Goal: Task Accomplishment & Management: Use online tool/utility

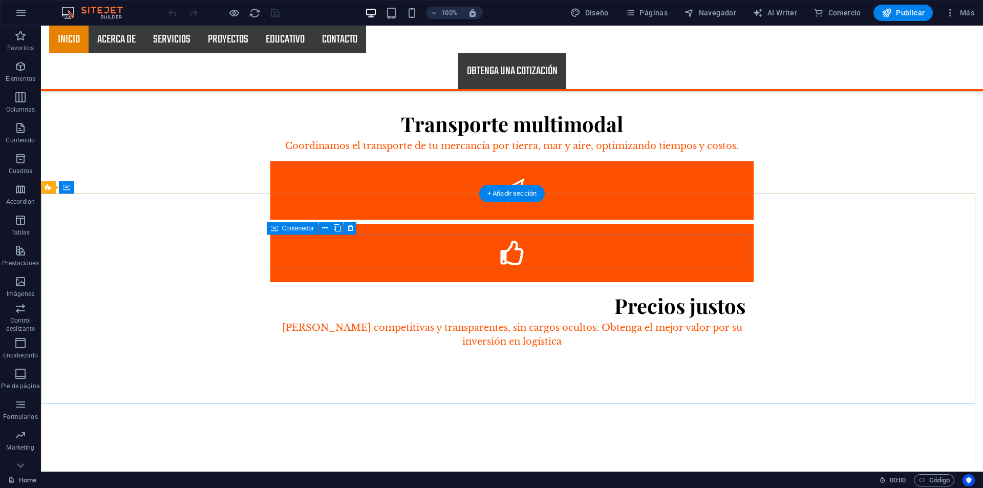
scroll to position [1740, 0]
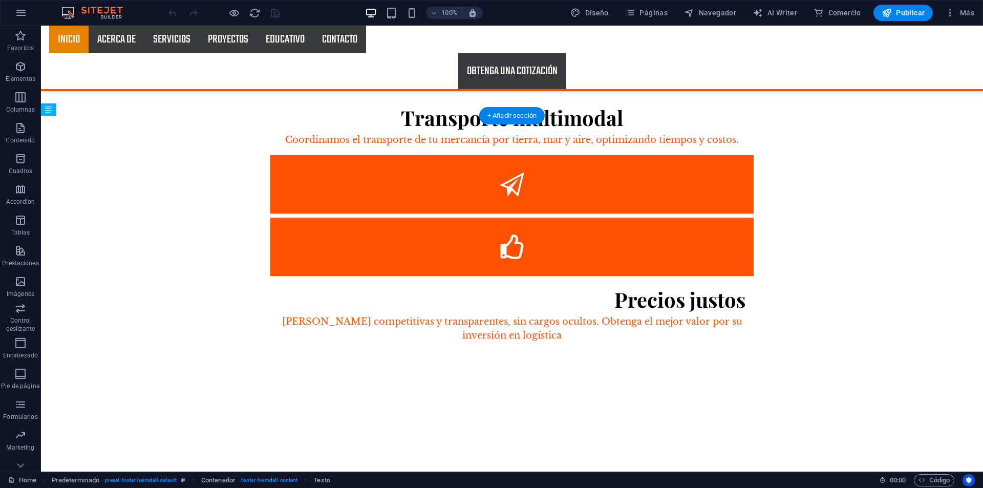
drag, startPoint x: 514, startPoint y: 205, endPoint x: 334, endPoint y: 178, distance: 182.2
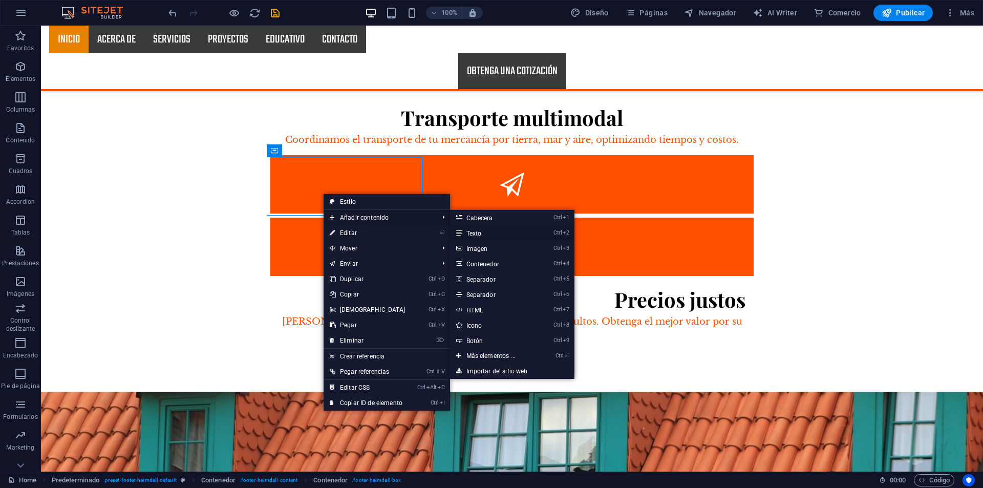
click at [473, 234] on link "Ctrl 2 Texto" at bounding box center [493, 232] width 86 height 15
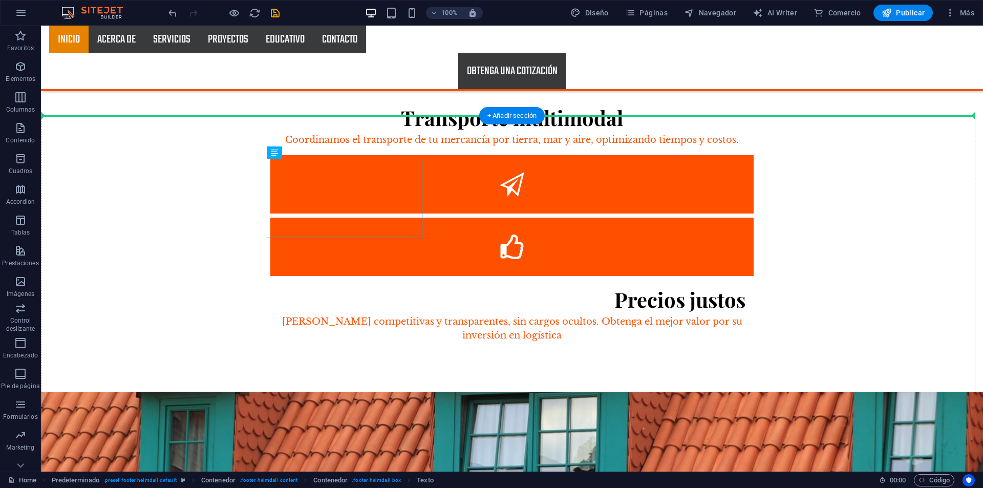
drag, startPoint x: 397, startPoint y: 197, endPoint x: 406, endPoint y: 264, distance: 67.8
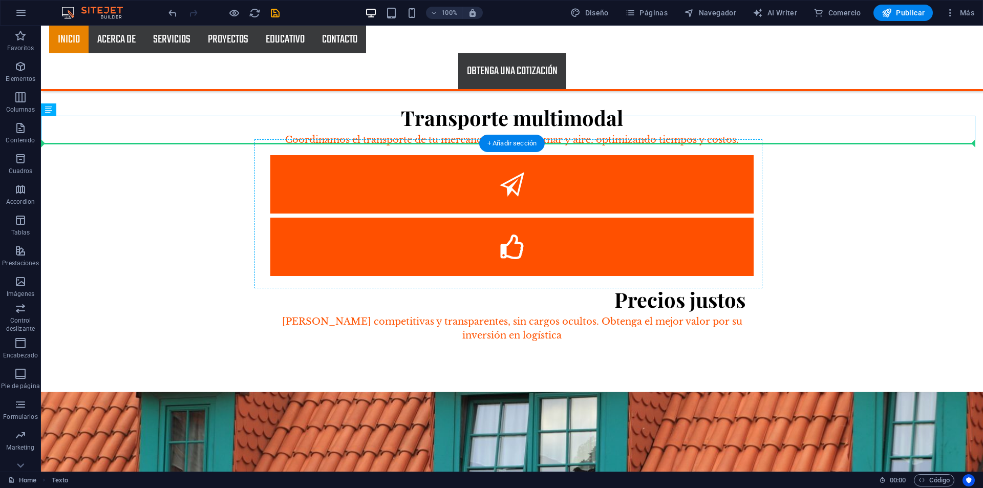
drag, startPoint x: 436, startPoint y: 118, endPoint x: 313, endPoint y: 228, distance: 165.3
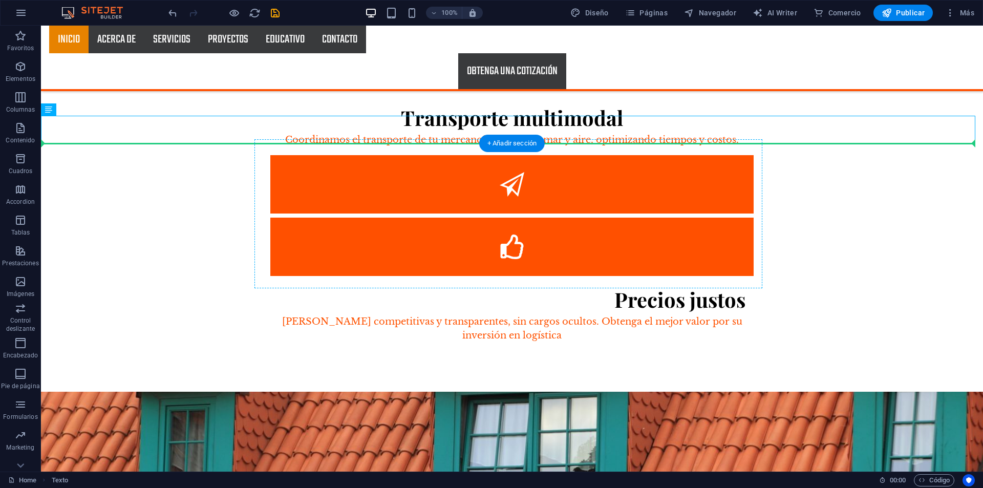
drag, startPoint x: 101, startPoint y: 137, endPoint x: 306, endPoint y: 231, distance: 224.7
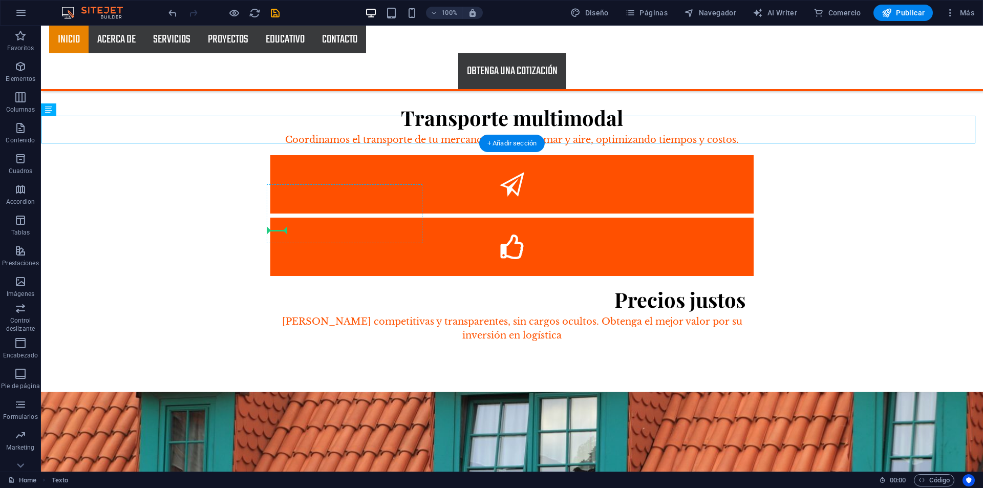
drag, startPoint x: 89, startPoint y: 133, endPoint x: 276, endPoint y: 226, distance: 209.0
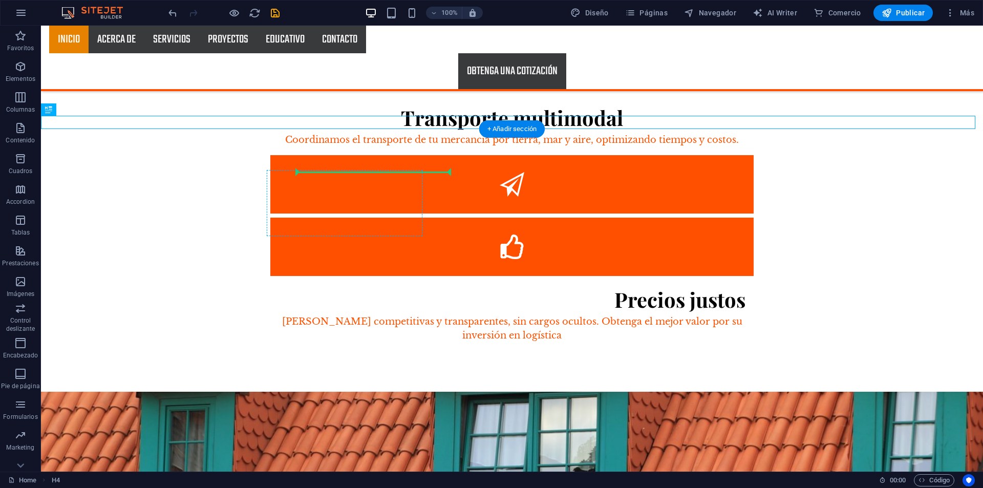
drag, startPoint x: 484, startPoint y: 121, endPoint x: 362, endPoint y: 178, distance: 134.2
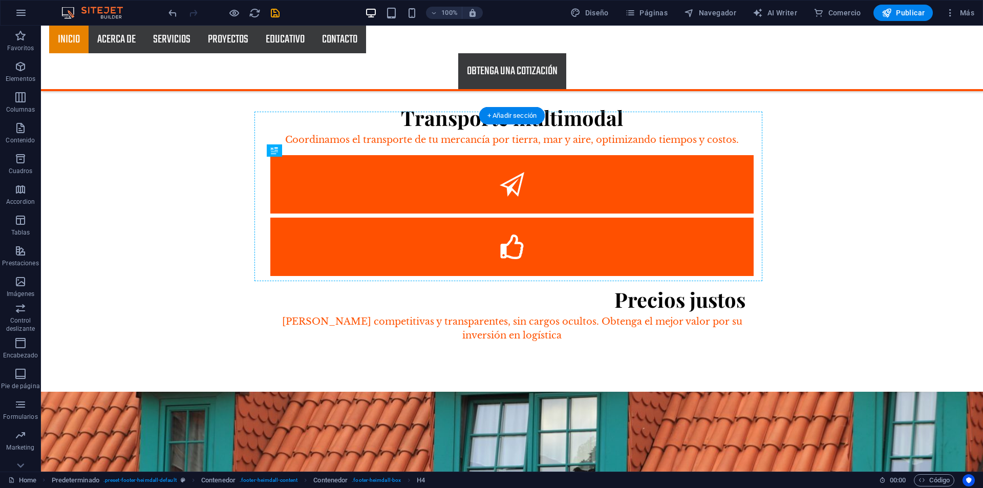
drag, startPoint x: 327, startPoint y: 201, endPoint x: 360, endPoint y: 161, distance: 51.2
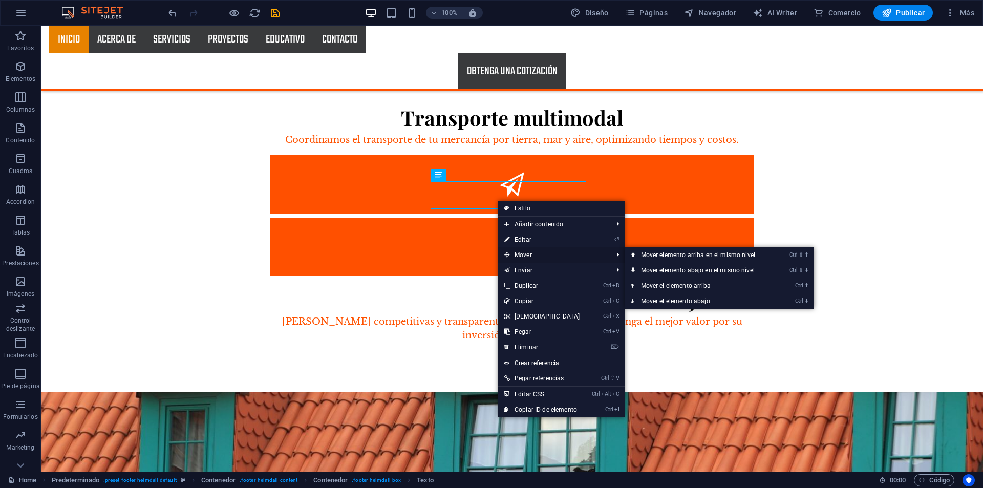
click at [569, 250] on span "Mover" at bounding box center [553, 254] width 111 height 15
click at [646, 254] on link "Ctrl ⇧ ⬆ Mover elemento arriba en el mismo nivel" at bounding box center [699, 254] width 151 height 15
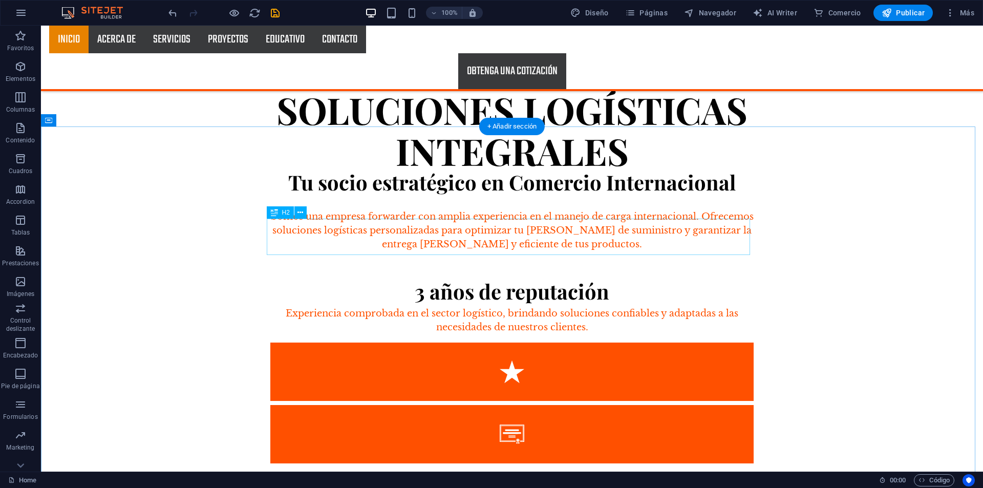
scroll to position [1269, 0]
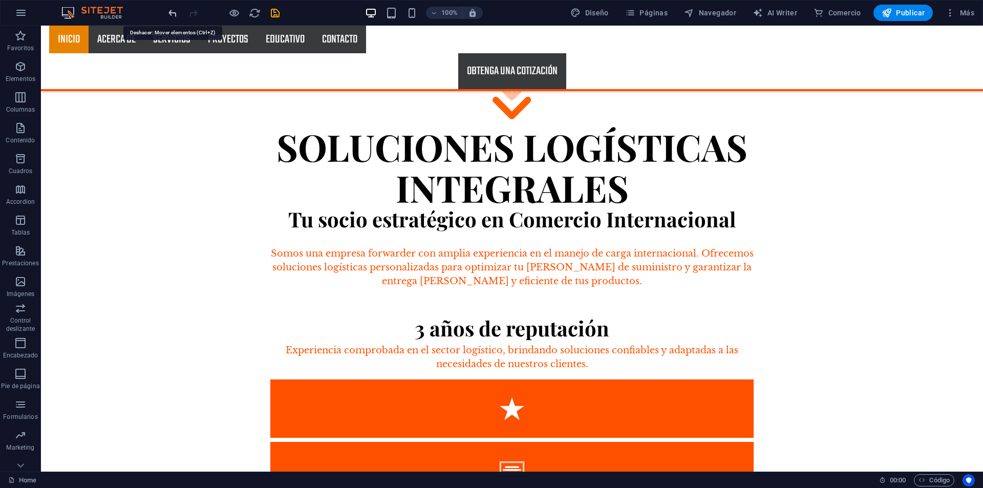
click at [173, 13] on icon "undo" at bounding box center [173, 13] width 12 height 12
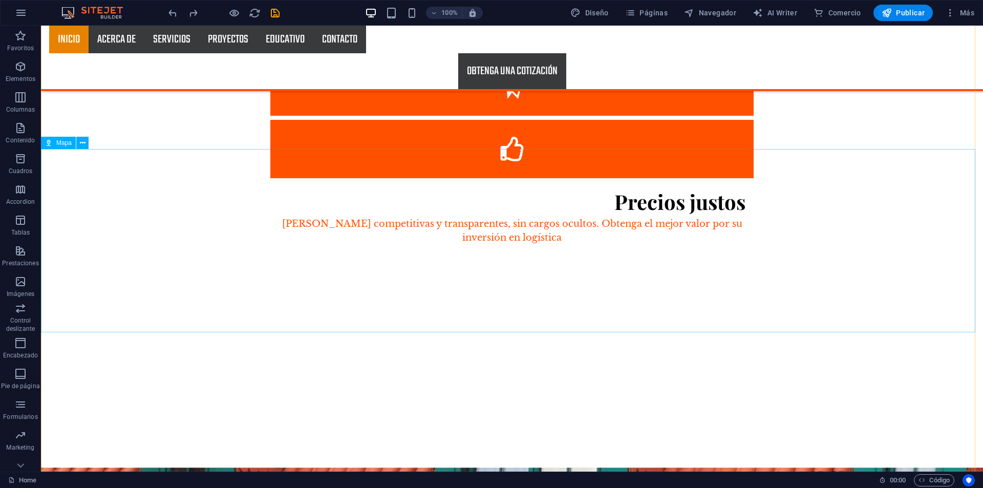
scroll to position [1697, 0]
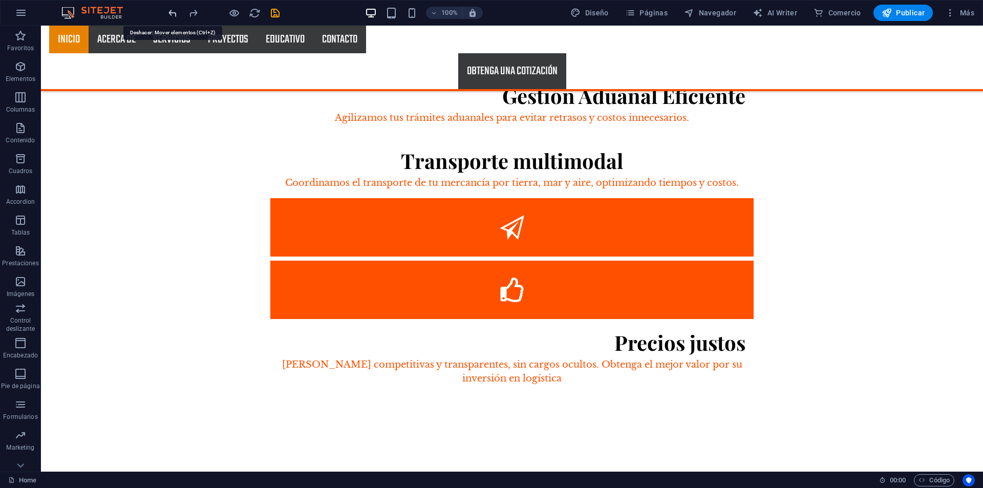
click at [173, 14] on icon "undo" at bounding box center [173, 13] width 12 height 12
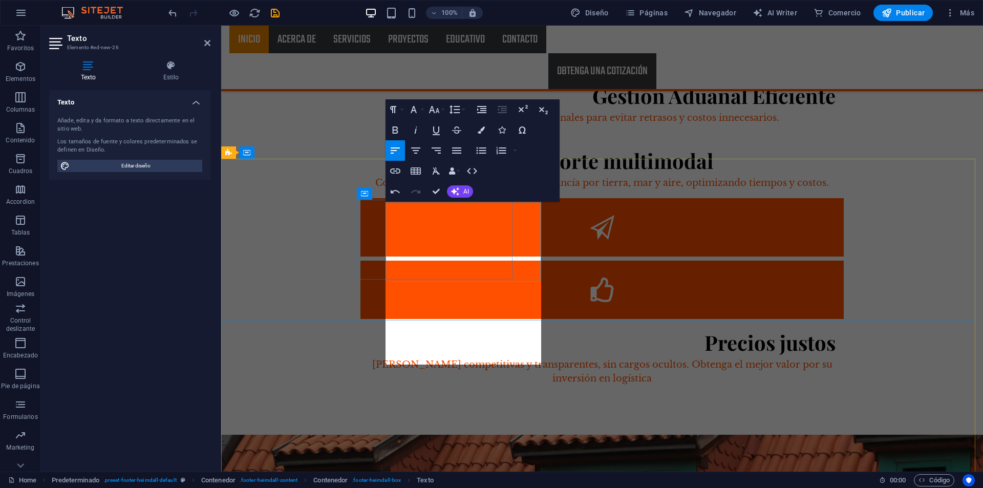
scroll to position [1514, 2]
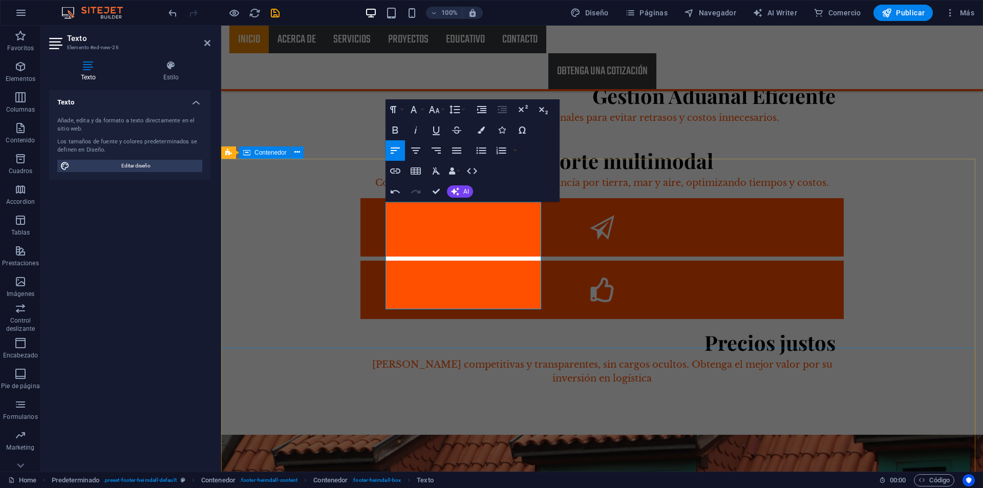
drag, startPoint x: 414, startPoint y: 232, endPoint x: 374, endPoint y: 170, distance: 74.1
drag, startPoint x: 502, startPoint y: 209, endPoint x: 243, endPoint y: 213, distance: 259.0
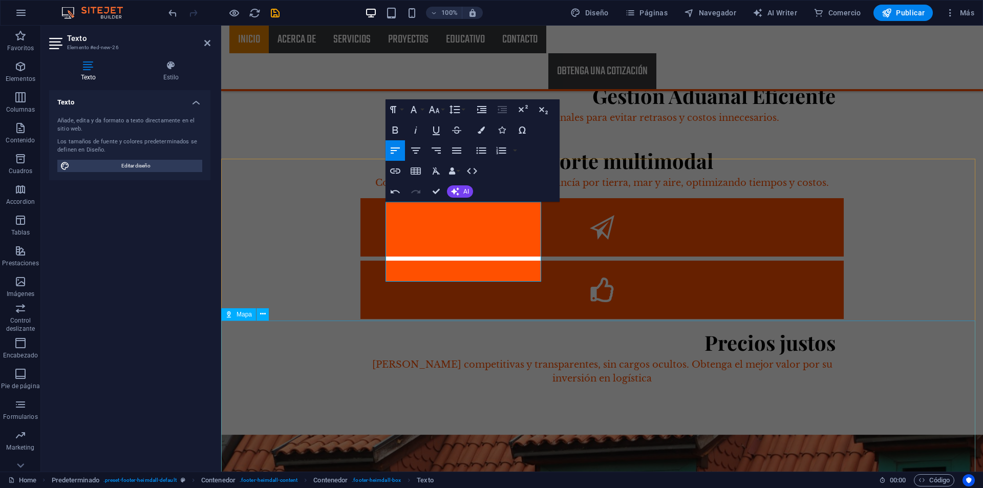
drag, startPoint x: 395, startPoint y: 329, endPoint x: 573, endPoint y: 313, distance: 178.8
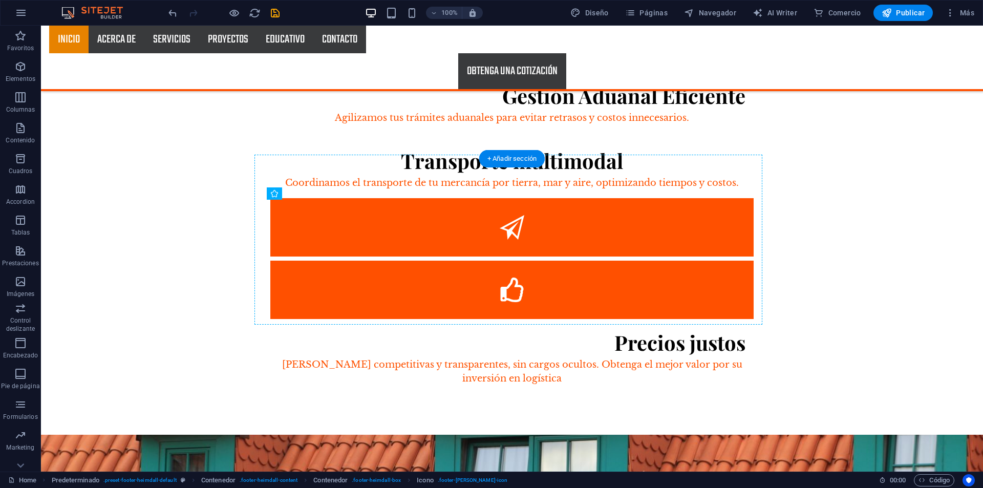
drag, startPoint x: 272, startPoint y: 233, endPoint x: 333, endPoint y: 213, distance: 64.6
drag, startPoint x: 329, startPoint y: 251, endPoint x: 322, endPoint y: 210, distance: 41.4
drag, startPoint x: 465, startPoint y: 249, endPoint x: 316, endPoint y: 249, distance: 149.5
click at [168, 13] on icon "undo" at bounding box center [173, 13] width 12 height 12
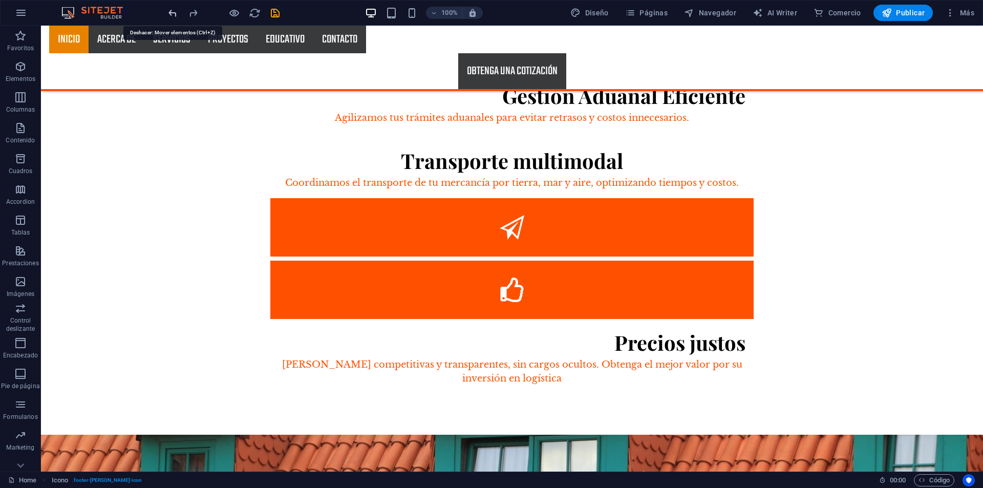
click at [168, 13] on icon "undo" at bounding box center [173, 13] width 12 height 12
click at [196, 13] on icon "redo" at bounding box center [193, 13] width 12 height 12
click at [175, 14] on icon "undo" at bounding box center [173, 13] width 12 height 12
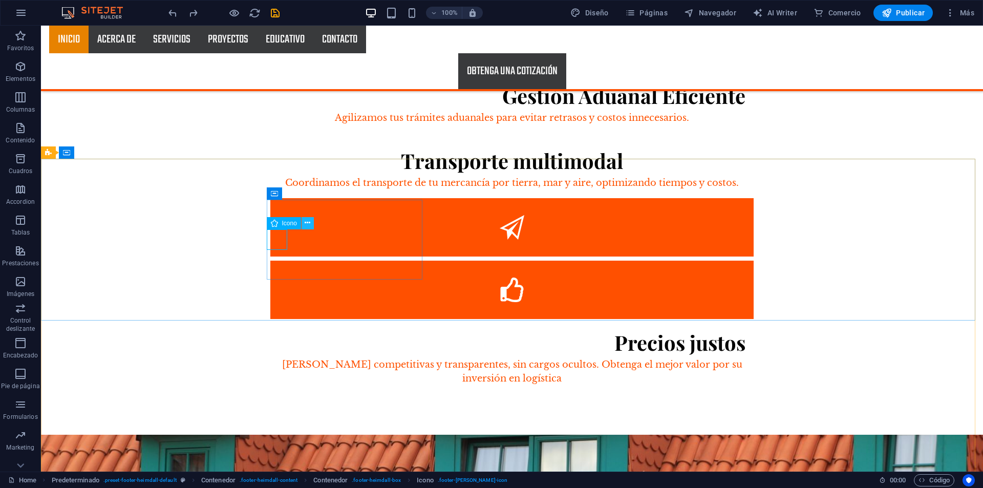
click at [305, 218] on icon at bounding box center [308, 223] width 6 height 11
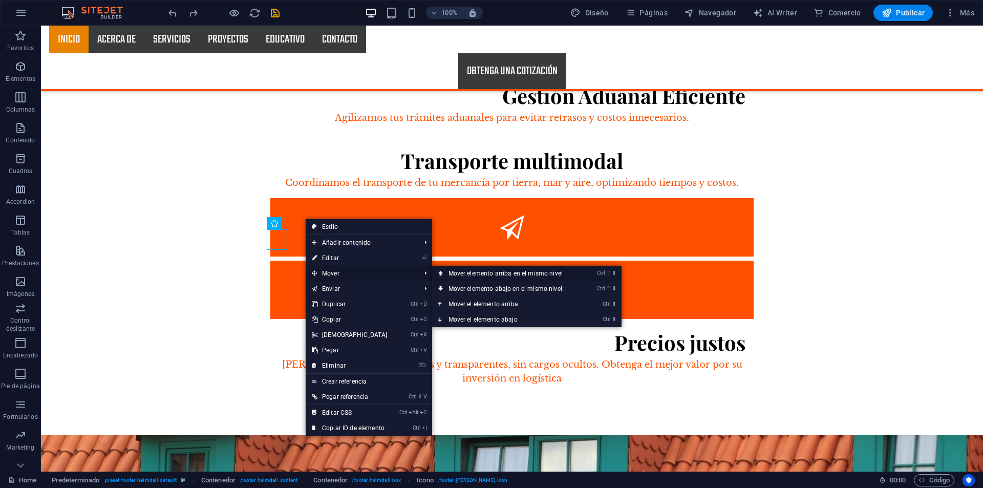
click at [469, 274] on link "Ctrl ⇧ ⬆ Mover elemento arriba en el mismo nivel" at bounding box center [507, 273] width 151 height 15
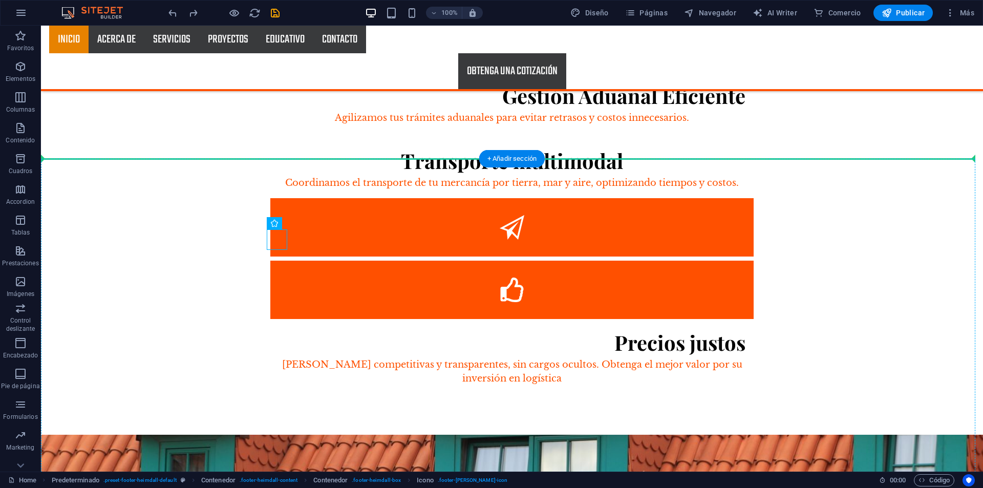
drag, startPoint x: 313, startPoint y: 249, endPoint x: 315, endPoint y: 163, distance: 86.0
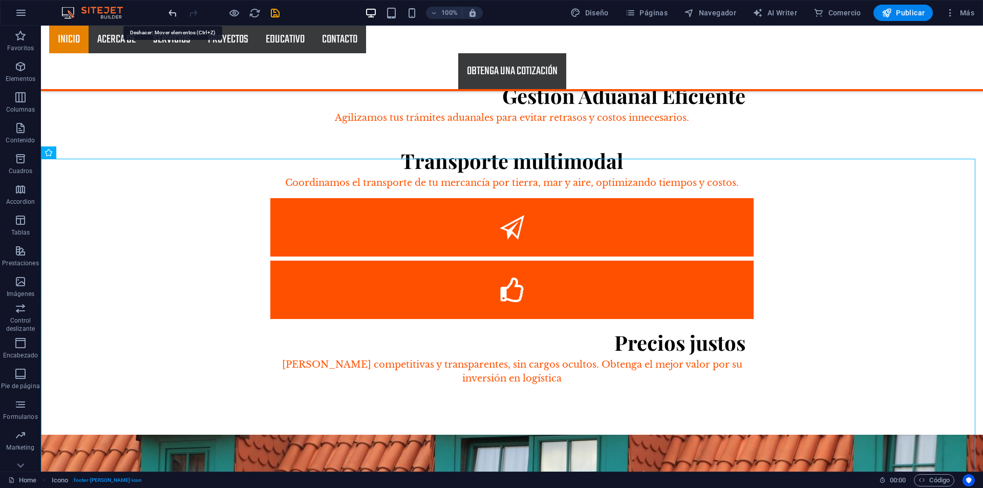
click at [174, 12] on icon "undo" at bounding box center [173, 13] width 12 height 12
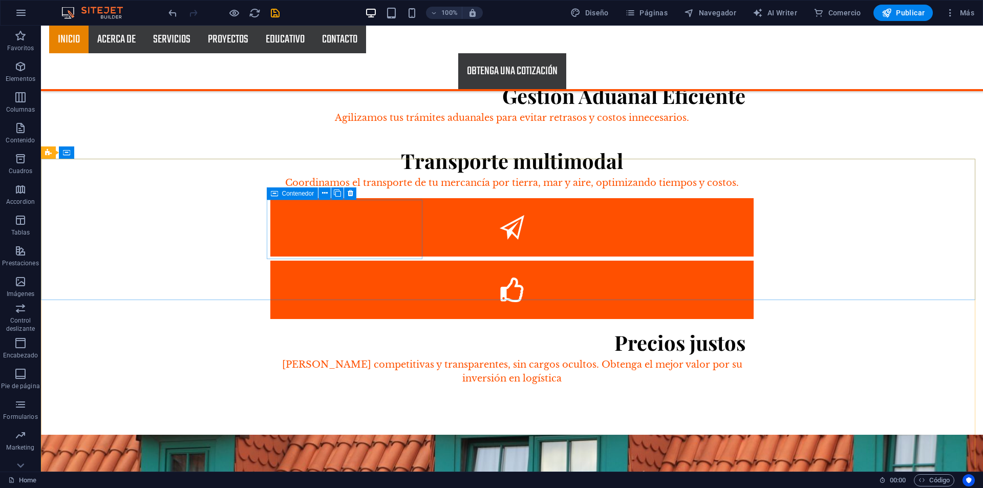
click at [300, 198] on div "Contenedor" at bounding box center [293, 193] width 52 height 12
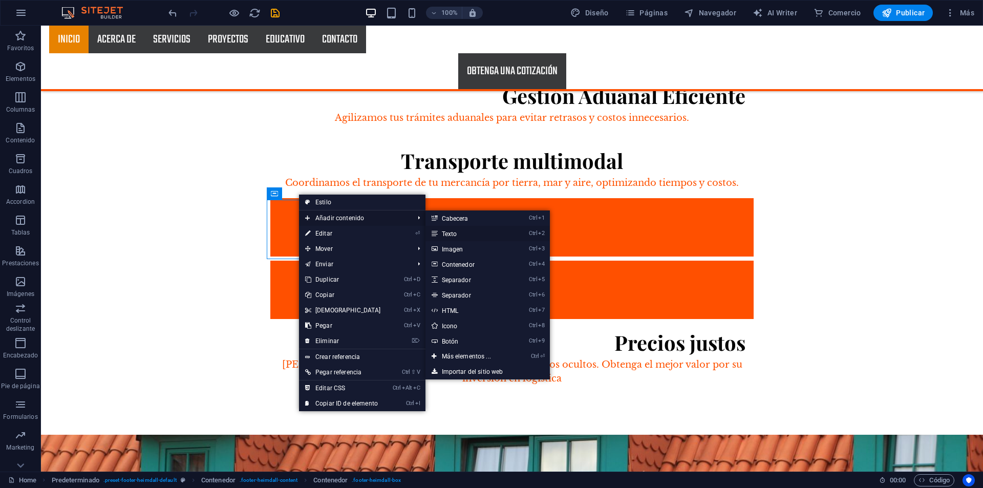
click at [487, 232] on link "Ctrl 2 Texto" at bounding box center [468, 233] width 86 height 15
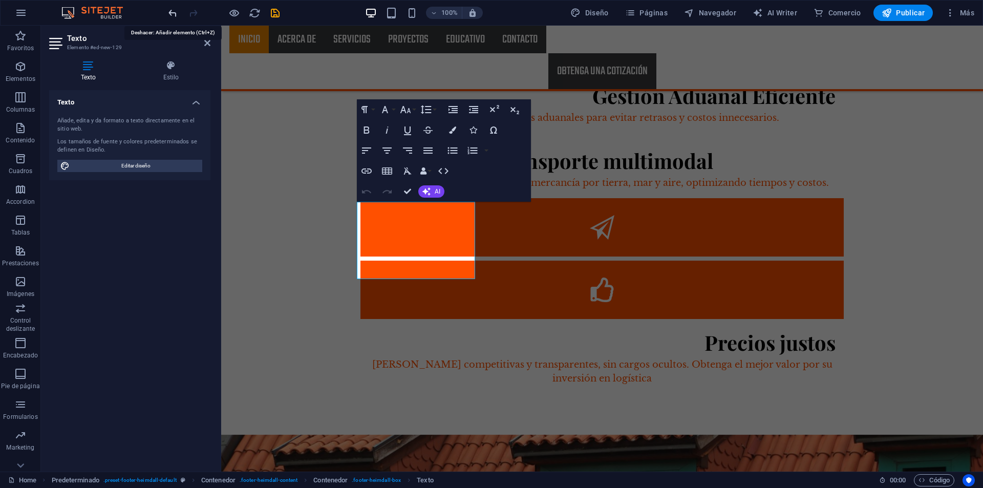
click at [172, 10] on icon "undo" at bounding box center [173, 13] width 12 height 12
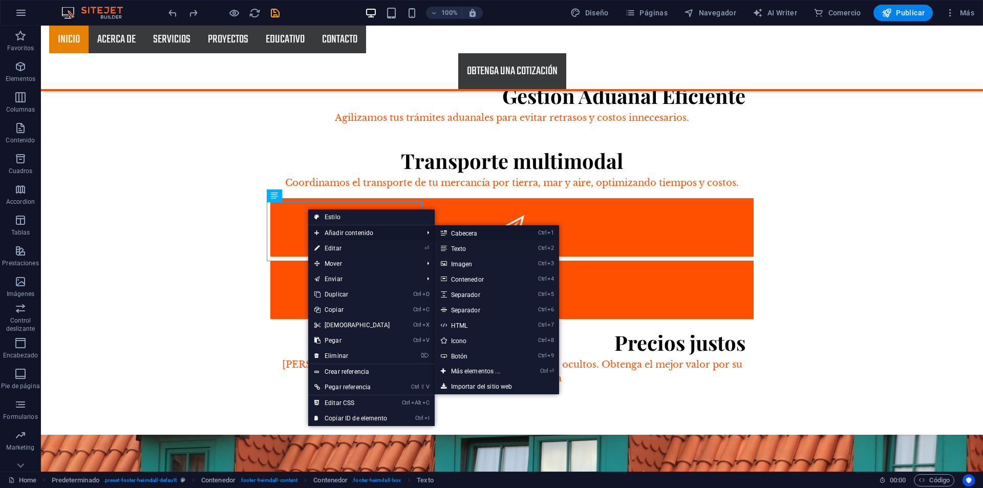
click at [477, 230] on link "Ctrl 1 Cabecera" at bounding box center [478, 232] width 86 height 15
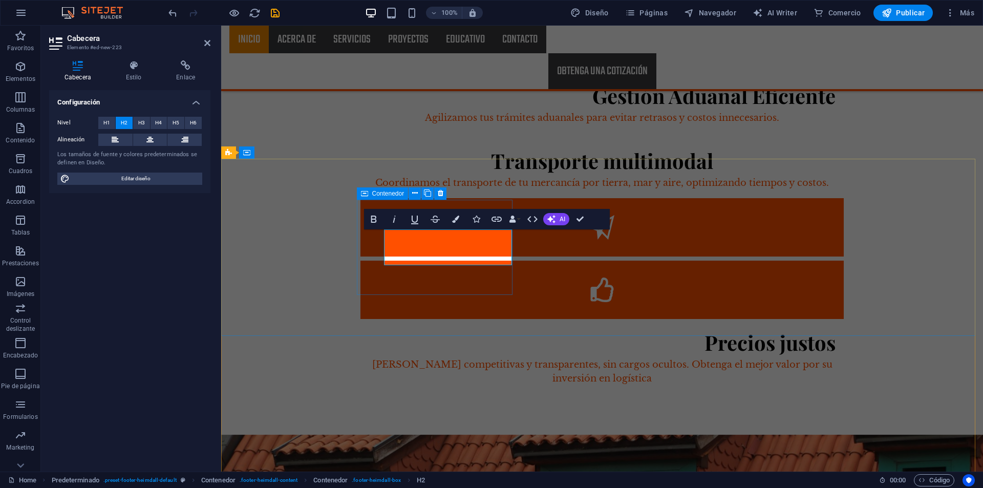
scroll to position [0, 148]
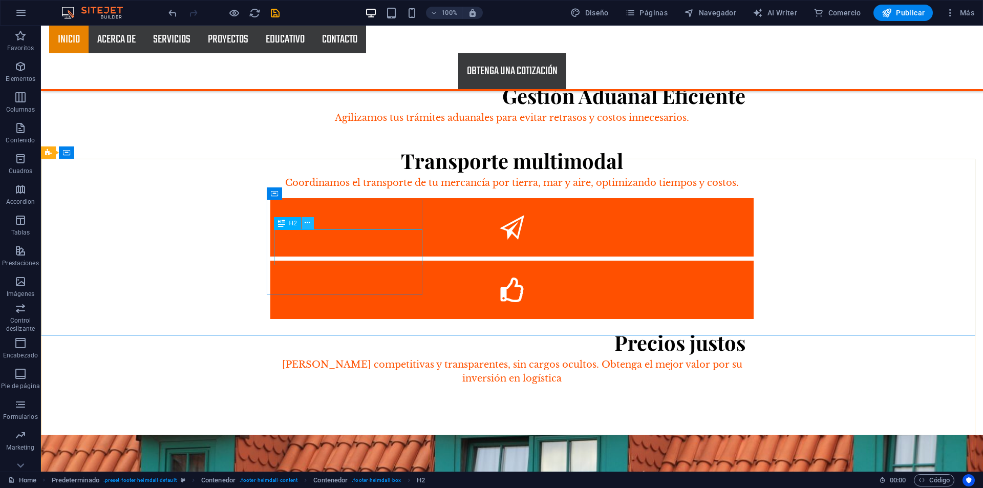
click at [306, 222] on icon at bounding box center [308, 223] width 6 height 11
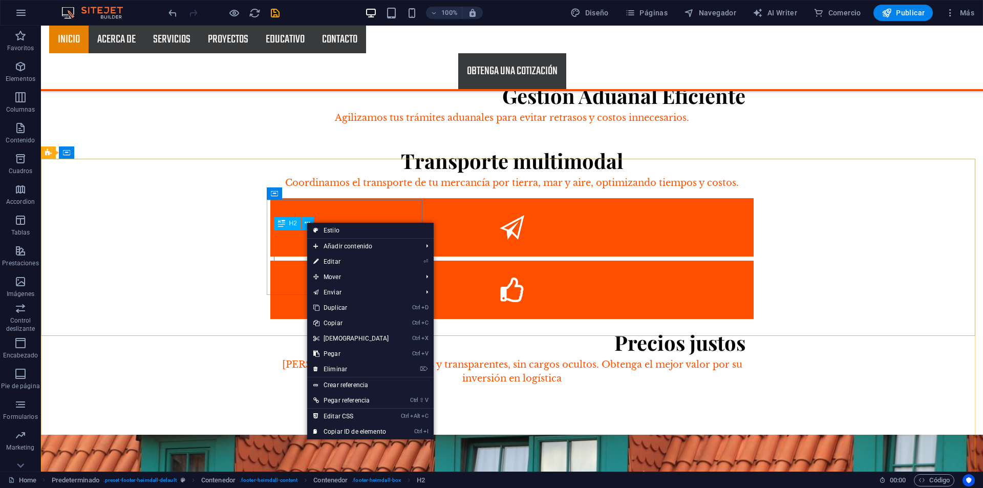
click at [292, 224] on span "H2" at bounding box center [293, 223] width 8 height 6
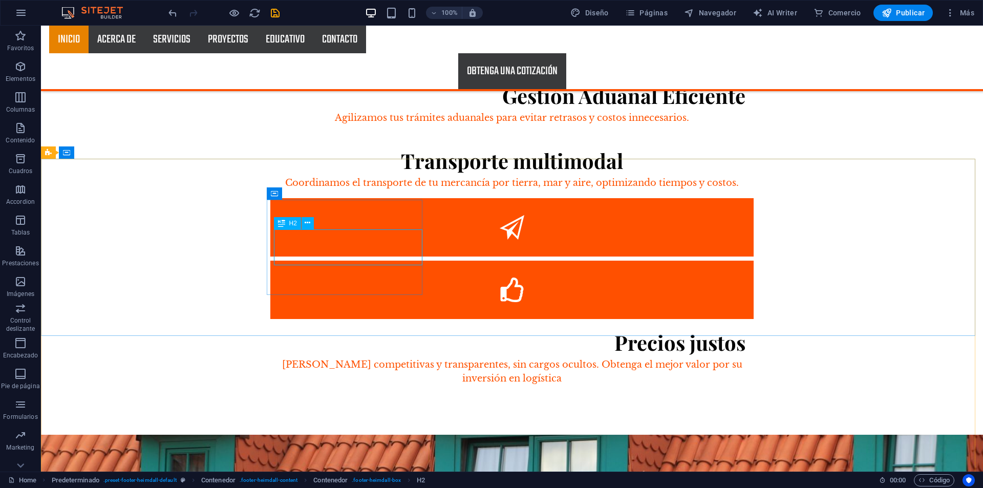
click at [292, 224] on span "H2" at bounding box center [293, 223] width 8 height 6
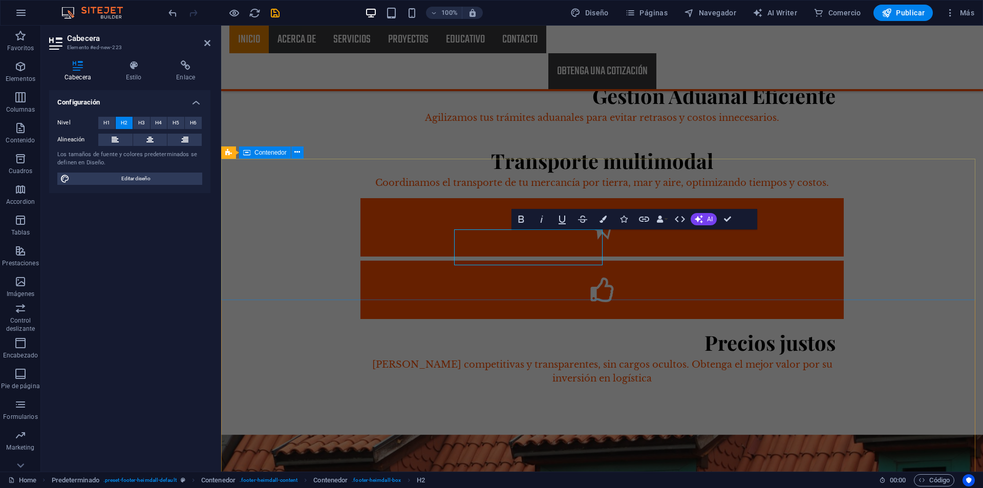
scroll to position [0, 1]
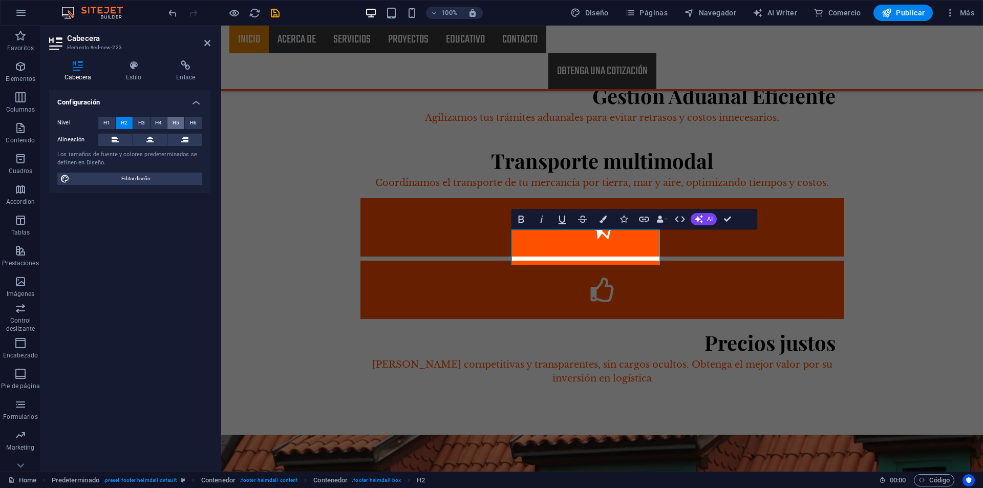
click at [176, 126] on span "H5" at bounding box center [175, 123] width 7 height 12
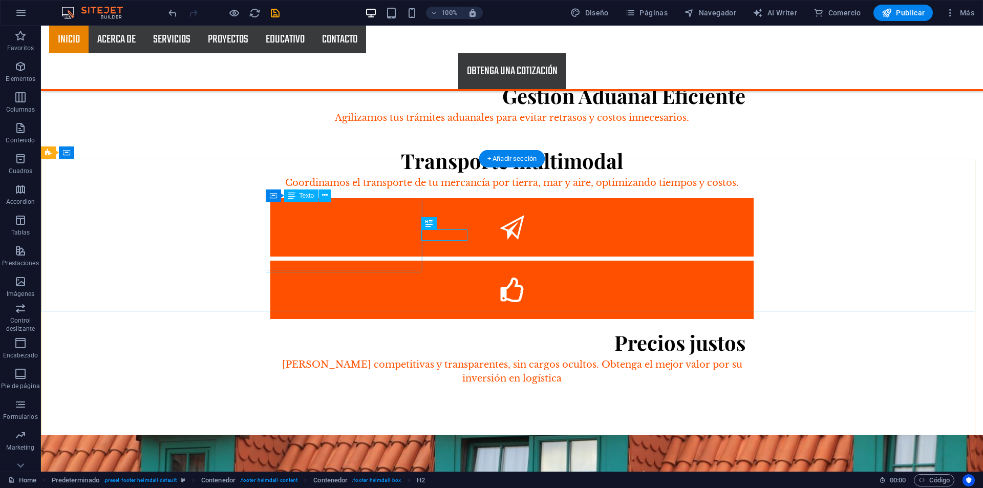
drag, startPoint x: 469, startPoint y: 248, endPoint x: 303, endPoint y: 207, distance: 171.8
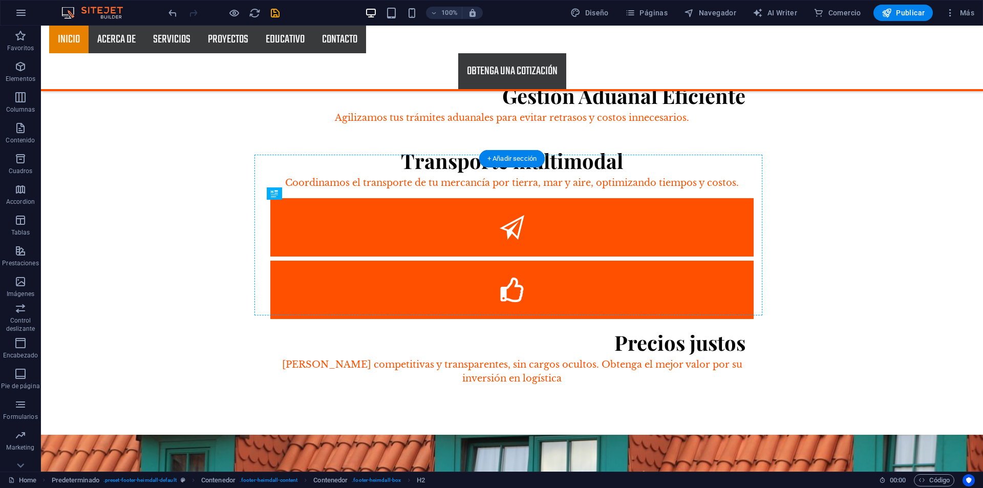
drag, startPoint x: 467, startPoint y: 248, endPoint x: 366, endPoint y: 247, distance: 100.3
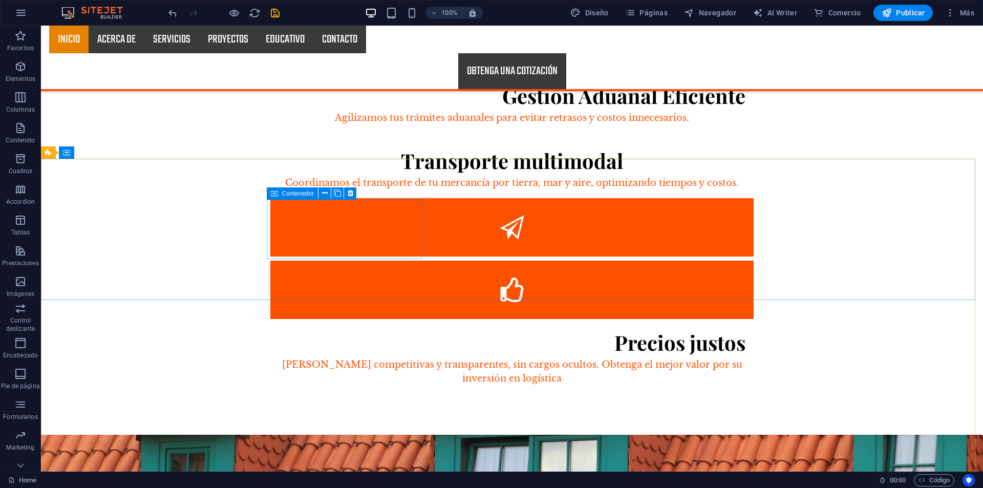
click at [281, 195] on div "Contenedor" at bounding box center [293, 193] width 52 height 12
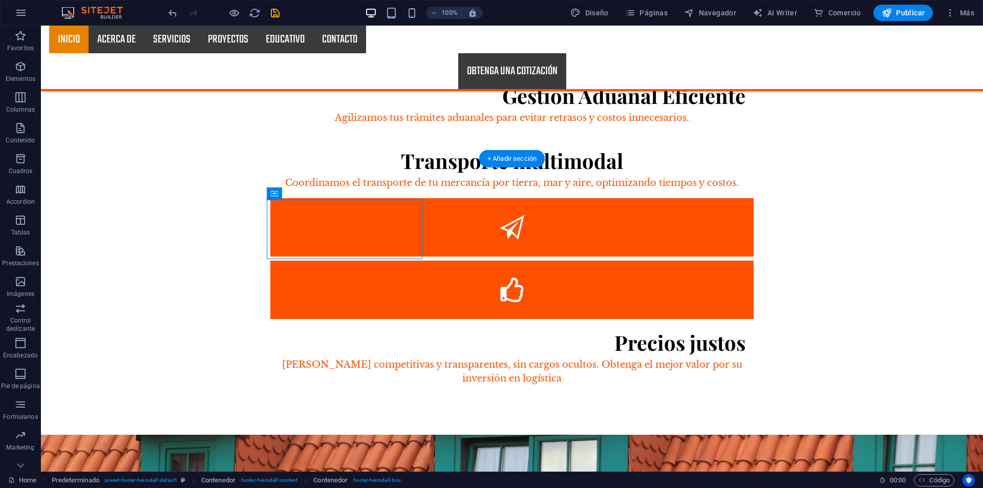
drag, startPoint x: 342, startPoint y: 222, endPoint x: 308, endPoint y: 168, distance: 63.0
click at [278, 197] on div "Contenedor" at bounding box center [293, 193] width 52 height 12
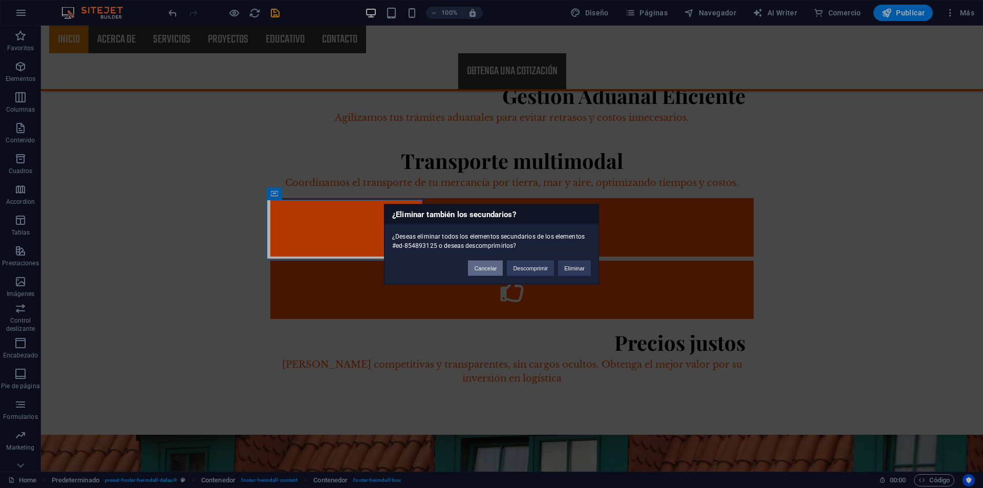
click at [493, 268] on button "Cancelar" at bounding box center [485, 267] width 35 height 15
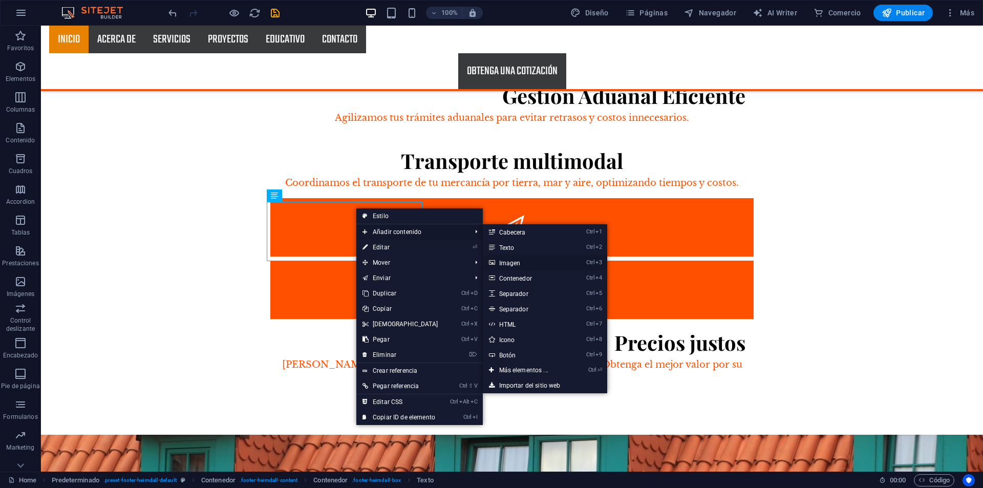
click at [535, 266] on link "Ctrl 3 Imagen" at bounding box center [526, 262] width 86 height 15
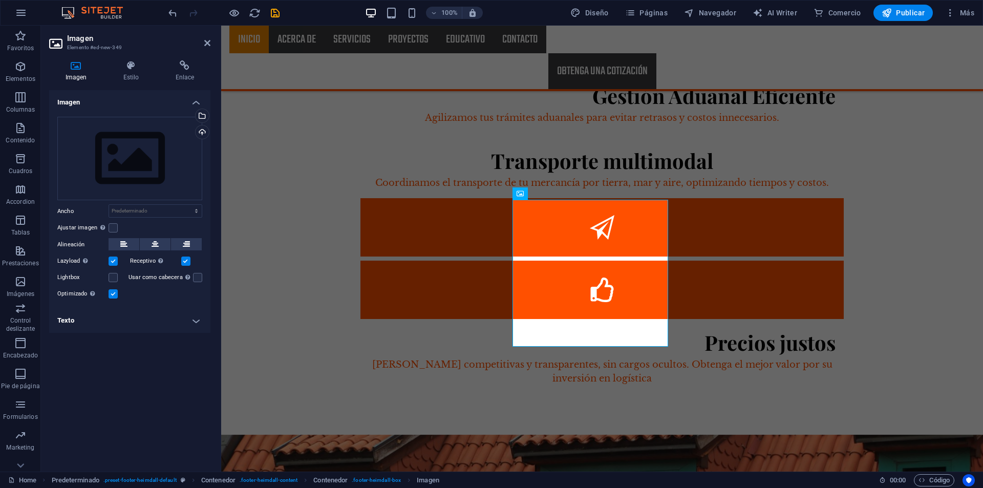
click at [78, 45] on h3 "Elemento #ed-new-349" at bounding box center [128, 47] width 123 height 9
click at [53, 36] on icon at bounding box center [56, 43] width 15 height 16
drag, startPoint x: 206, startPoint y: 44, endPoint x: 227, endPoint y: 76, distance: 38.8
click at [206, 44] on icon at bounding box center [207, 43] width 6 height 8
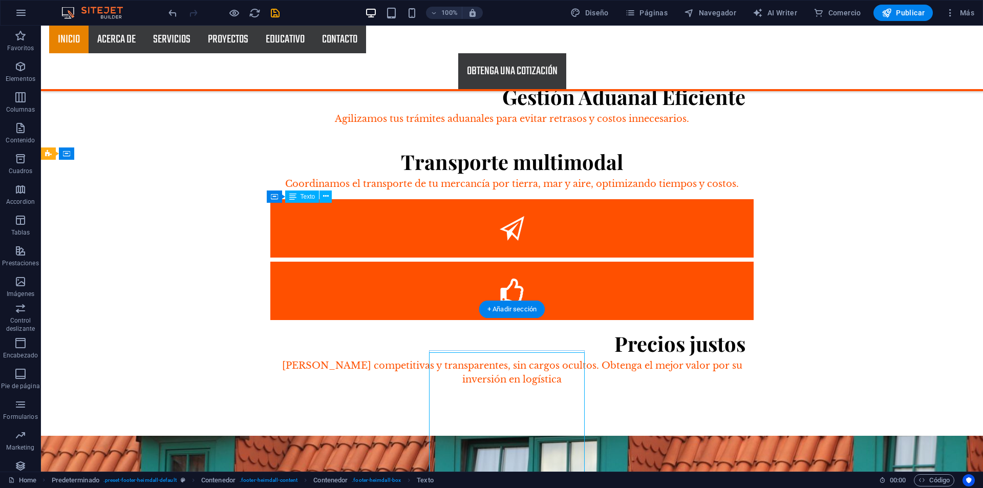
scroll to position [1696, 0]
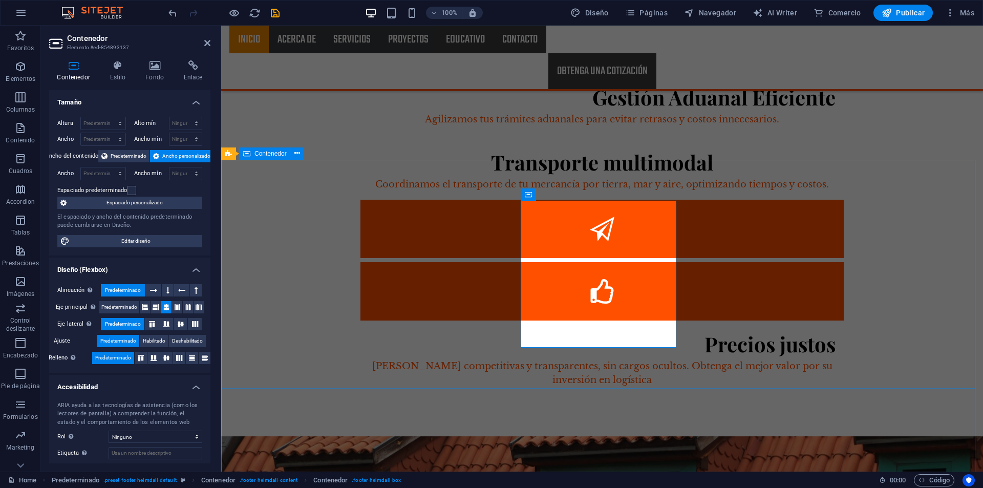
scroll to position [1696, 0]
drag, startPoint x: 571, startPoint y: 347, endPoint x: 554, endPoint y: 306, distance: 43.8
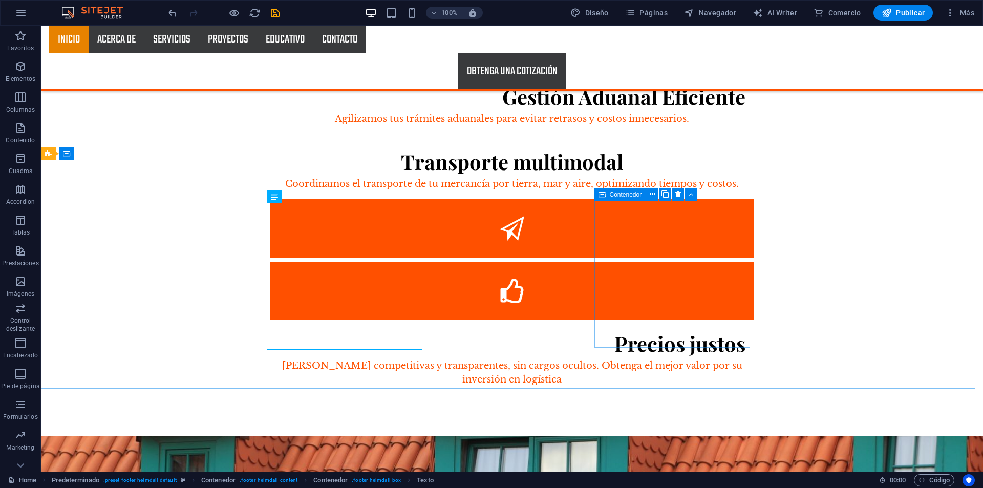
click at [610, 195] on span "Contenedor" at bounding box center [626, 194] width 32 height 6
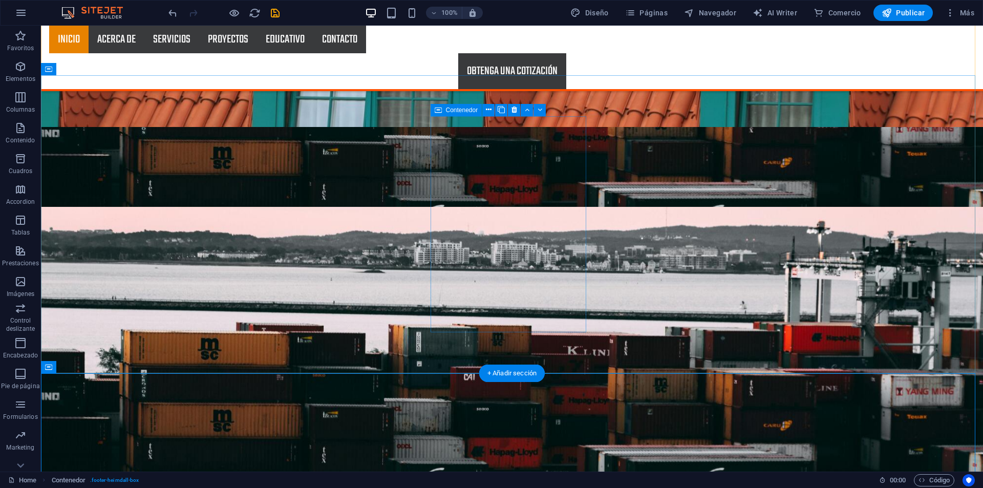
scroll to position [2733, 0]
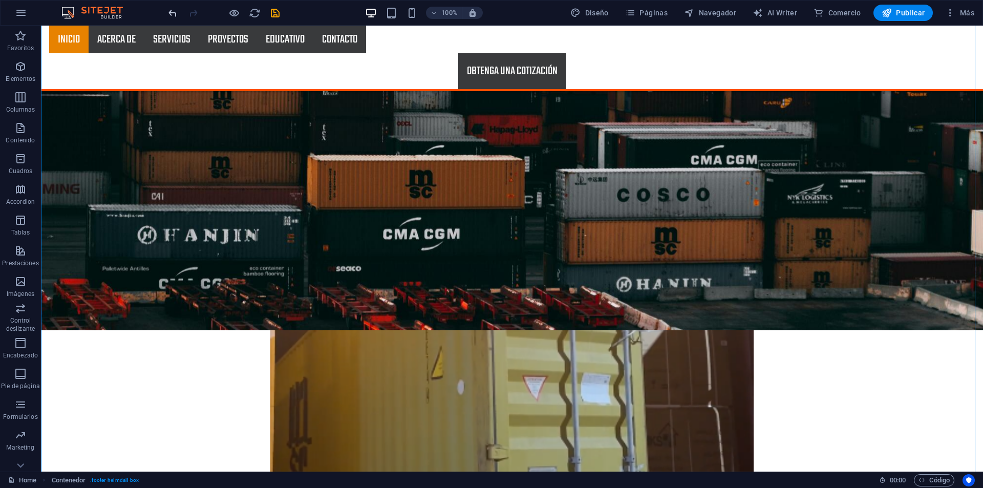
click at [170, 14] on icon "undo" at bounding box center [173, 13] width 12 height 12
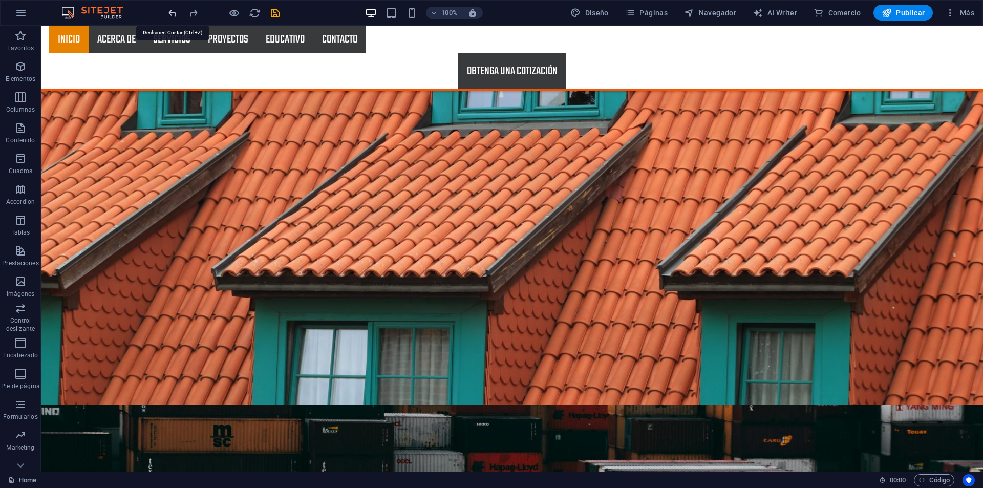
click at [170, 14] on icon "undo" at bounding box center [173, 13] width 12 height 12
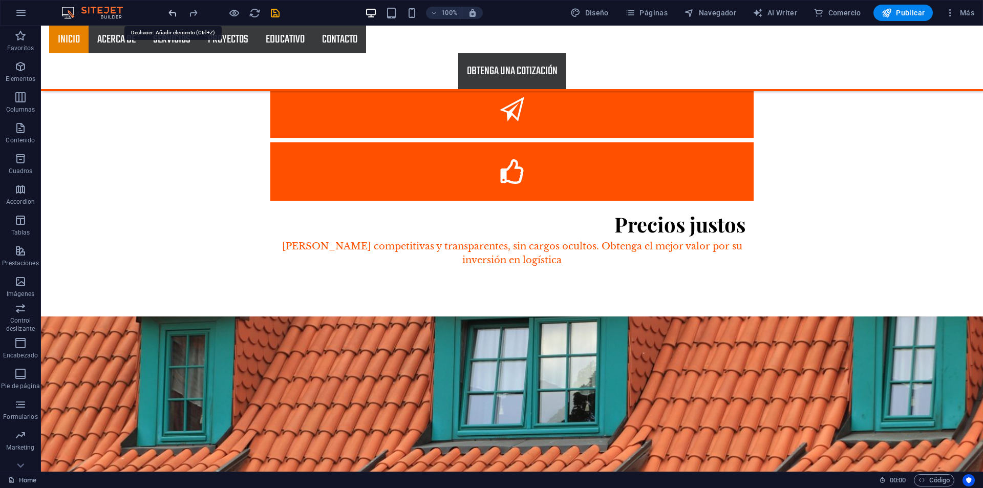
scroll to position [1722, 0]
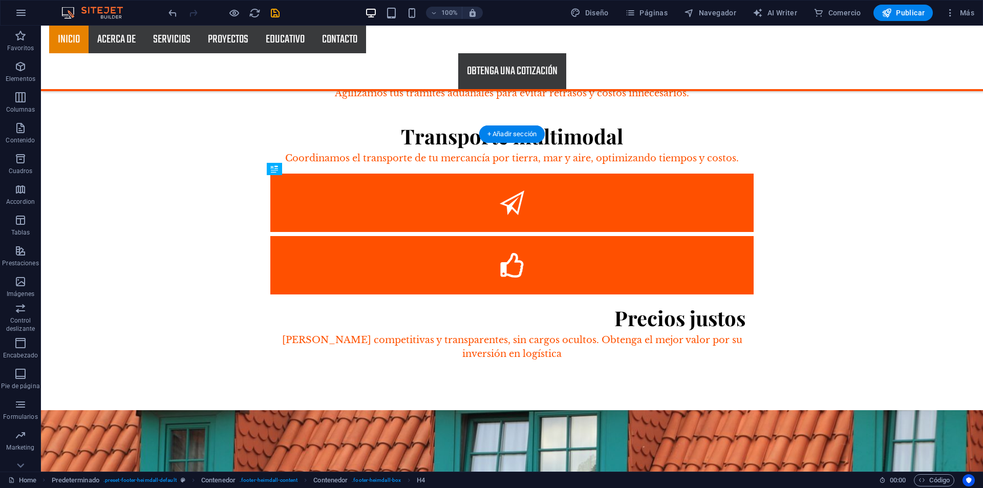
drag, startPoint x: 474, startPoint y: 271, endPoint x: 293, endPoint y: 266, distance: 181.3
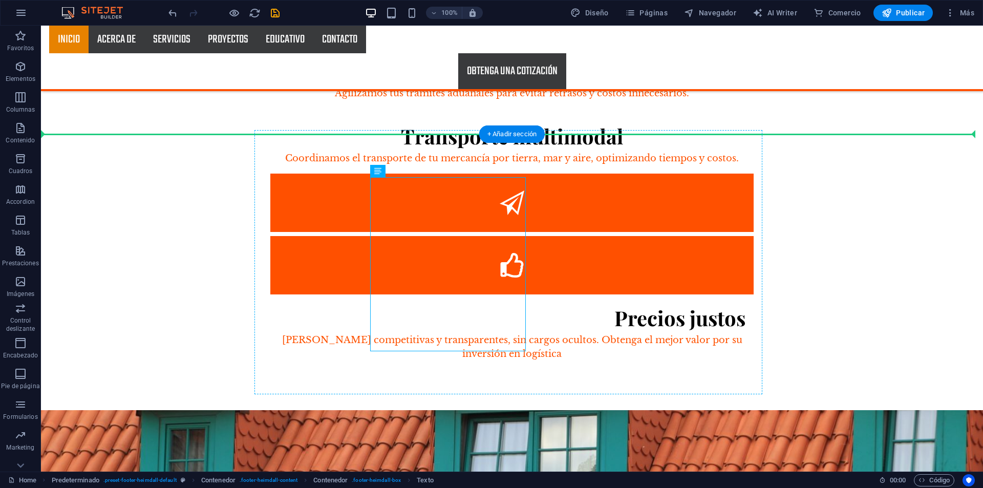
drag, startPoint x: 424, startPoint y: 203, endPoint x: 297, endPoint y: 183, distance: 128.4
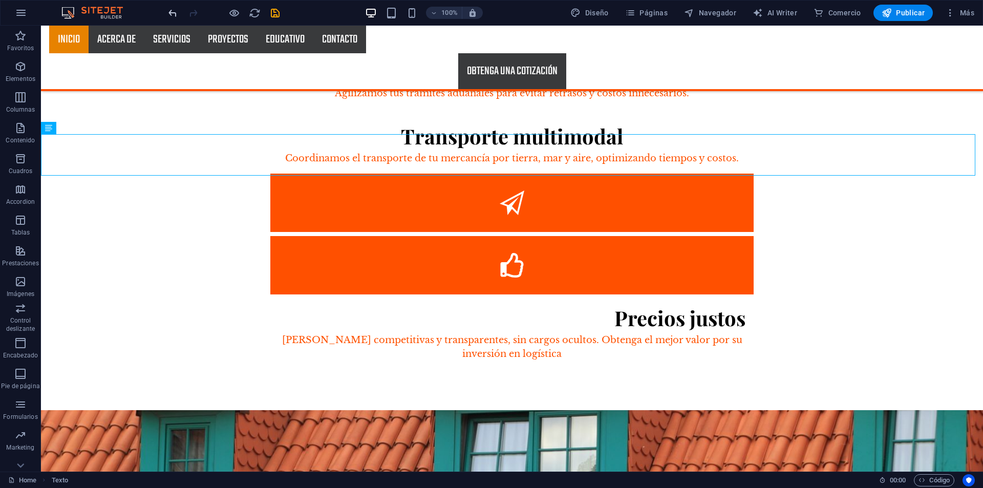
click at [171, 11] on icon "undo" at bounding box center [173, 13] width 12 height 12
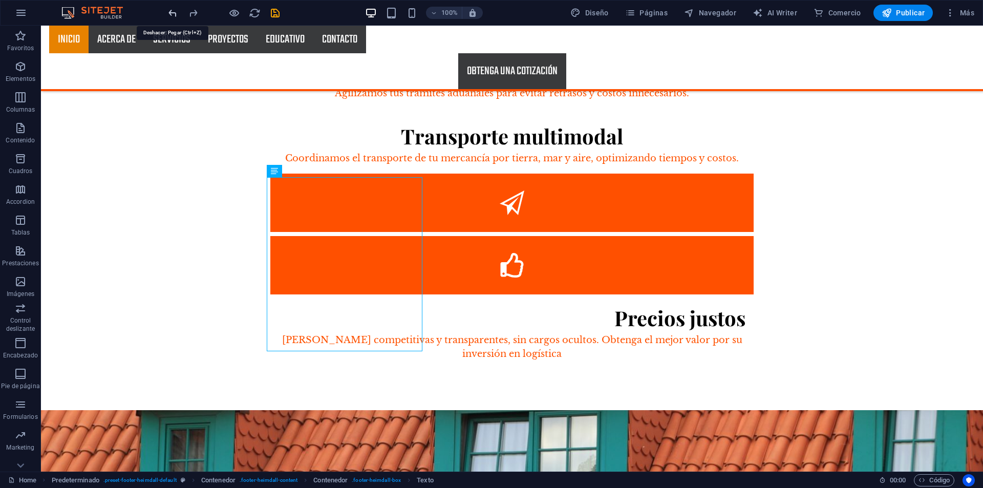
click at [171, 11] on icon "undo" at bounding box center [173, 13] width 12 height 12
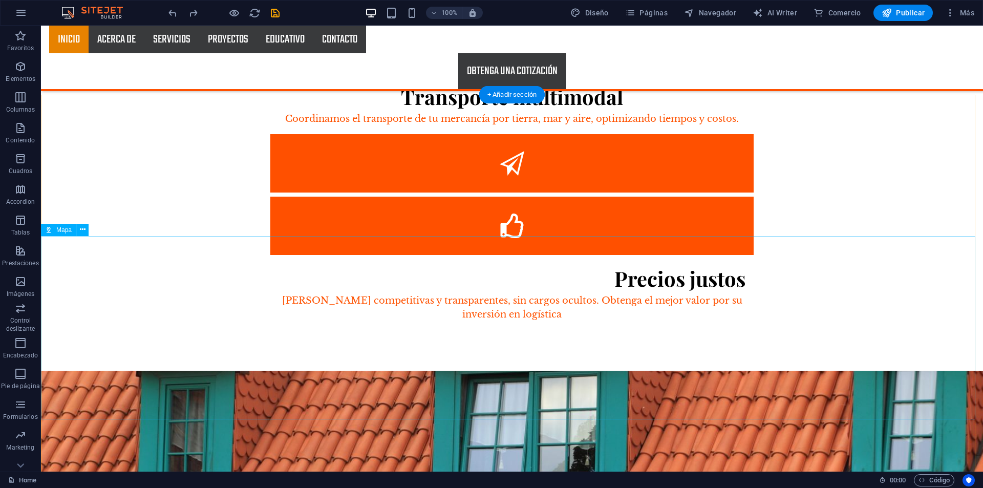
scroll to position [2017, 0]
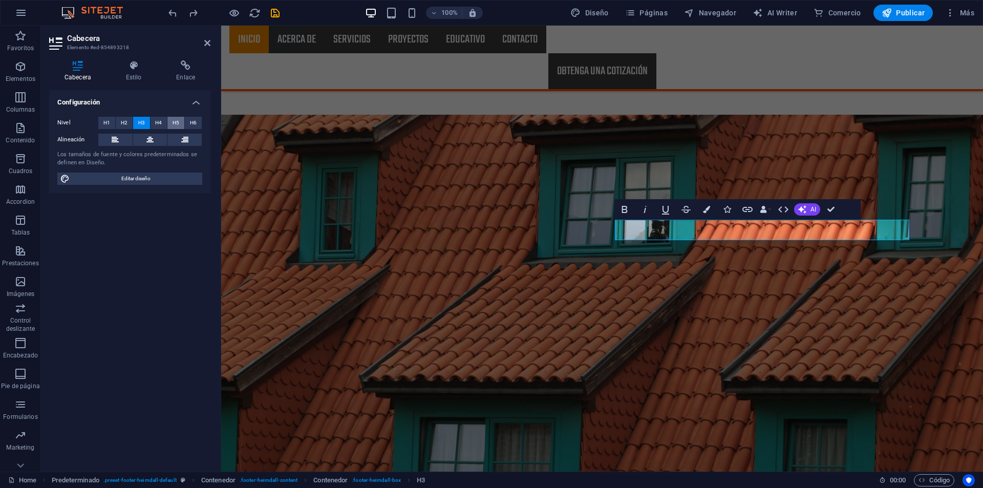
click at [176, 117] on span "H5" at bounding box center [175, 123] width 7 height 12
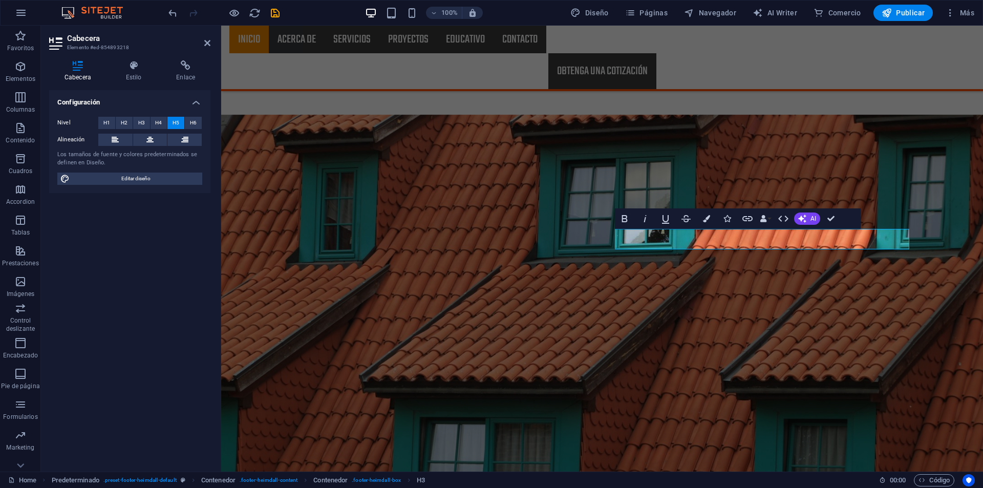
scroll to position [2008, 0]
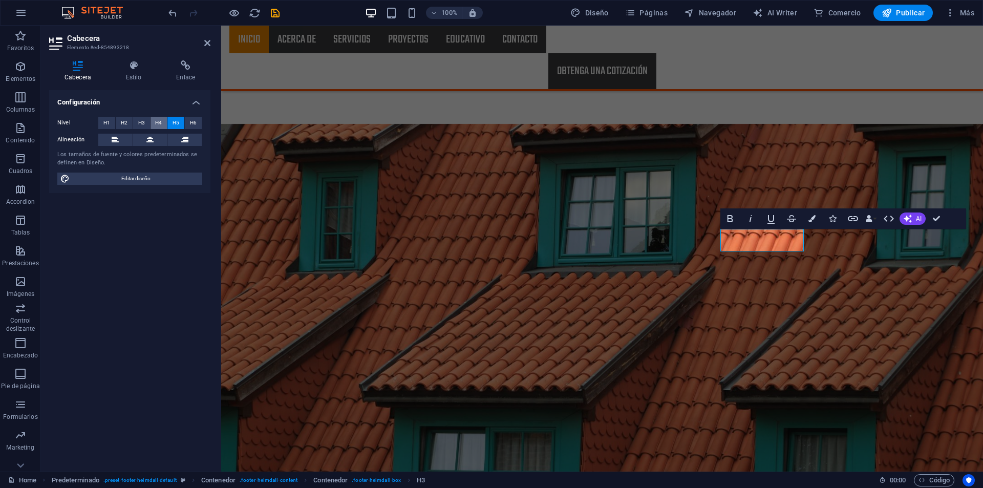
click at [161, 125] on span "H4" at bounding box center [158, 123] width 7 height 12
click at [135, 118] on button "H3" at bounding box center [141, 123] width 17 height 12
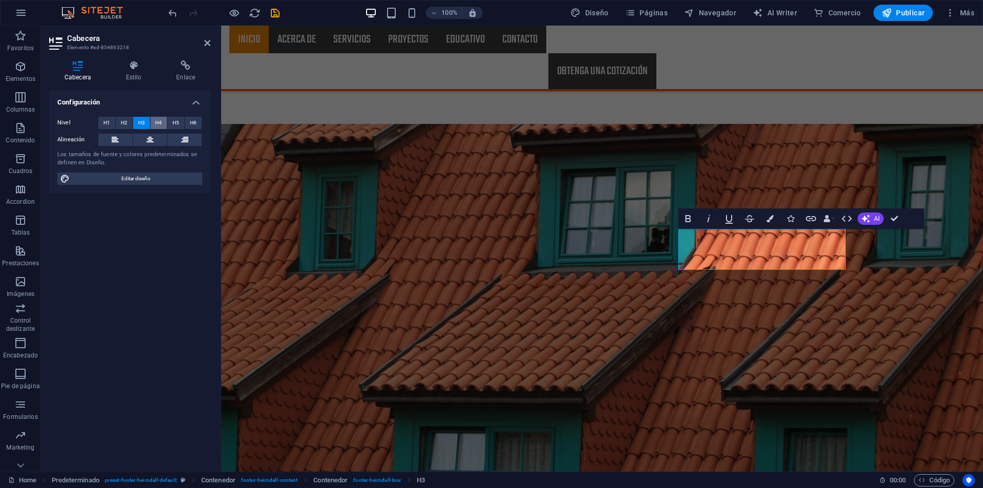
click at [158, 118] on span "H4" at bounding box center [158, 123] width 7 height 12
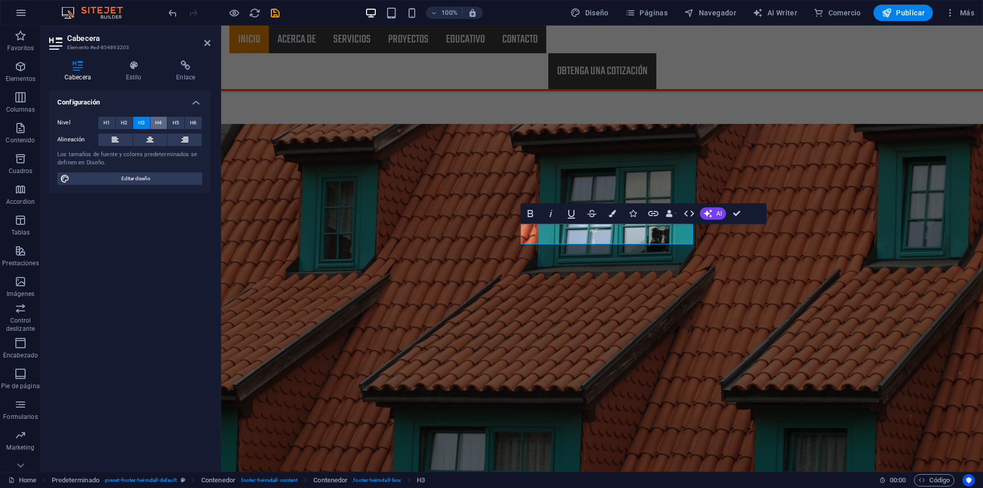
click at [159, 123] on span "H4" at bounding box center [158, 123] width 7 height 12
click at [135, 123] on button "H3" at bounding box center [141, 123] width 17 height 12
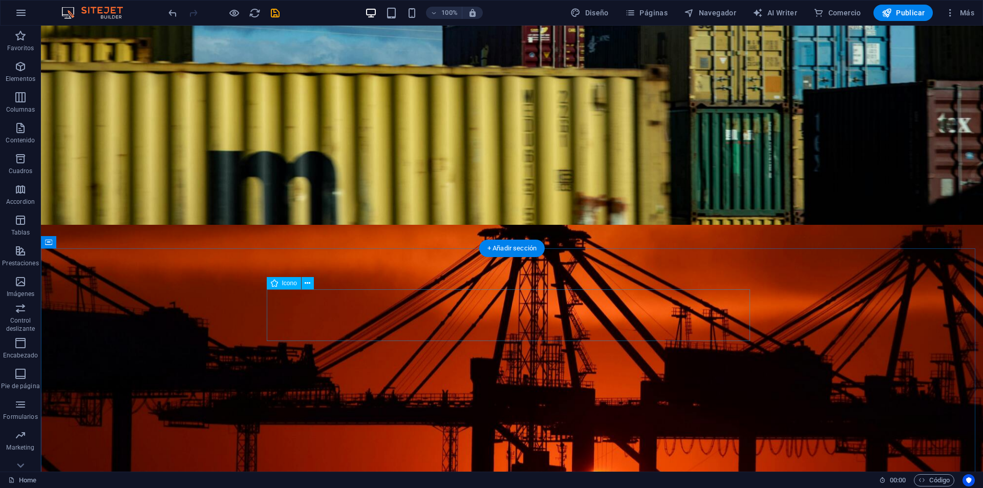
scroll to position [0, 0]
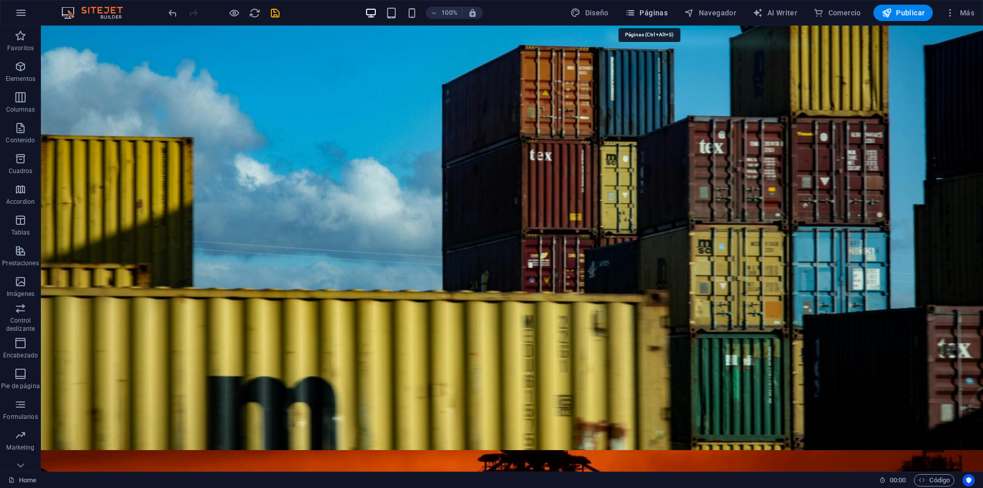
click at [659, 13] on span "Páginas" at bounding box center [646, 13] width 42 height 10
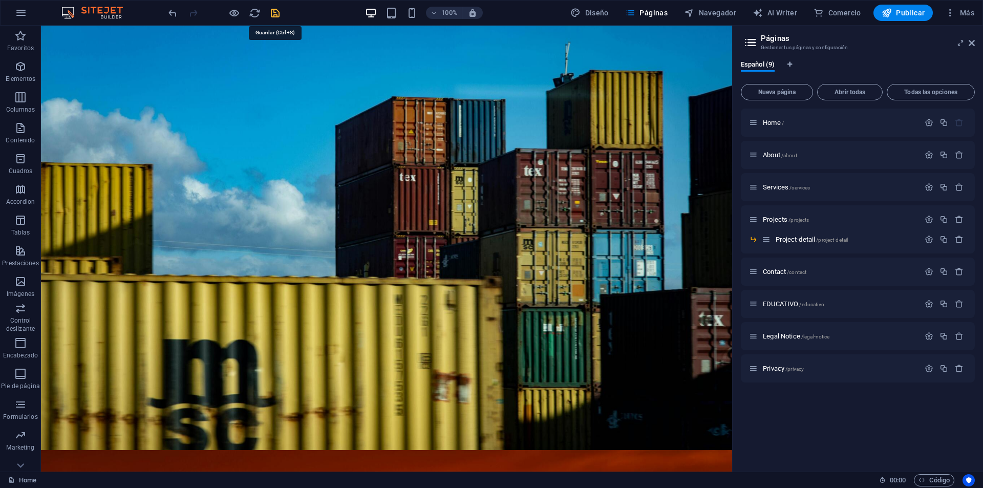
click at [275, 8] on icon "save" at bounding box center [275, 13] width 12 height 12
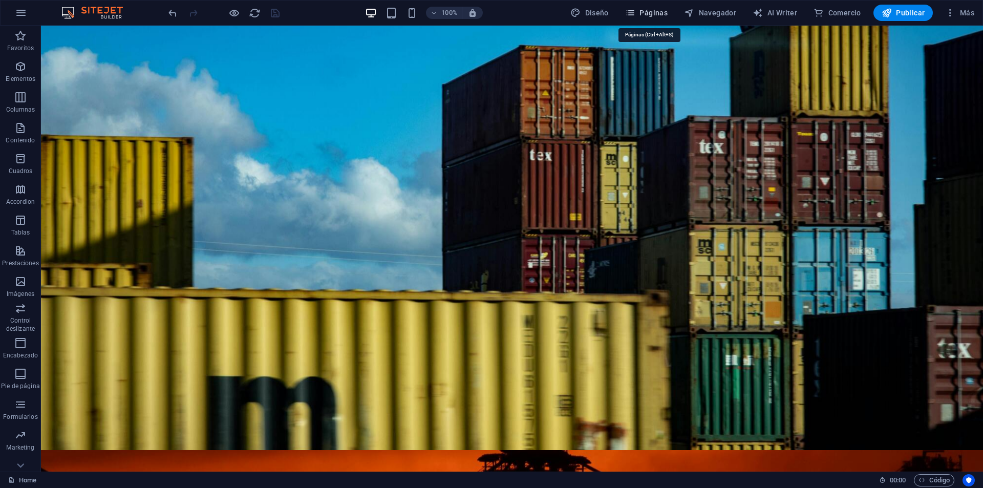
click at [656, 9] on span "Páginas" at bounding box center [646, 13] width 42 height 10
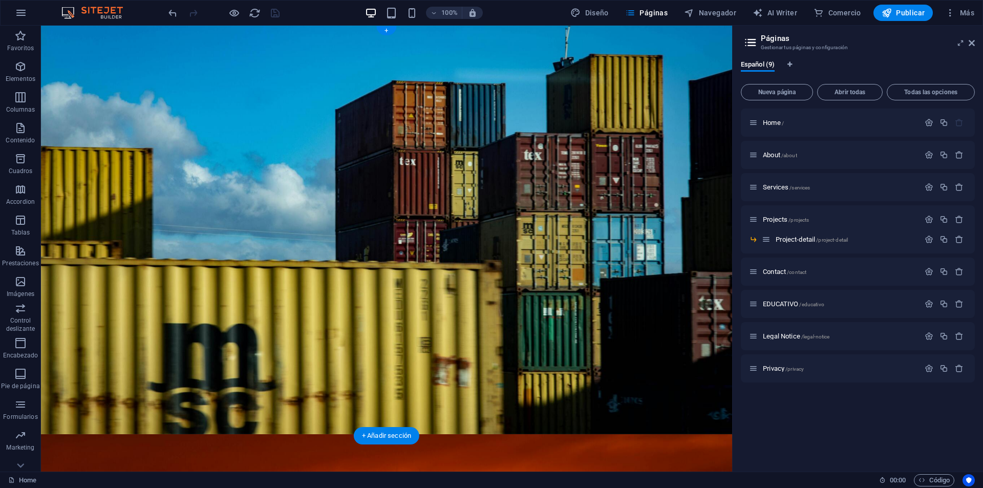
scroll to position [51, 0]
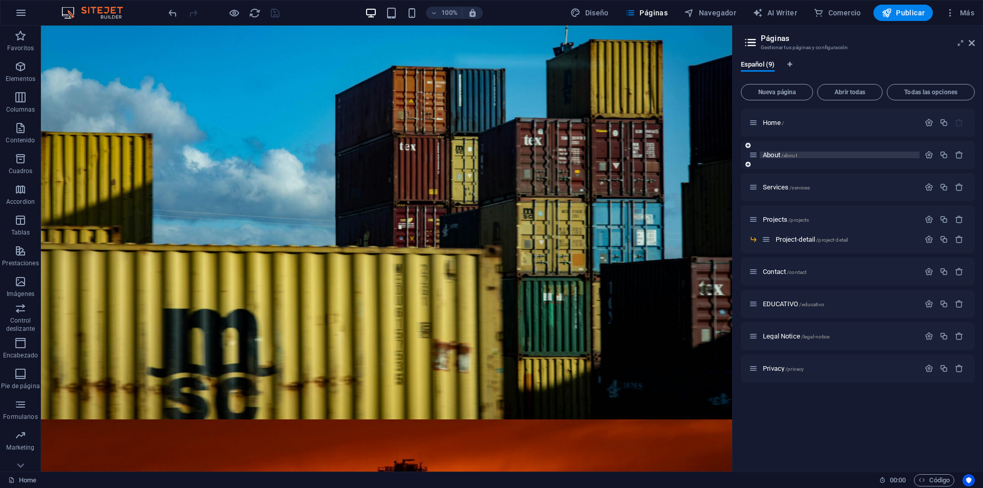
click at [794, 153] on span "/about" at bounding box center [789, 156] width 16 height 6
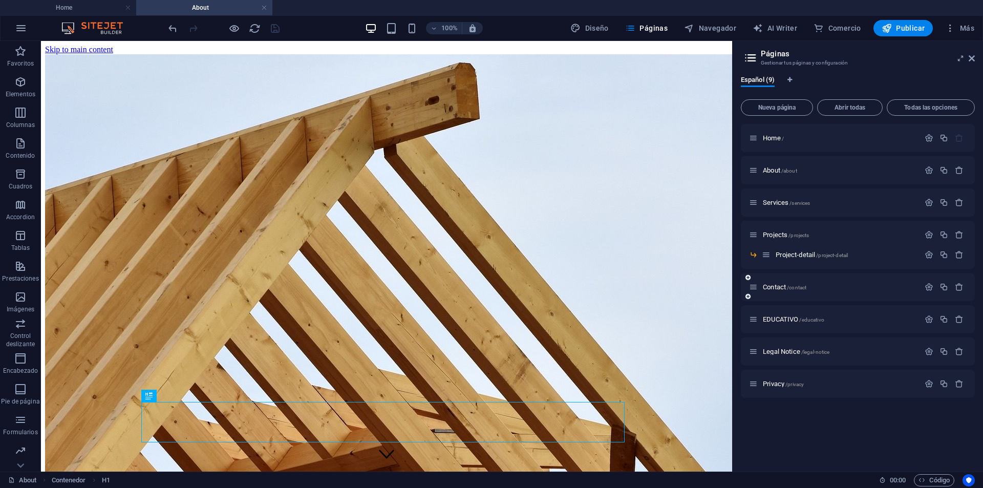
scroll to position [0, 0]
click at [780, 276] on div "Contact /contact" at bounding box center [858, 287] width 234 height 28
click at [786, 315] on div "EDUCATIVO /educativo" at bounding box center [834, 319] width 170 height 12
click at [792, 317] on span "EDUCATIVO /educativo" at bounding box center [793, 319] width 61 height 8
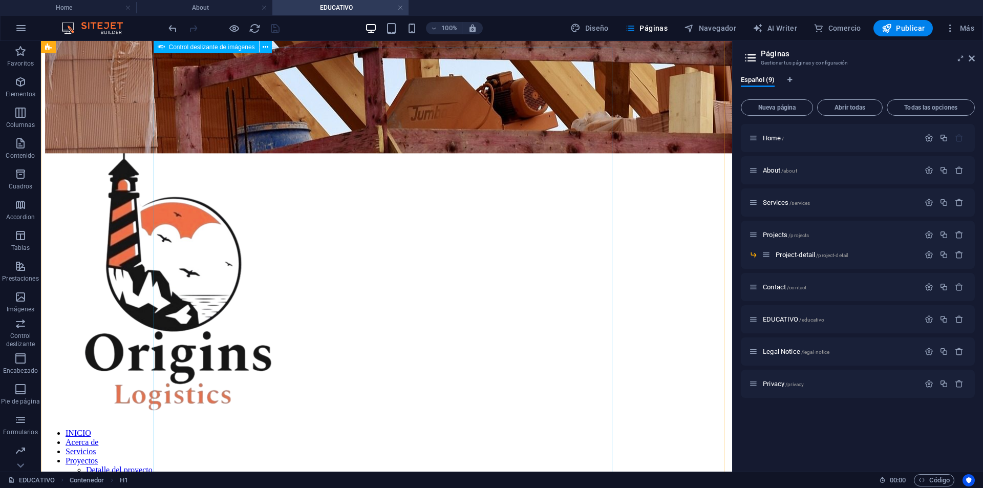
scroll to position [665, 0]
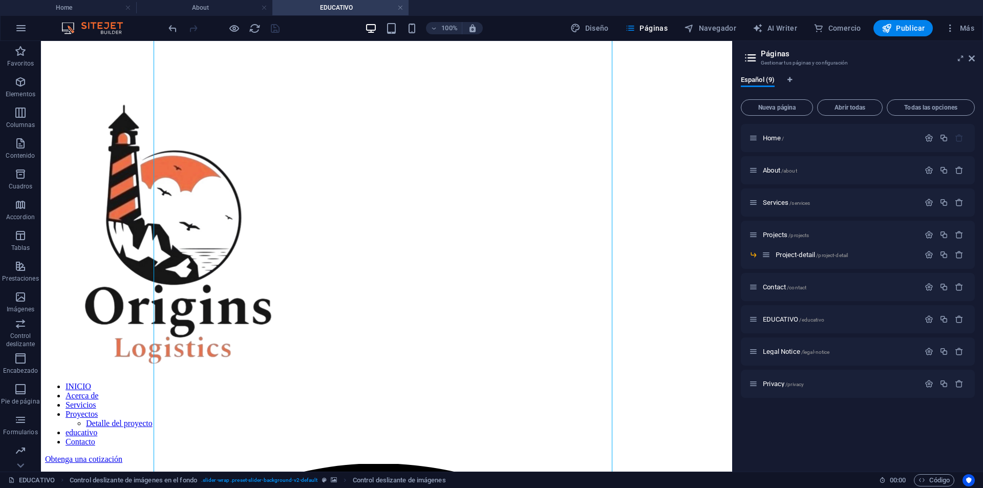
scroll to position [768, 0]
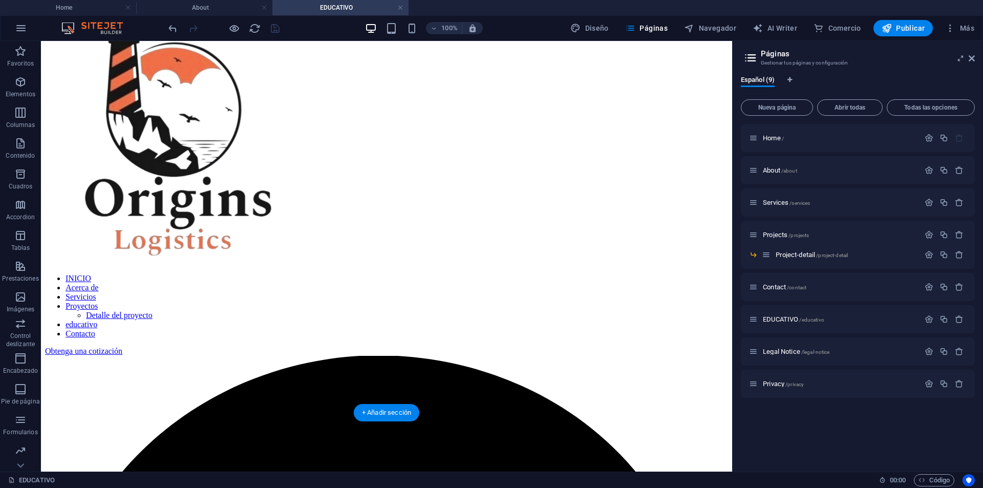
scroll to position [819, 0]
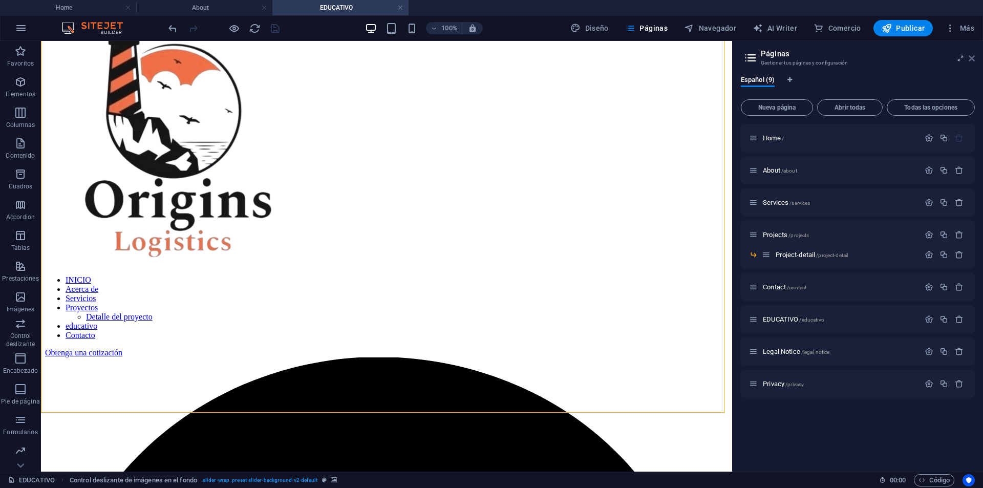
click at [972, 57] on icon at bounding box center [971, 58] width 6 height 8
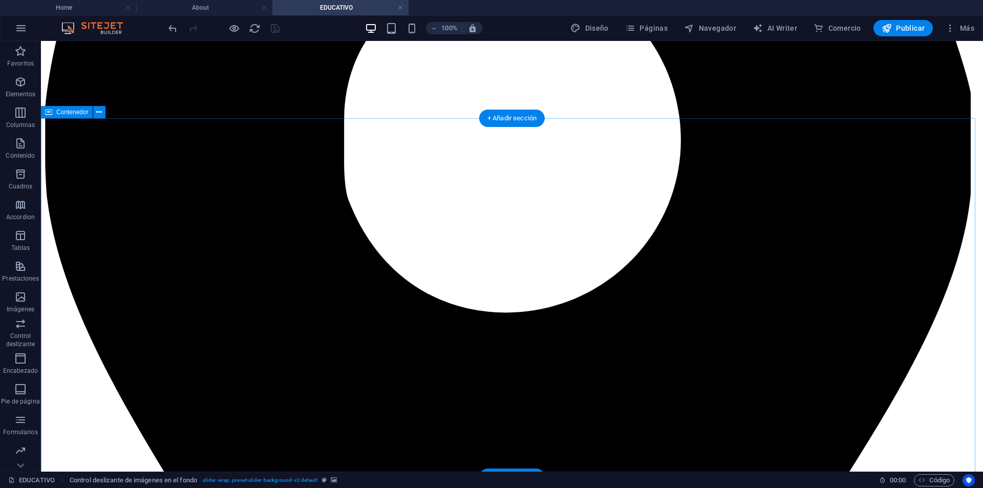
scroll to position [1433, 0]
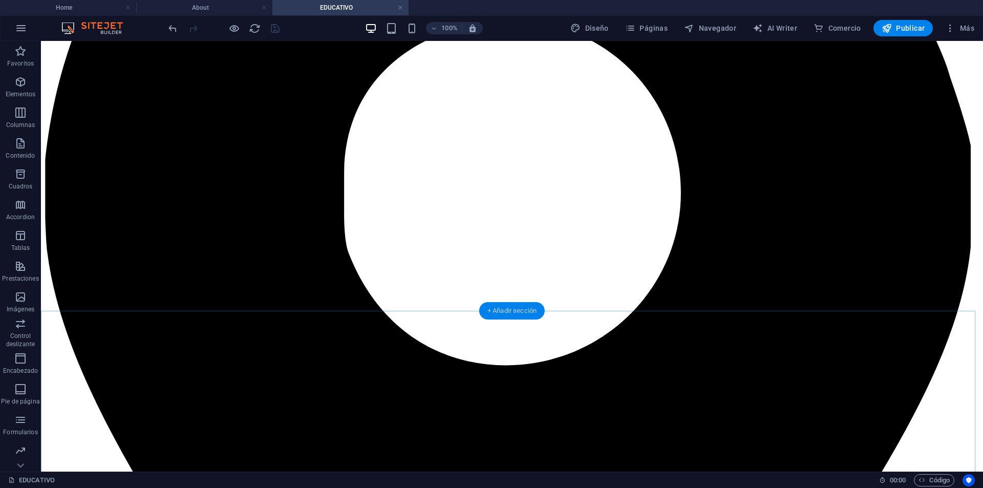
click at [531, 315] on div "+ Añadir sección" at bounding box center [512, 310] width 66 height 17
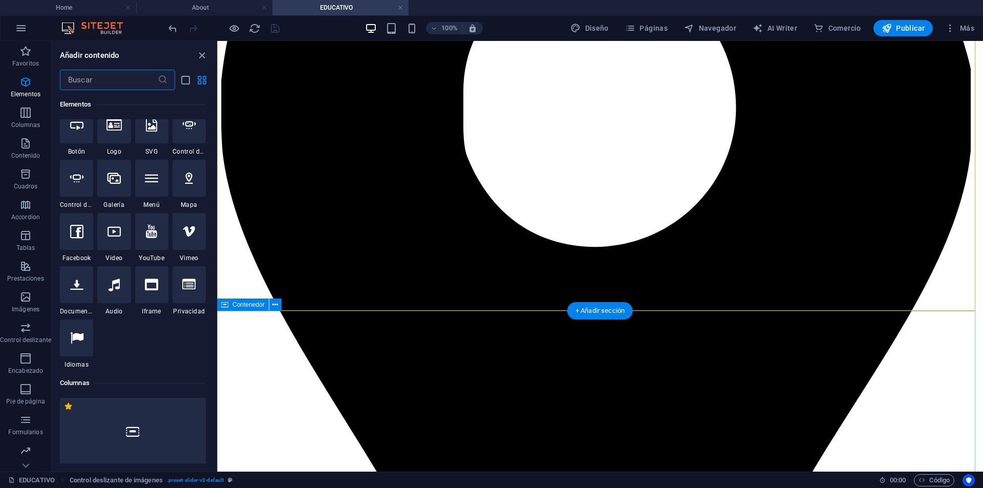
scroll to position [3134, 0]
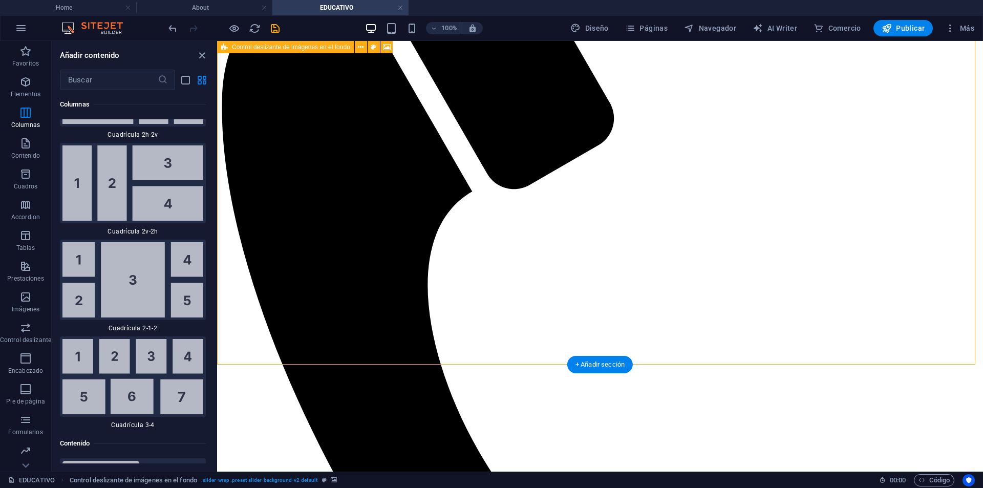
scroll to position [2271, 0]
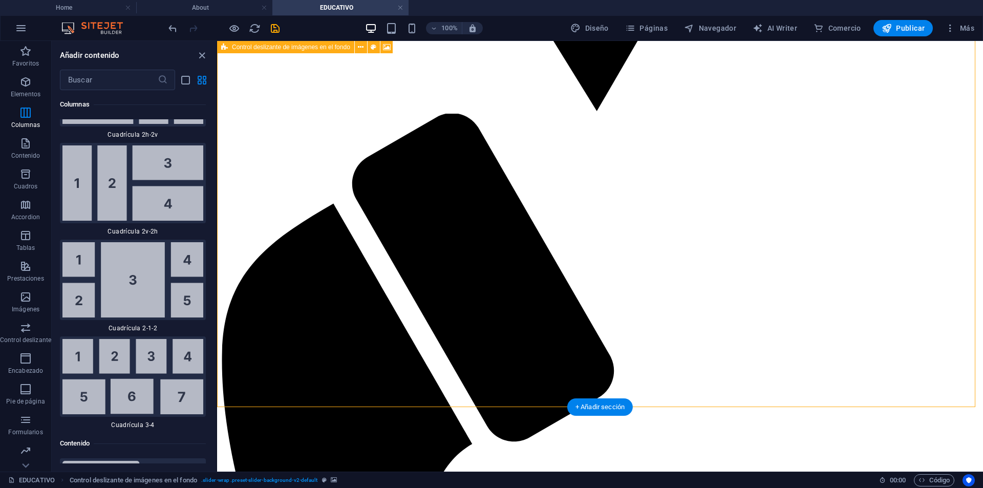
scroll to position [2066, 0]
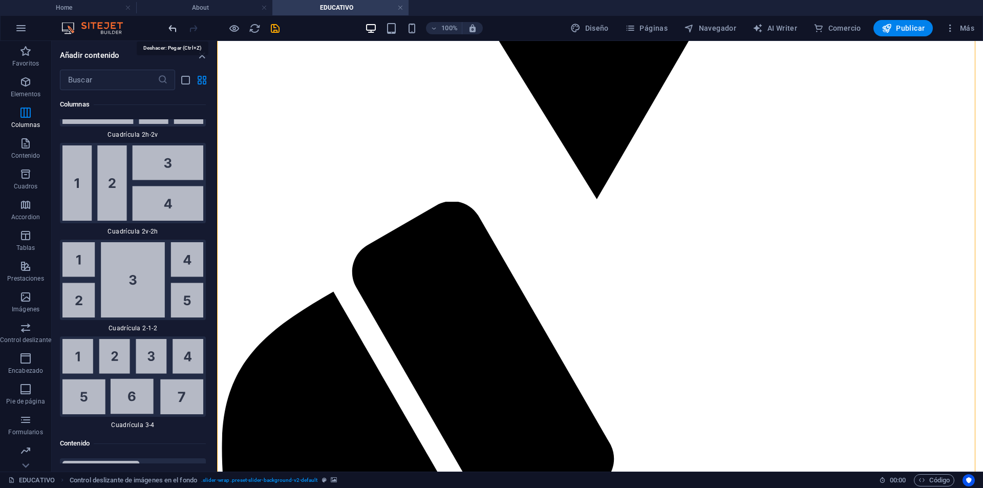
click at [171, 28] on icon "undo" at bounding box center [173, 29] width 12 height 12
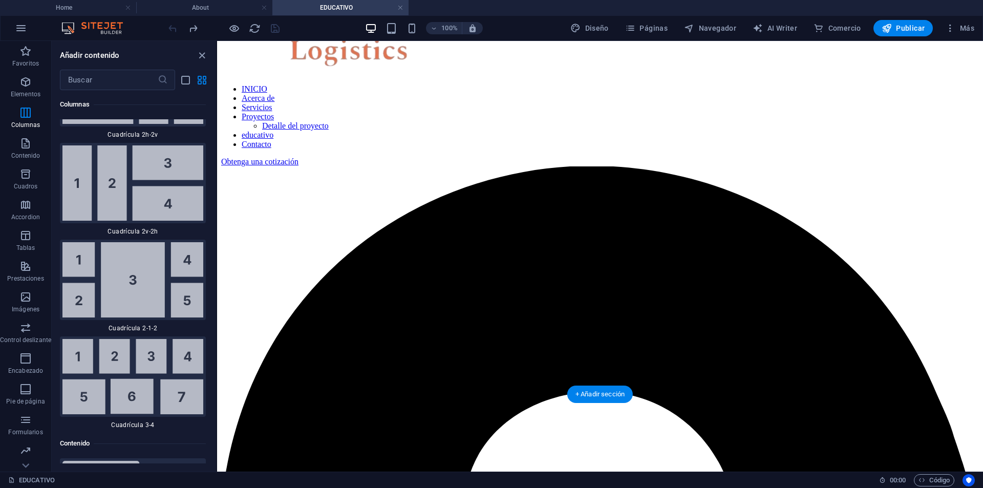
scroll to position [1145, 0]
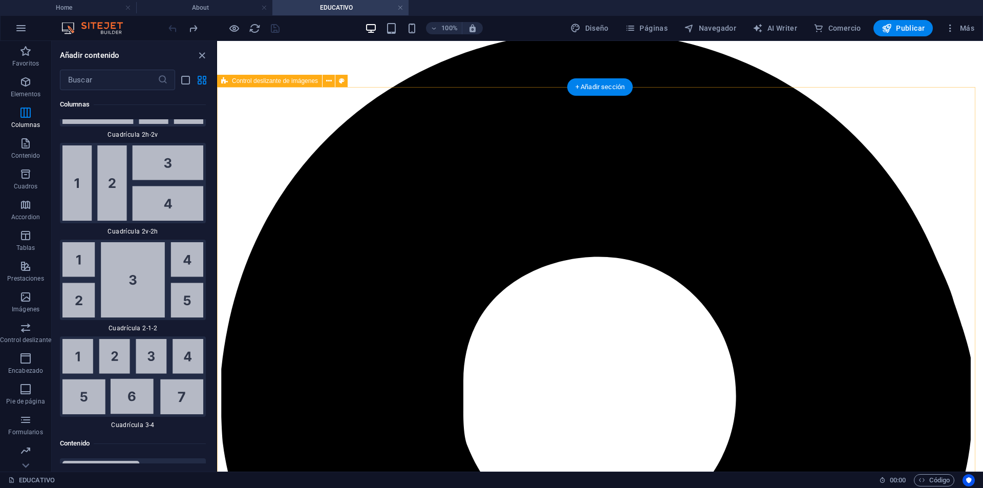
select select "region"
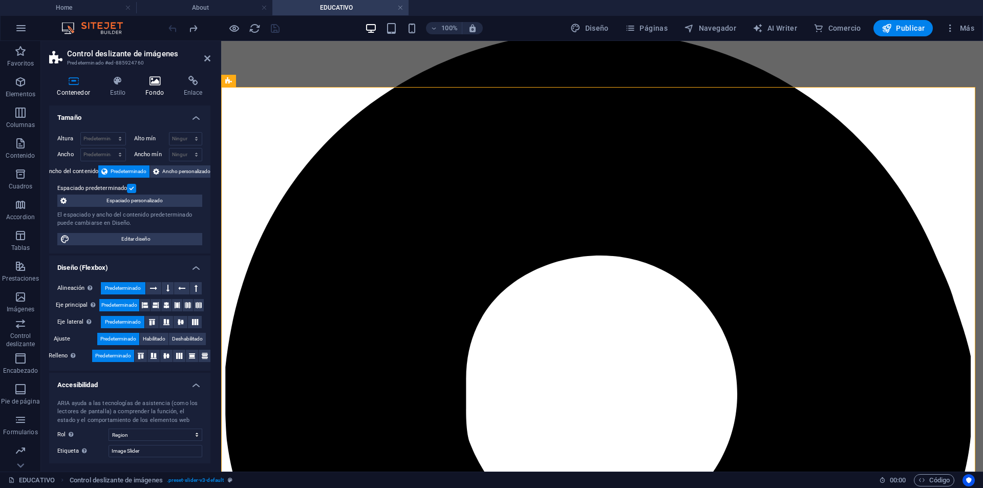
click at [161, 81] on icon at bounding box center [155, 81] width 34 height 10
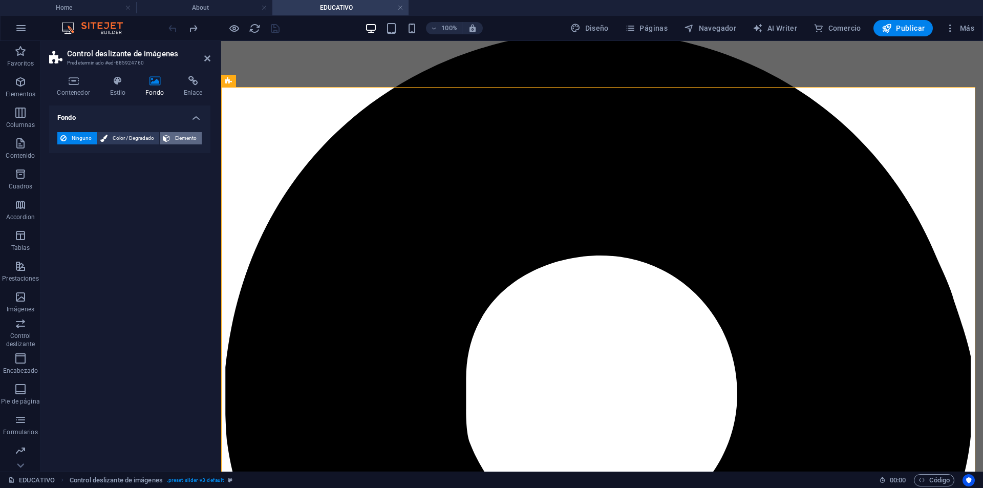
click at [181, 133] on span "Elemento" at bounding box center [186, 138] width 26 height 12
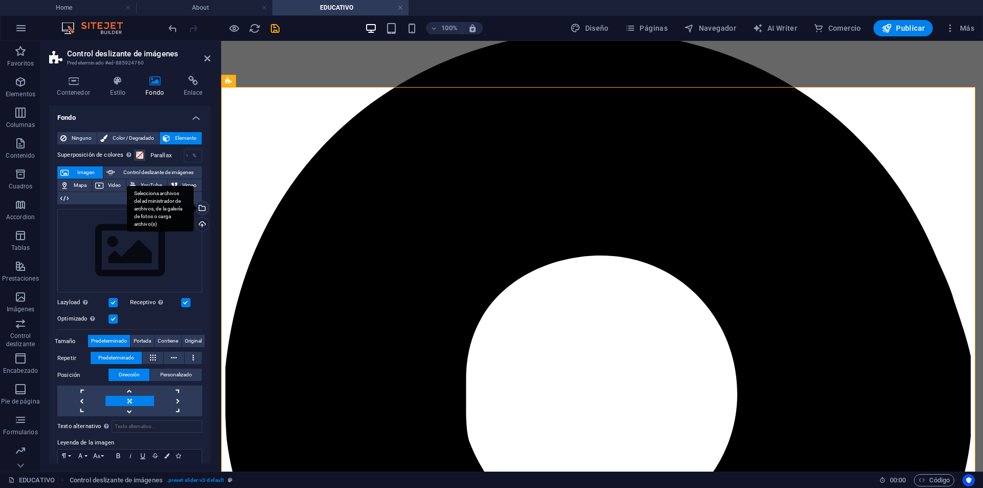
click at [199, 209] on div "Selecciona archivos del administrador de archivos, de la galería de fotos o car…" at bounding box center [200, 208] width 15 height 15
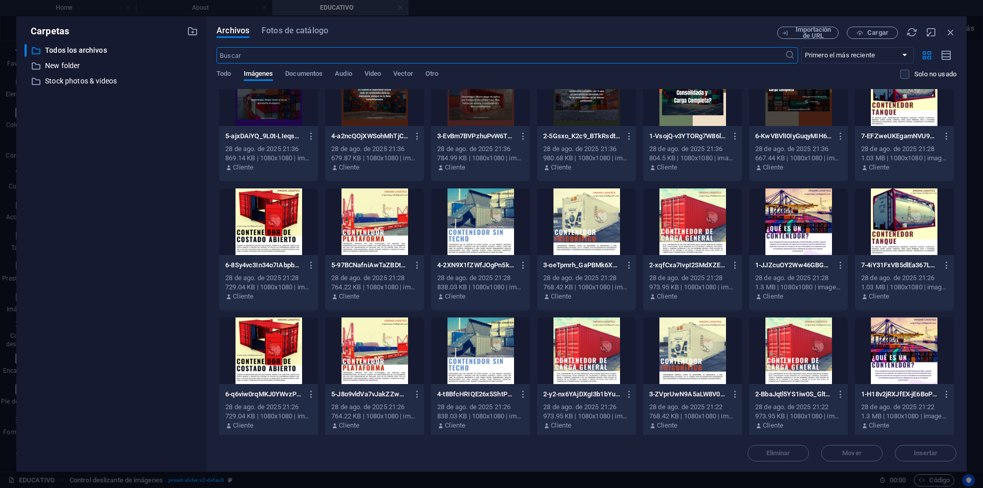
scroll to position [307, 0]
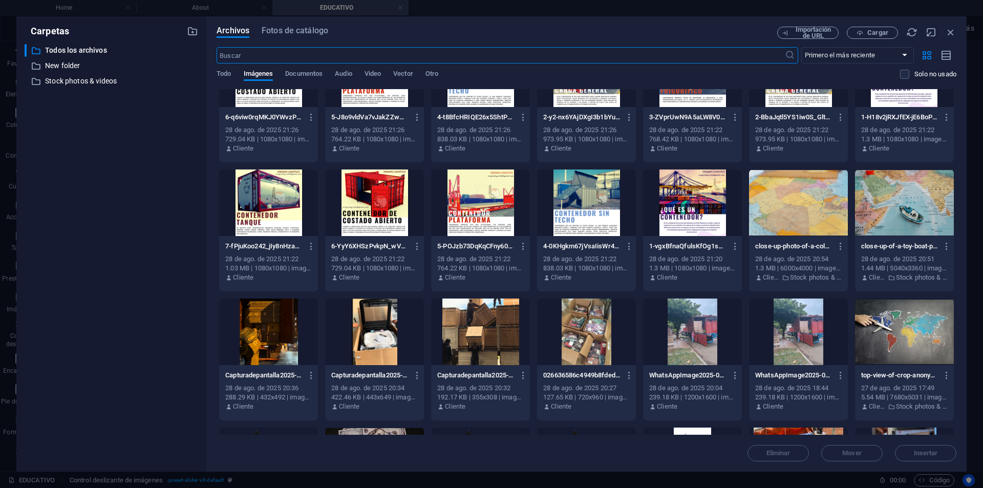
click at [816, 202] on div at bounding box center [798, 202] width 99 height 67
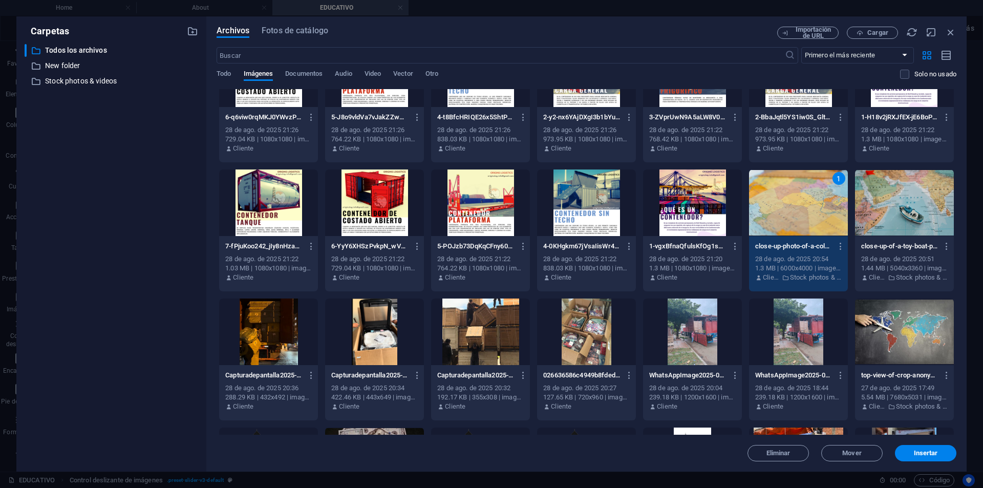
click at [816, 202] on div "1" at bounding box center [798, 202] width 99 height 67
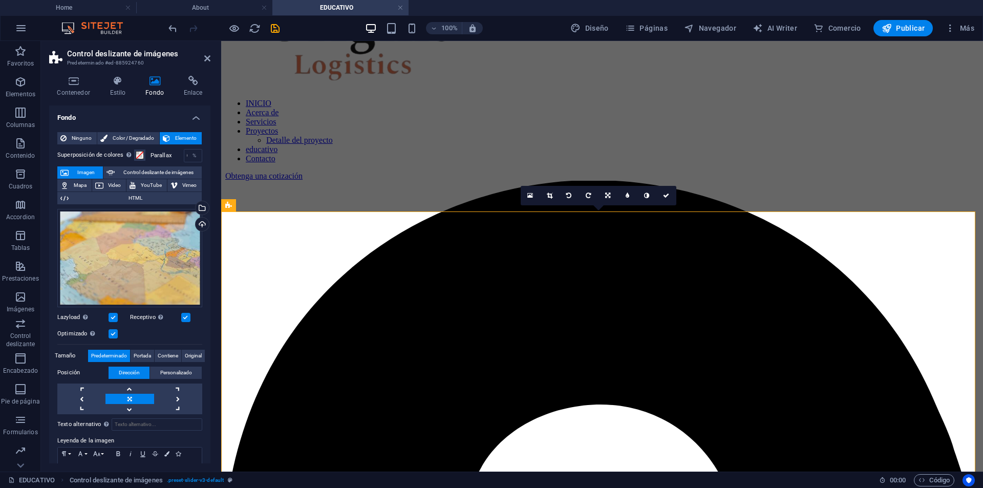
scroll to position [991, 0]
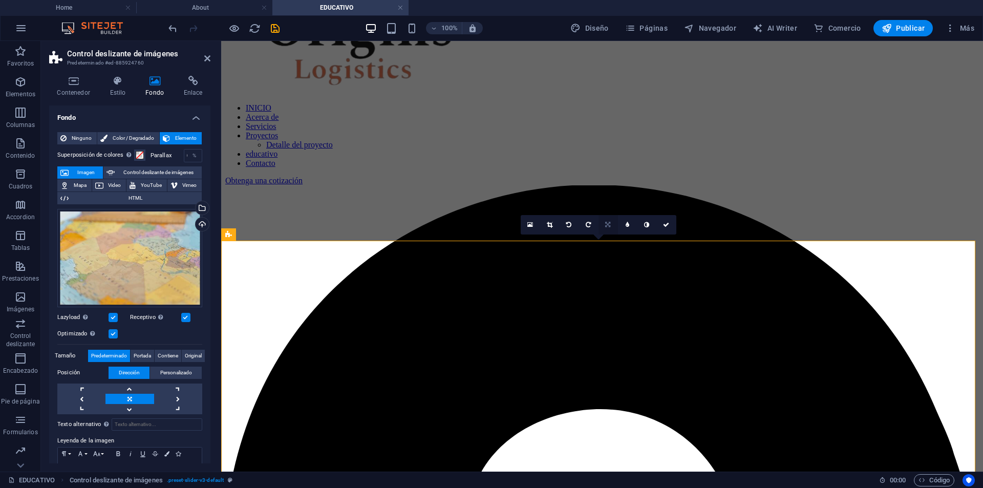
click at [611, 223] on link at bounding box center [607, 224] width 19 height 19
click at [610, 209] on link at bounding box center [607, 205] width 19 height 19
click at [664, 226] on icon at bounding box center [666, 225] width 6 height 6
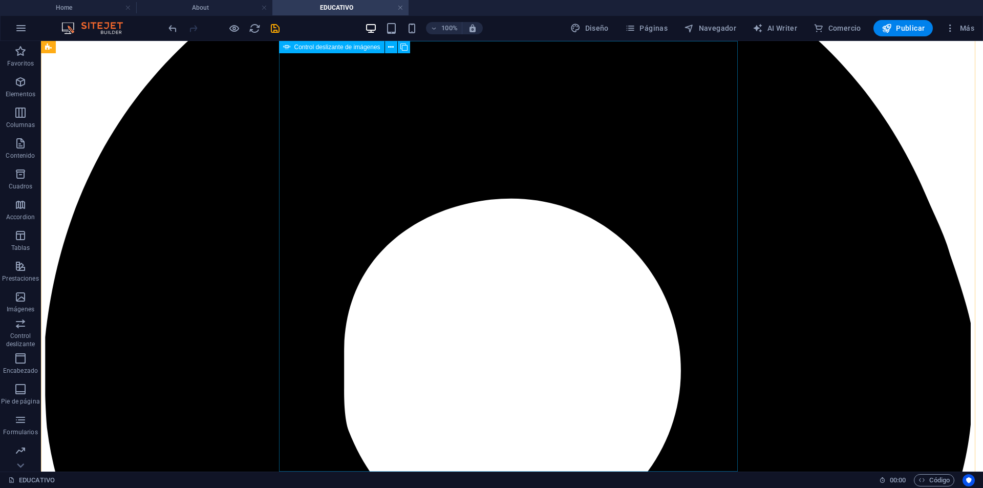
scroll to position [1196, 0]
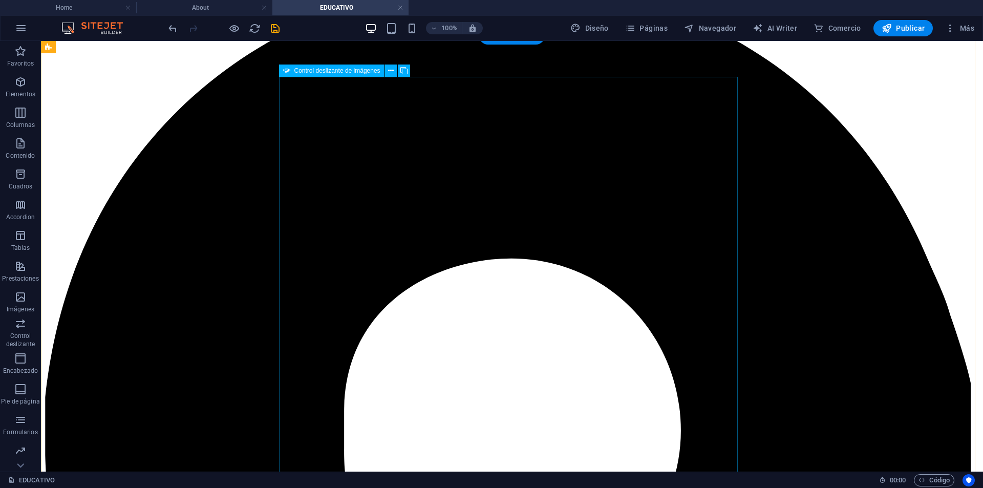
select select "vh"
select select "ms"
select select "s"
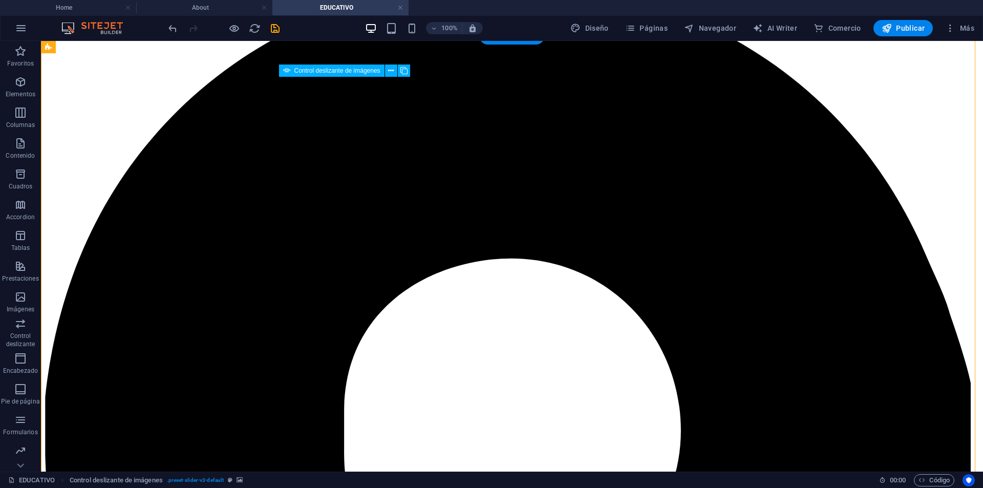
select select "progressive"
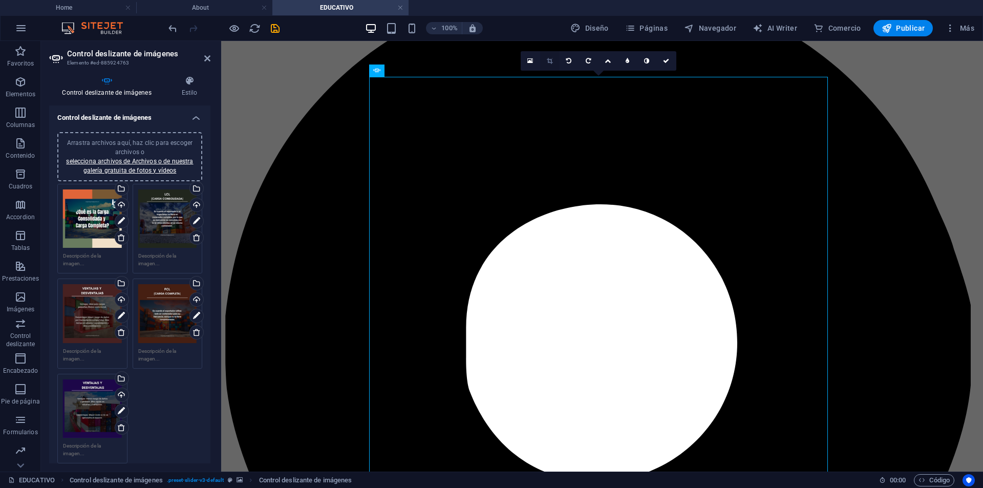
click at [549, 62] on icon at bounding box center [550, 61] width 6 height 6
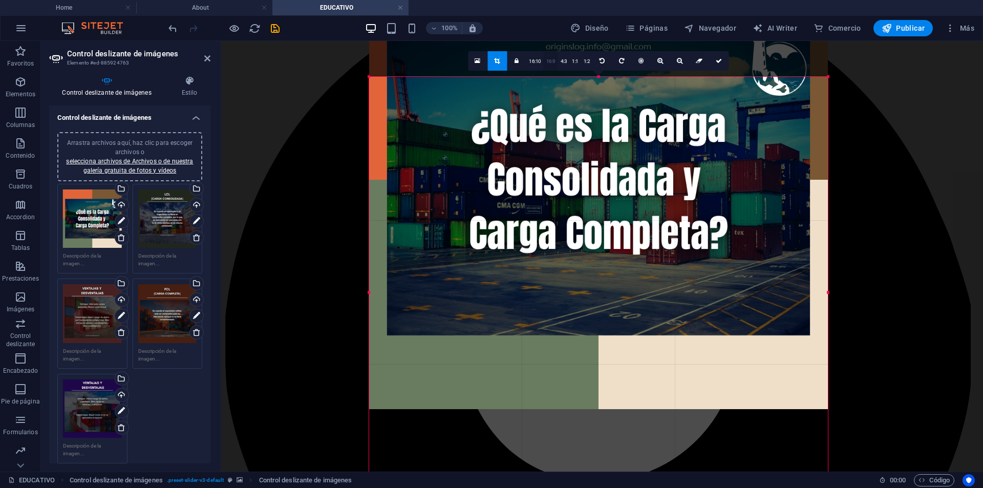
click at [549, 61] on link "16:9" at bounding box center [551, 61] width 14 height 19
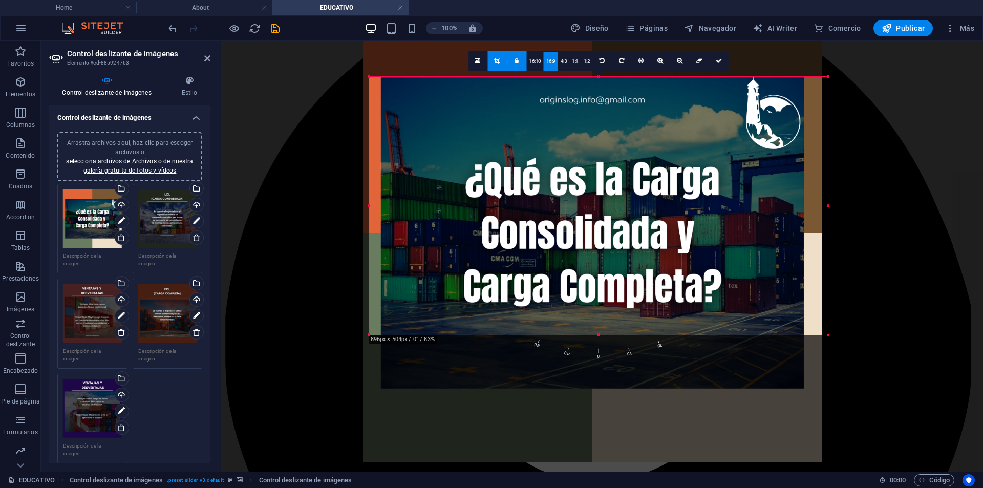
drag, startPoint x: 655, startPoint y: 147, endPoint x: 649, endPoint y: 201, distance: 53.6
click at [649, 201] on div at bounding box center [592, 233] width 459 height 459
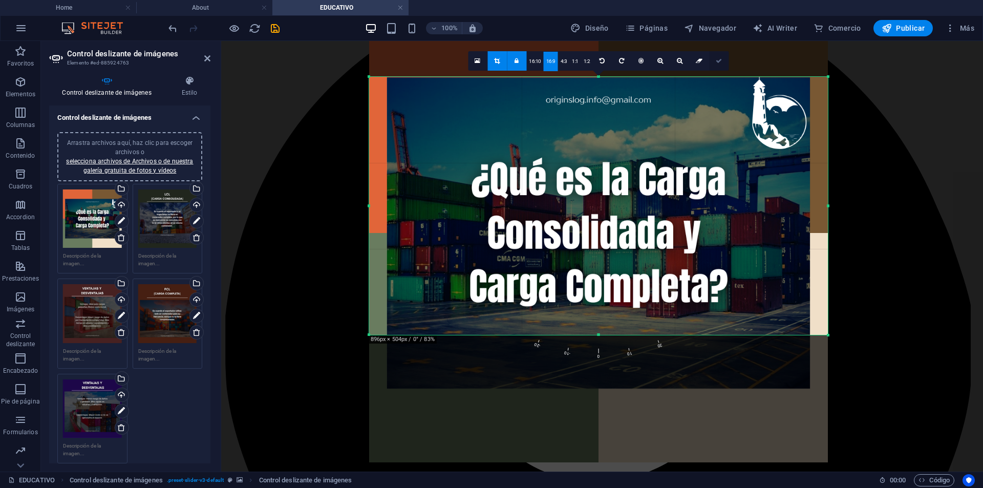
drag, startPoint x: 720, startPoint y: 61, endPoint x: 497, endPoint y: 20, distance: 226.9
click at [720, 61] on icon at bounding box center [719, 61] width 6 height 6
type input "504"
select select "px"
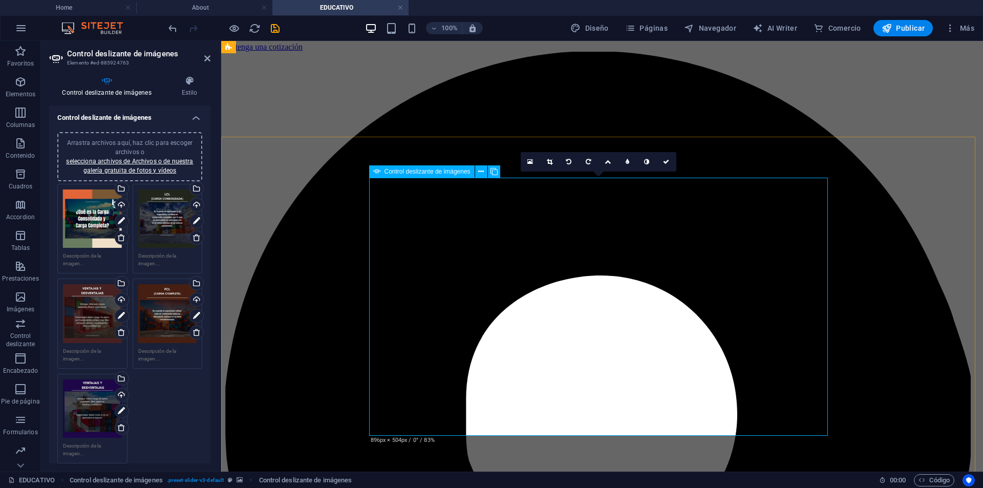
scroll to position [1093, 0]
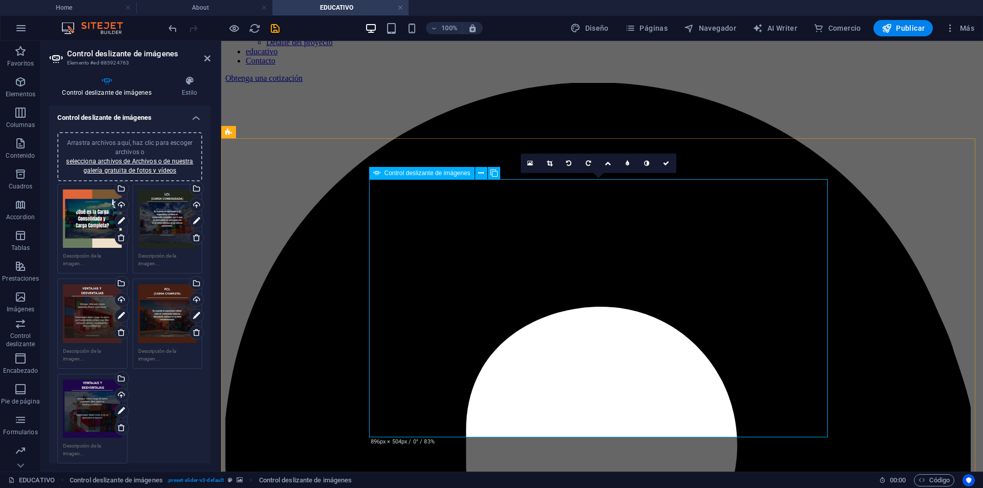
click at [548, 163] on icon at bounding box center [550, 163] width 6 height 6
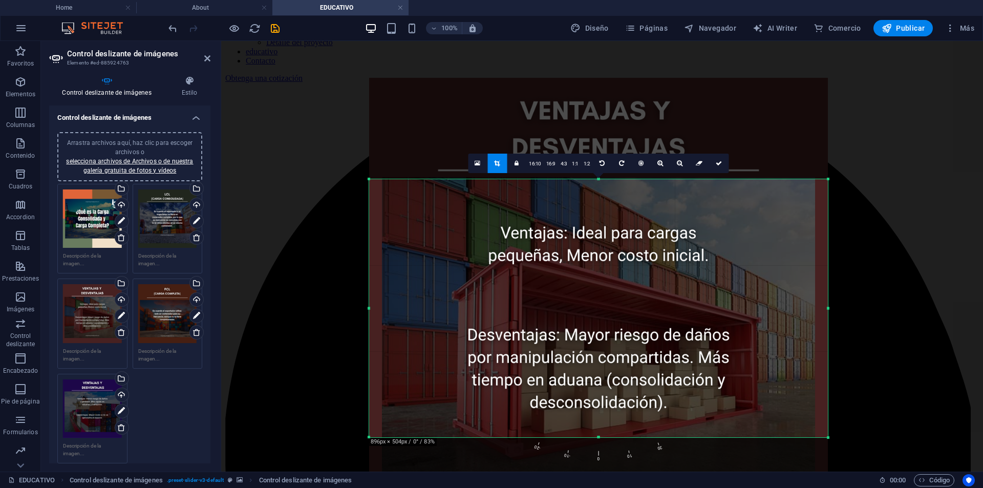
drag, startPoint x: 588, startPoint y: 300, endPoint x: 569, endPoint y: 305, distance: 19.5
click at [575, 323] on div at bounding box center [598, 307] width 459 height 459
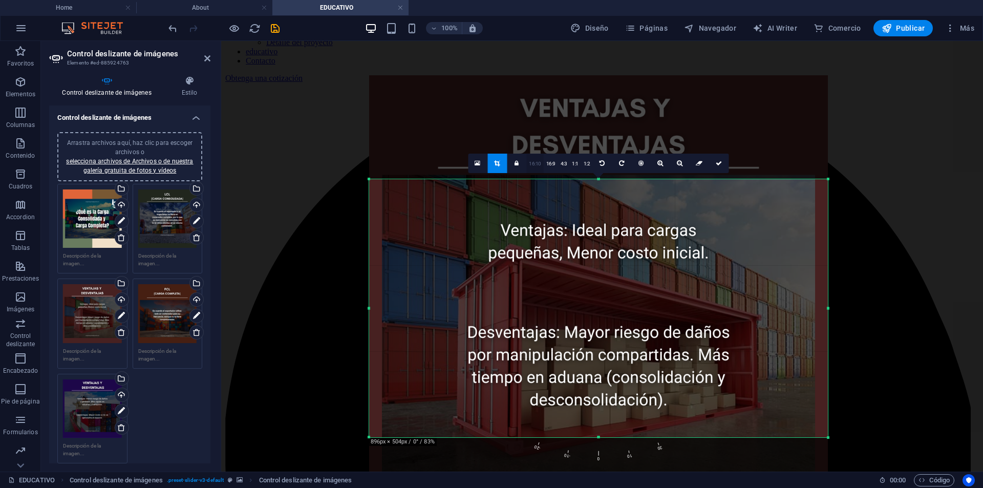
click at [533, 160] on link "16:10" at bounding box center [534, 163] width 17 height 19
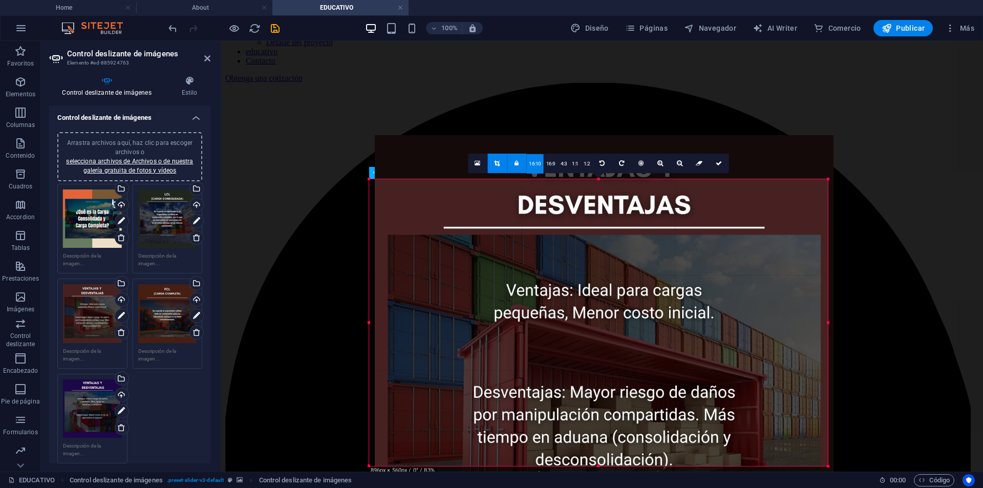
drag, startPoint x: 568, startPoint y: 249, endPoint x: 578, endPoint y: 285, distance: 37.1
click at [574, 304] on div at bounding box center [604, 364] width 459 height 459
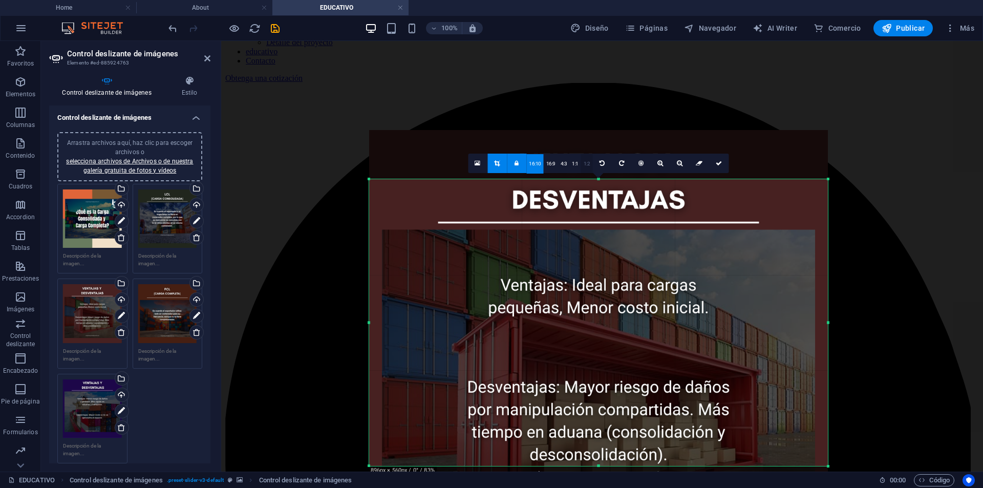
click at [586, 168] on link "1:2" at bounding box center [587, 163] width 12 height 19
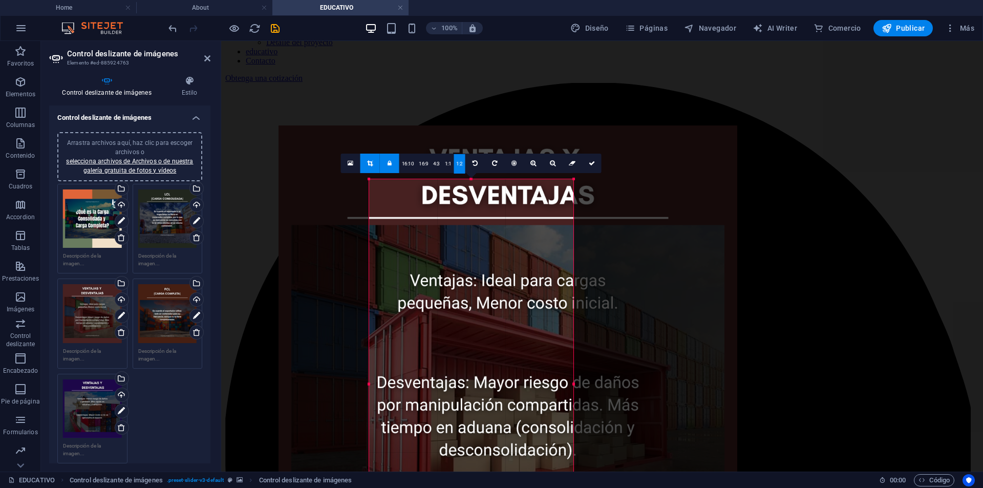
drag, startPoint x: 536, startPoint y: 260, endPoint x: 431, endPoint y: 245, distance: 106.0
click at [442, 253] on div at bounding box center [507, 354] width 459 height 459
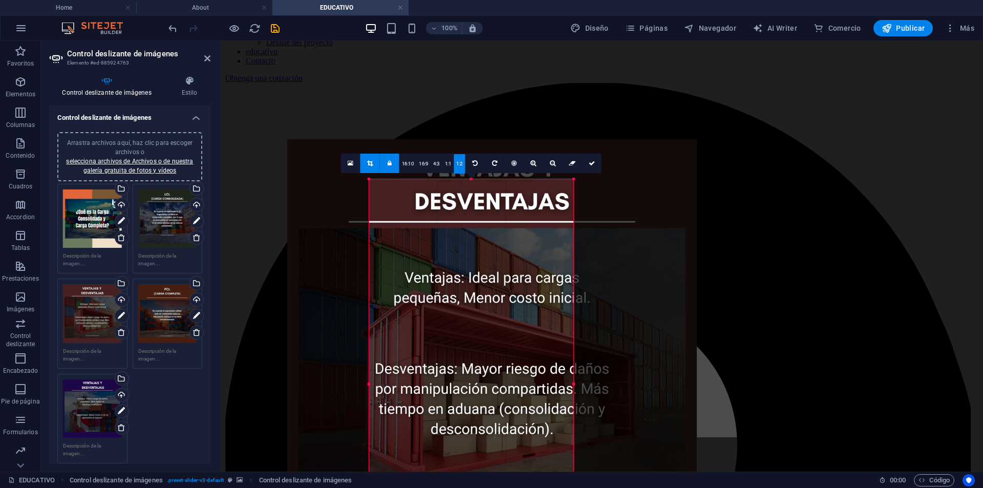
drag, startPoint x: 577, startPoint y: 342, endPoint x: 578, endPoint y: 297, distance: 44.5
click at [579, 300] on div at bounding box center [491, 343] width 409 height 409
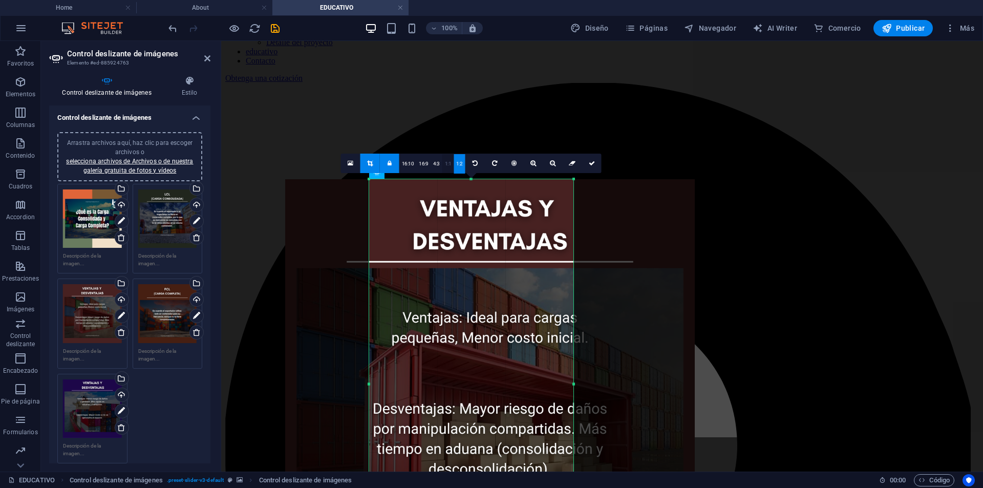
click at [448, 162] on link "1:1" at bounding box center [448, 163] width 12 height 19
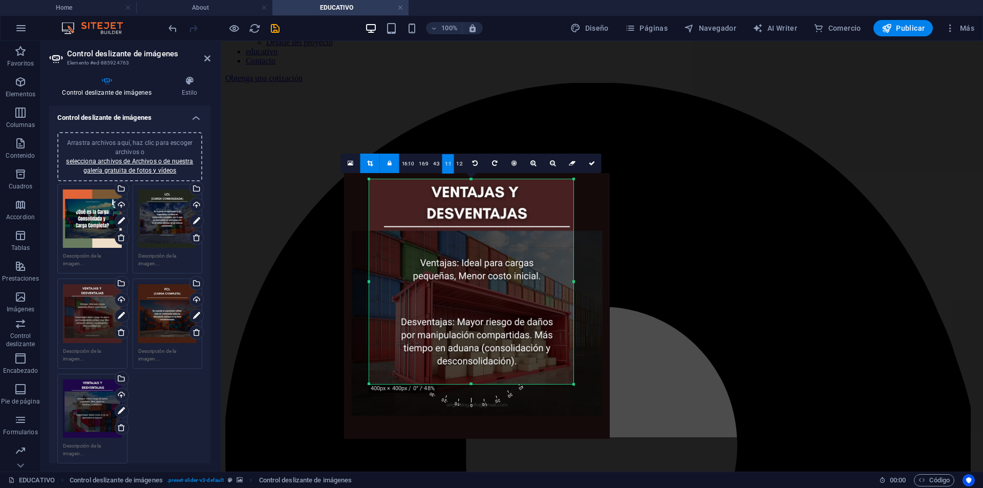
drag, startPoint x: 497, startPoint y: 304, endPoint x: 508, endPoint y: 295, distance: 14.2
click at [508, 295] on div at bounding box center [477, 306] width 266 height 266
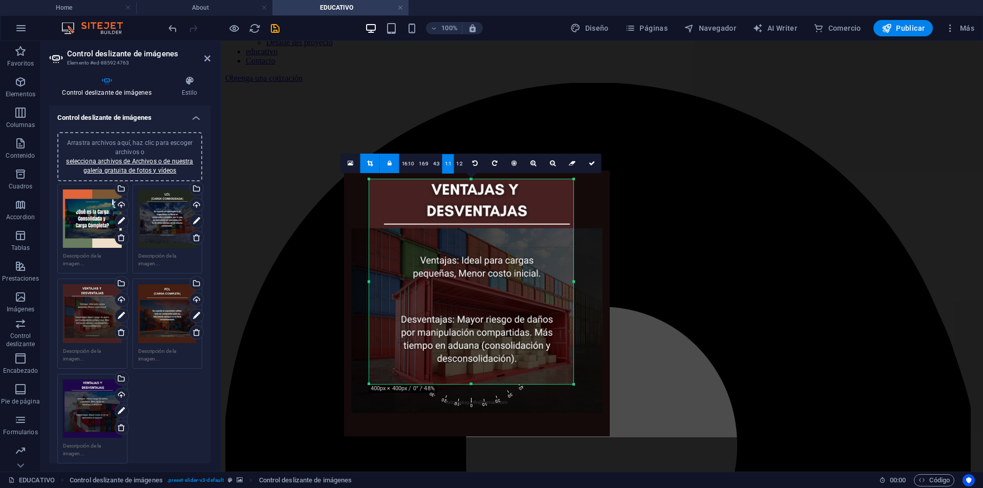
drag, startPoint x: 407, startPoint y: 163, endPoint x: 414, endPoint y: 178, distance: 16.3
click at [407, 162] on link "16:10" at bounding box center [407, 163] width 17 height 19
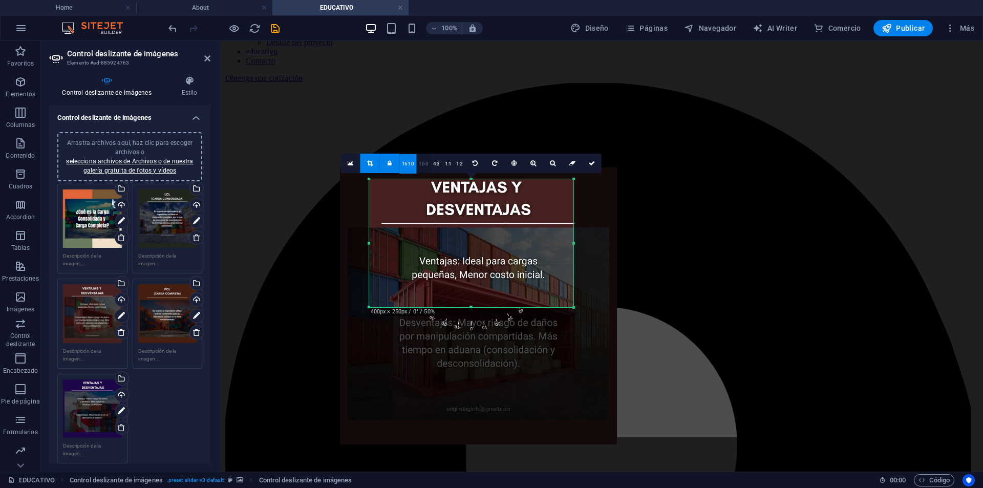
click at [426, 160] on link "16:9" at bounding box center [423, 163] width 14 height 19
click at [445, 160] on link "1:1" at bounding box center [448, 163] width 12 height 19
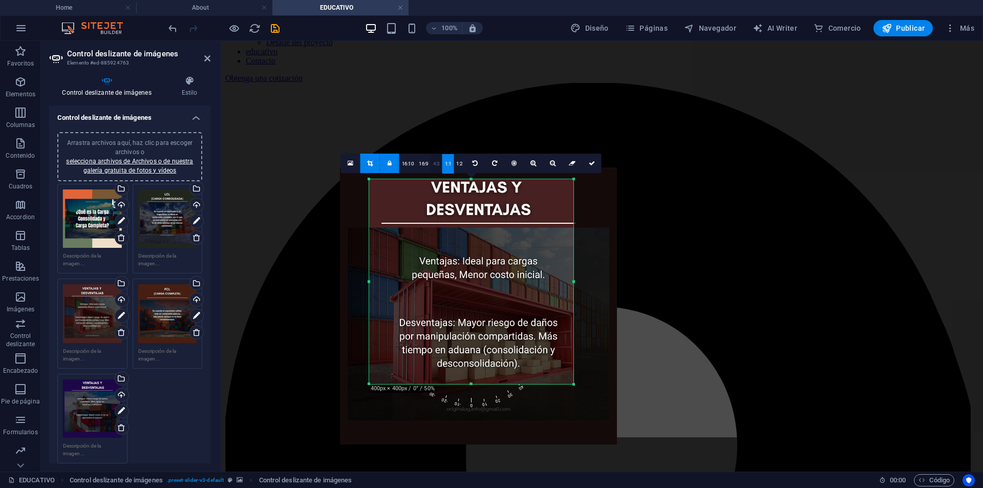
click at [437, 158] on link "4:3" at bounding box center [436, 163] width 12 height 19
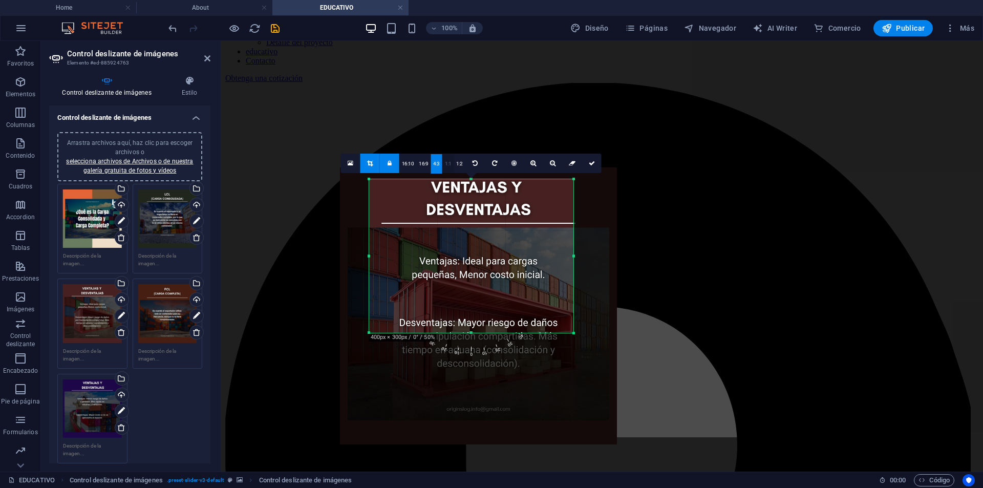
click at [444, 162] on link "1:1" at bounding box center [448, 163] width 12 height 19
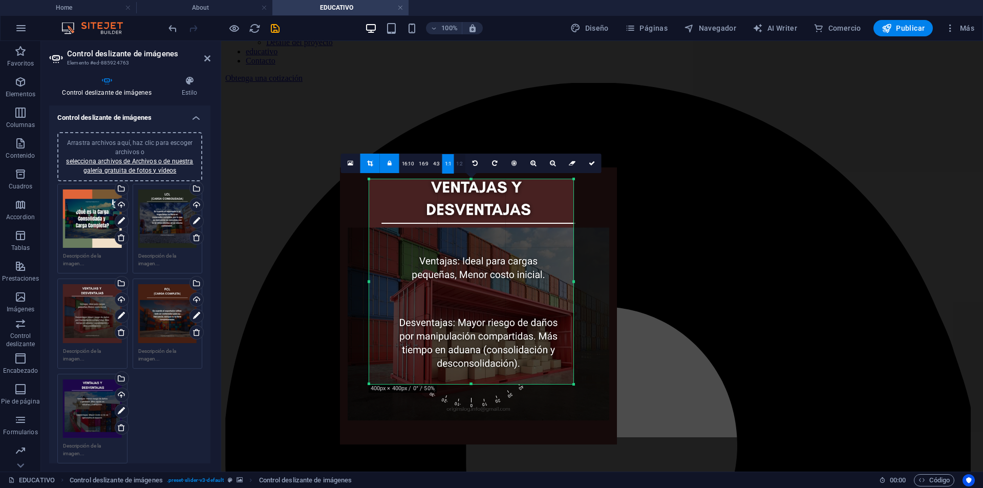
click at [454, 167] on link "1:2" at bounding box center [460, 163] width 12 height 19
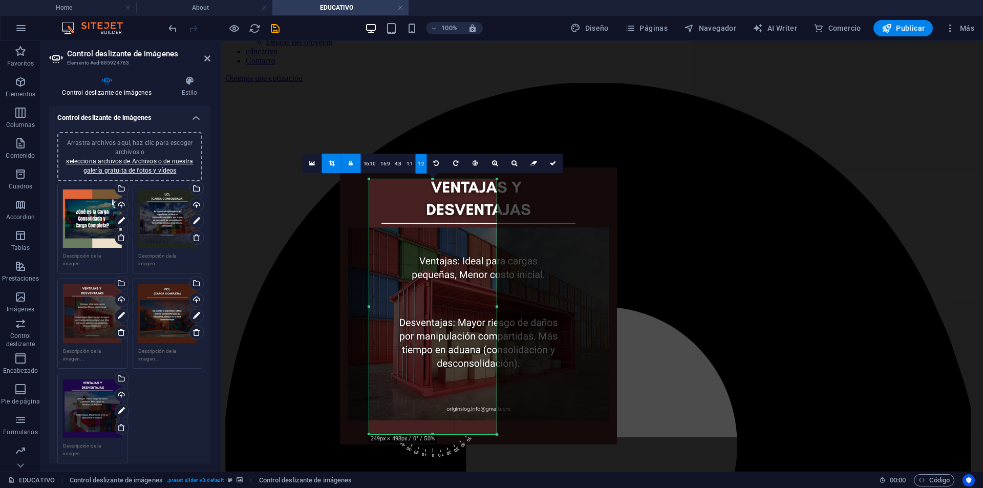
drag, startPoint x: 503, startPoint y: 312, endPoint x: 498, endPoint y: 319, distance: 8.4
click at [498, 319] on div at bounding box center [497, 306] width 4 height 255
drag, startPoint x: 499, startPoint y: 433, endPoint x: 502, endPoint y: 406, distance: 26.9
click at [500, 406] on div "180 170 160 150 140 130 120 110 100 90 80 70 60 50 40 30 20 10 0 -10 -20 -30 -4…" at bounding box center [434, 310] width 131 height 262
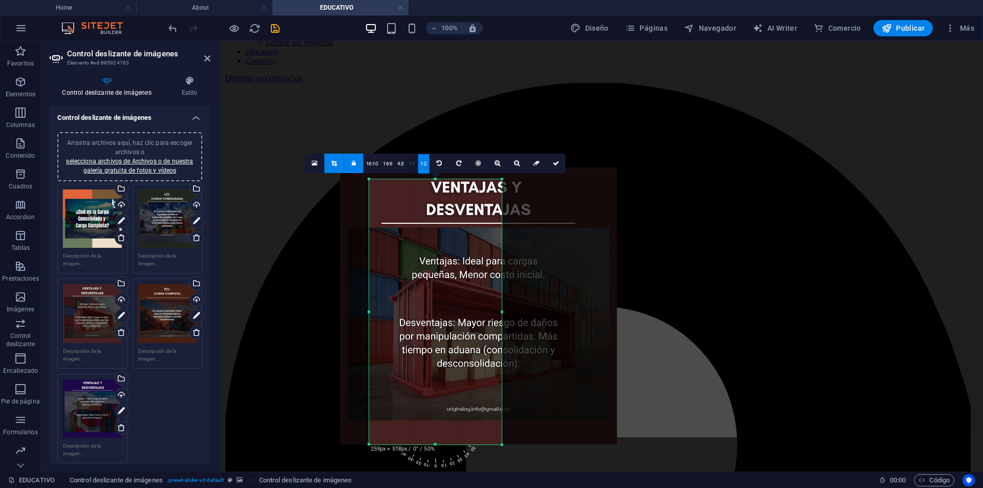
click at [410, 162] on link "1:1" at bounding box center [412, 163] width 12 height 19
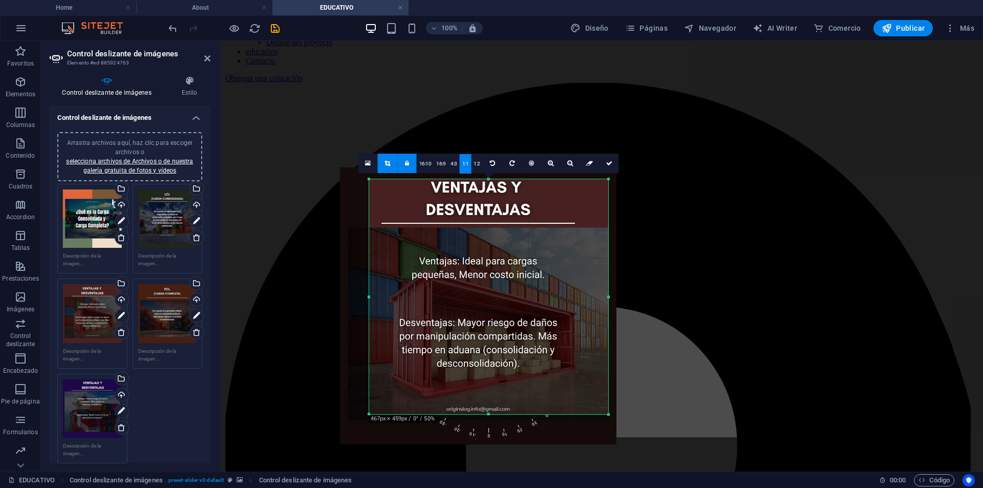
drag, startPoint x: 503, startPoint y: 312, endPoint x: 589, endPoint y: 414, distance: 133.7
click at [589, 414] on div "180 170 160 150 140 130 120 110 100 90 80 70 60 50 40 30 20 10 0 -10 -20 -30 -4…" at bounding box center [488, 296] width 239 height 235
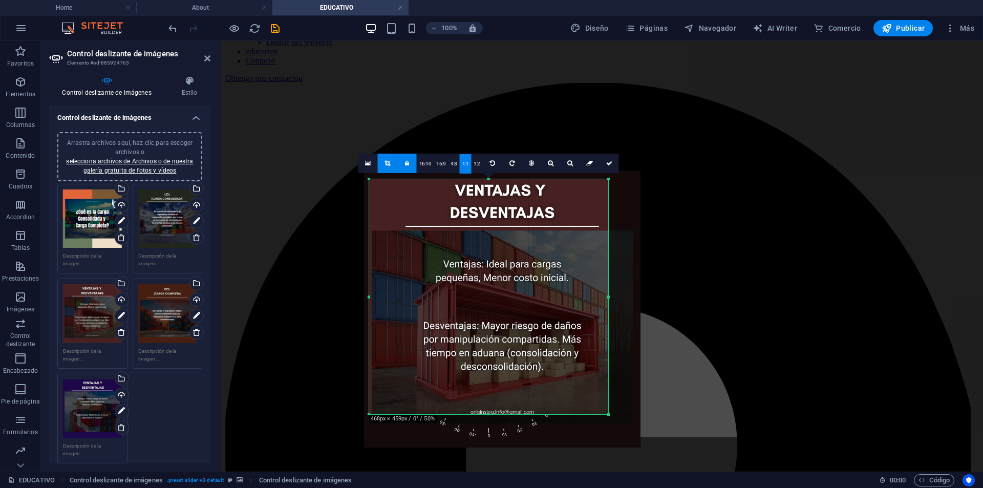
drag, startPoint x: 529, startPoint y: 370, endPoint x: 538, endPoint y: 375, distance: 10.5
click at [541, 374] on div at bounding box center [502, 308] width 277 height 277
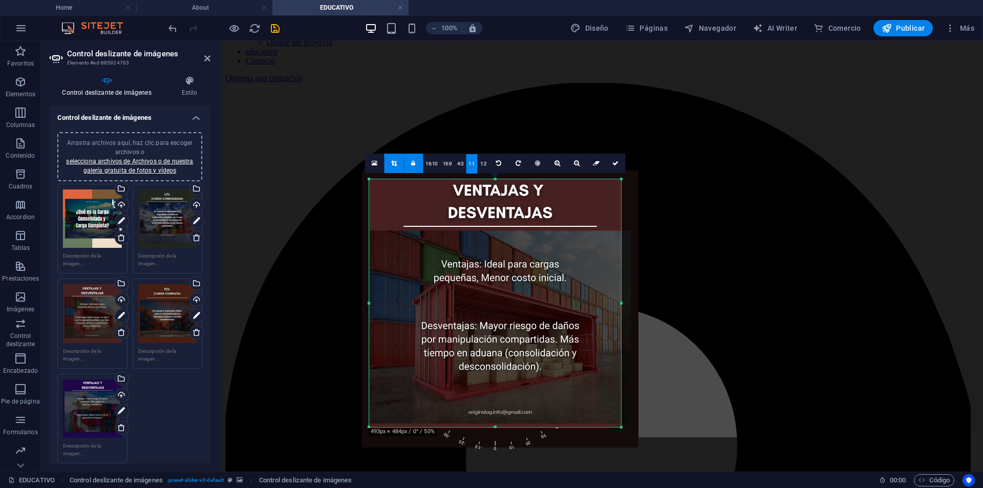
drag, startPoint x: 611, startPoint y: 413, endPoint x: 622, endPoint y: 425, distance: 16.7
click at [622, 425] on div at bounding box center [621, 427] width 6 height 6
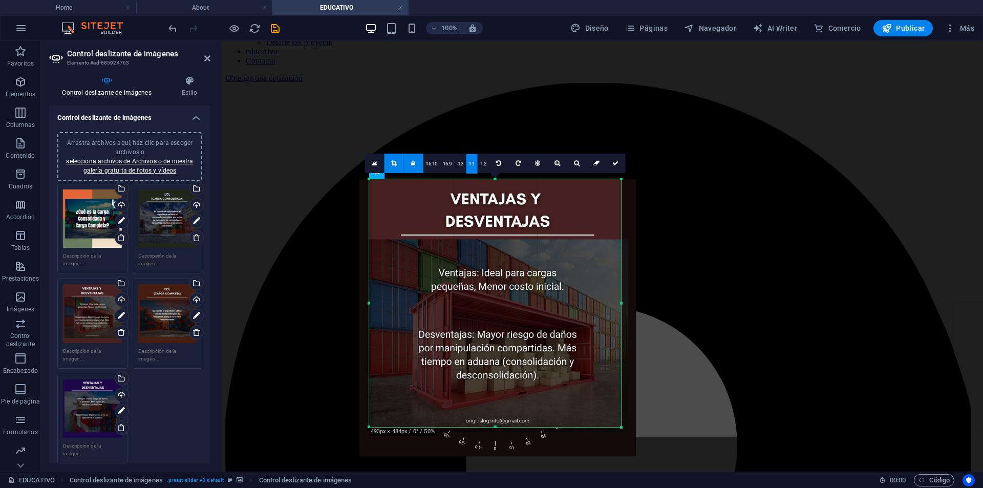
drag, startPoint x: 573, startPoint y: 394, endPoint x: 570, endPoint y: 403, distance: 9.1
click at [570, 403] on div at bounding box center [497, 317] width 277 height 277
click at [613, 164] on icon at bounding box center [615, 163] width 6 height 6
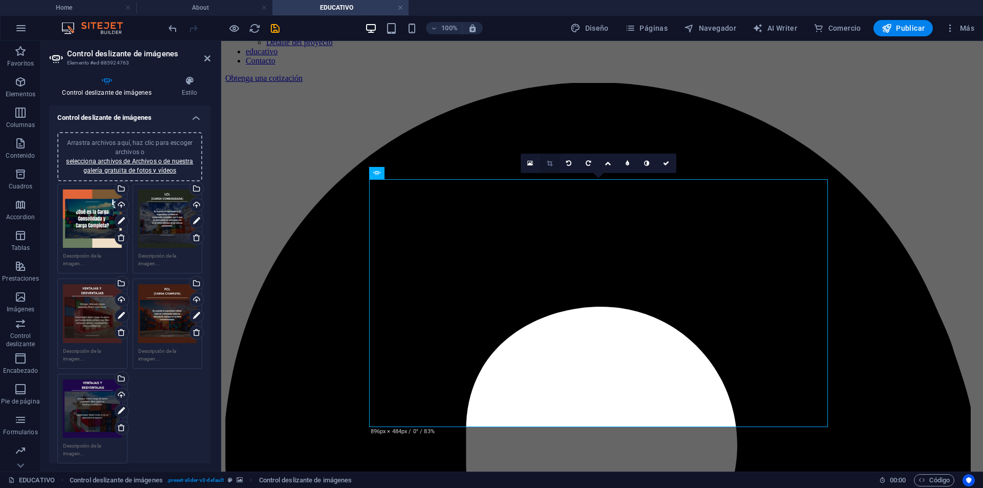
click at [553, 158] on link at bounding box center [549, 163] width 19 height 19
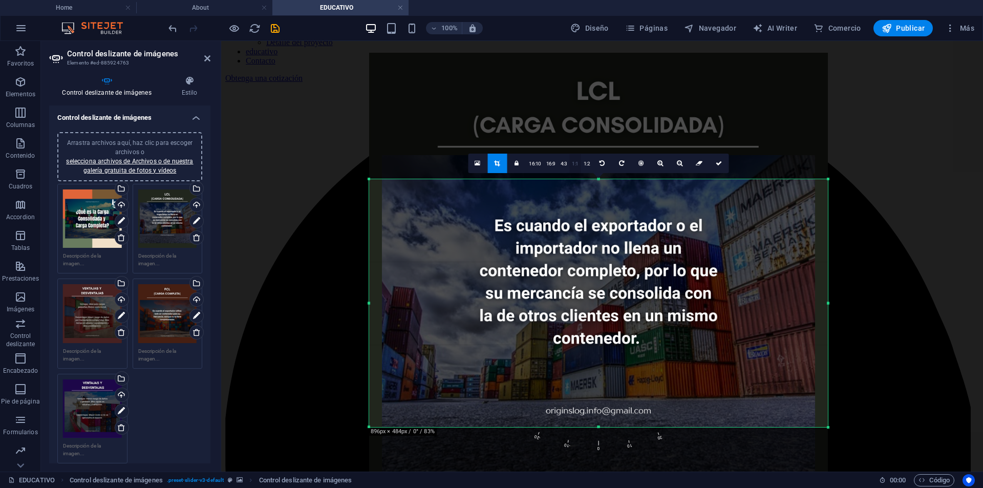
click at [574, 159] on link "1:1" at bounding box center [575, 163] width 12 height 19
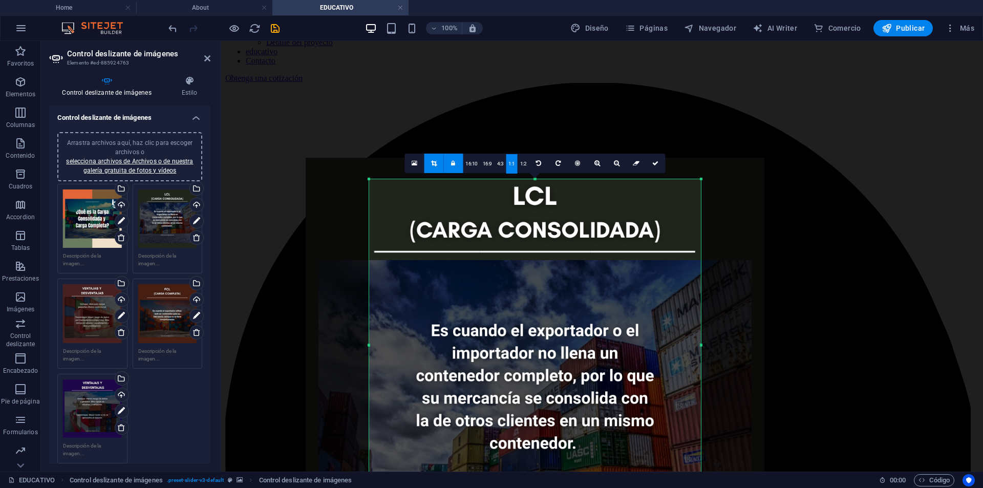
drag, startPoint x: 563, startPoint y: 268, endPoint x: 494, endPoint y: 372, distance: 124.1
click at [496, 373] on div at bounding box center [535, 387] width 459 height 459
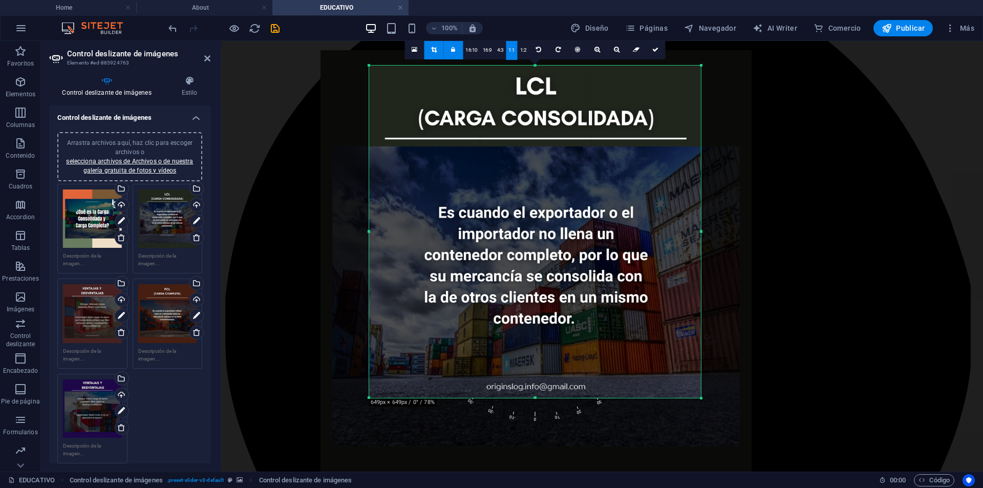
scroll to position [1196, 0]
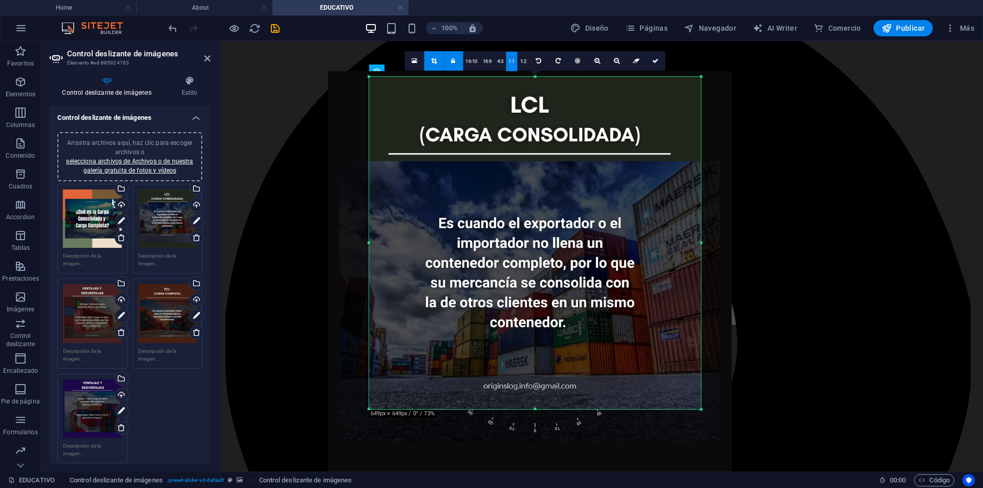
drag, startPoint x: 551, startPoint y: 255, endPoint x: 544, endPoint y: 257, distance: 7.5
click at [544, 257] on div at bounding box center [529, 272] width 403 height 403
click at [660, 66] on link at bounding box center [654, 60] width 19 height 19
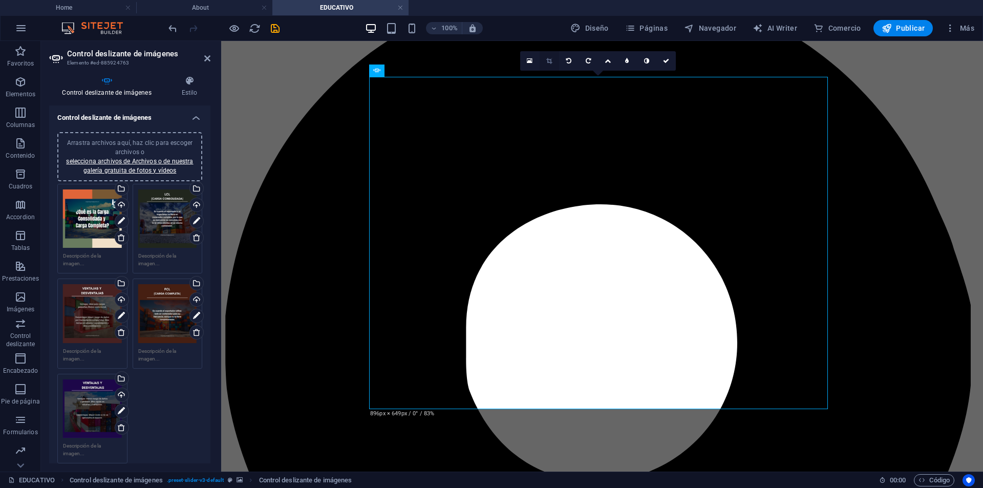
click at [552, 59] on link at bounding box center [548, 60] width 19 height 19
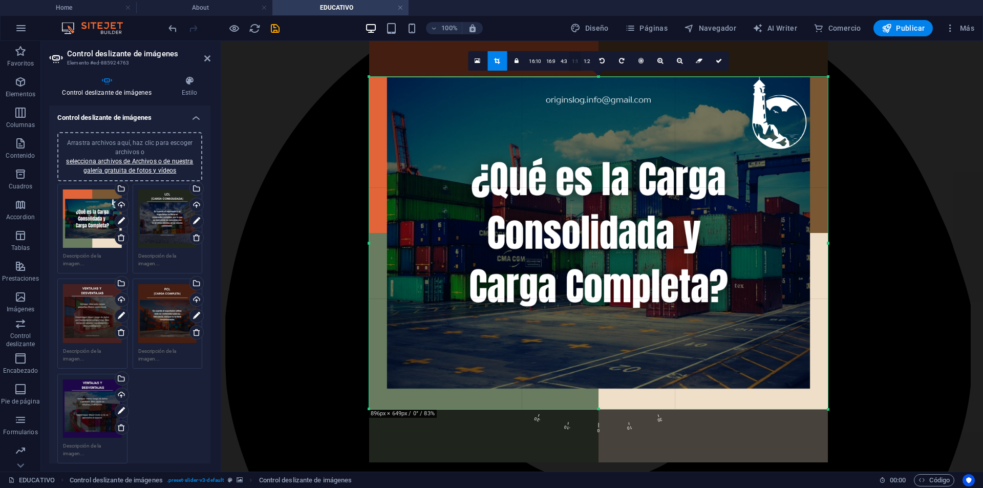
click at [573, 53] on link "1:1" at bounding box center [575, 61] width 12 height 19
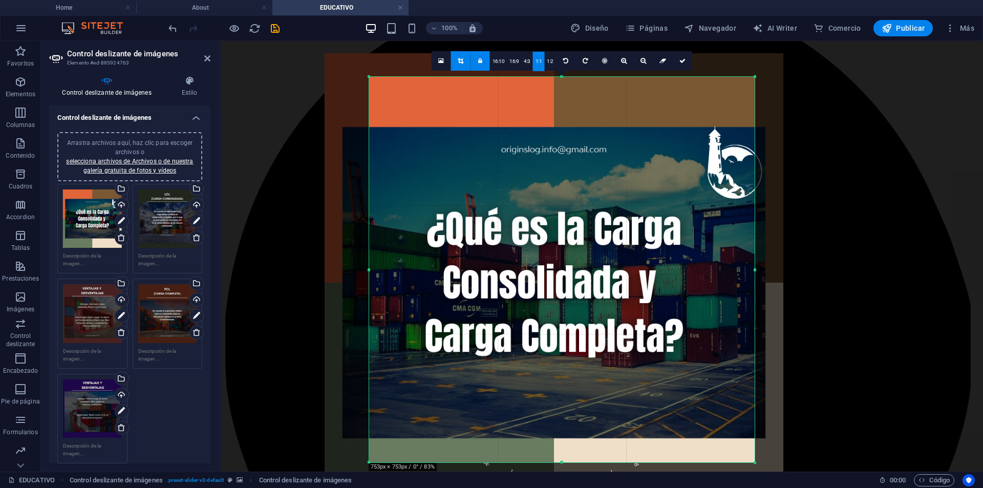
drag, startPoint x: 626, startPoint y: 166, endPoint x: 581, endPoint y: 215, distance: 66.3
click at [581, 215] on div at bounding box center [554, 282] width 459 height 459
click at [681, 66] on link at bounding box center [682, 60] width 19 height 19
type input "753"
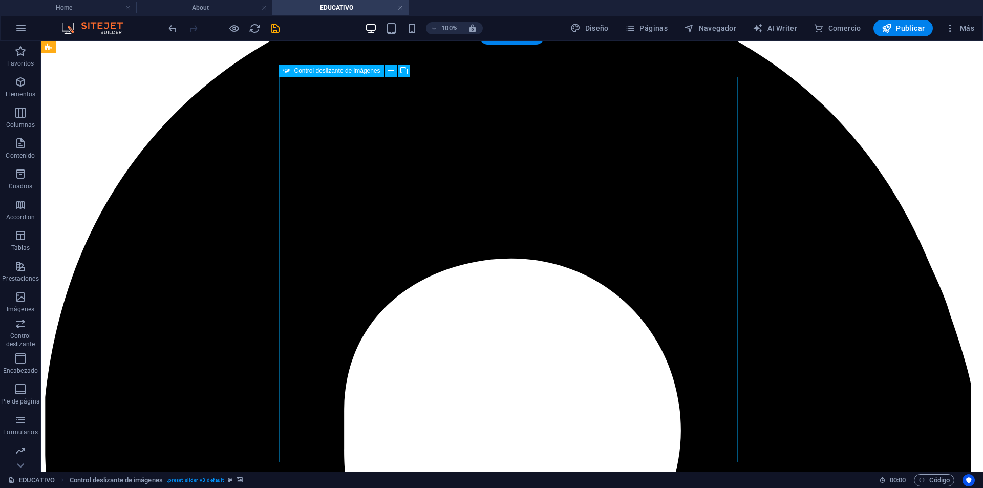
select select "px"
select select "ms"
select select "s"
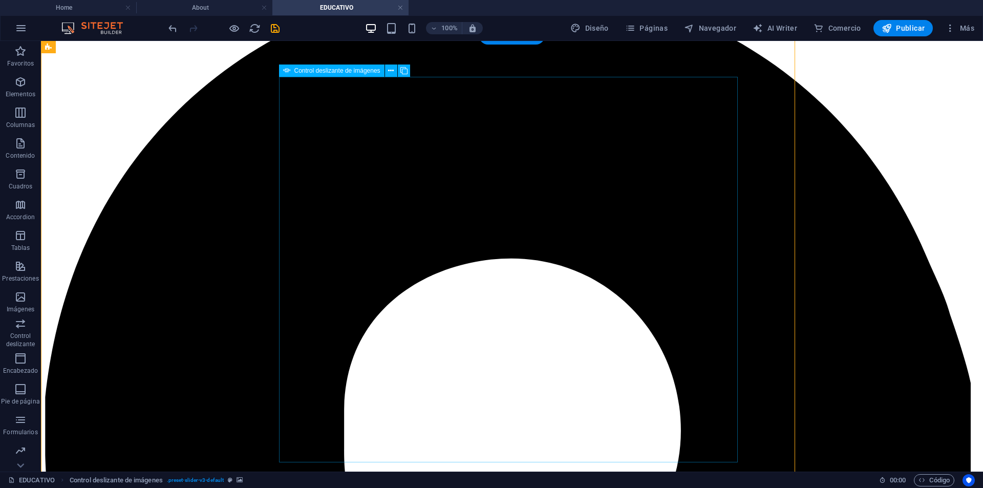
select select "progressive"
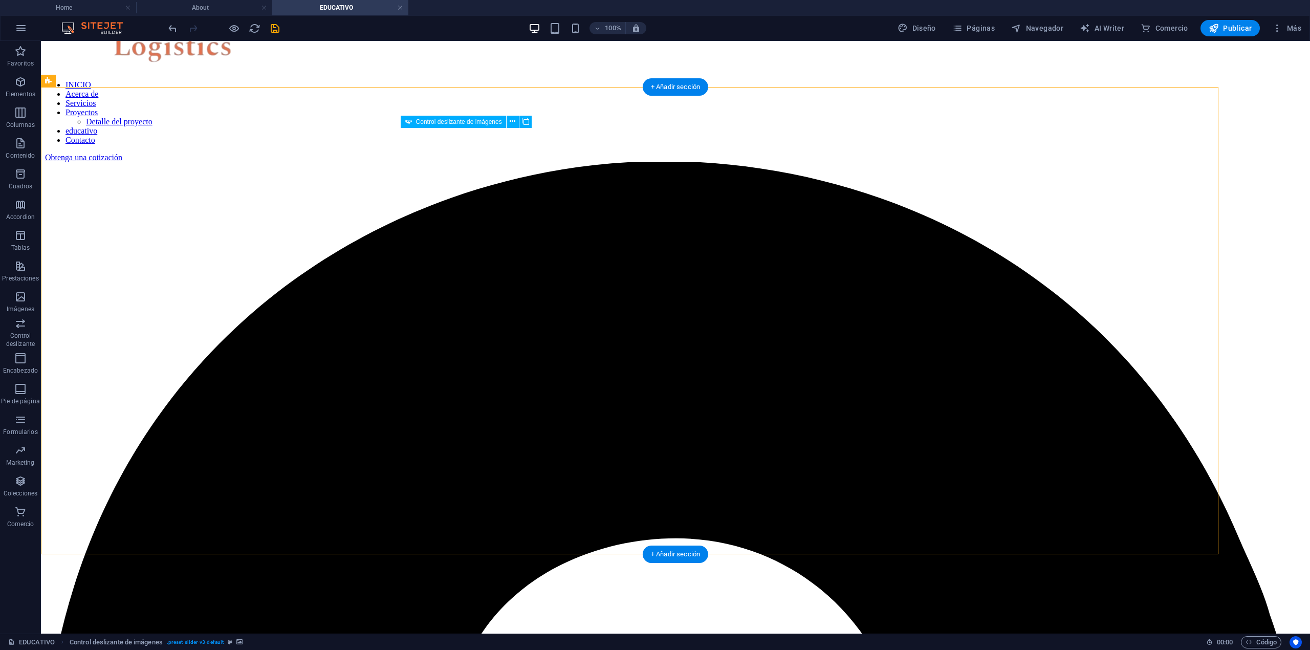
scroll to position [1143, 0]
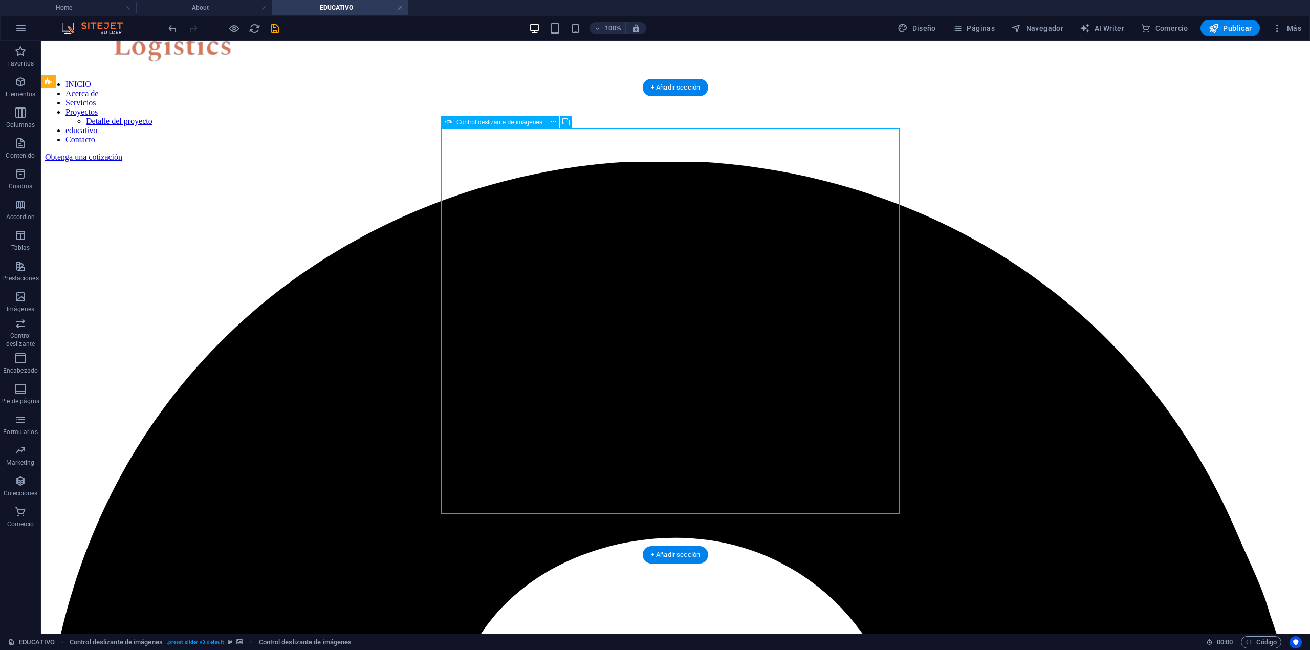
select select "px"
select select "ms"
select select "s"
select select "progressive"
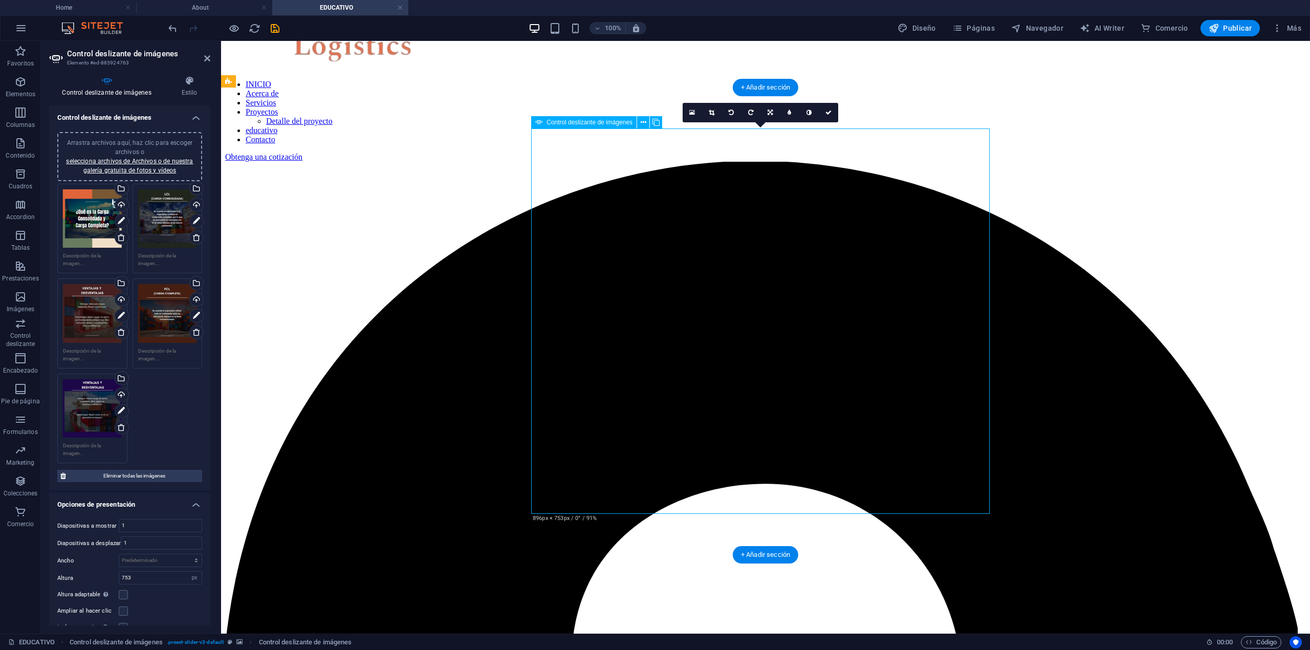
drag, startPoint x: 707, startPoint y: 272, endPoint x: 715, endPoint y: 312, distance: 40.7
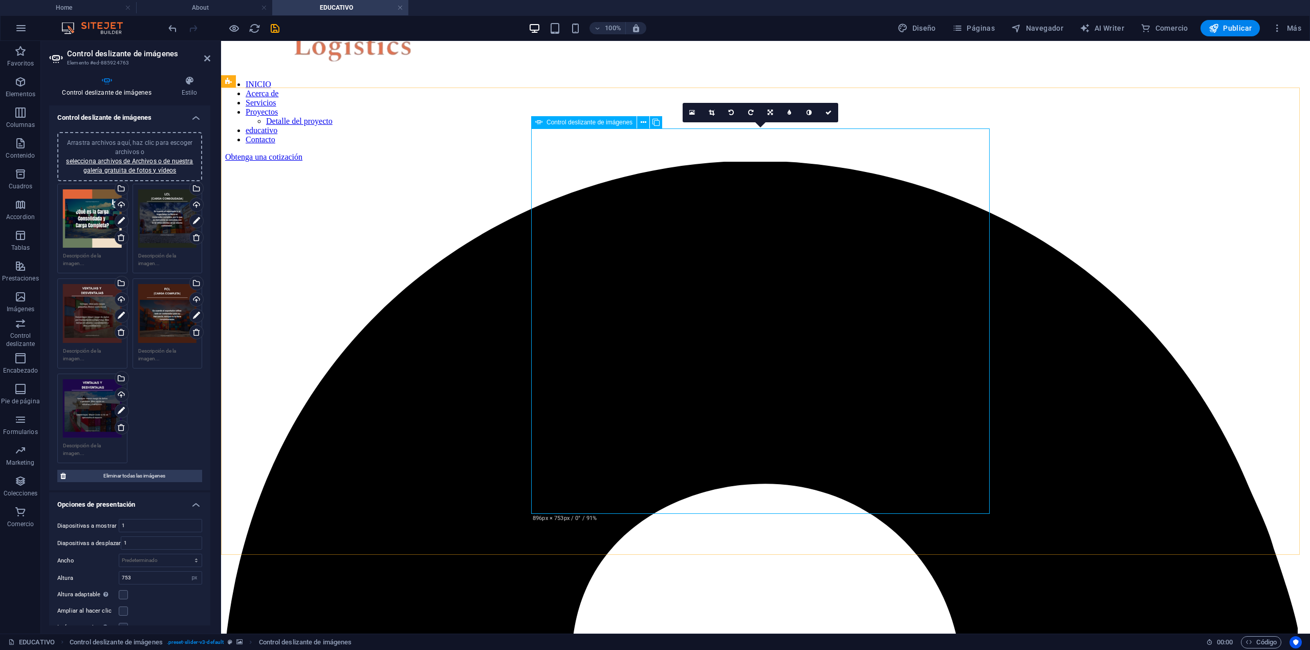
click at [707, 116] on link at bounding box center [711, 112] width 19 height 19
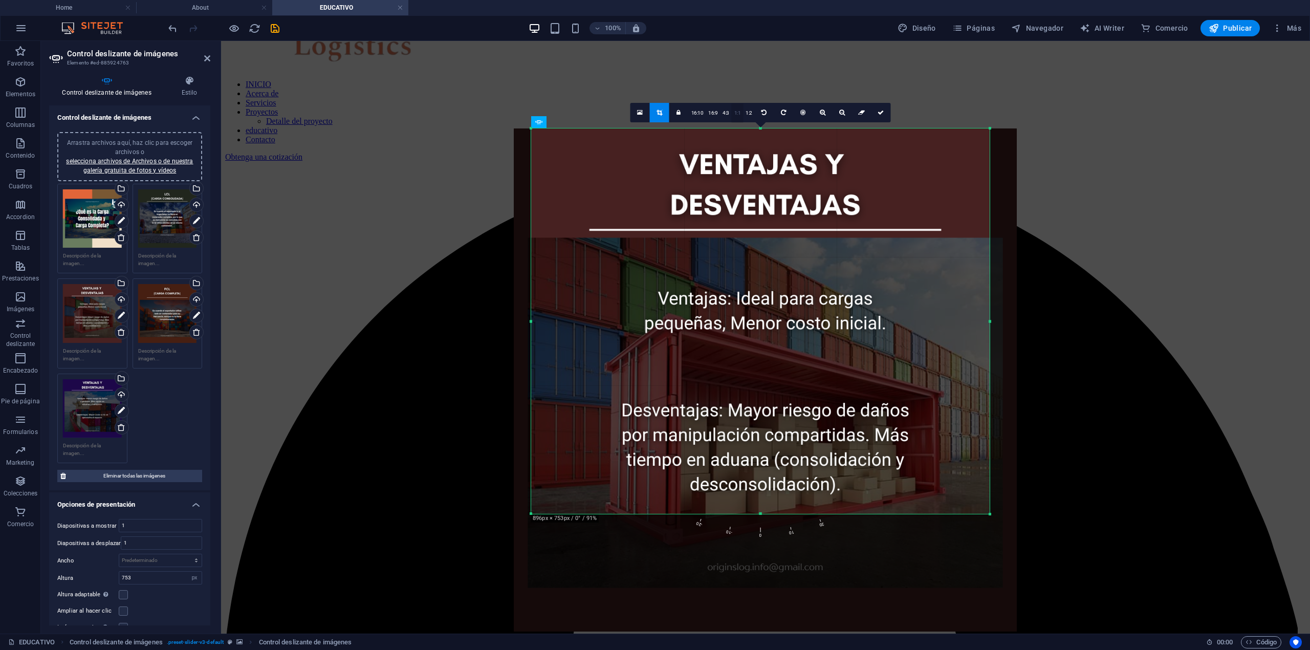
click at [740, 111] on link "1:1" at bounding box center [738, 112] width 12 height 19
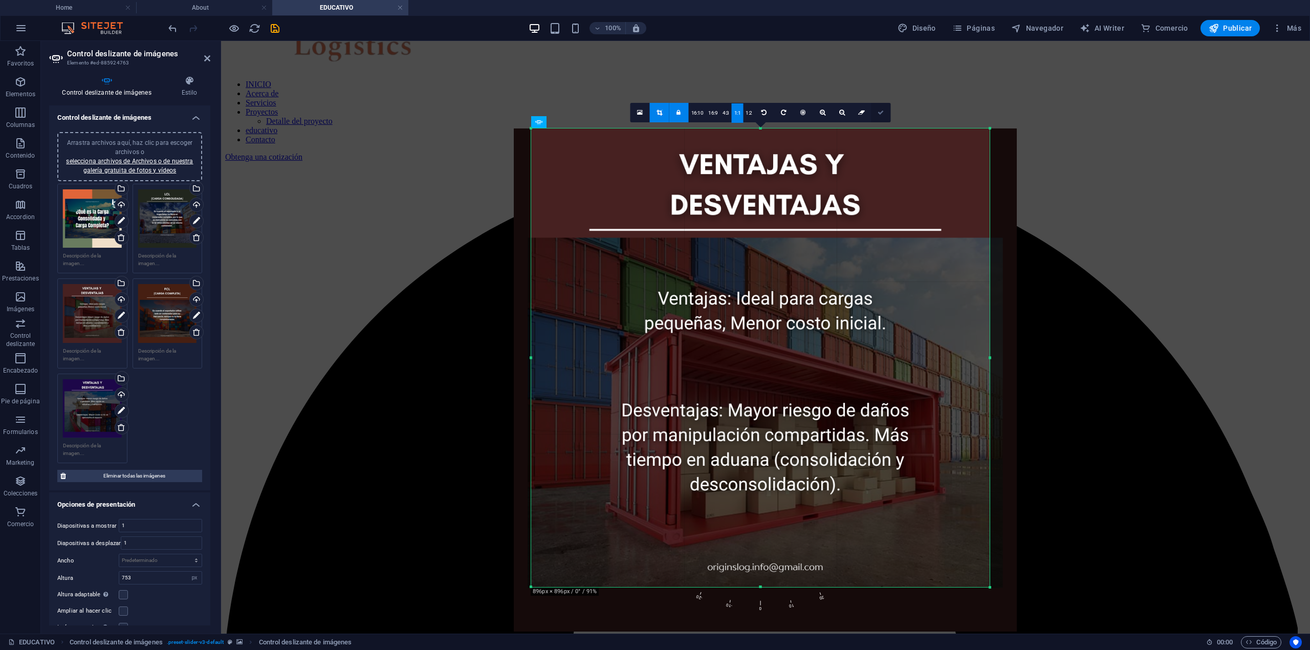
click at [876, 115] on link at bounding box center [881, 112] width 19 height 19
type input "896"
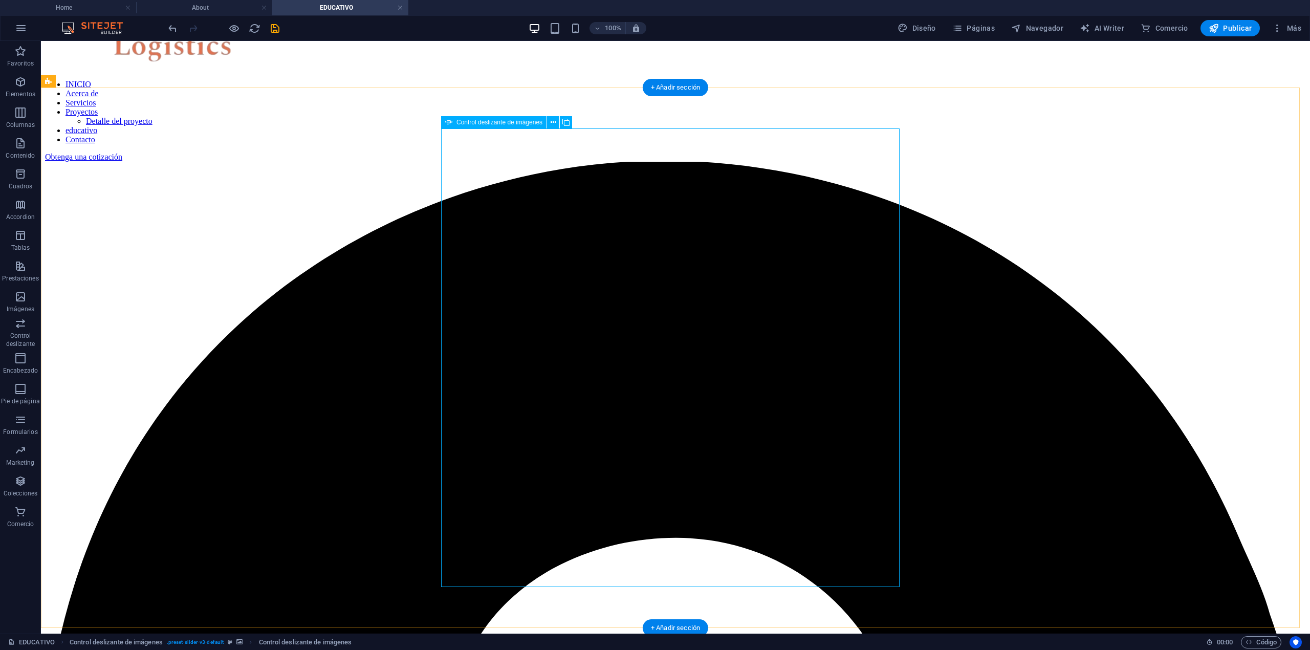
select select "px"
select select "ms"
select select "s"
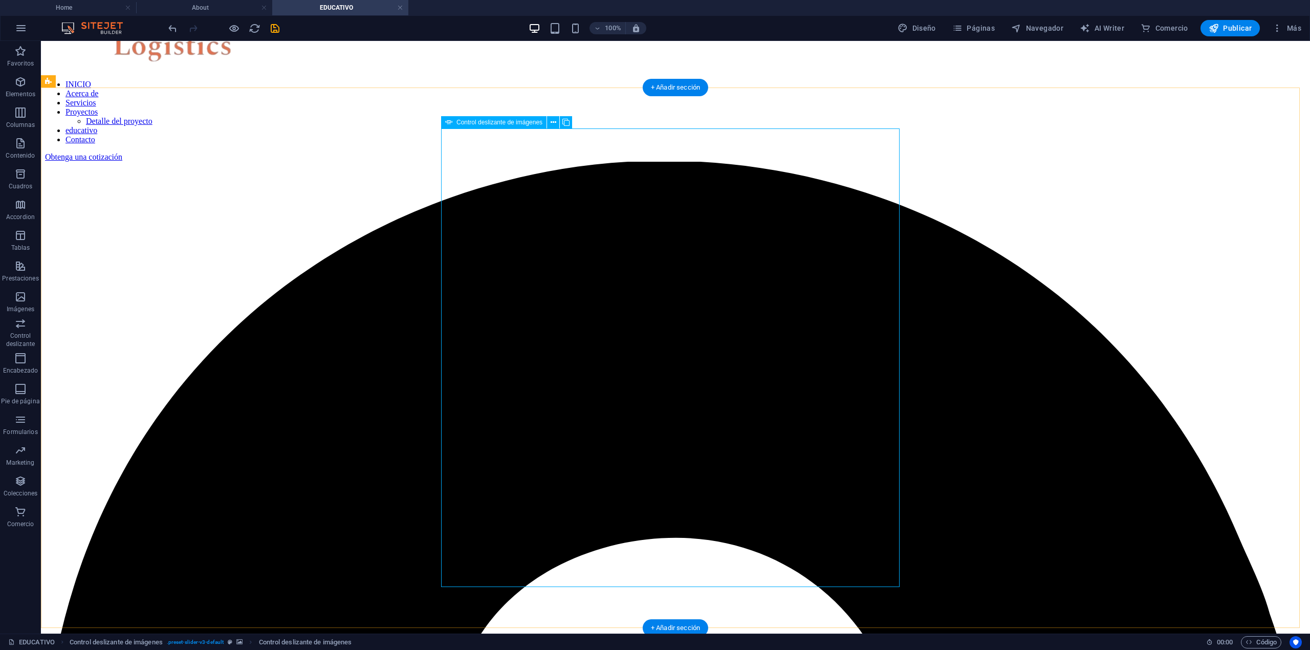
select select "progressive"
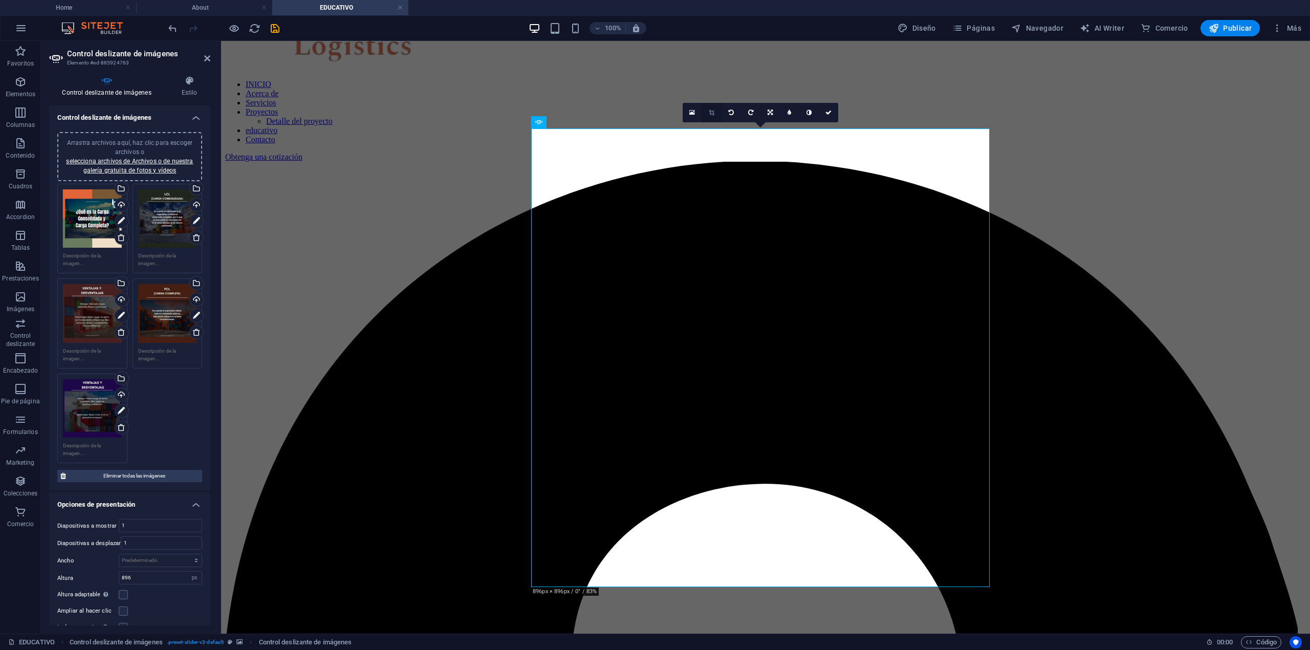
click at [710, 112] on icon at bounding box center [712, 113] width 6 height 6
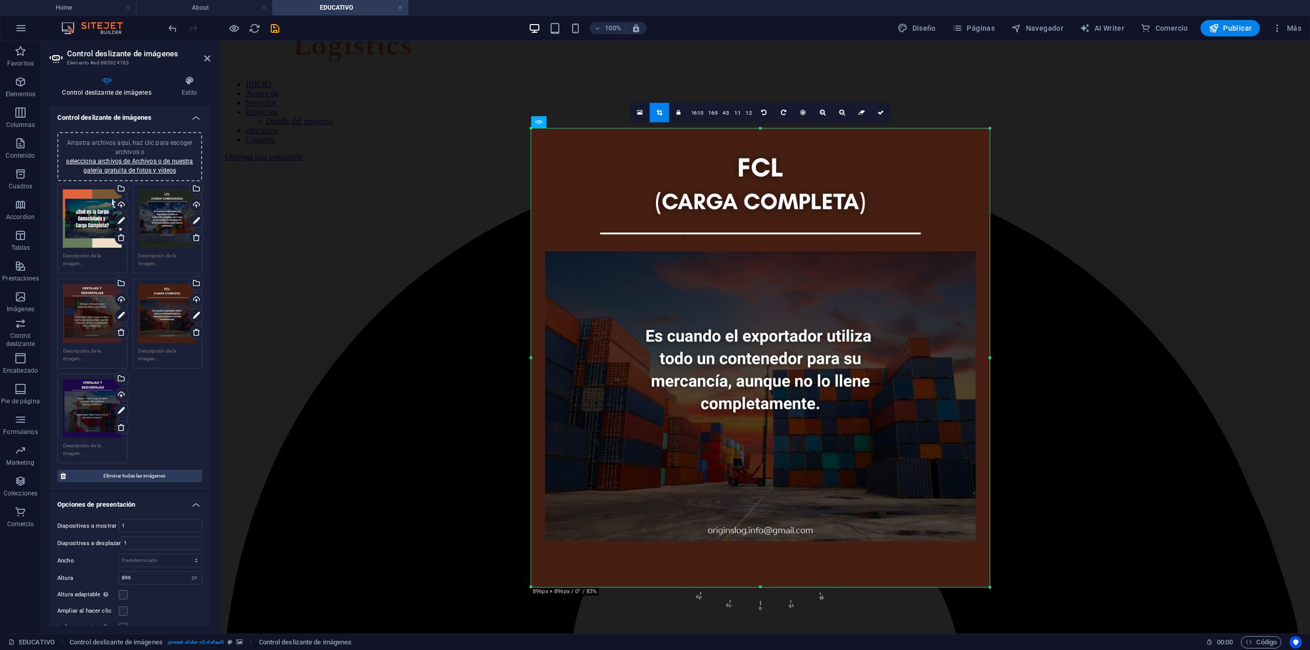
drag, startPoint x: 750, startPoint y: 196, endPoint x: 752, endPoint y: 322, distance: 127.0
click at [752, 322] on div at bounding box center [760, 357] width 459 height 459
click at [885, 119] on link at bounding box center [881, 112] width 19 height 19
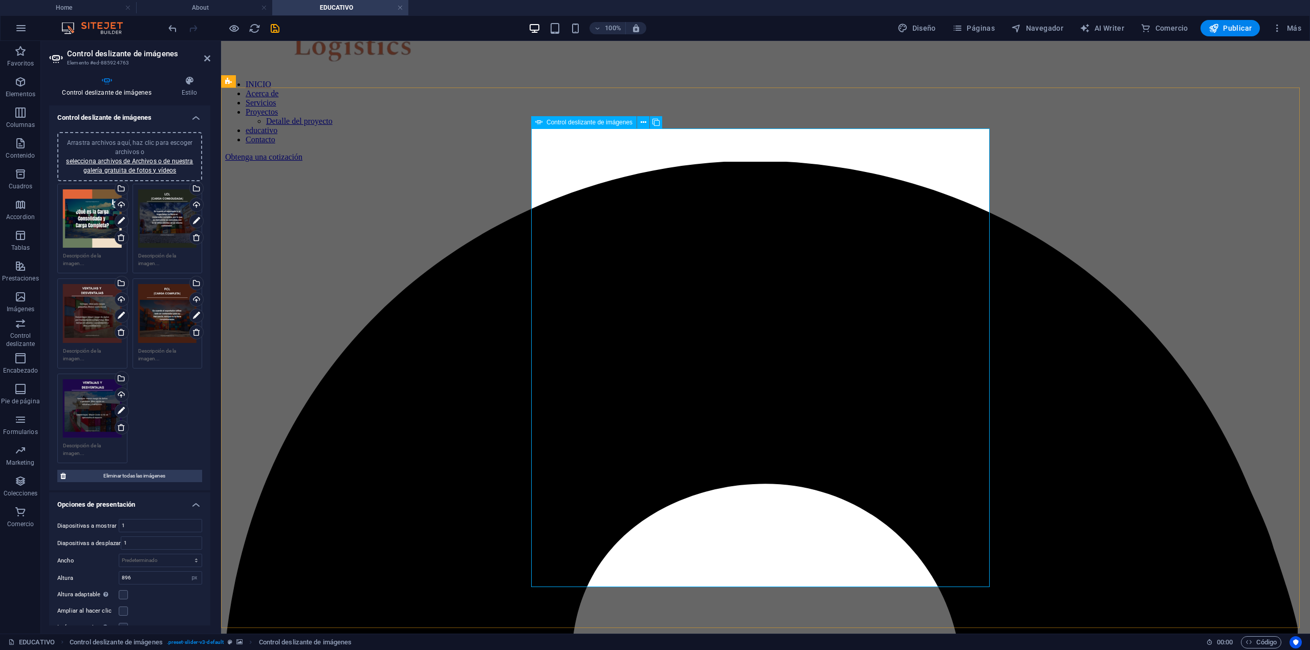
click at [711, 104] on link at bounding box center [711, 112] width 19 height 19
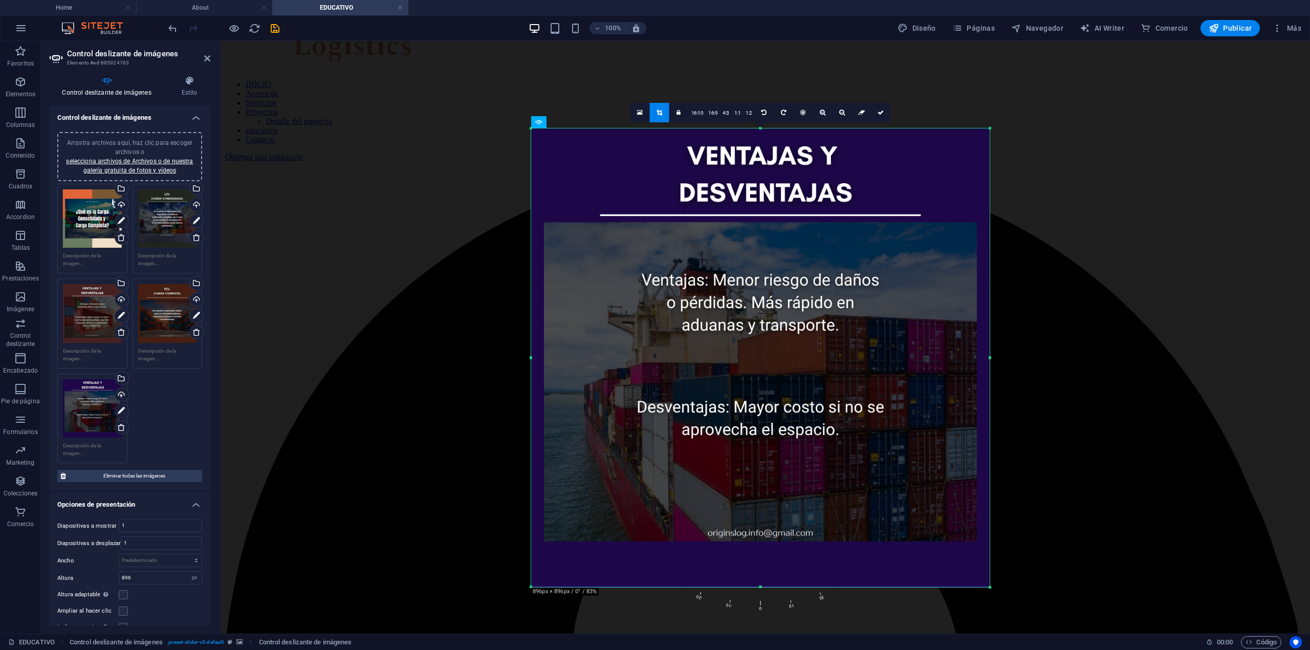
drag, startPoint x: 763, startPoint y: 211, endPoint x: 762, endPoint y: 337, distance: 125.4
click at [762, 337] on div at bounding box center [760, 357] width 459 height 459
drag, startPoint x: 883, startPoint y: 105, endPoint x: 661, endPoint y: 82, distance: 222.9
click at [883, 105] on link at bounding box center [881, 112] width 19 height 19
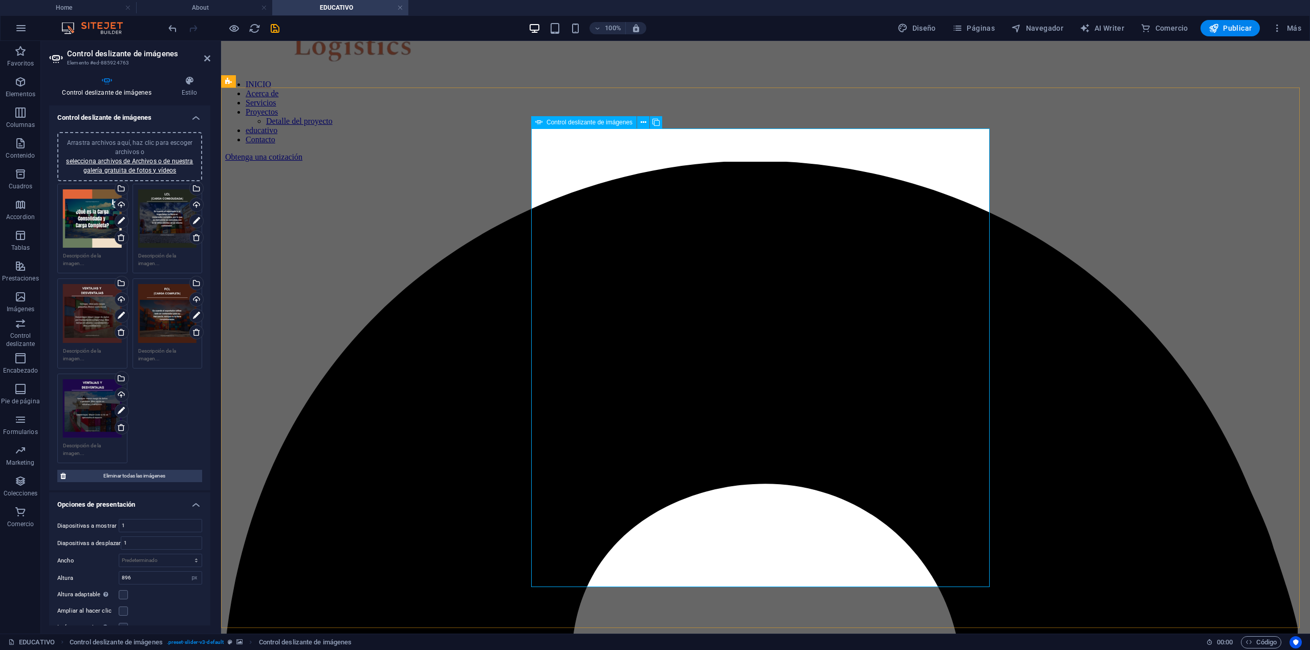
click at [709, 111] on icon at bounding box center [712, 113] width 6 height 6
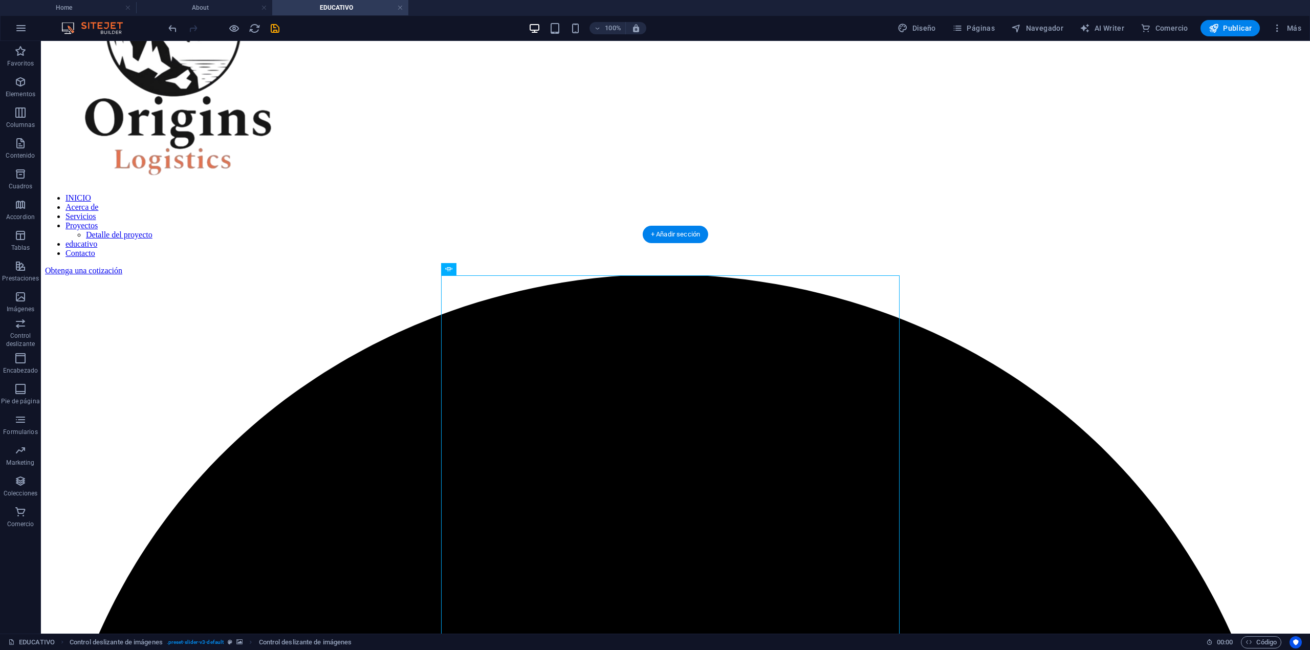
scroll to position [940, 0]
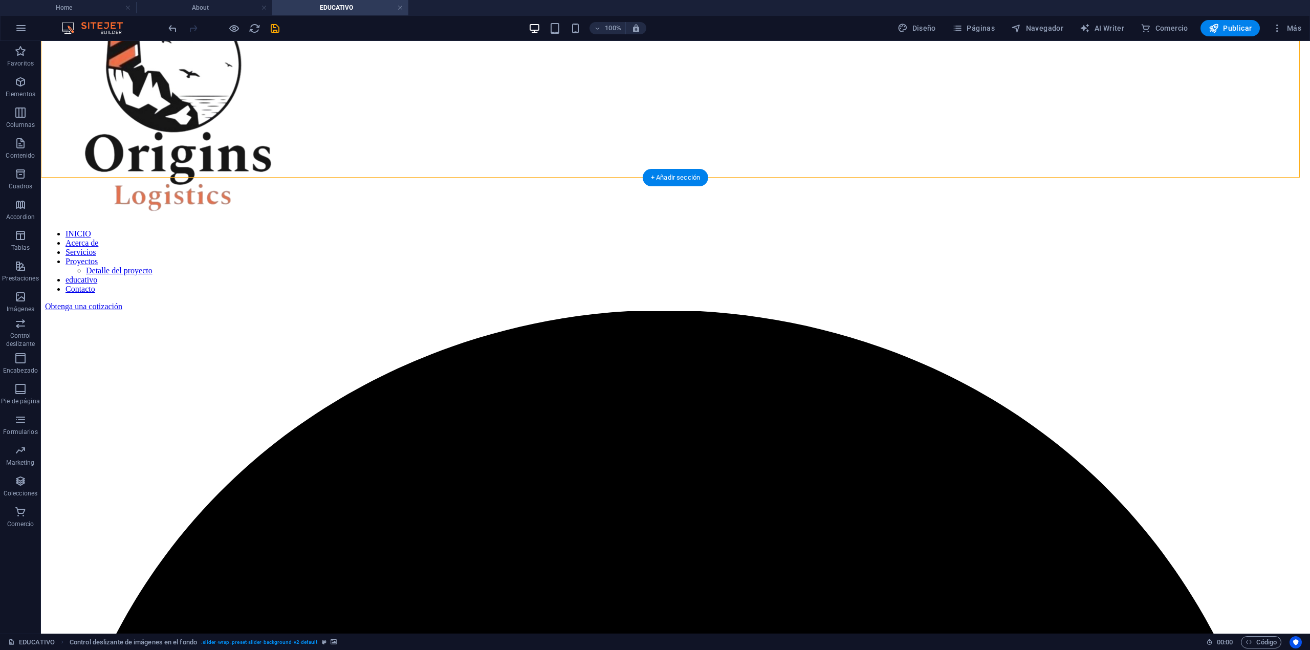
scroll to position [1145, 0]
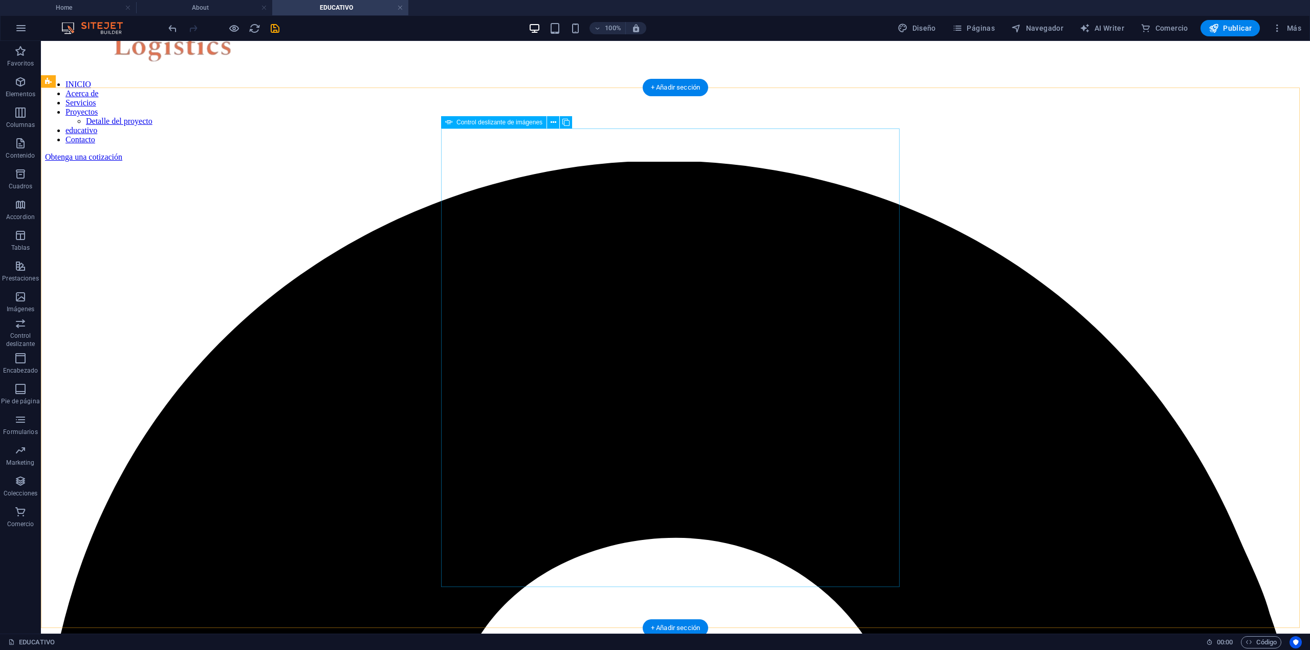
select select "px"
select select "ms"
select select "s"
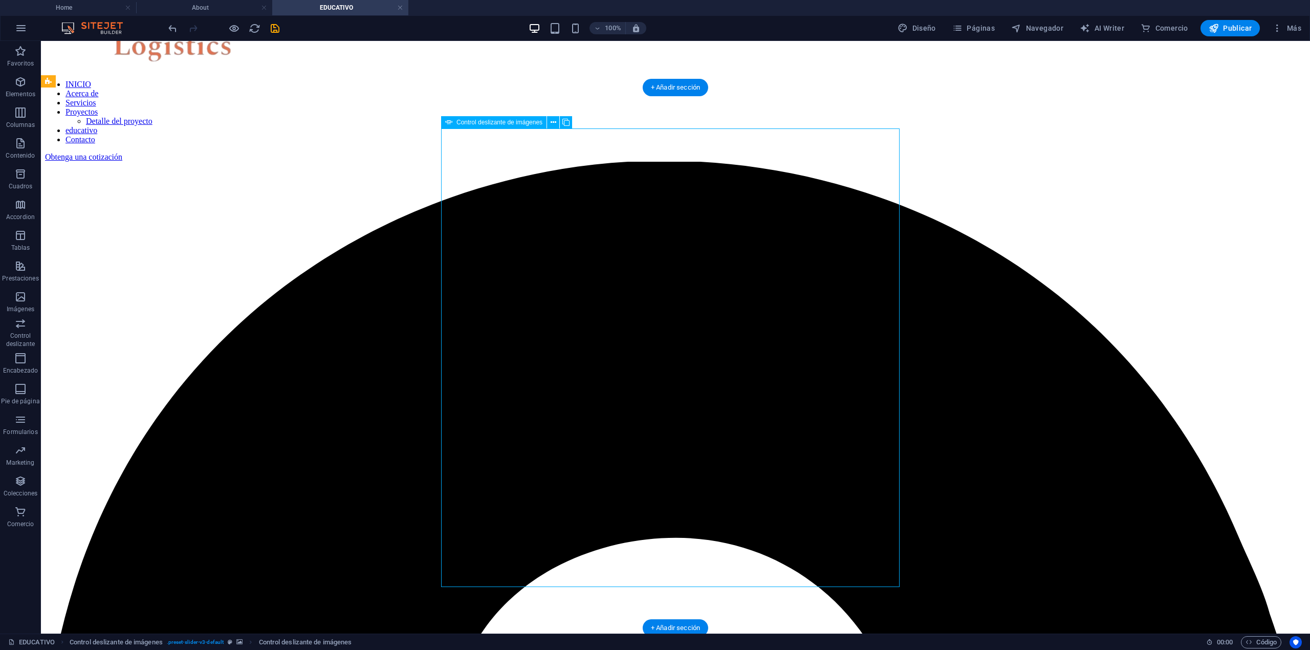
select select "progressive"
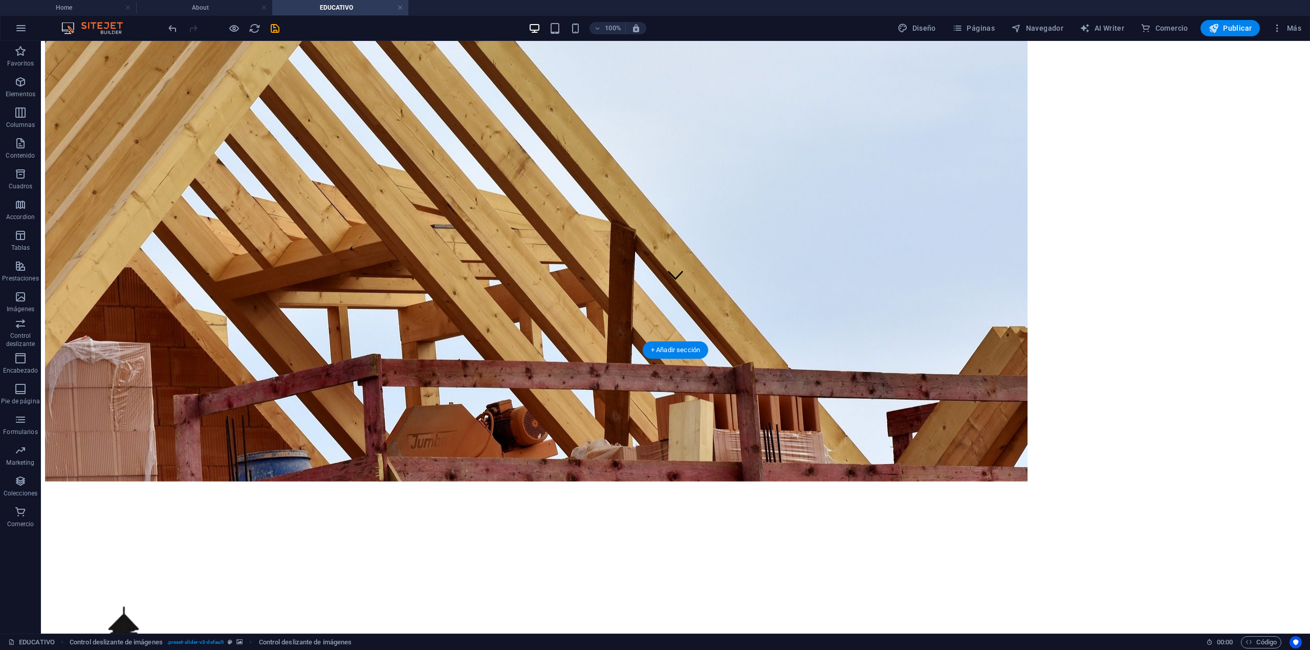
scroll to position [819, 0]
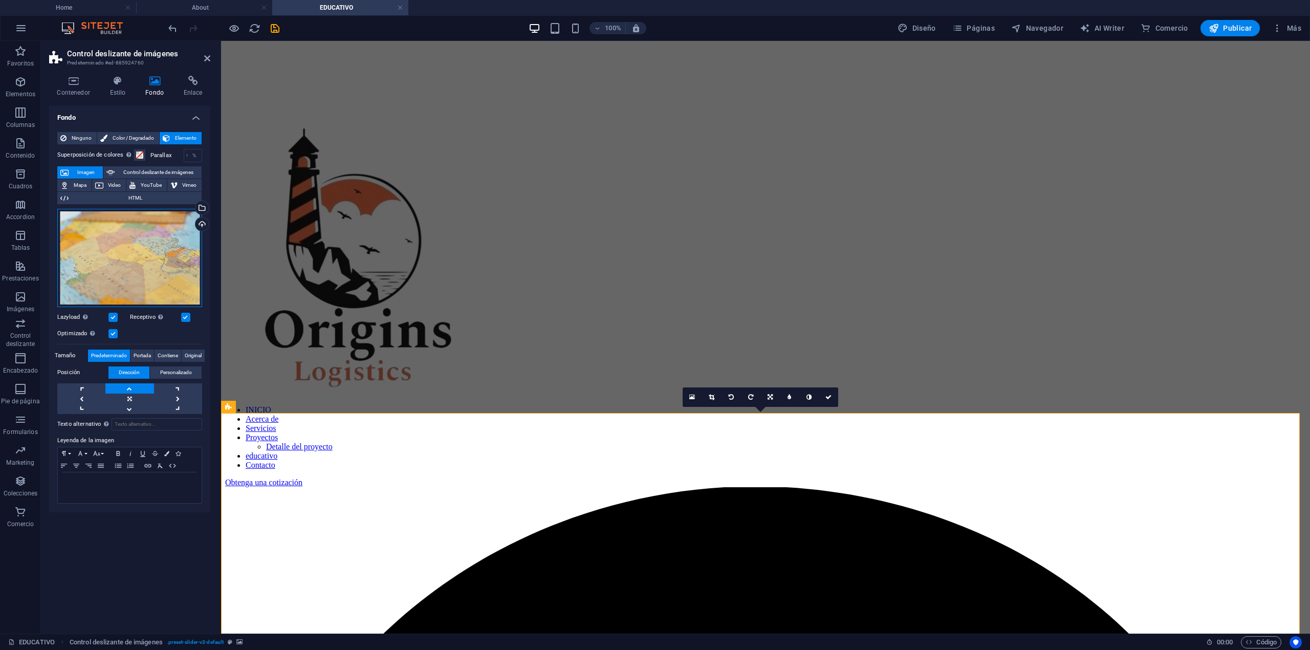
click at [157, 234] on div "Arrastra archivos aquí, haz clic para escoger archivos o selecciona archivos de…" at bounding box center [129, 258] width 145 height 98
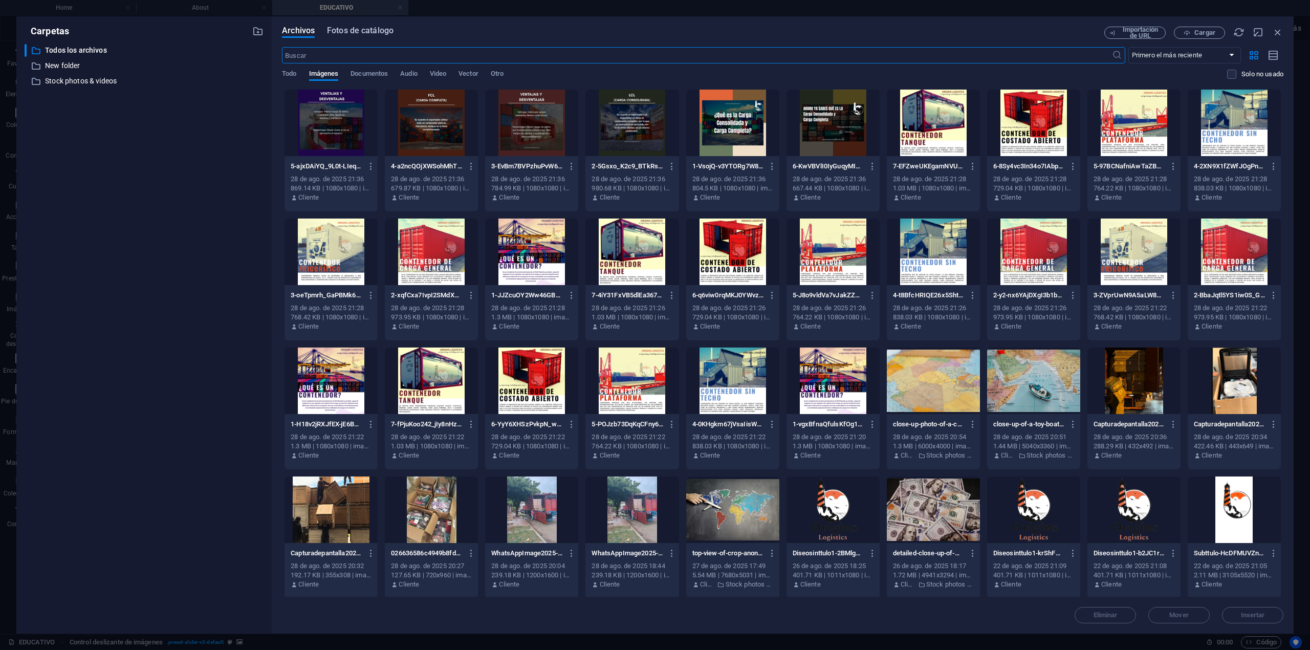
click at [369, 35] on span "Fotos de catálogo" at bounding box center [360, 31] width 67 height 12
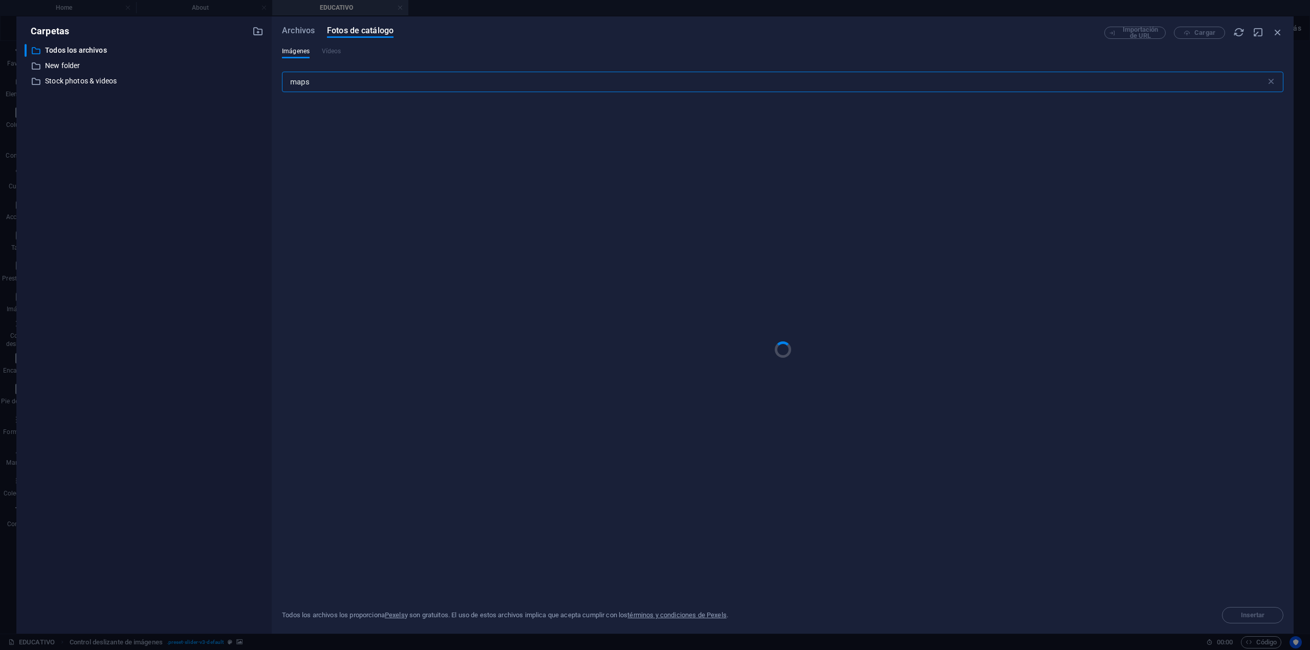
type input "maps"
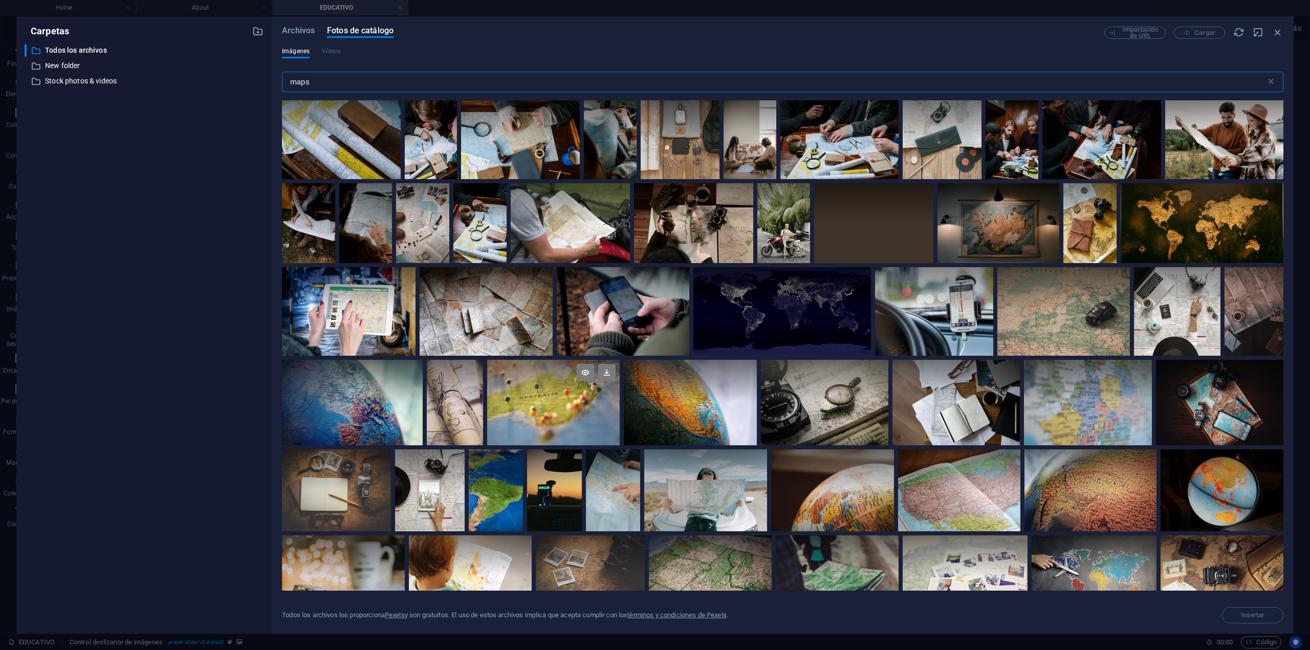
click at [543, 407] on div at bounding box center [553, 402] width 133 height 85
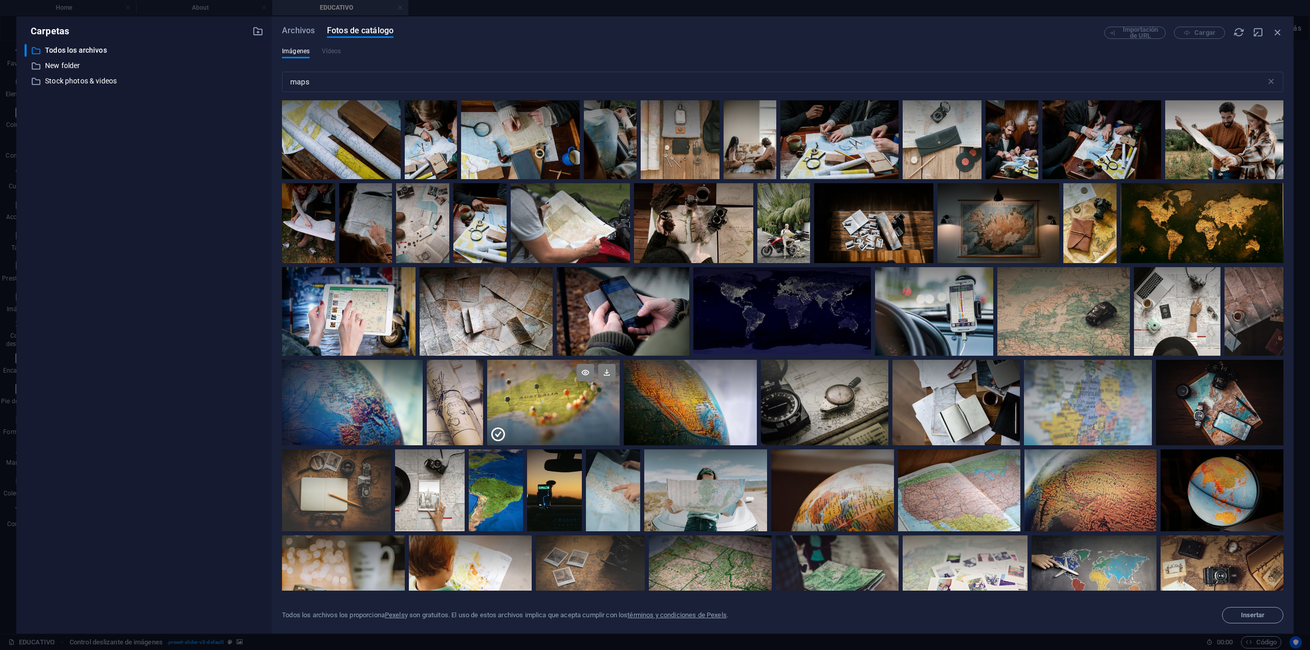
click at [543, 407] on div at bounding box center [553, 423] width 133 height 42
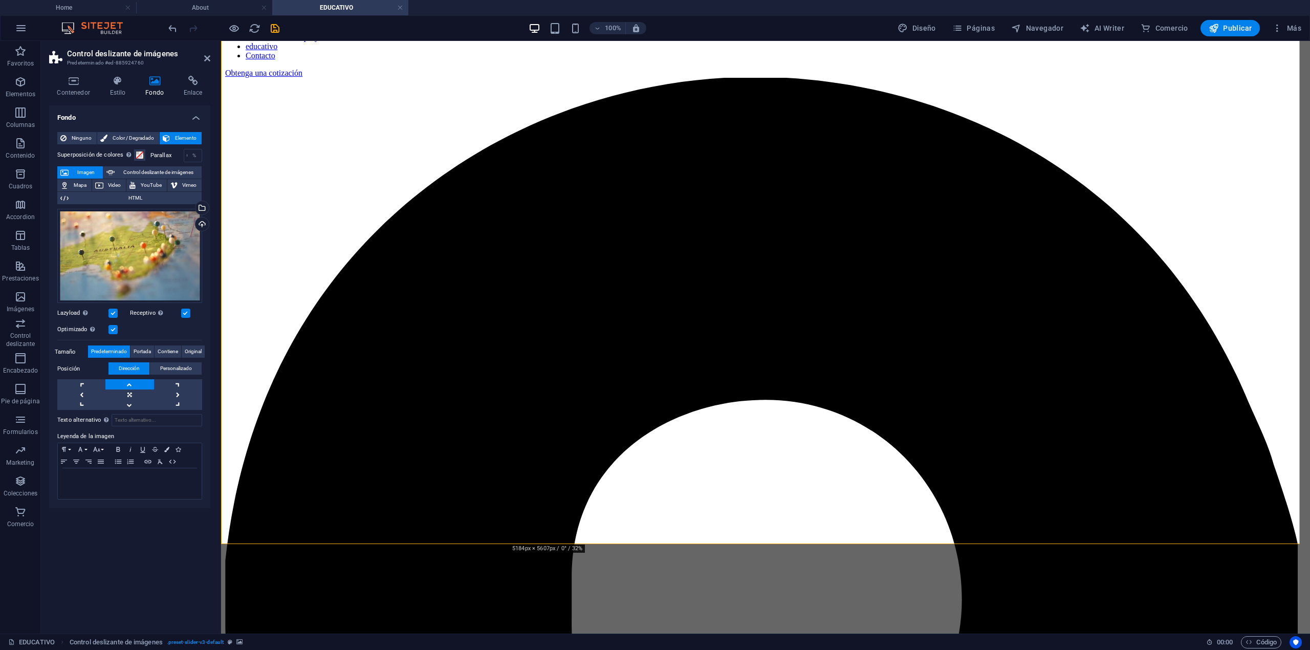
scroll to position [955, 0]
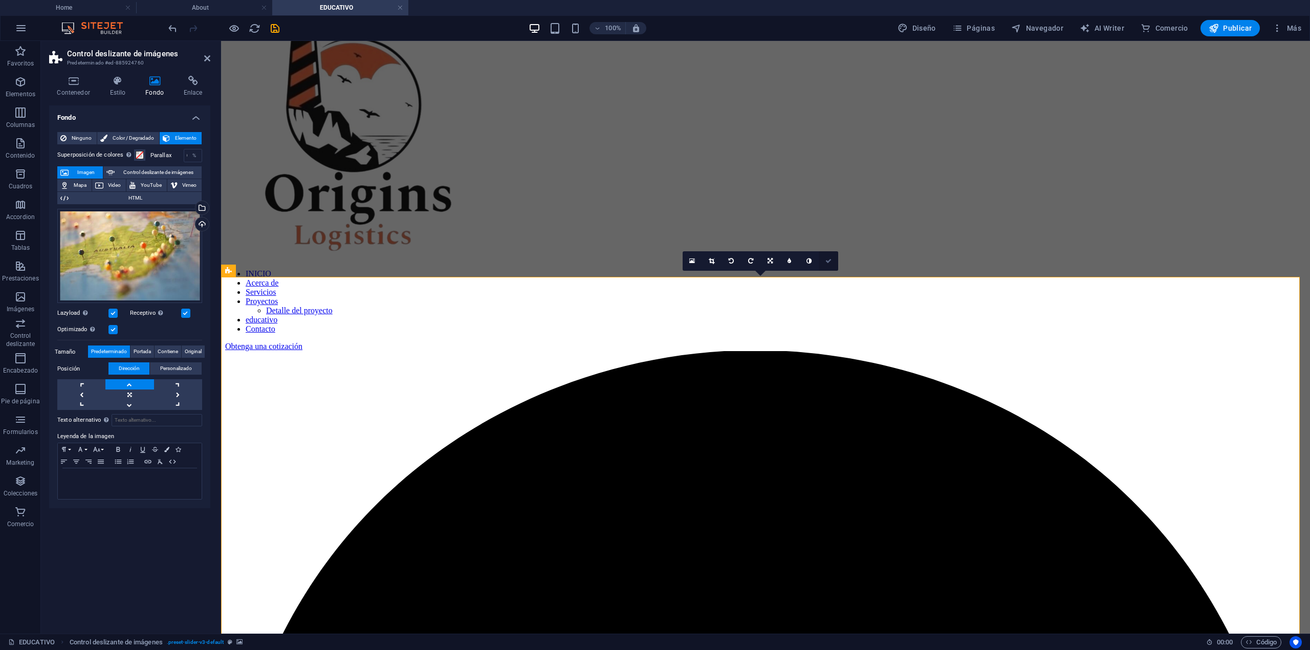
click at [833, 258] on link at bounding box center [828, 260] width 19 height 19
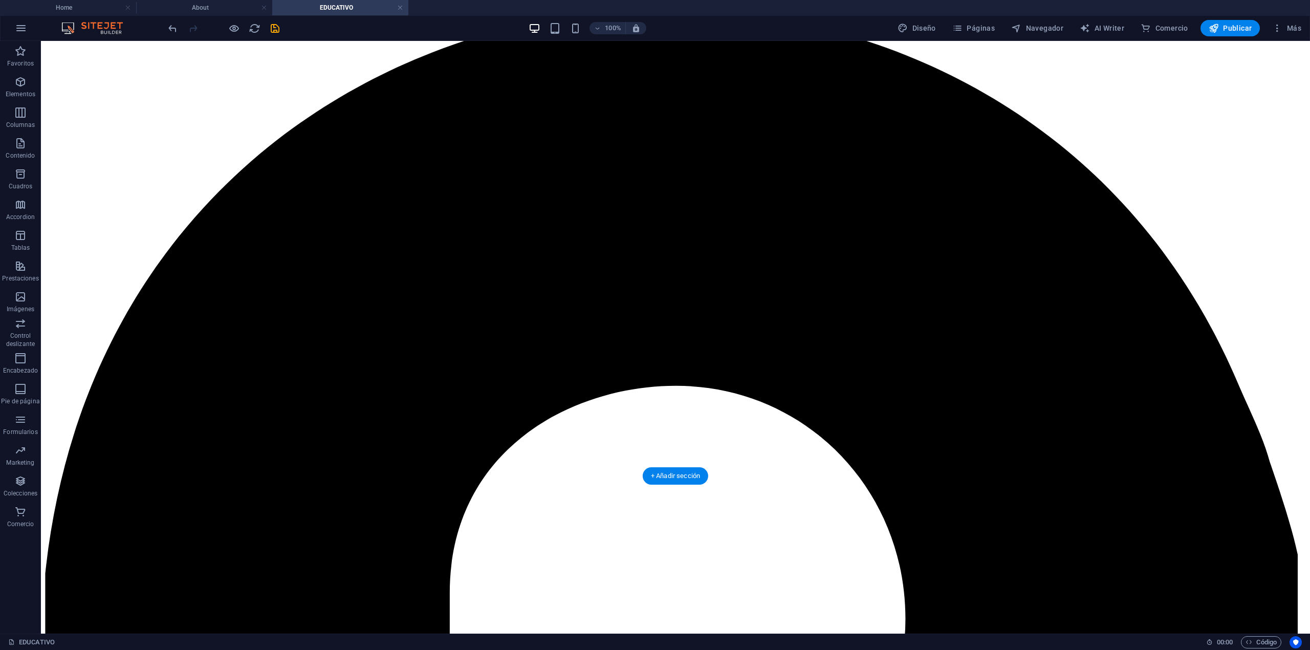
scroll to position [1569, 0]
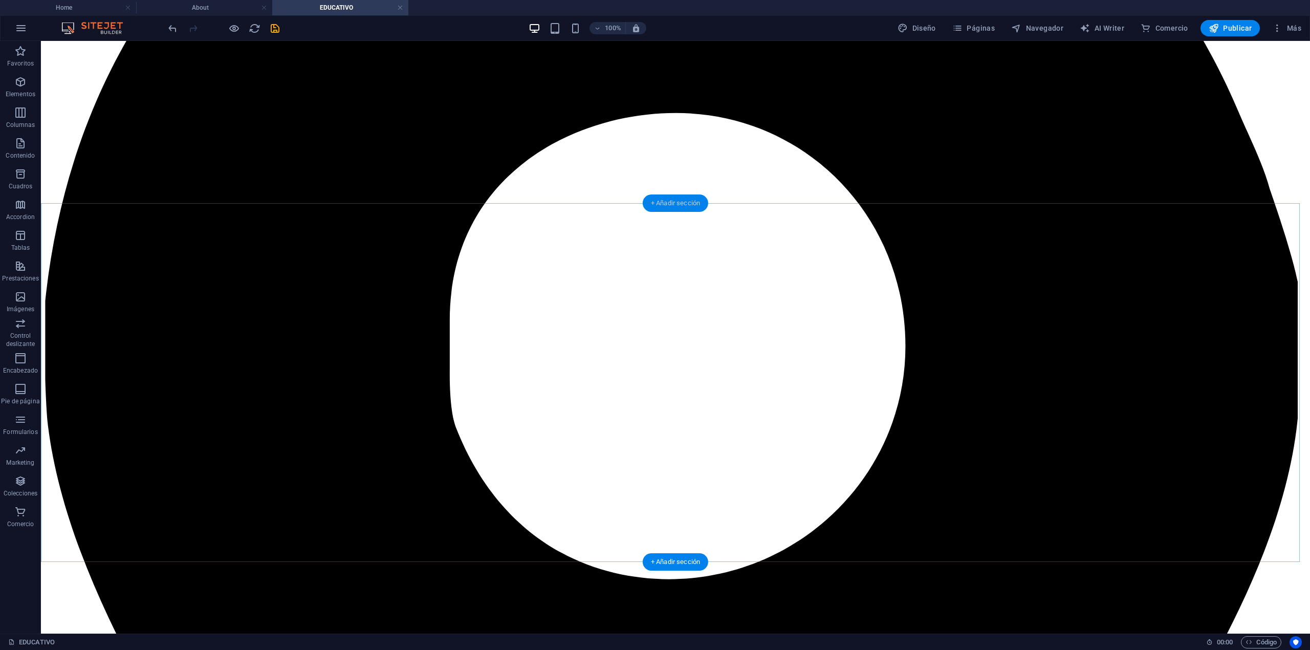
drag, startPoint x: 687, startPoint y: 204, endPoint x: 495, endPoint y: 198, distance: 191.5
click at [687, 204] on div "+ Añadir sección" at bounding box center [676, 203] width 66 height 17
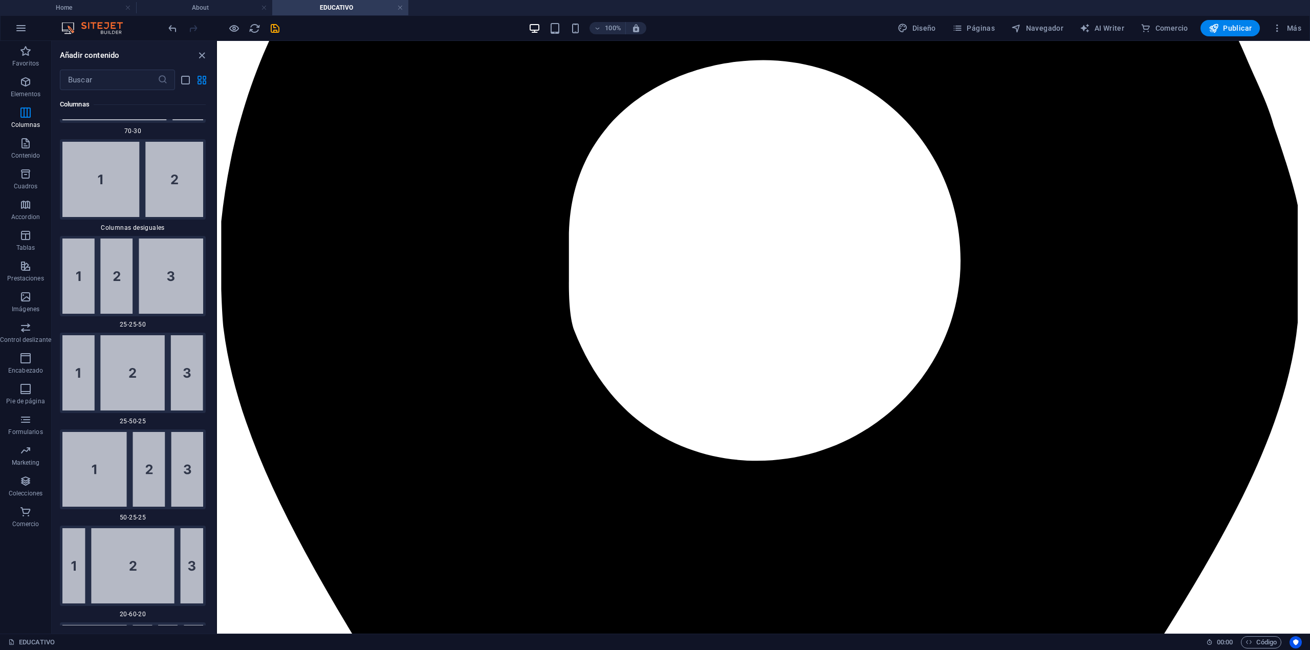
scroll to position [1292, 0]
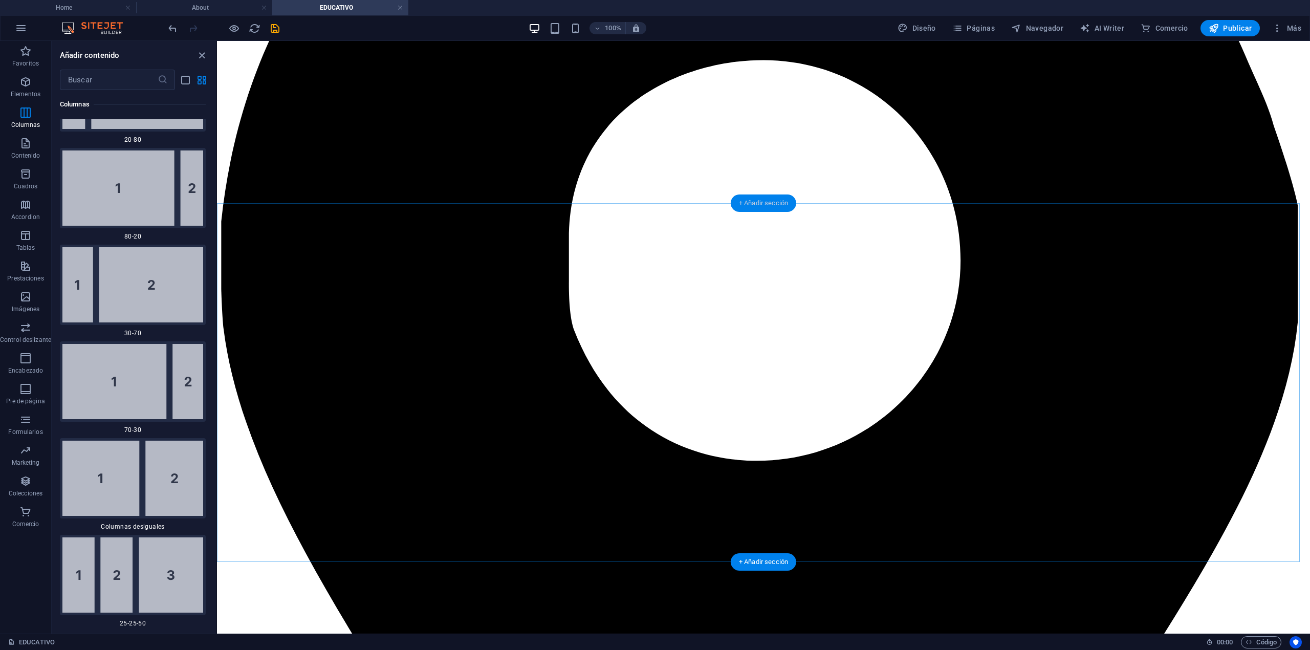
click at [762, 199] on div "+ Añadir sección" at bounding box center [764, 203] width 66 height 17
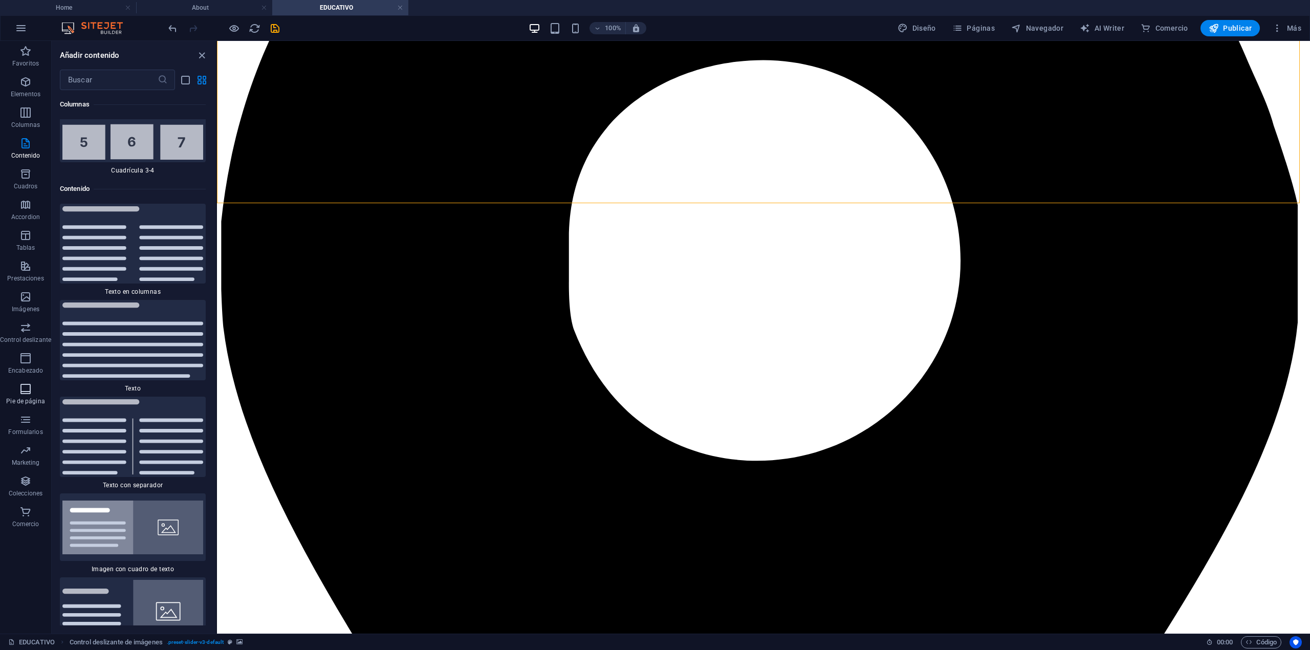
scroll to position [3476, 0]
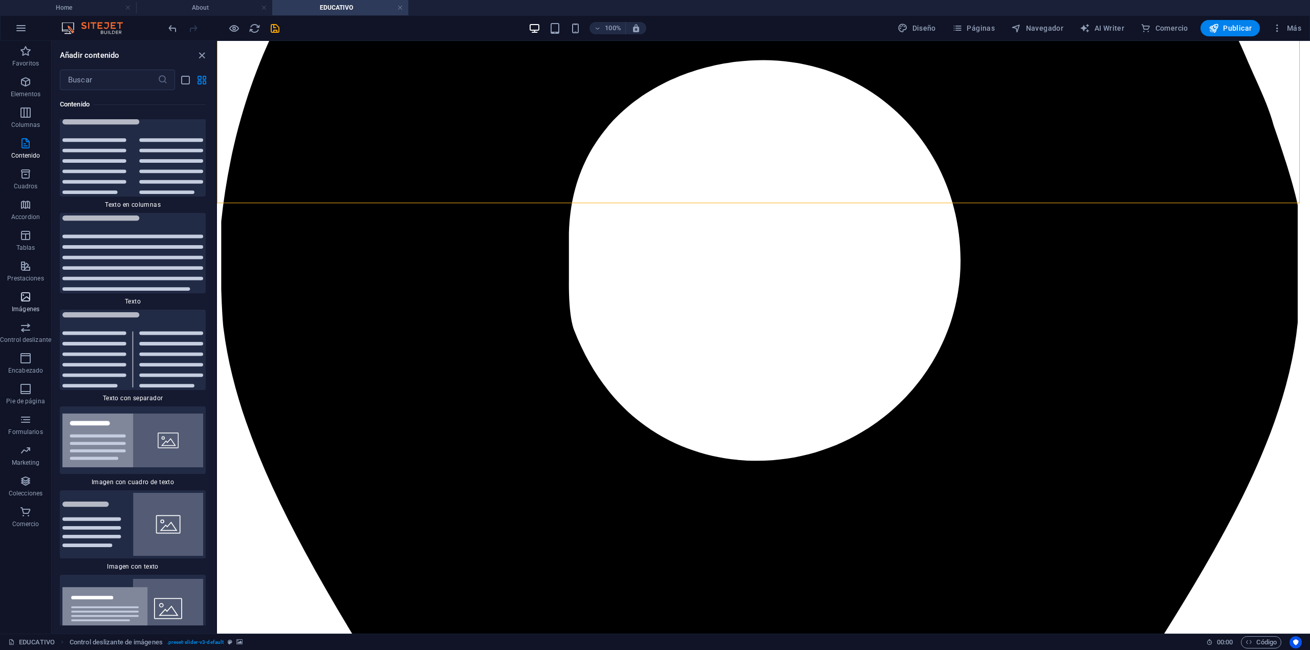
click at [33, 306] on p "Imágenes" at bounding box center [26, 309] width 28 height 8
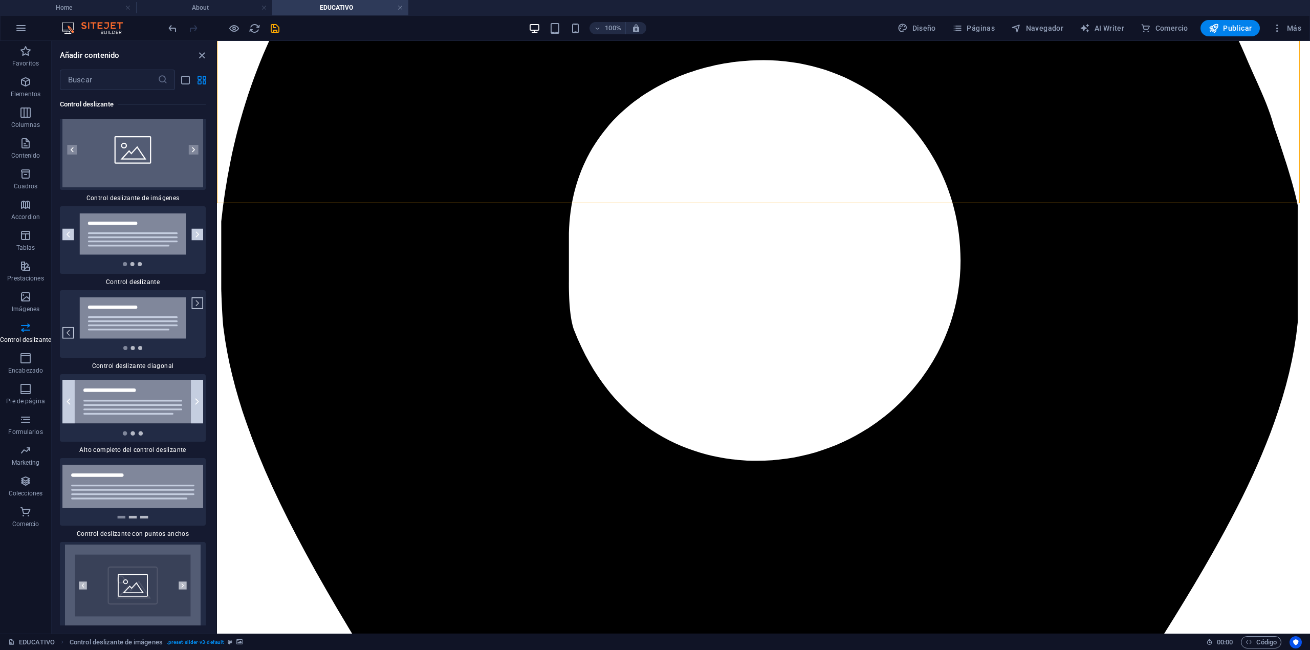
scroll to position [11717, 0]
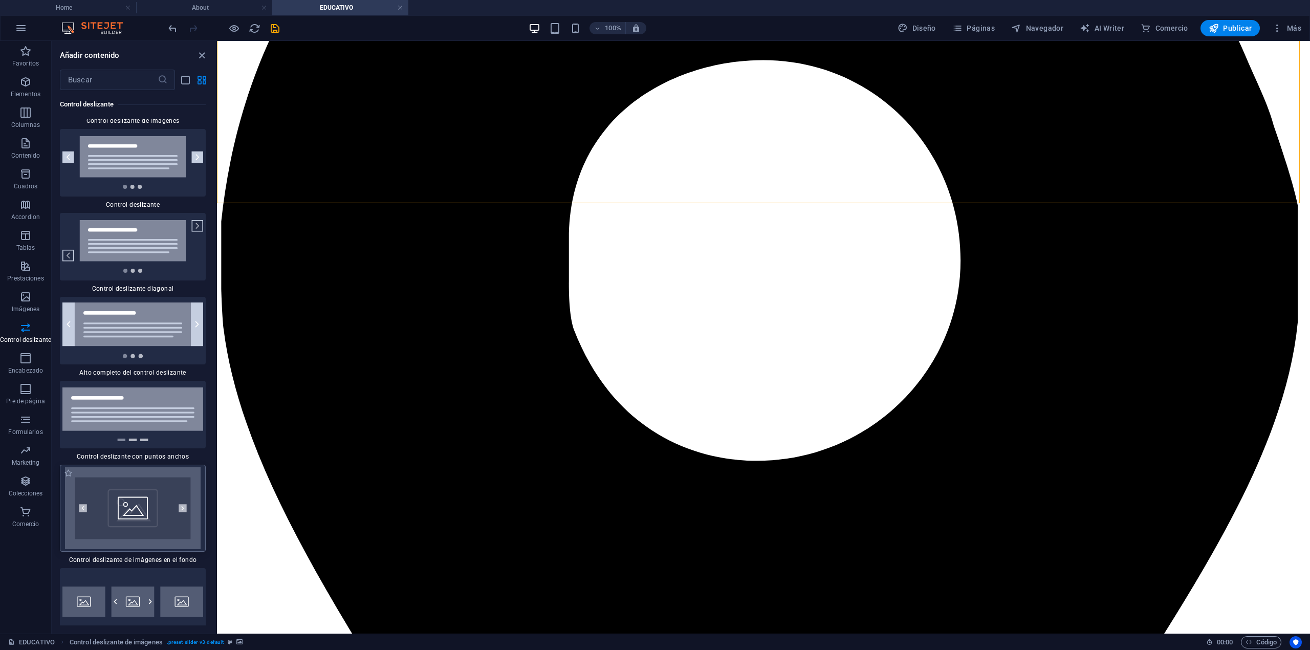
click at [113, 473] on img at bounding box center [132, 508] width 141 height 82
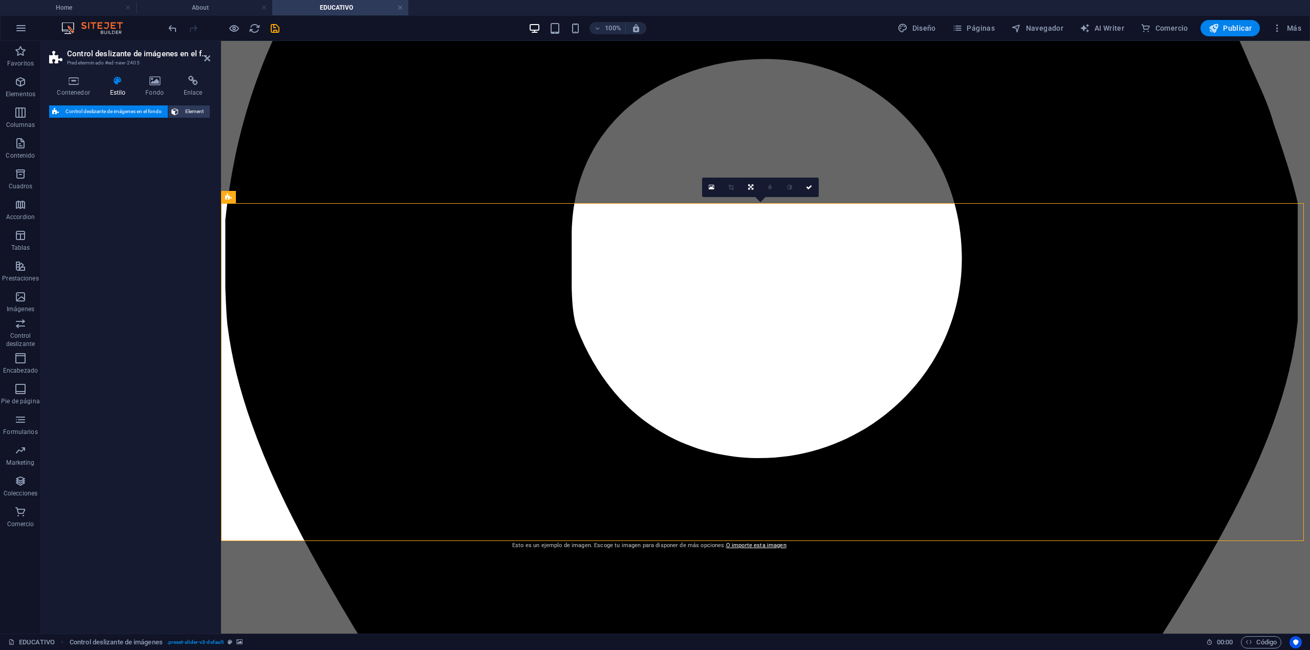
select select "rem"
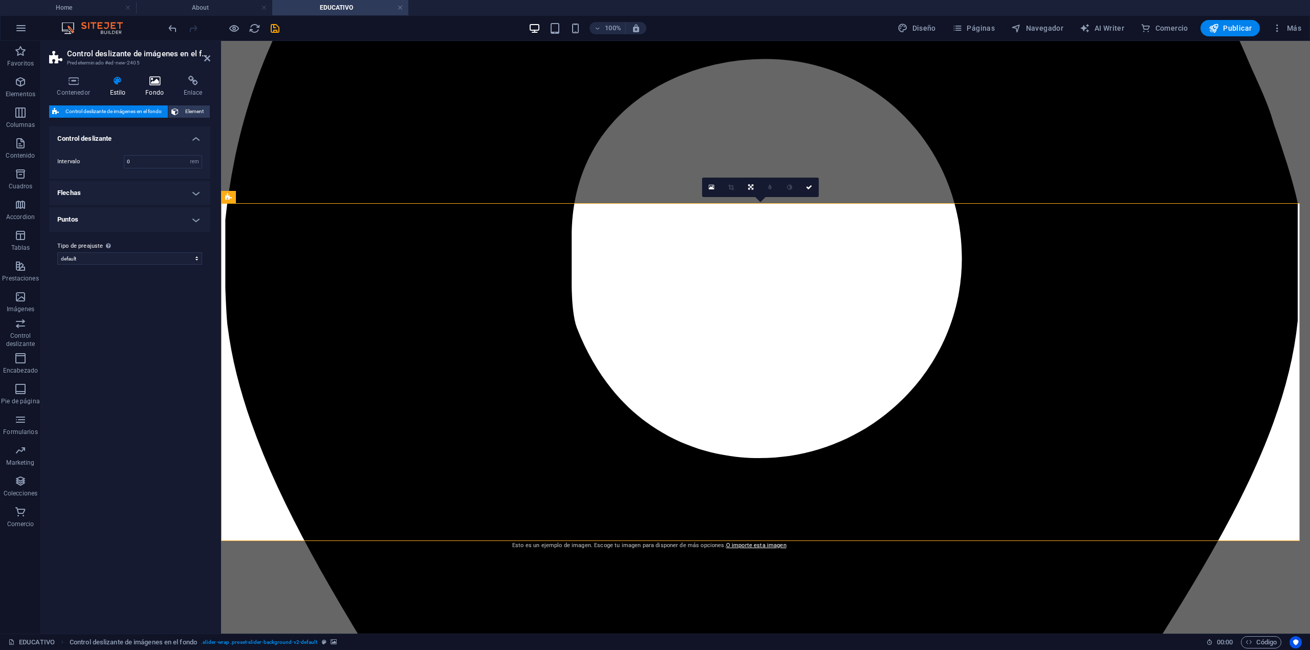
click at [161, 78] on icon at bounding box center [155, 81] width 34 height 10
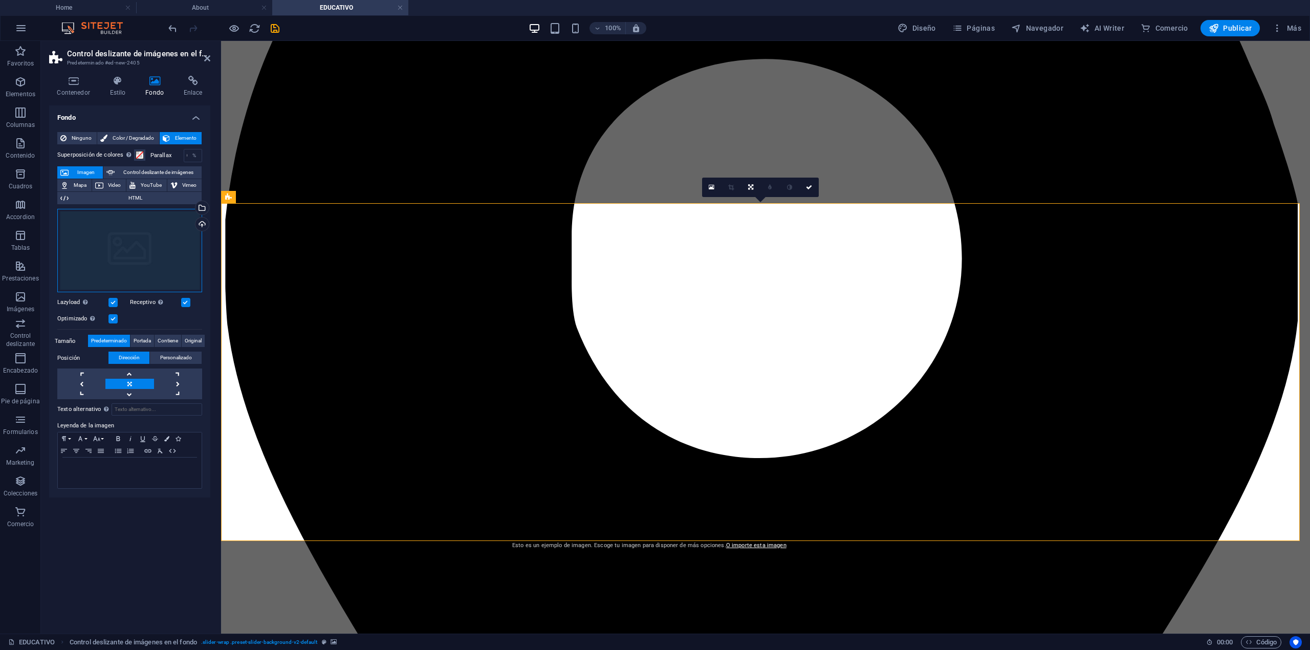
click at [176, 219] on div "Arrastra archivos aquí, haz clic para escoger archivos o selecciona archivos de…" at bounding box center [129, 251] width 145 height 84
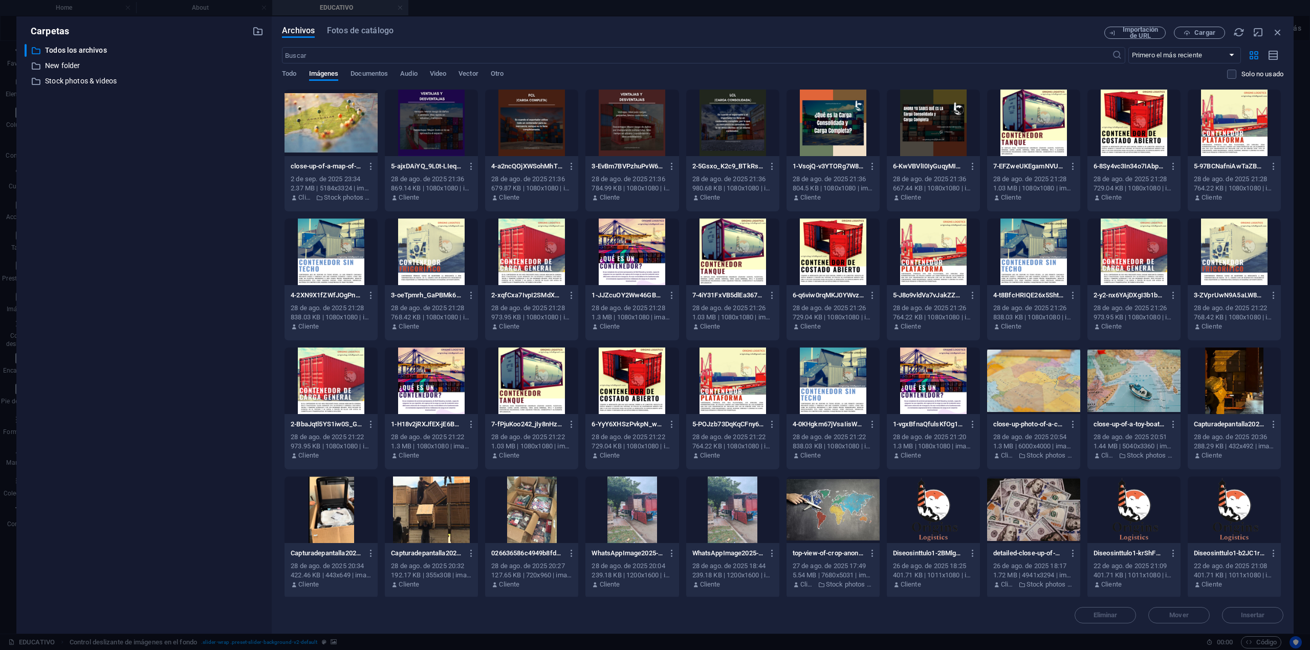
click at [328, 18] on div "Archivos Fotos de catálogo Importación de URL Cargar ​ Primero el más reciente …" at bounding box center [783, 324] width 1022 height 617
click at [337, 24] on div "Archivos Fotos de catálogo Importación de URL Cargar ​ Primero el más reciente …" at bounding box center [783, 324] width 1022 height 617
click at [343, 31] on span "Fotos de catálogo" at bounding box center [360, 31] width 67 height 12
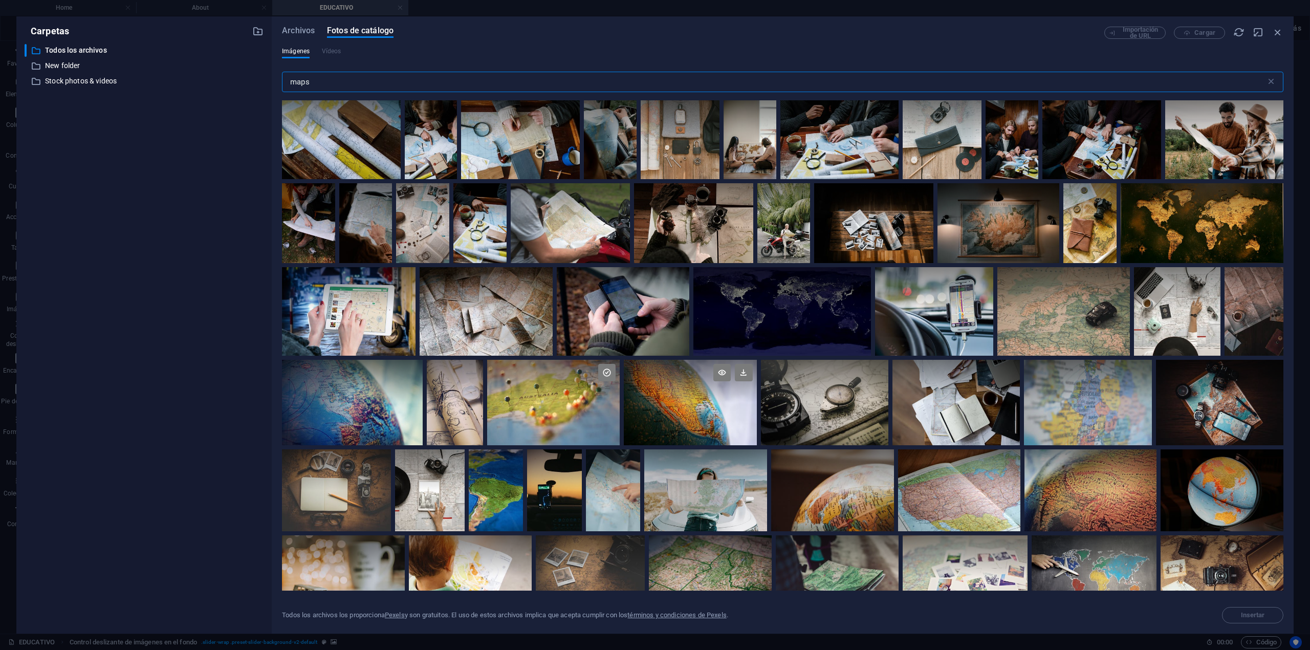
click at [688, 415] on div at bounding box center [690, 402] width 133 height 85
click at [688, 415] on div at bounding box center [690, 423] width 133 height 42
click at [688, 415] on div at bounding box center [690, 402] width 133 height 85
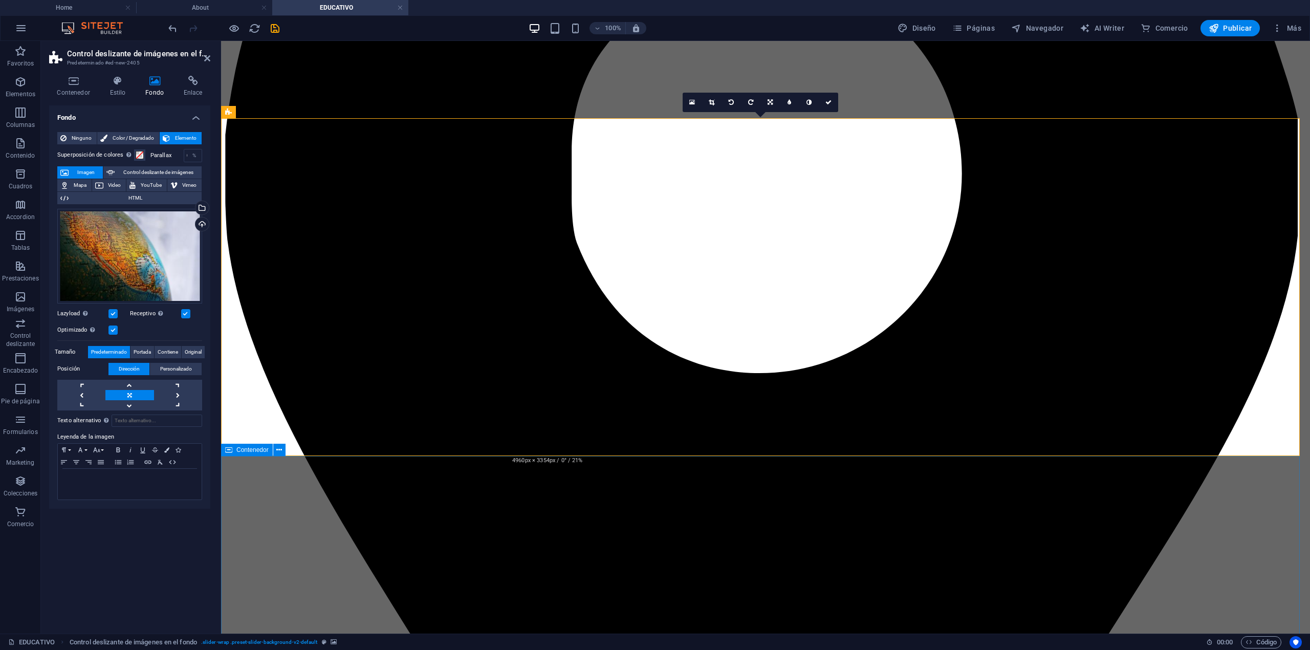
scroll to position [1911, 0]
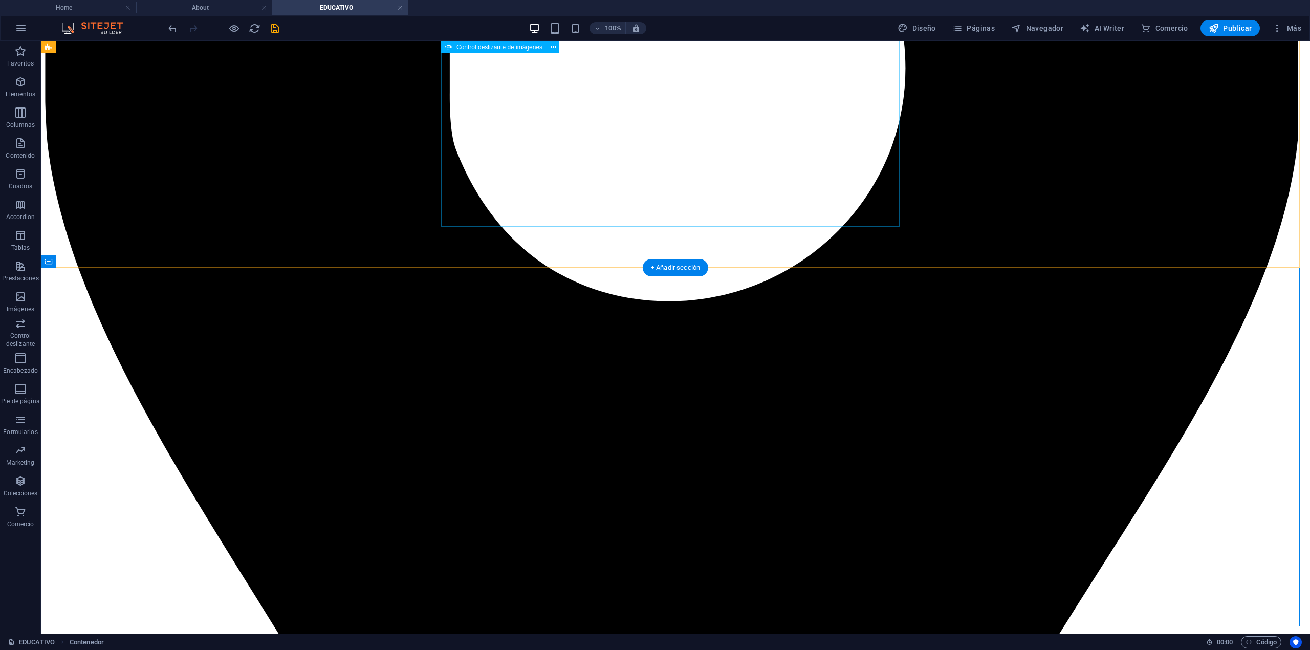
scroll to position [1843, 0]
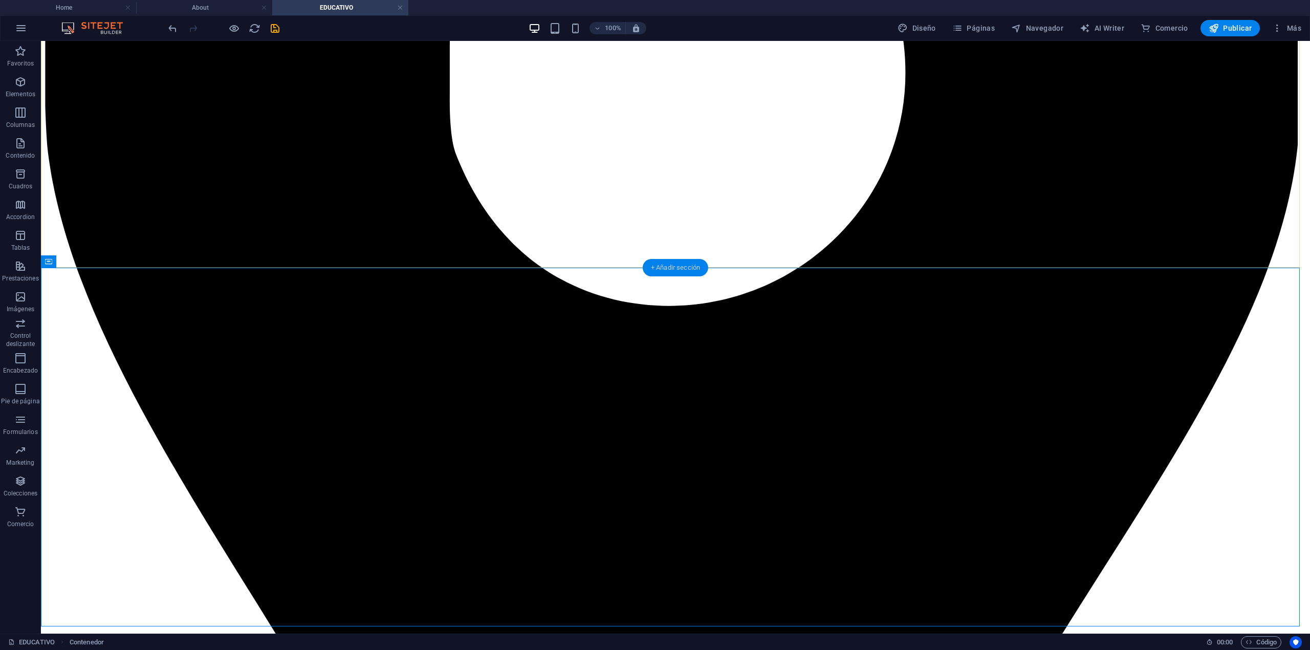
click at [672, 268] on div "+ Añadir sección" at bounding box center [676, 267] width 66 height 17
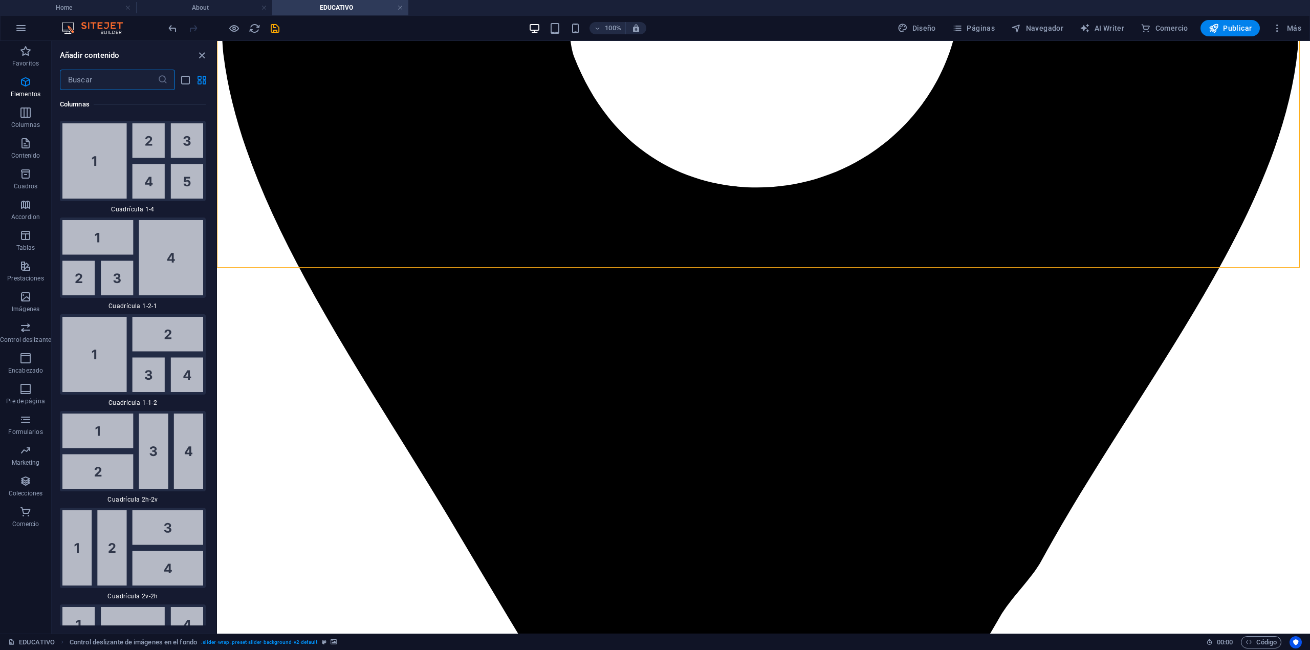
scroll to position [3476, 0]
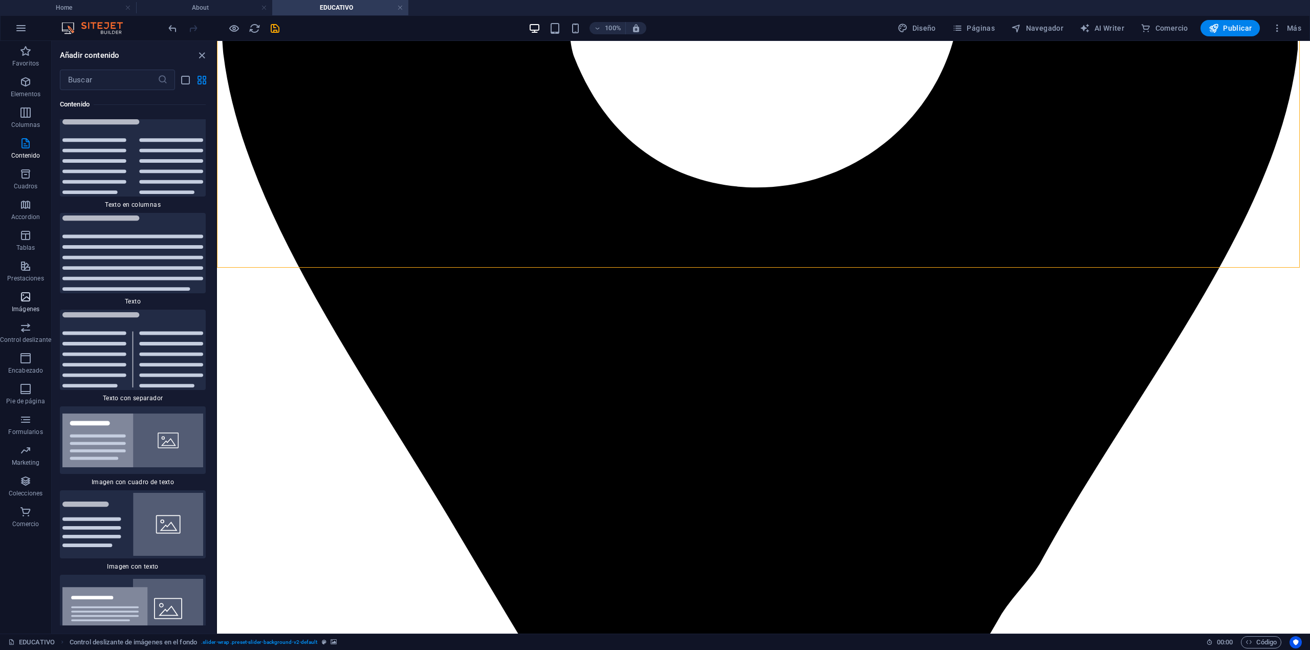
click at [35, 308] on p "Imágenes" at bounding box center [26, 309] width 28 height 8
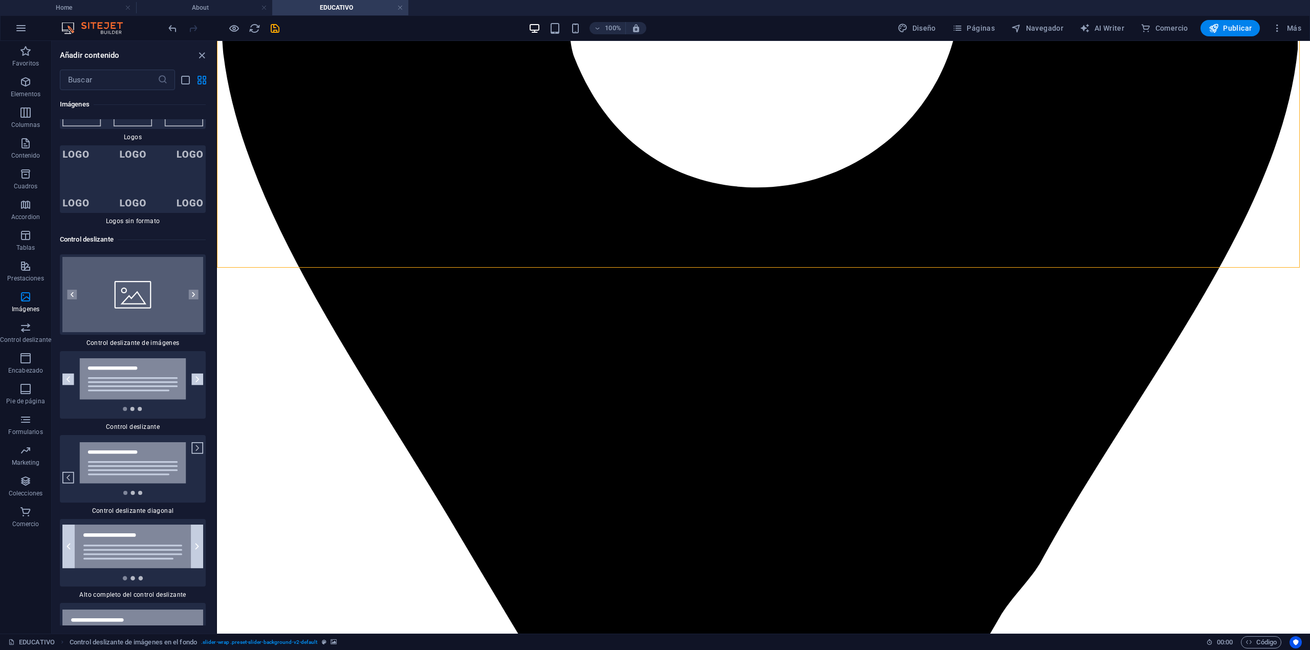
scroll to position [11632, 0]
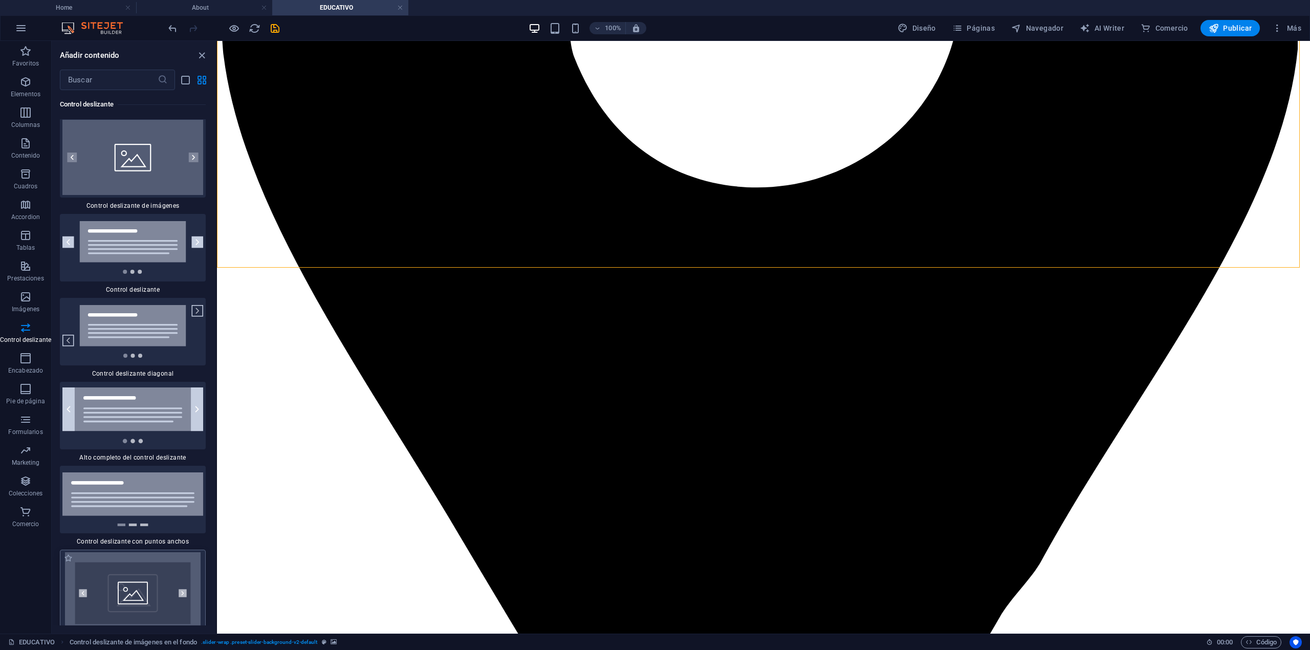
click at [138, 487] on img at bounding box center [132, 593] width 141 height 82
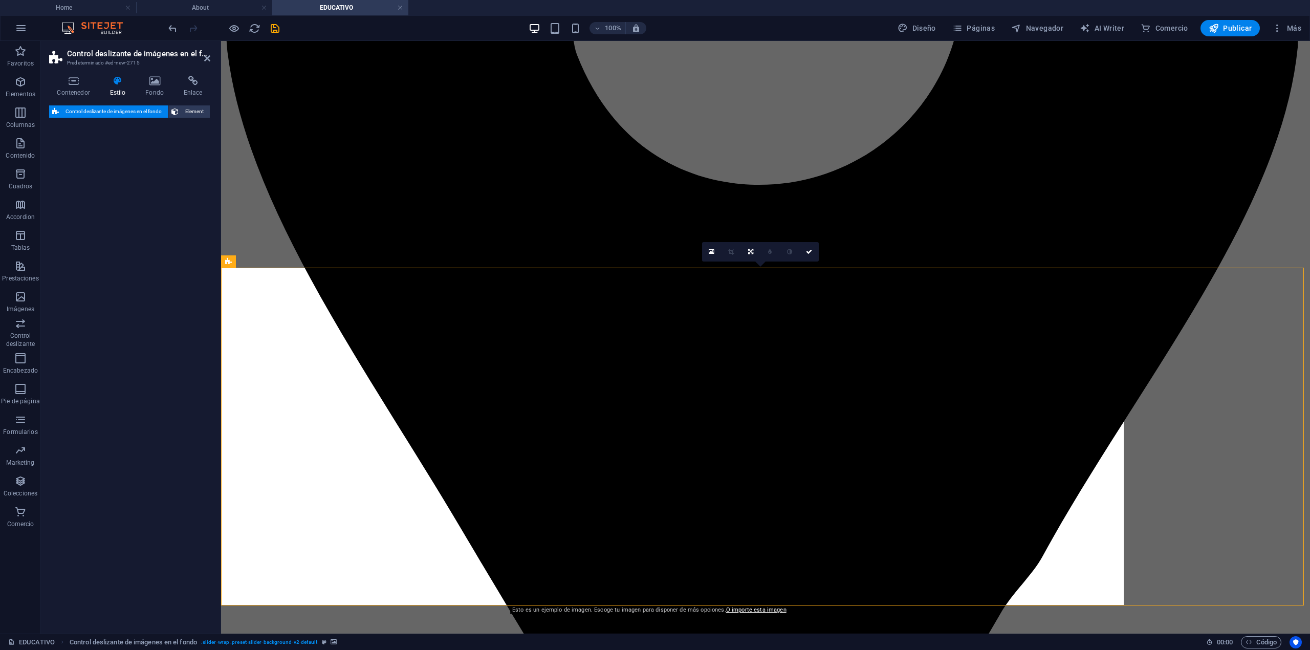
select select "rem"
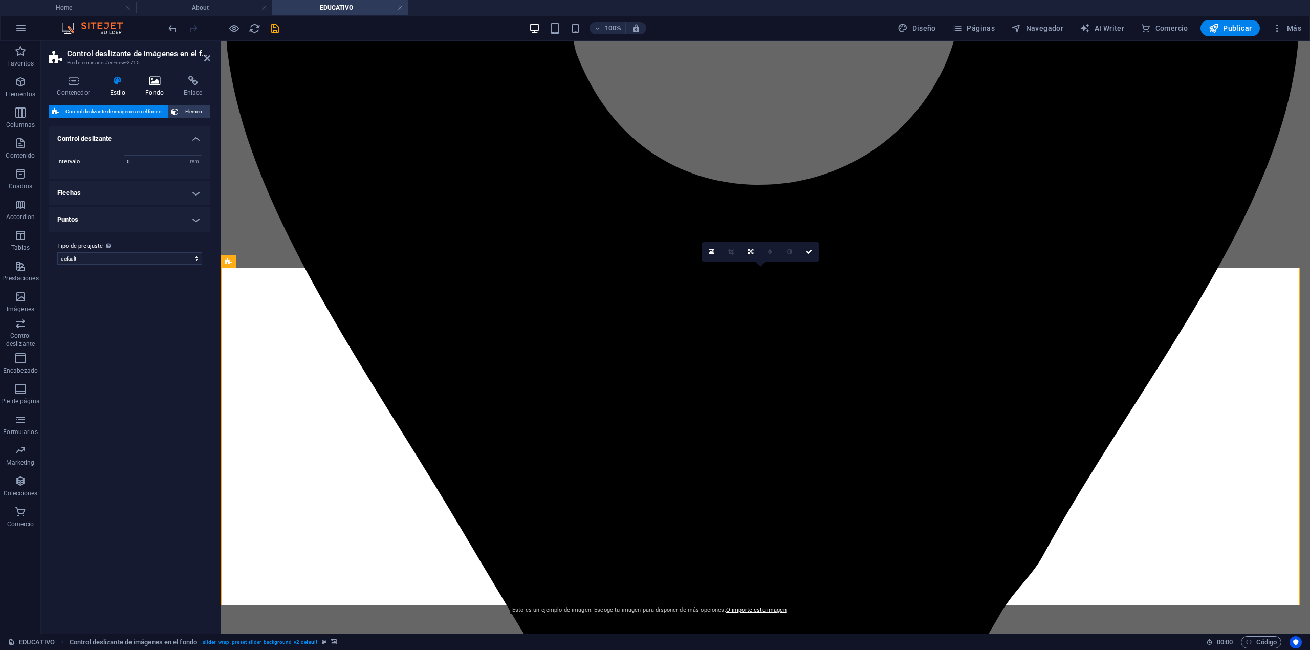
click at [164, 78] on icon at bounding box center [155, 81] width 34 height 10
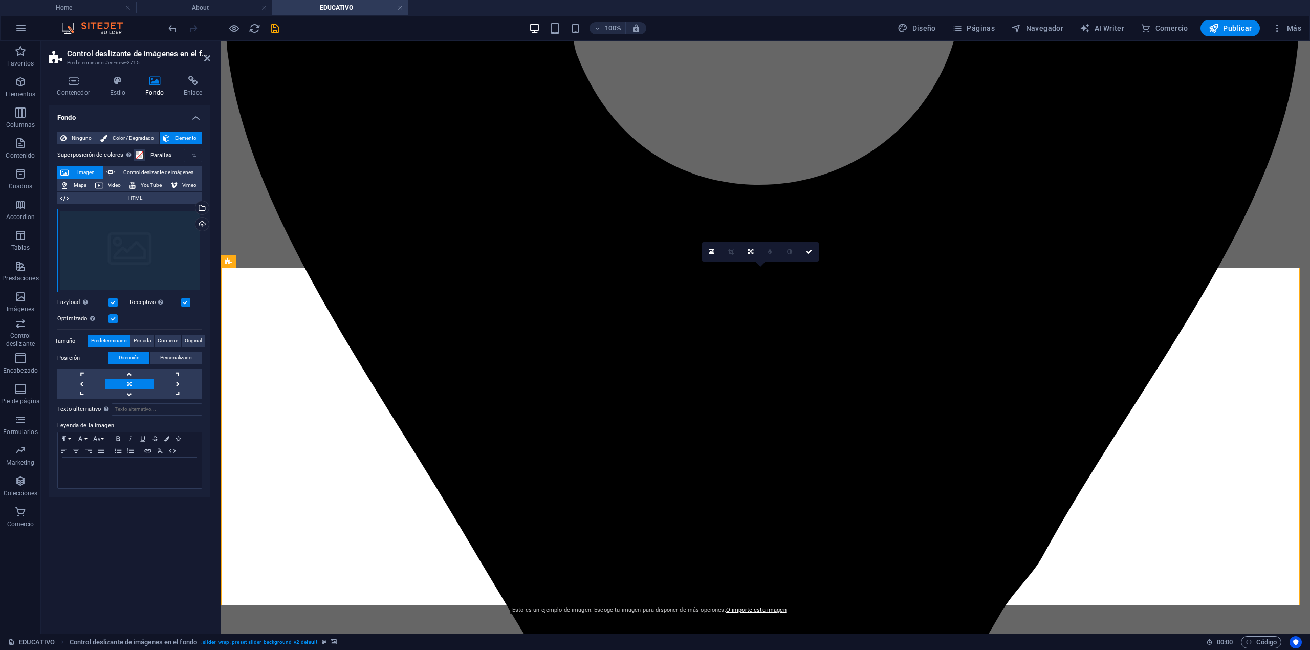
click at [129, 257] on div "Arrastra archivos aquí, haz clic para escoger archivos o selecciona archivos de…" at bounding box center [129, 251] width 145 height 84
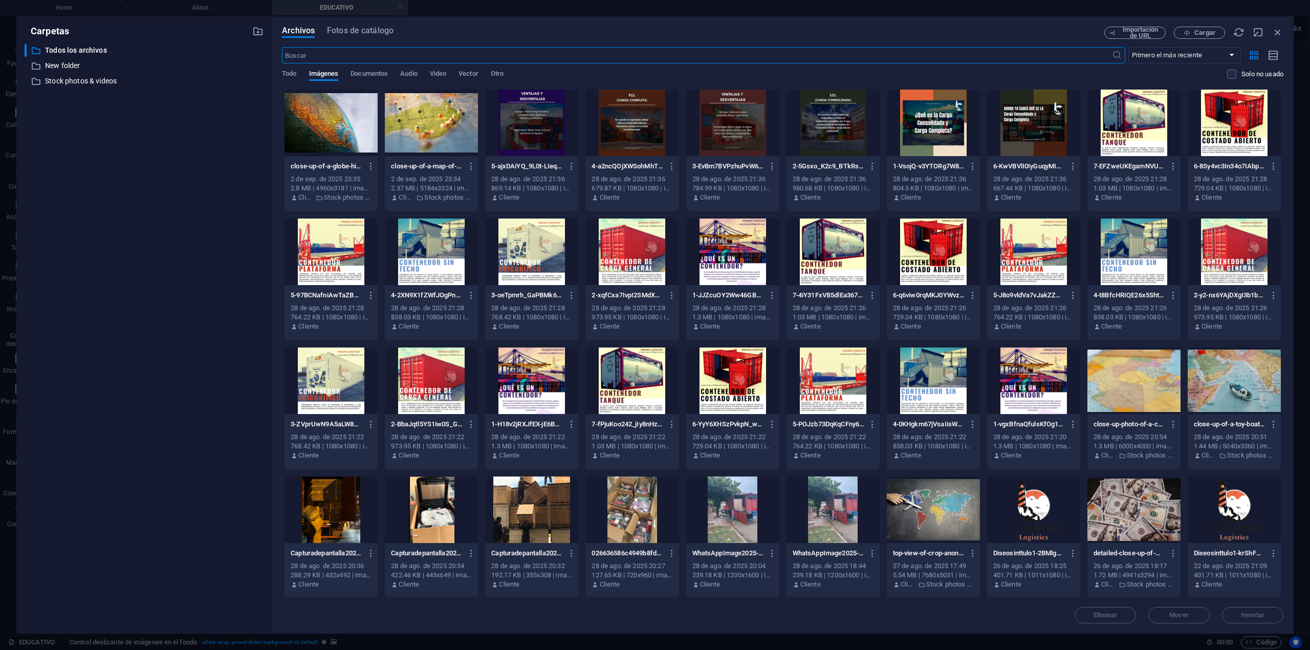
click at [357, 26] on div "Archivos Fotos de catálogo Importación de URL Cargar ​ Primero el más reciente …" at bounding box center [783, 324] width 1022 height 617
click at [361, 27] on div "Archivos Fotos de catálogo Importación de URL Cargar ​ Primero el más reciente …" at bounding box center [783, 324] width 1022 height 617
click at [361, 27] on span "Fotos de catálogo" at bounding box center [360, 31] width 67 height 12
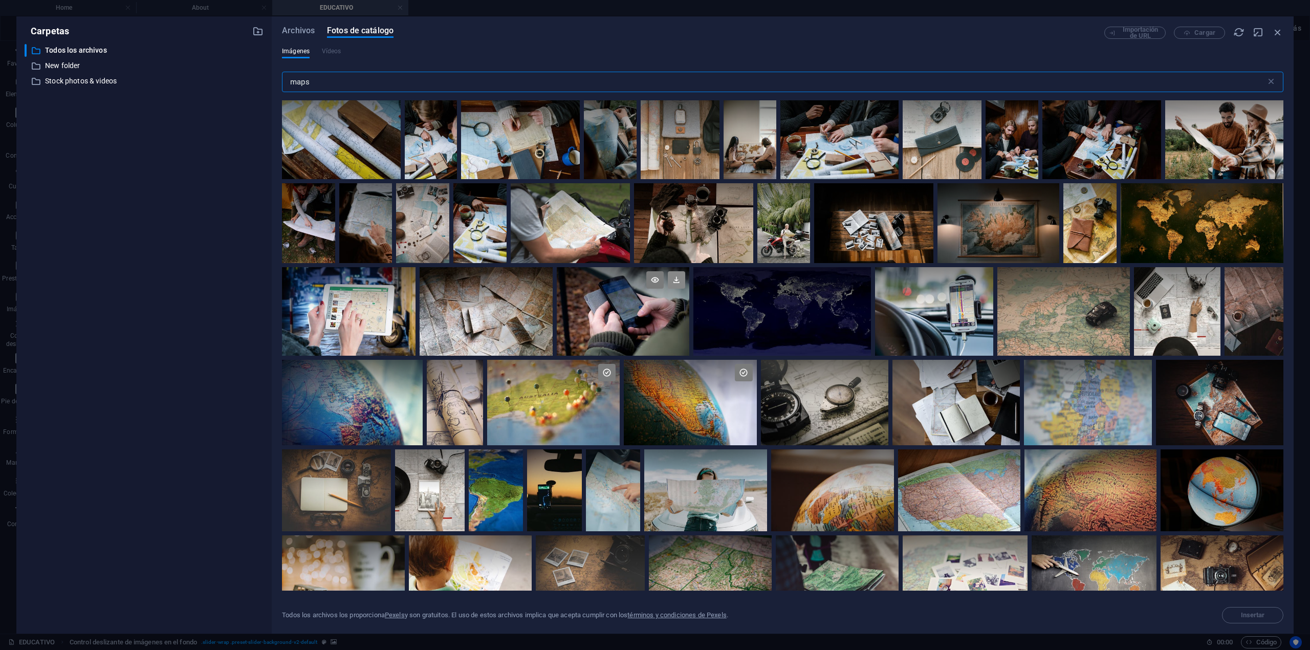
scroll to position [325, 0]
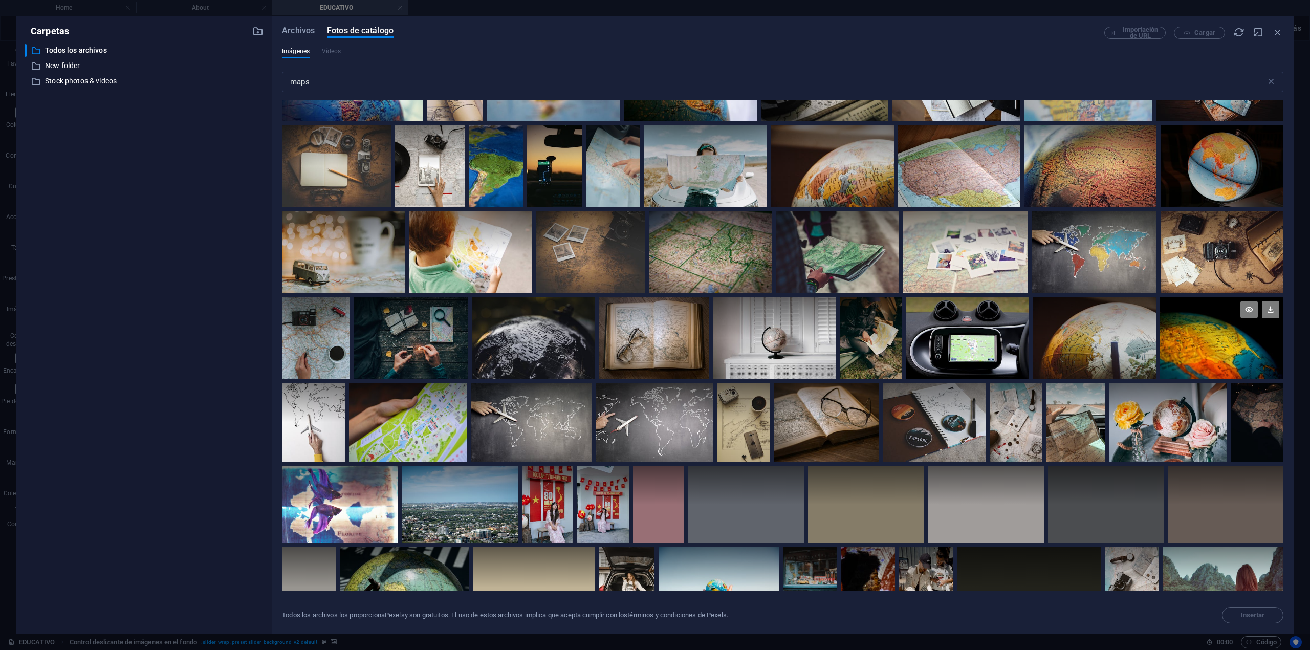
click at [982, 326] on div at bounding box center [1221, 317] width 123 height 41
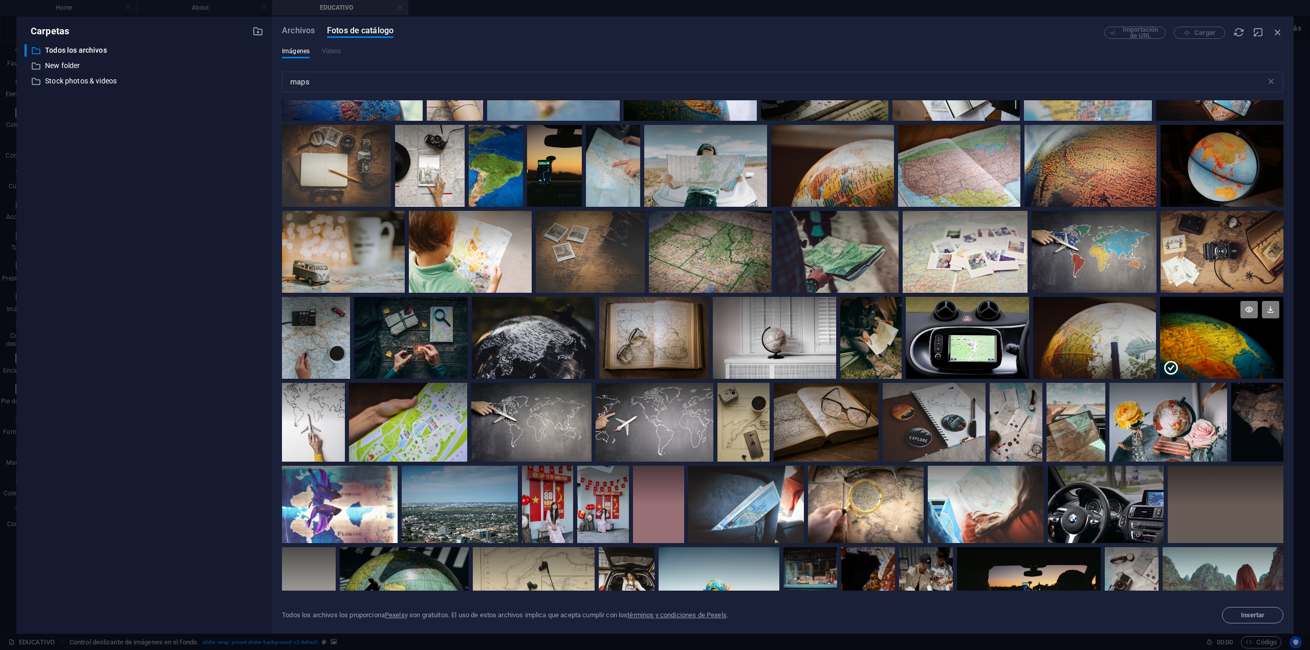
click at [982, 326] on div at bounding box center [1221, 317] width 123 height 41
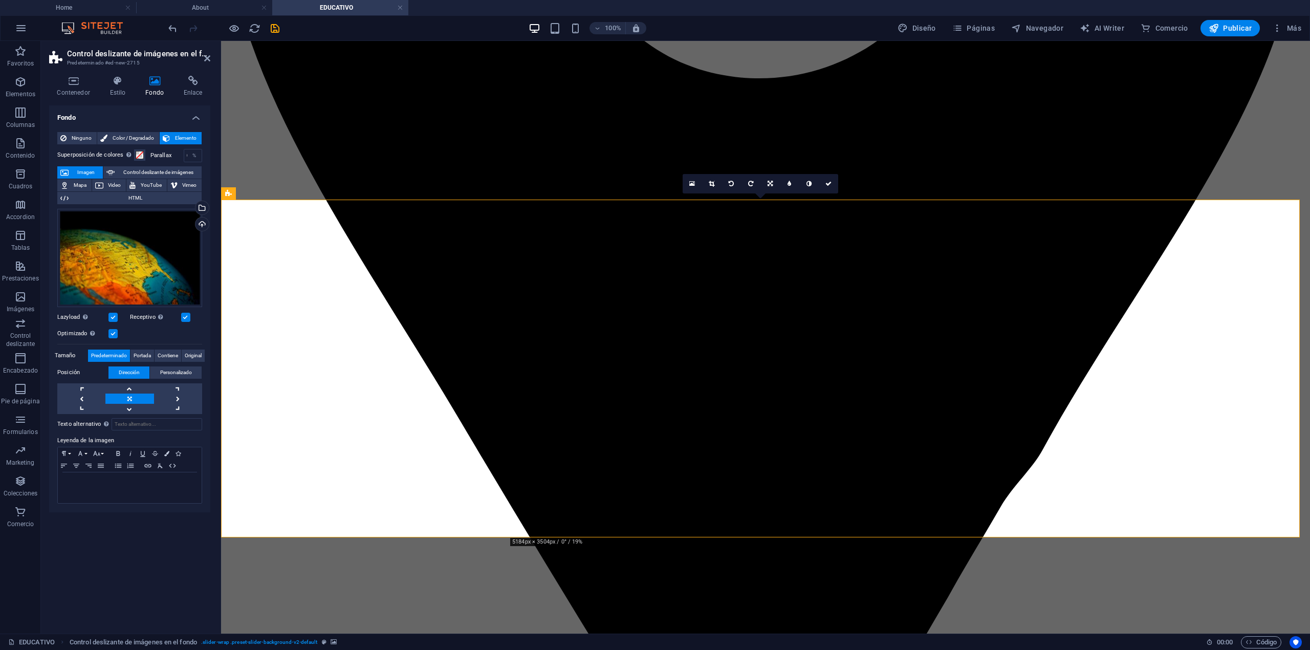
scroll to position [1911, 0]
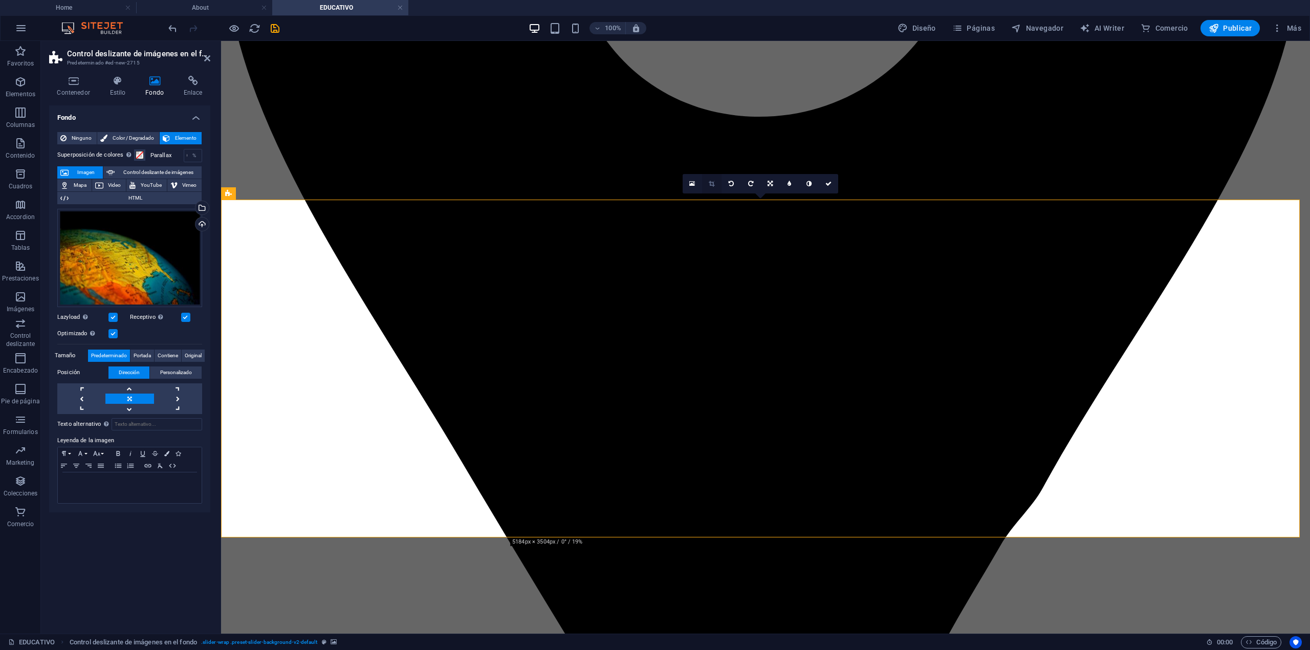
click at [708, 187] on link at bounding box center [711, 183] width 19 height 19
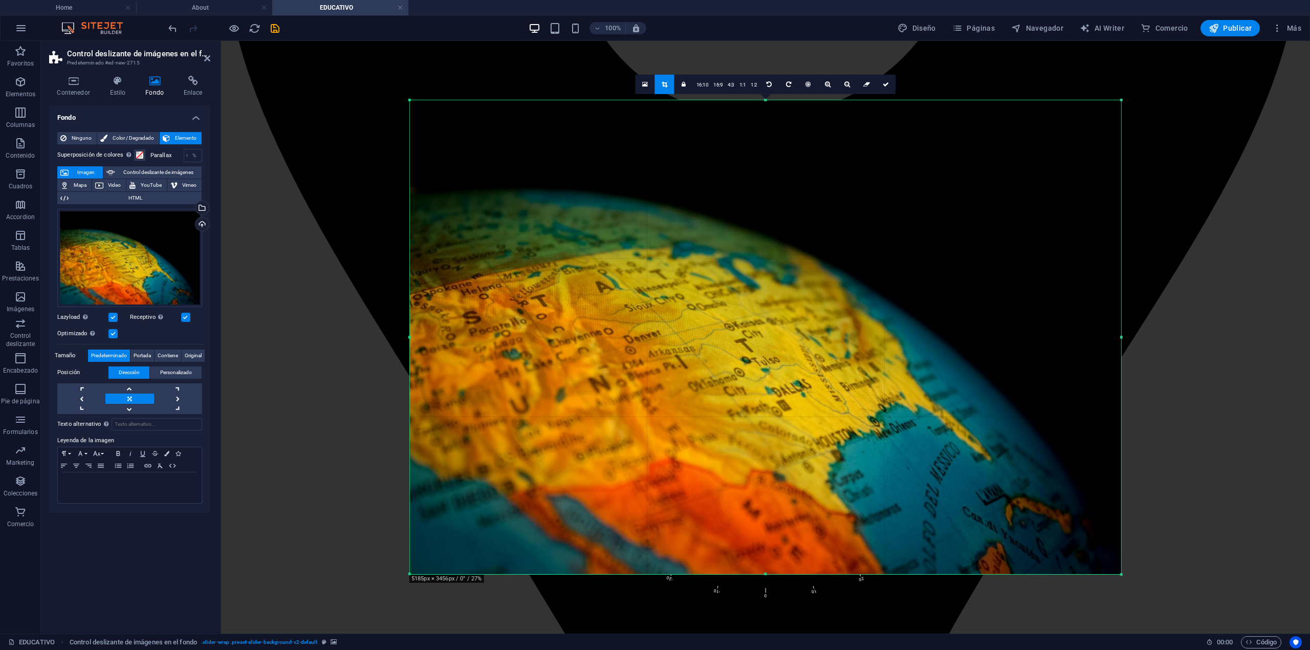
click at [576, 353] on div at bounding box center [765, 337] width 711 height 474
click at [887, 87] on icon at bounding box center [886, 84] width 6 height 6
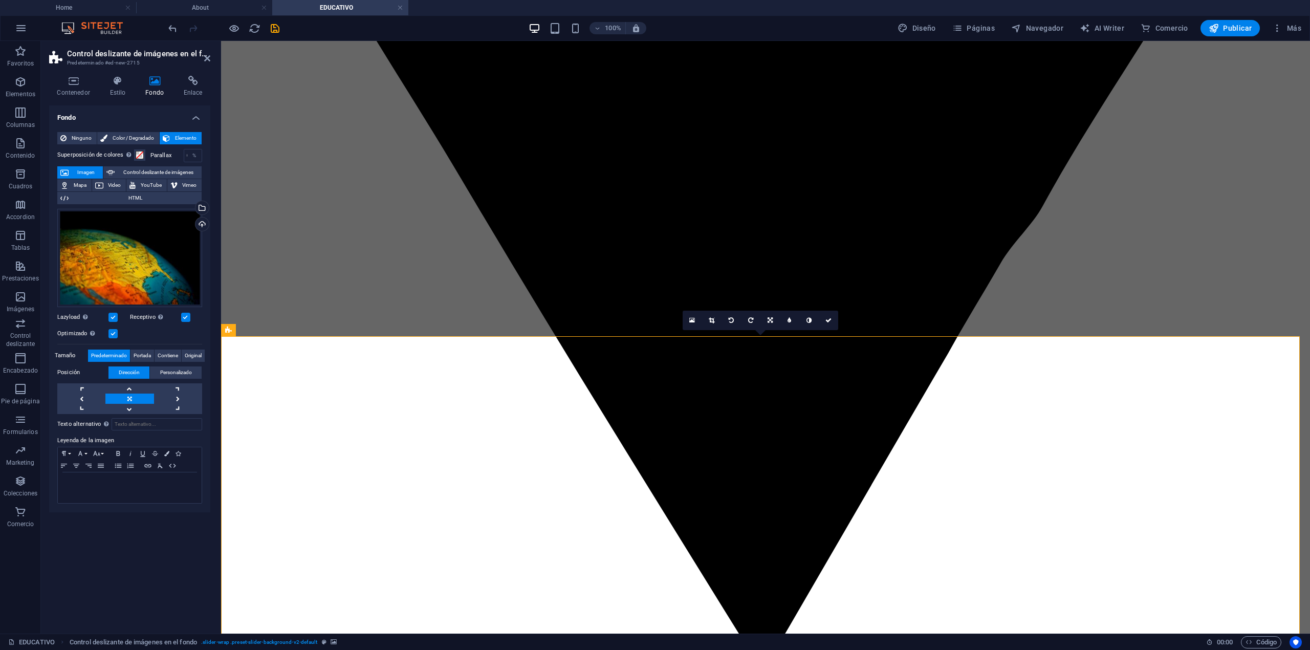
scroll to position [1774, 0]
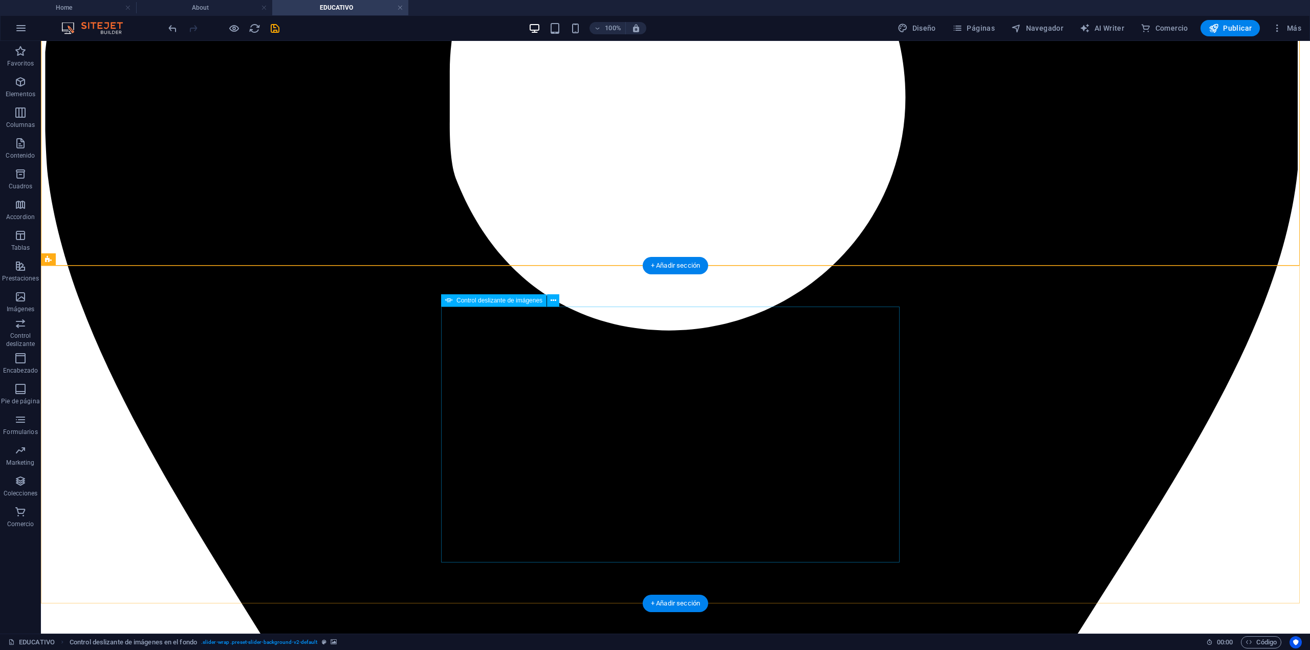
scroll to position [1706, 0]
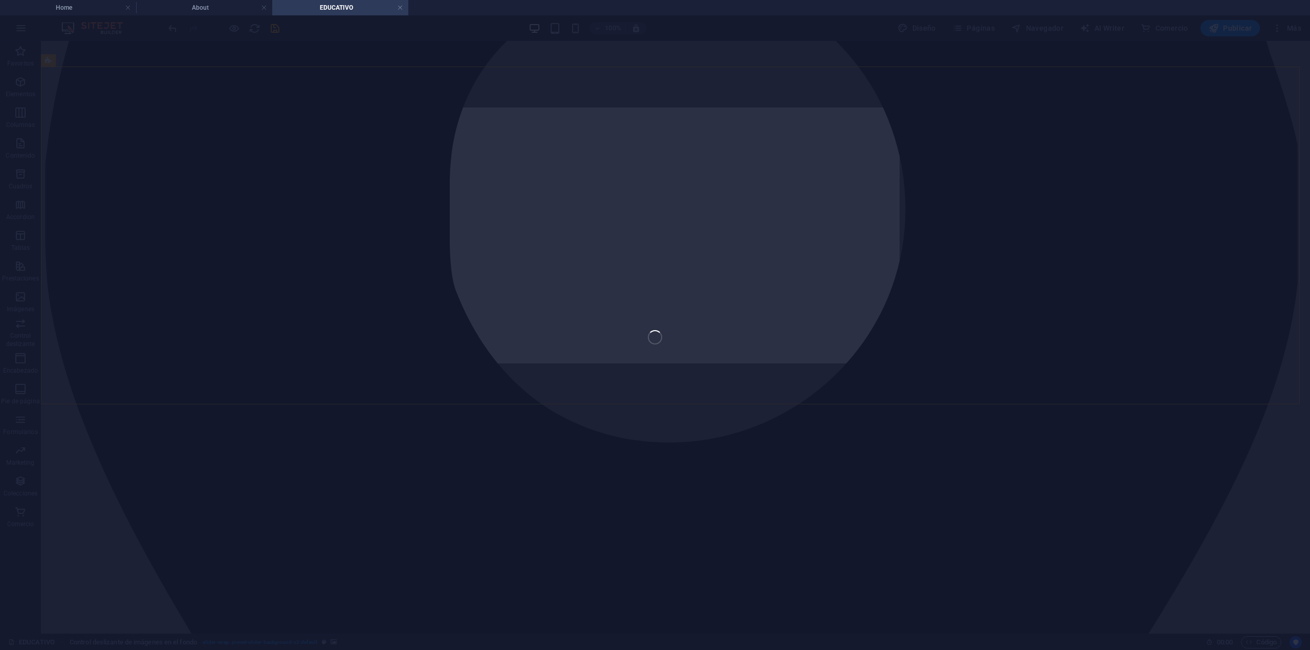
select select "px"
select select "ms"
select select "s"
select select "progressive"
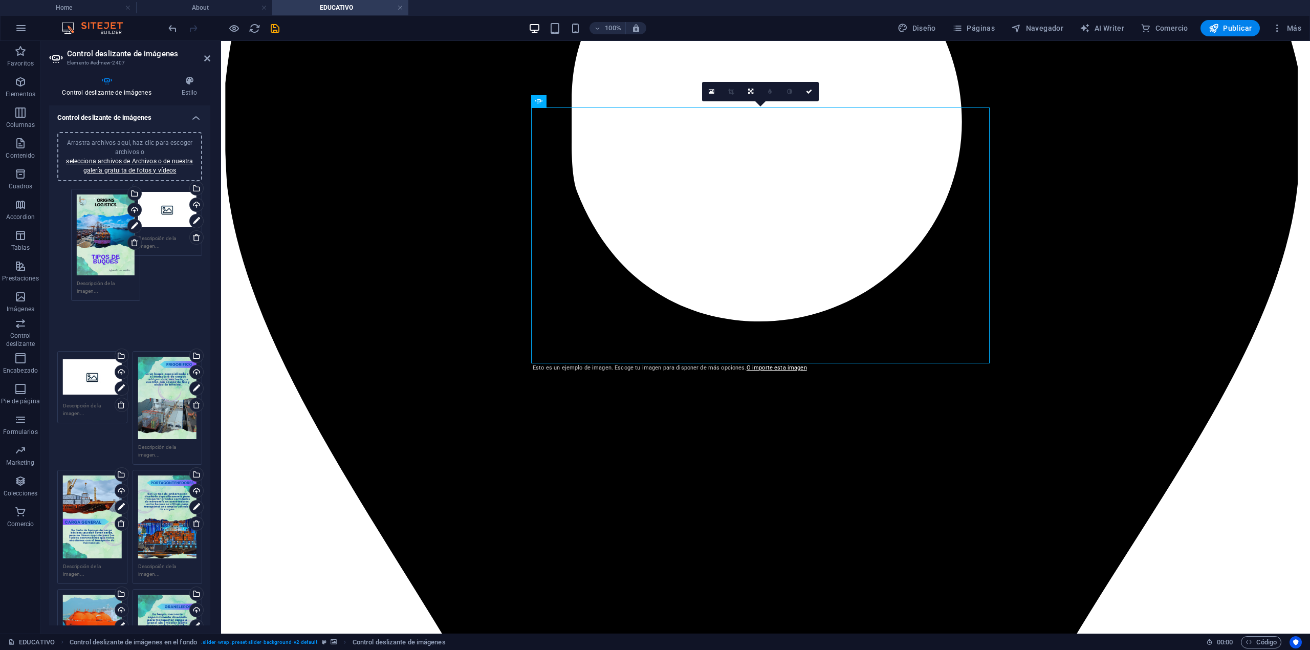
drag, startPoint x: 156, startPoint y: 298, endPoint x: 96, endPoint y: 226, distance: 93.8
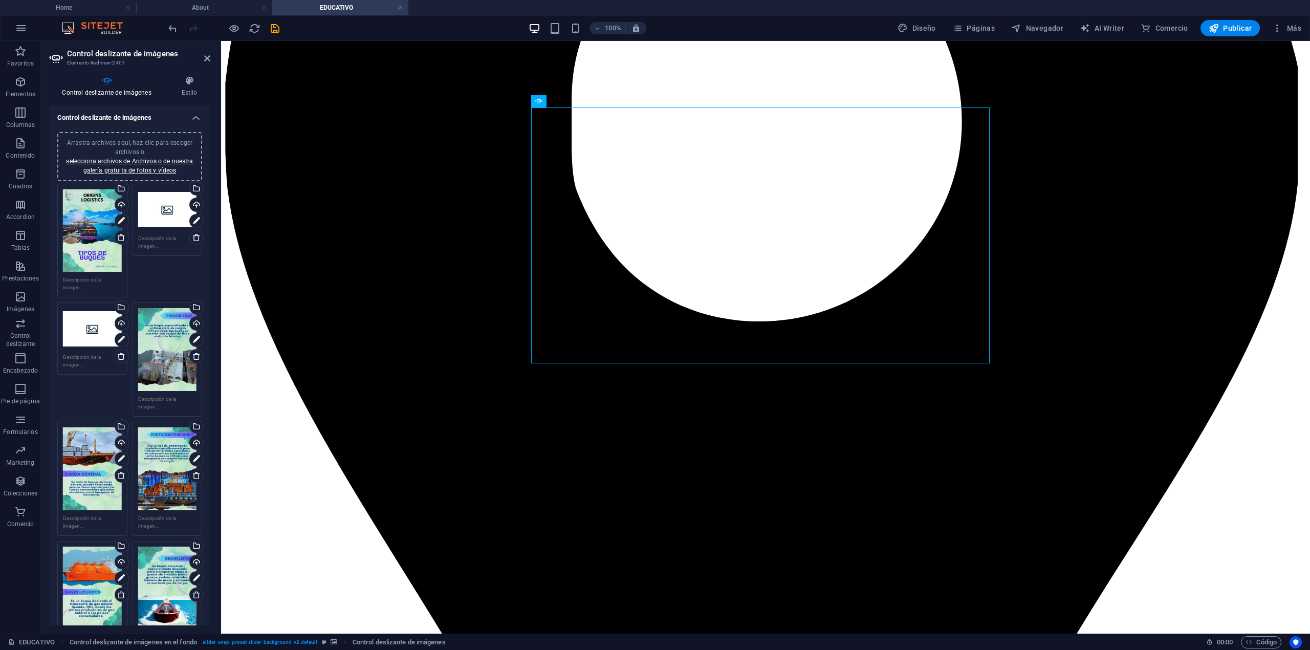
click at [150, 211] on div "Arrastra archivos aquí, haz clic para escoger archivos o selecciona archivos de…" at bounding box center [167, 209] width 59 height 41
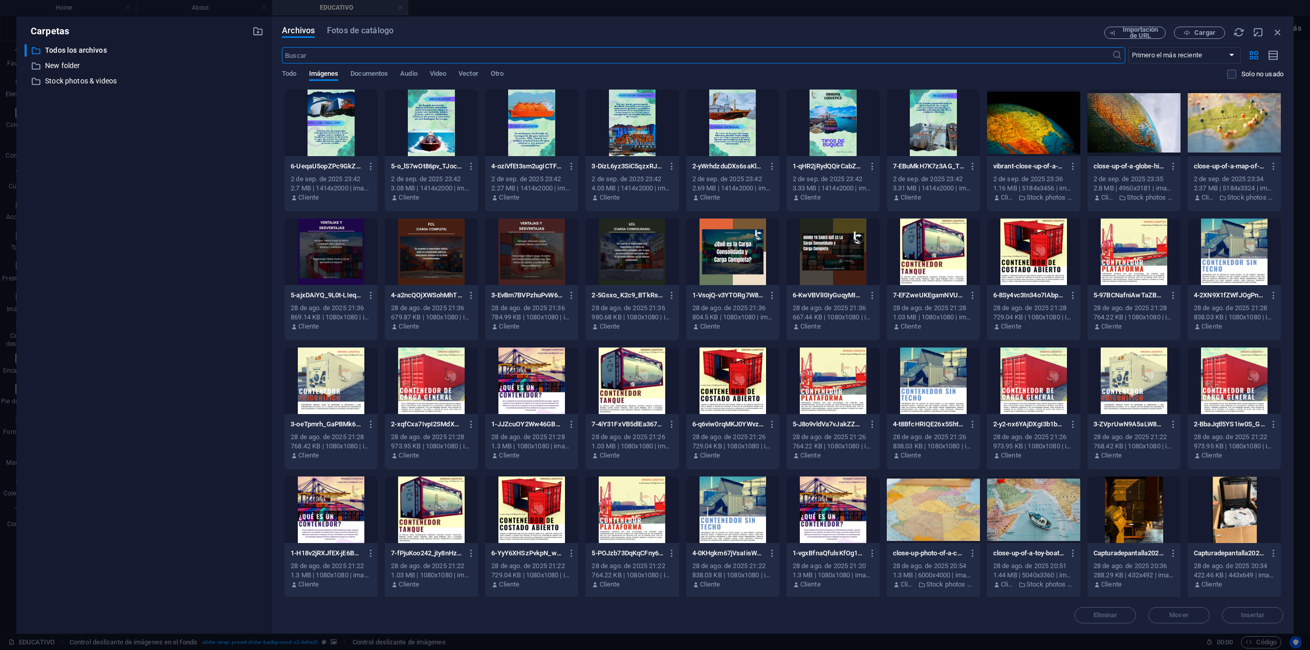
click at [982, 30] on icon "button" at bounding box center [1277, 28] width 10 height 10
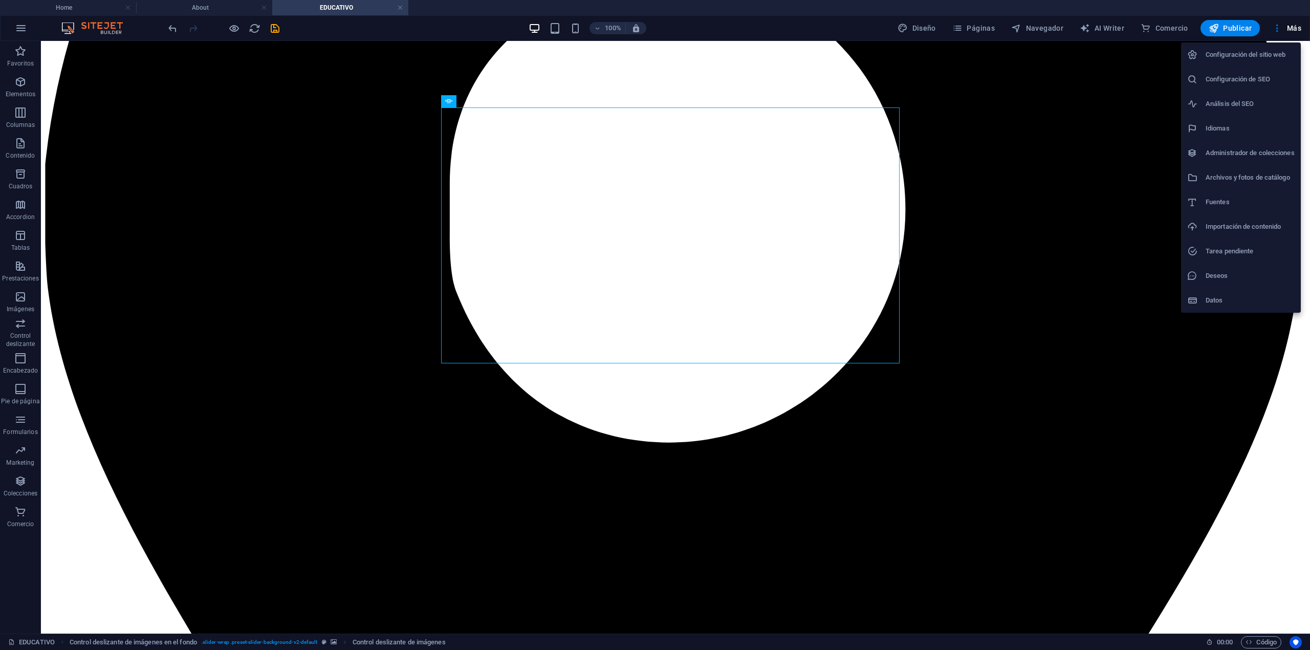
click at [717, 218] on div at bounding box center [655, 325] width 1310 height 650
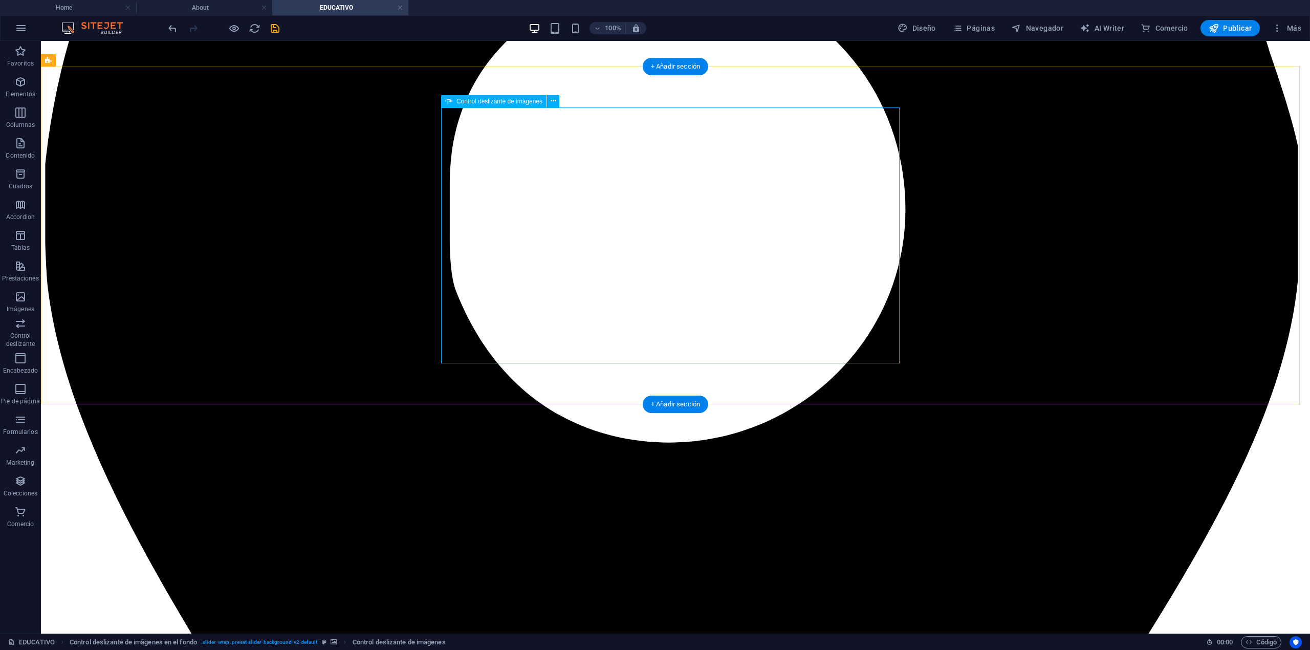
select select "px"
select select "ms"
select select "s"
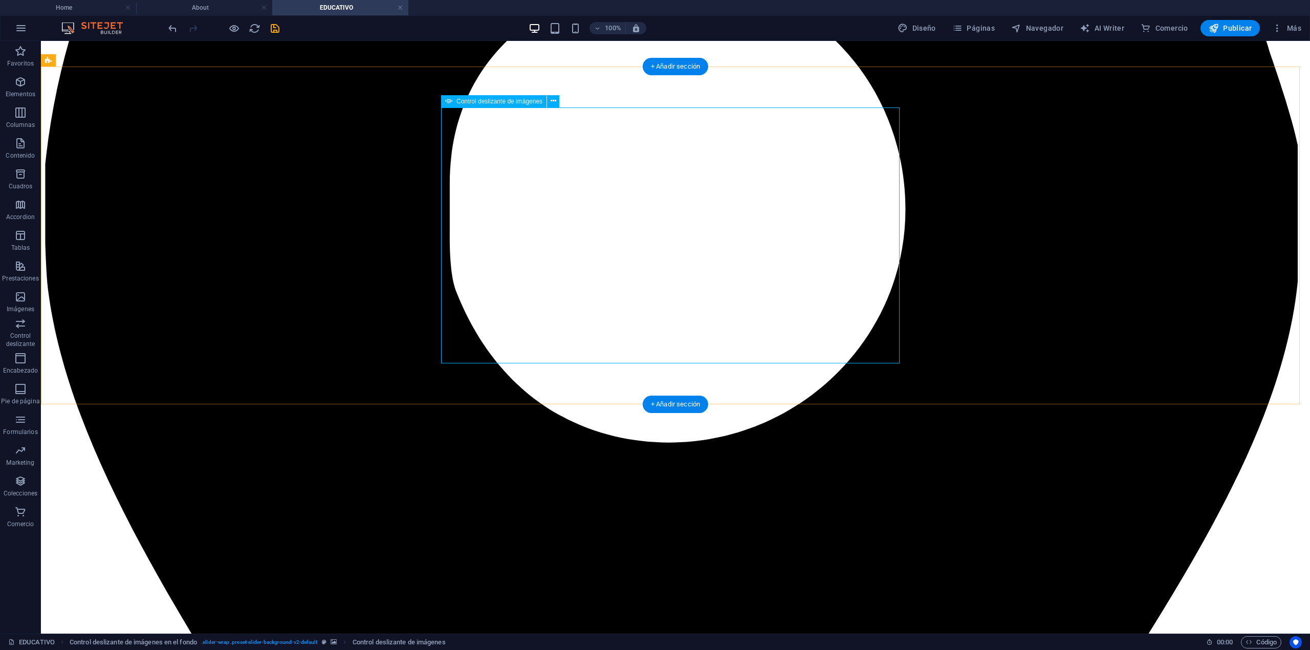
select select "progressive"
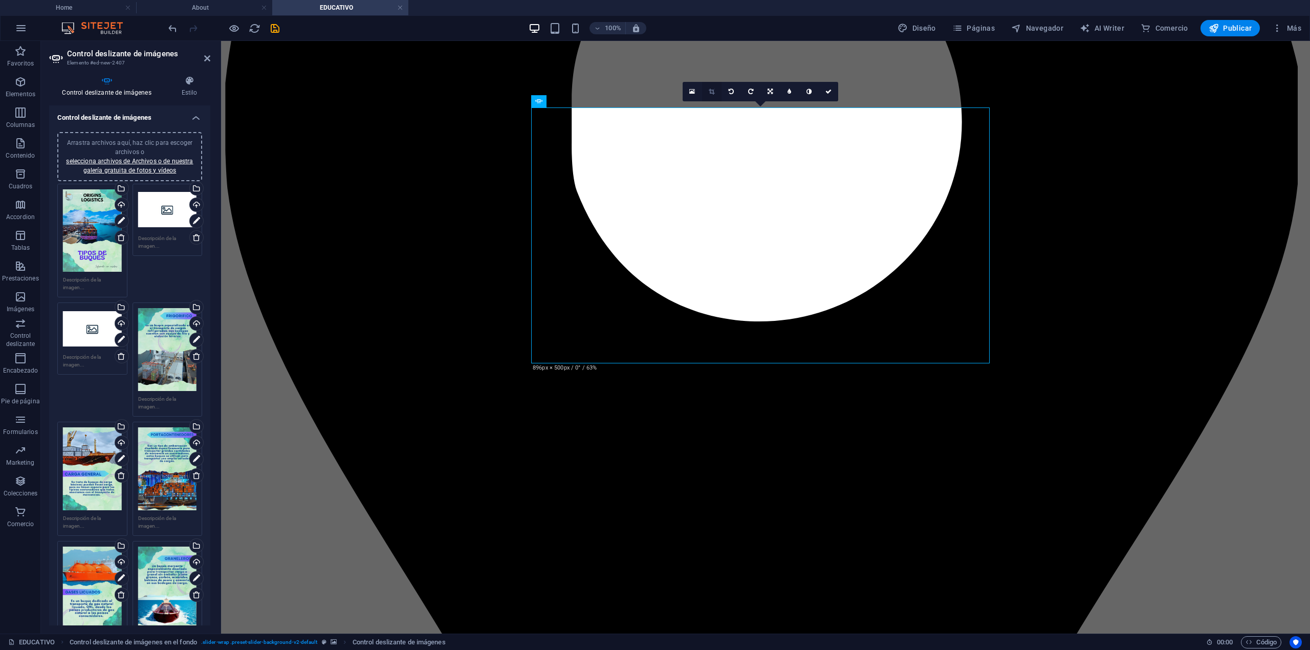
click at [710, 90] on icon at bounding box center [712, 92] width 6 height 6
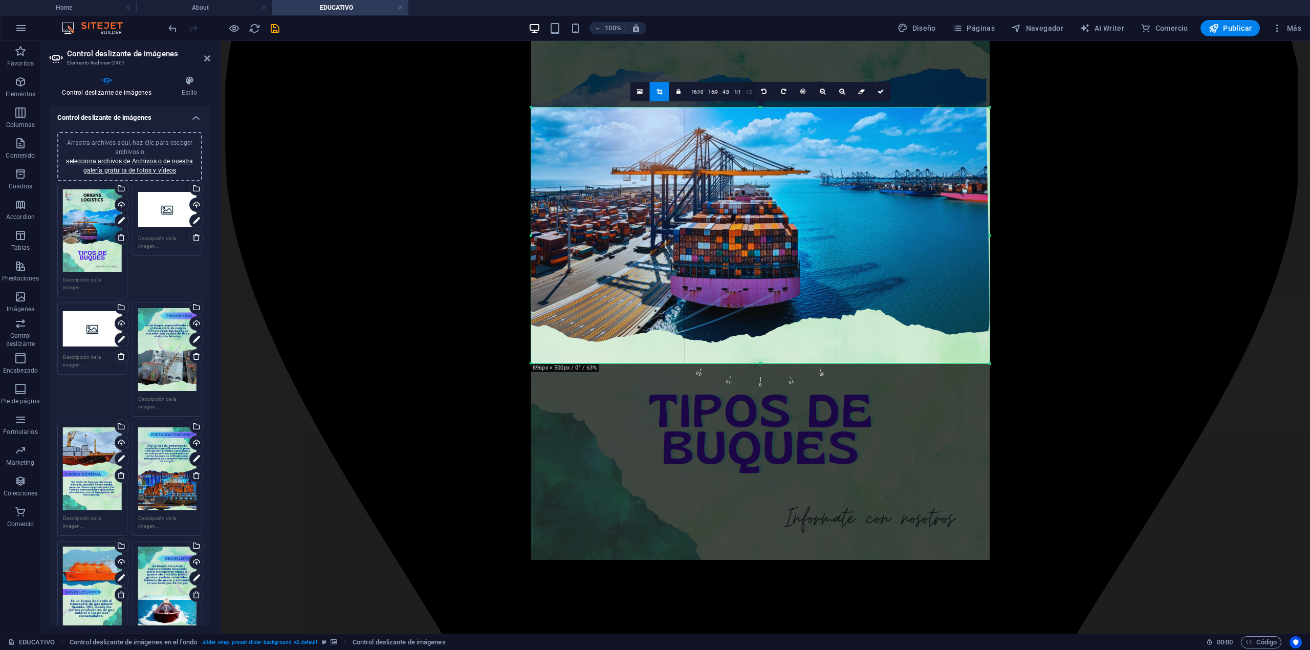
click at [745, 93] on link "1:2" at bounding box center [749, 91] width 12 height 19
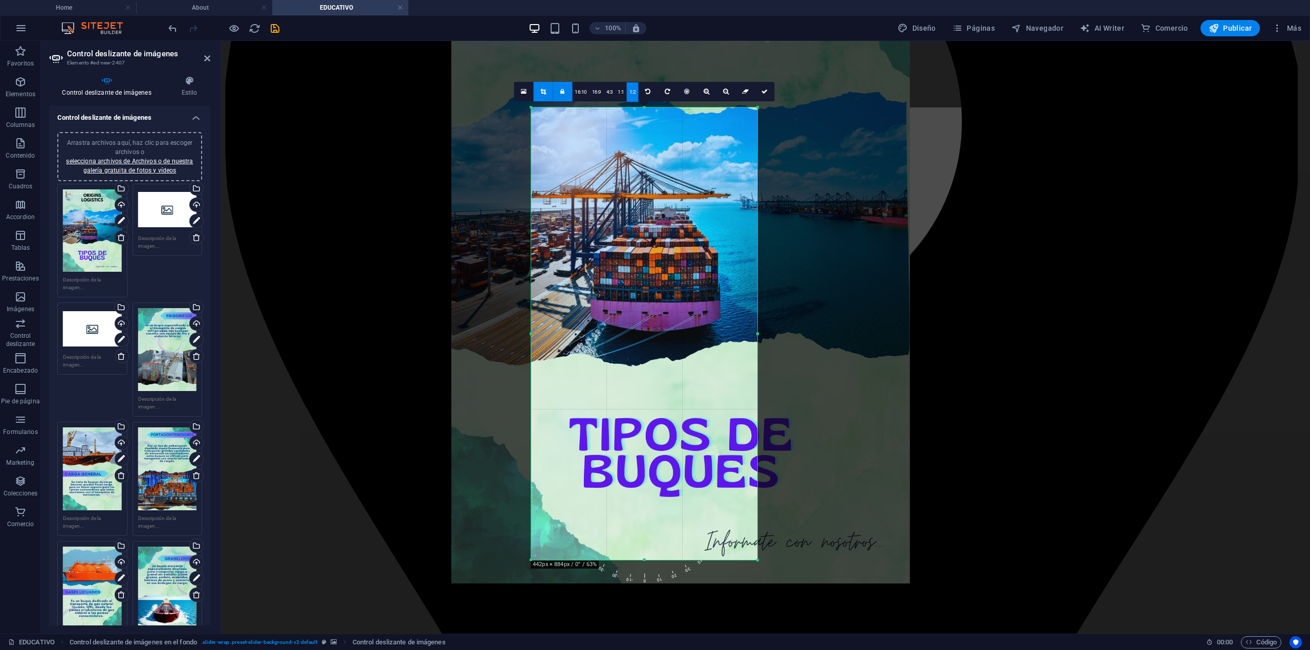
drag, startPoint x: 695, startPoint y: 218, endPoint x: 608, endPoint y: 217, distance: 87.0
click at [606, 238] on div at bounding box center [680, 259] width 459 height 649
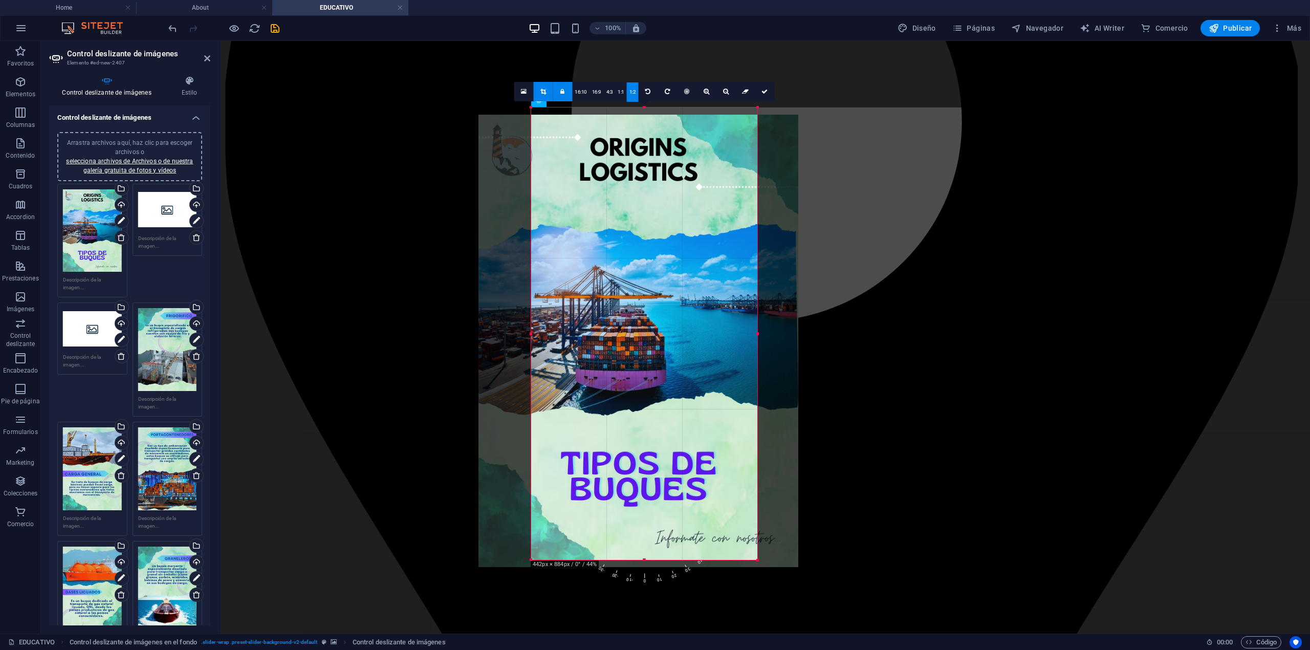
drag, startPoint x: 654, startPoint y: 217, endPoint x: 650, endPoint y: 224, distance: 8.5
click at [650, 224] on div at bounding box center [639, 341] width 320 height 452
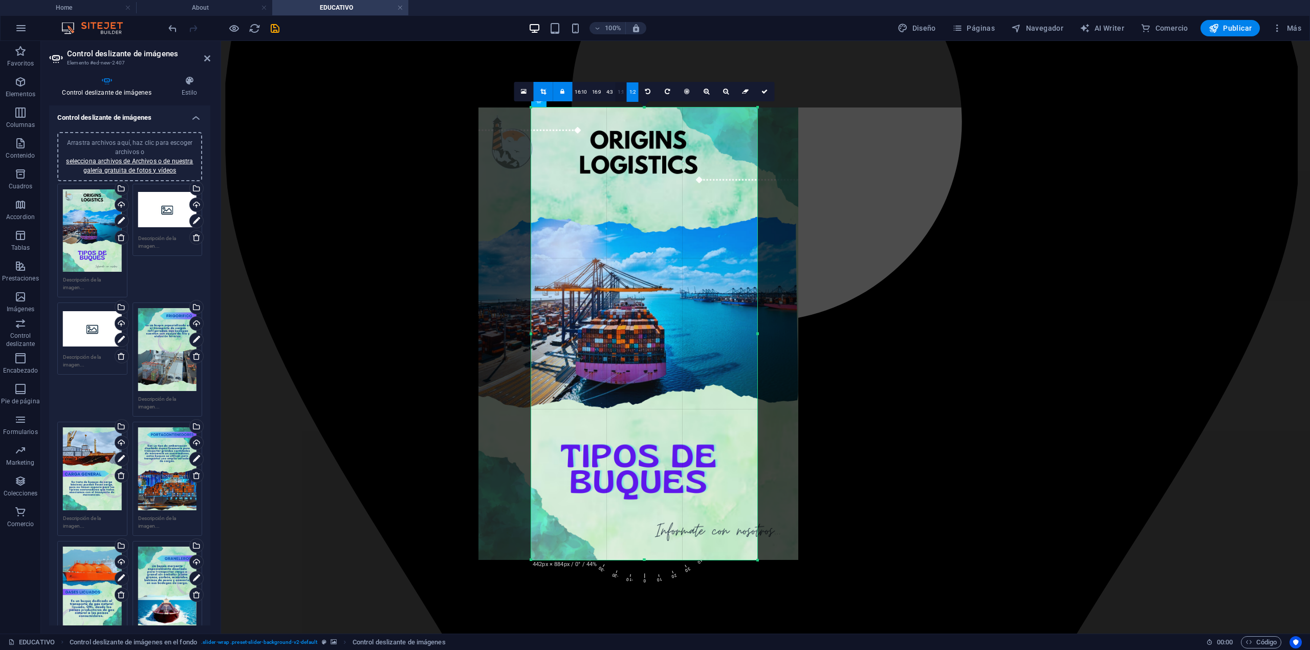
click at [615, 86] on link "1:1" at bounding box center [621, 91] width 12 height 19
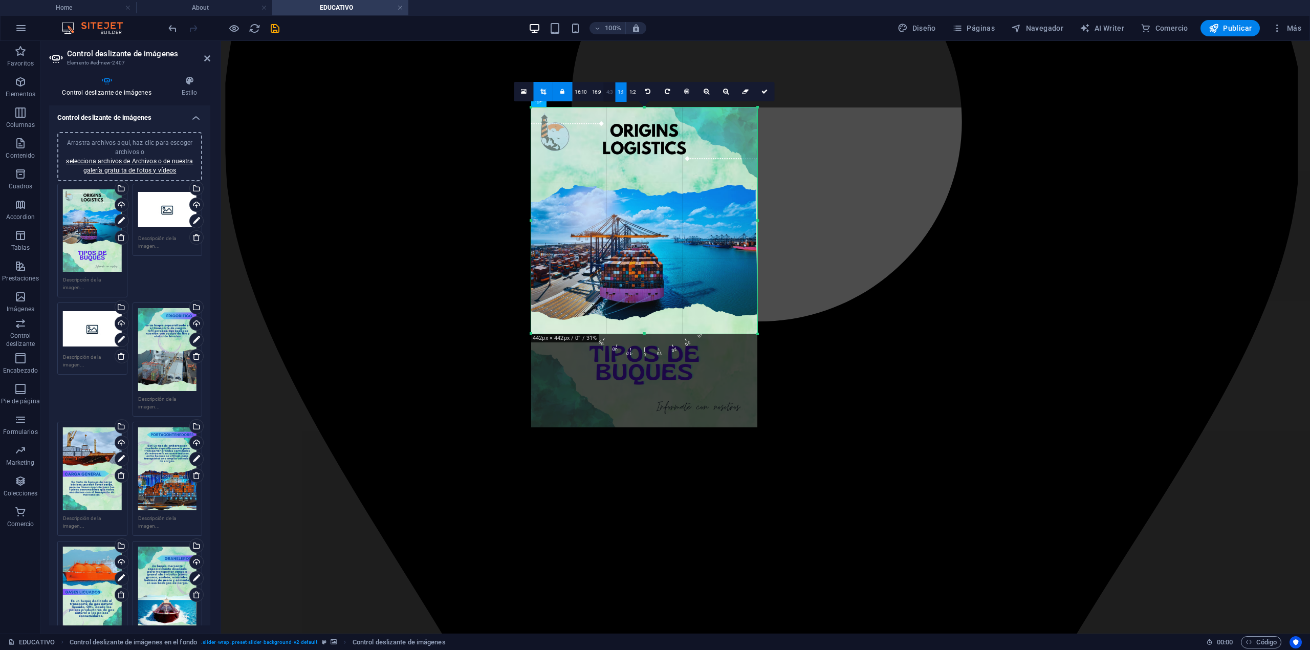
click at [608, 92] on link "4:3" at bounding box center [610, 91] width 12 height 19
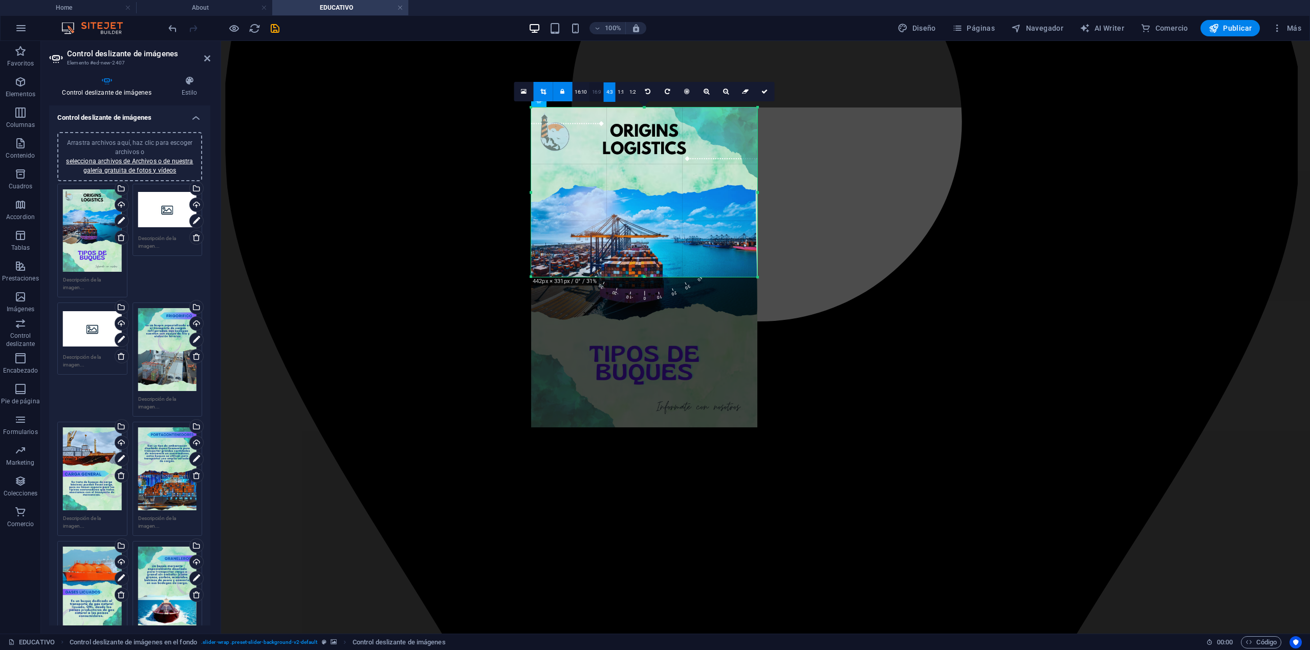
click at [592, 93] on link "16:9" at bounding box center [597, 91] width 14 height 19
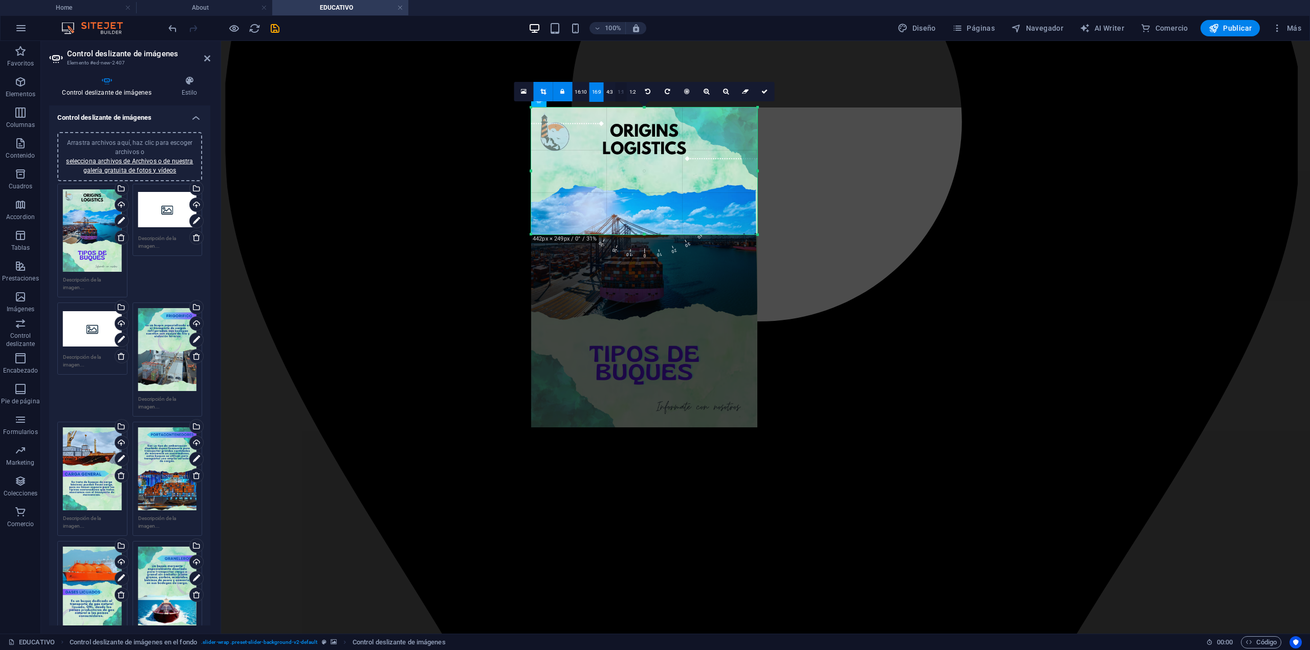
click at [617, 93] on link "1:1" at bounding box center [621, 91] width 12 height 19
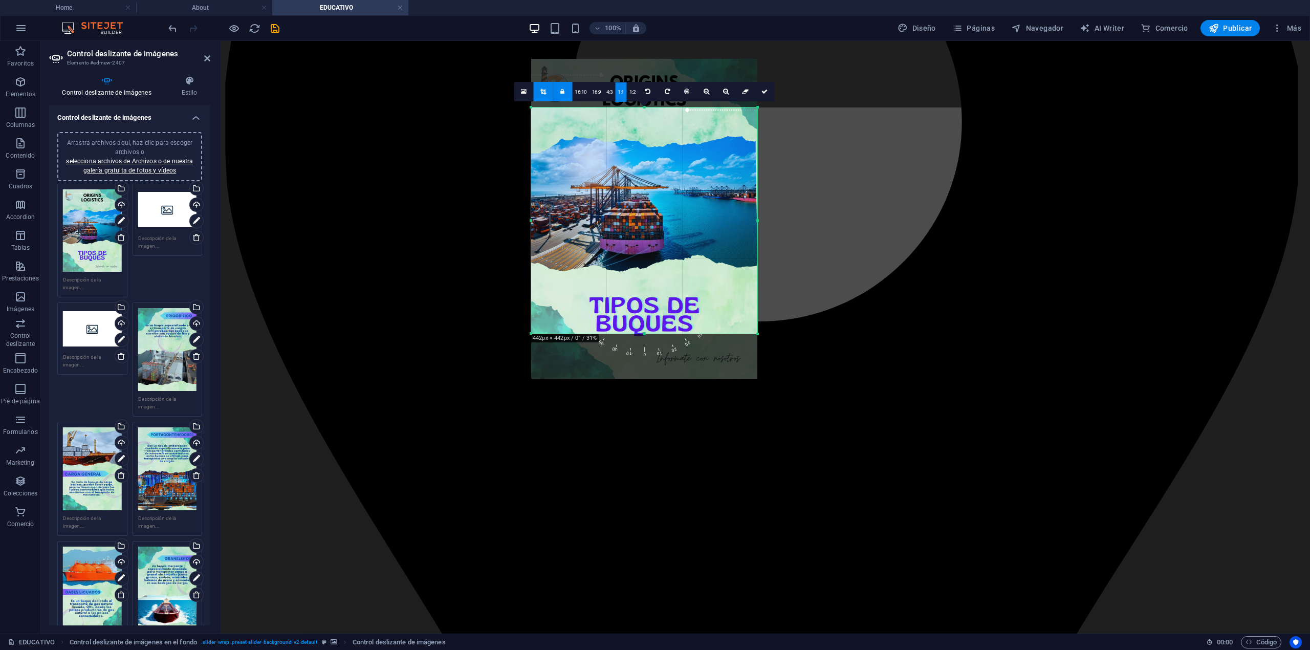
drag, startPoint x: 634, startPoint y: 253, endPoint x: 641, endPoint y: 205, distance: 48.2
click at [641, 205] on div at bounding box center [644, 219] width 226 height 320
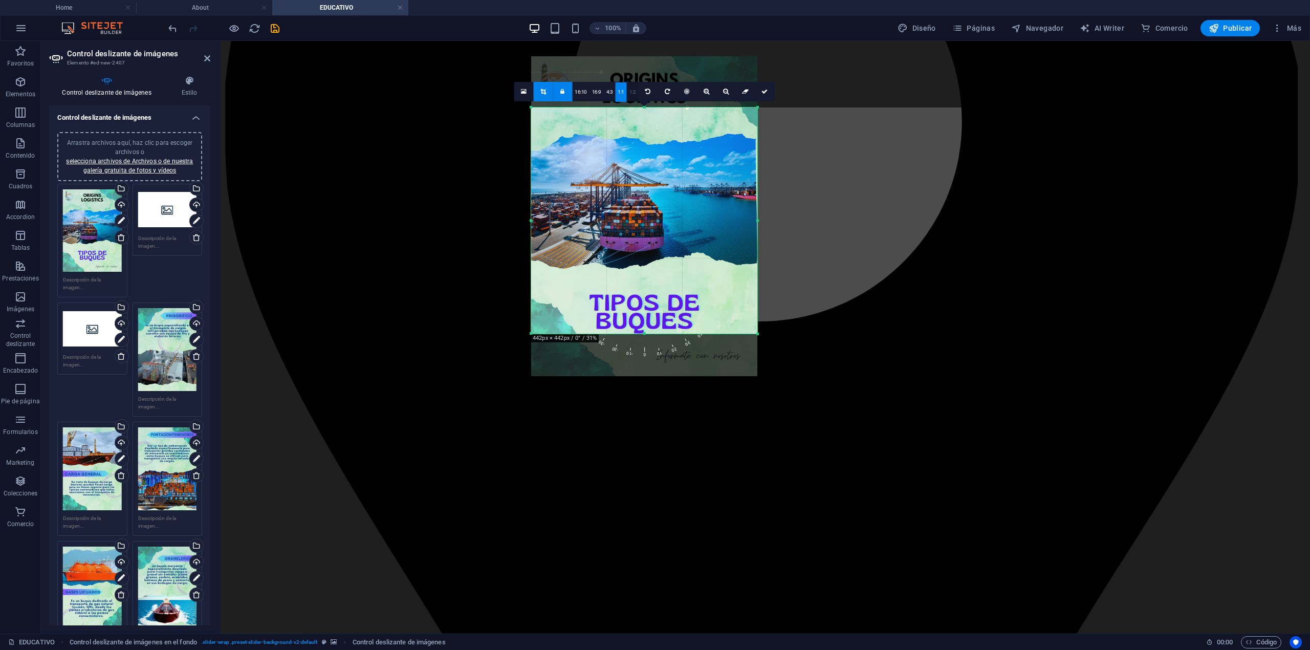
click at [637, 89] on div "16:10 16:9 4:3 1:1 1:2 0" at bounding box center [644, 91] width 261 height 19
click at [631, 90] on link "1:2" at bounding box center [633, 91] width 12 height 19
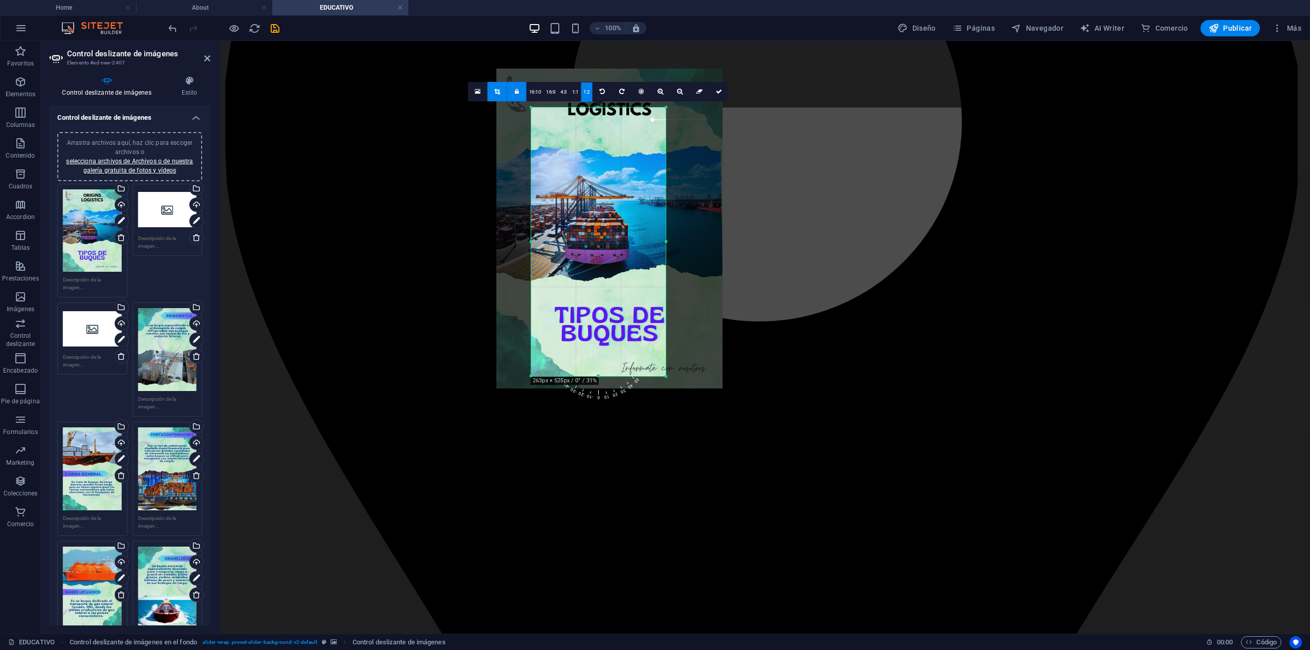
drag, startPoint x: 618, startPoint y: 228, endPoint x: 584, endPoint y: 240, distance: 36.4
click at [584, 240] on div at bounding box center [610, 229] width 226 height 320
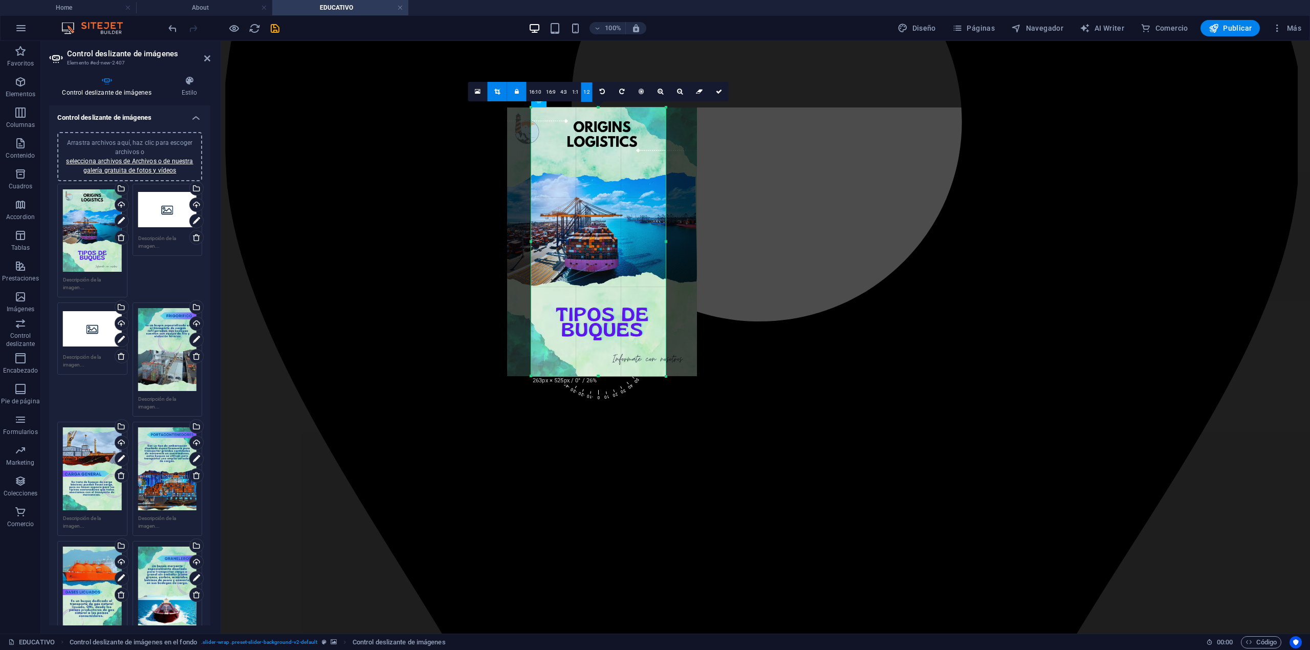
click at [617, 265] on div at bounding box center [602, 241] width 190 height 269
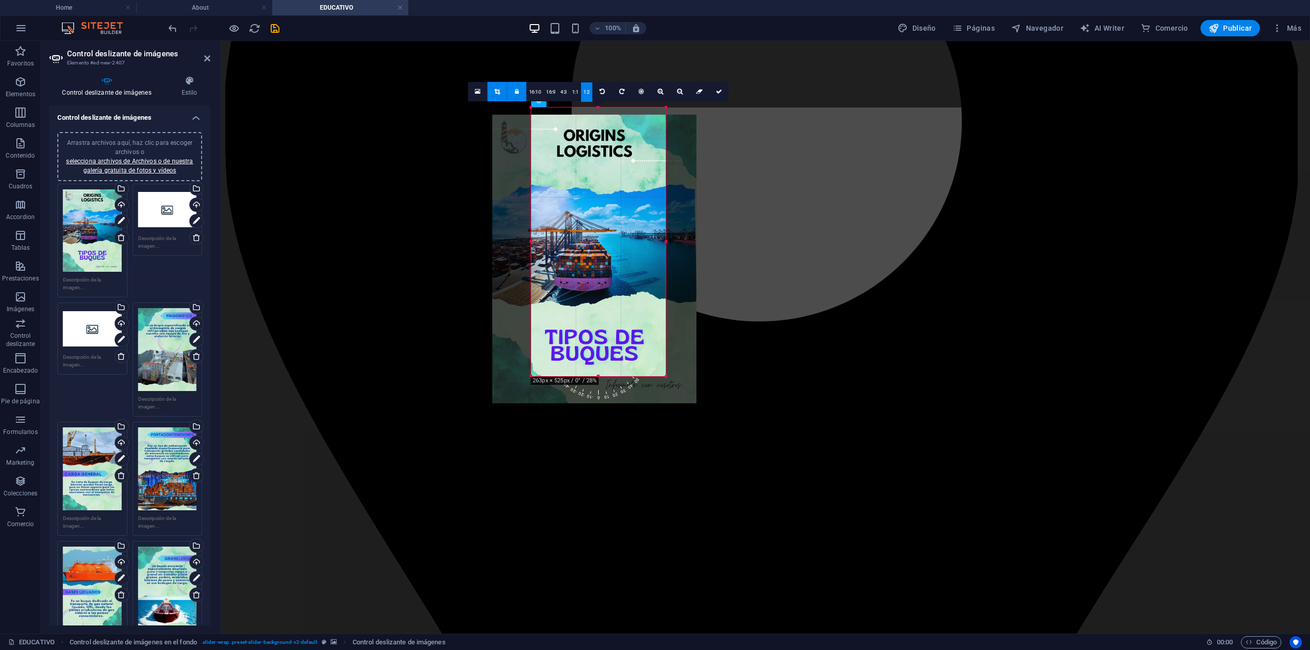
drag, startPoint x: 617, startPoint y: 266, endPoint x: 608, endPoint y: 285, distance: 20.8
click at [608, 285] on div at bounding box center [594, 259] width 204 height 289
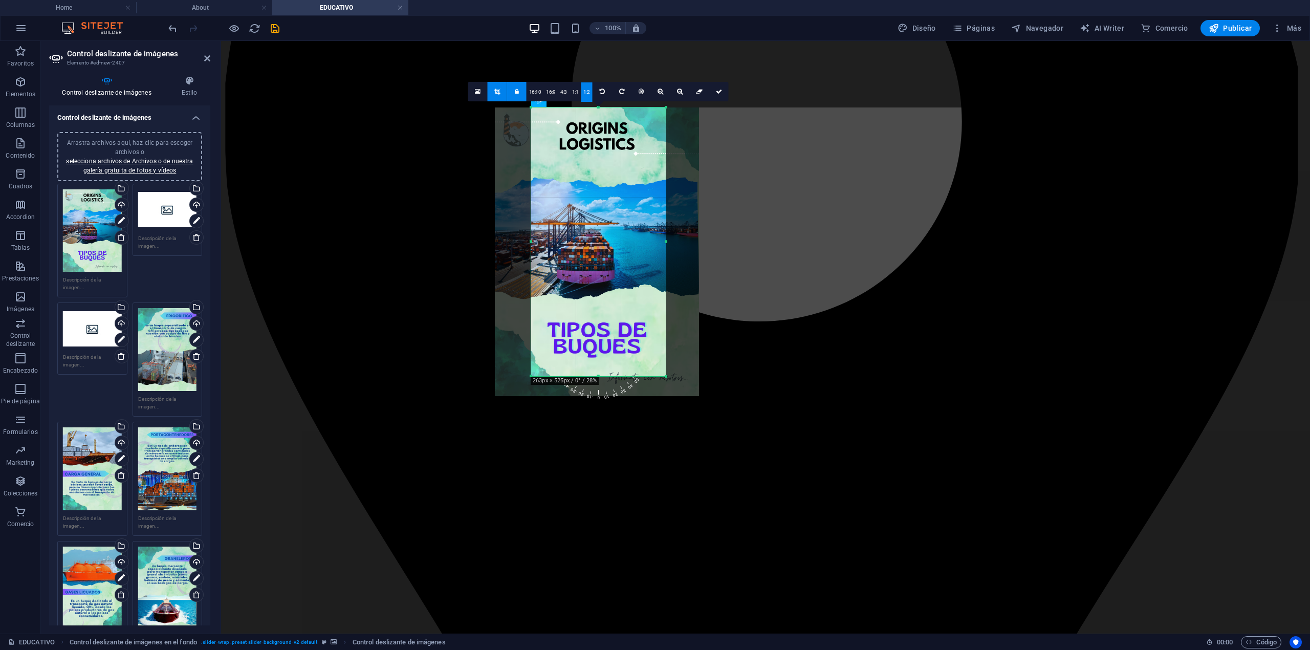
click at [617, 289] on div at bounding box center [597, 251] width 204 height 289
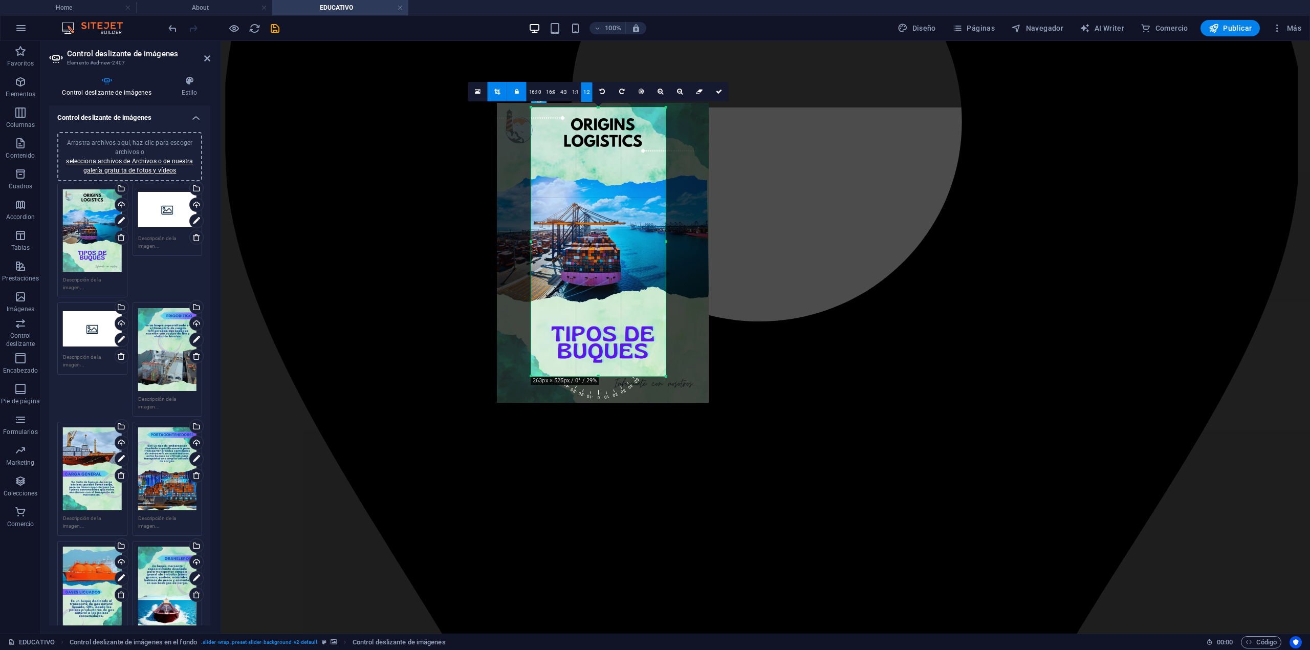
drag, startPoint x: 621, startPoint y: 291, endPoint x: 627, endPoint y: 293, distance: 5.5
click at [627, 293] on div at bounding box center [603, 253] width 212 height 300
click at [718, 97] on link at bounding box center [718, 91] width 19 height 19
type input "525"
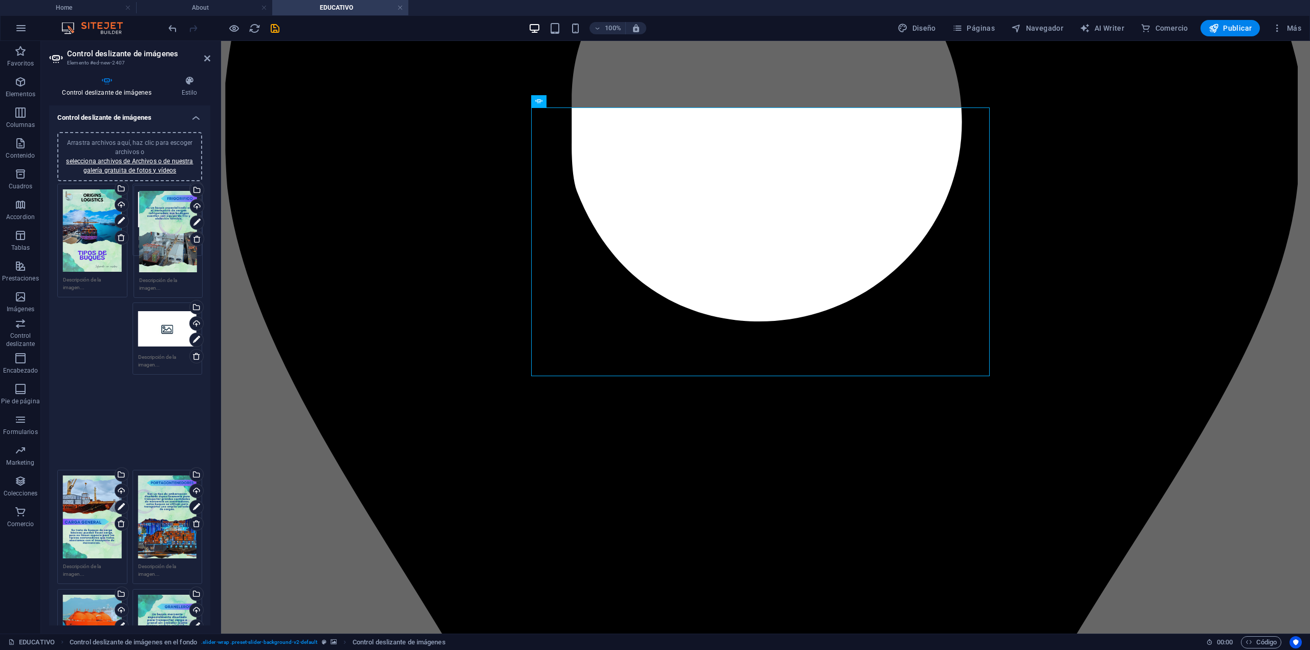
drag, startPoint x: 143, startPoint y: 221, endPoint x: 164, endPoint y: 230, distance: 22.9
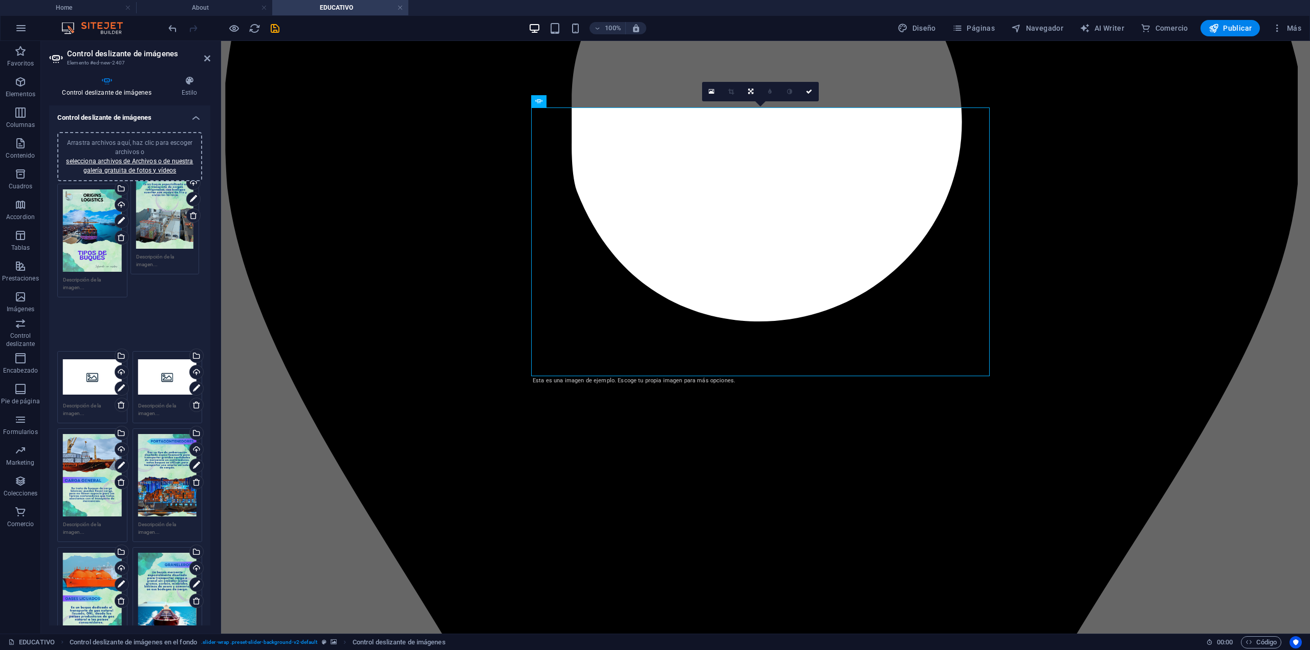
drag, startPoint x: 134, startPoint y: 214, endPoint x: 143, endPoint y: 200, distance: 17.0
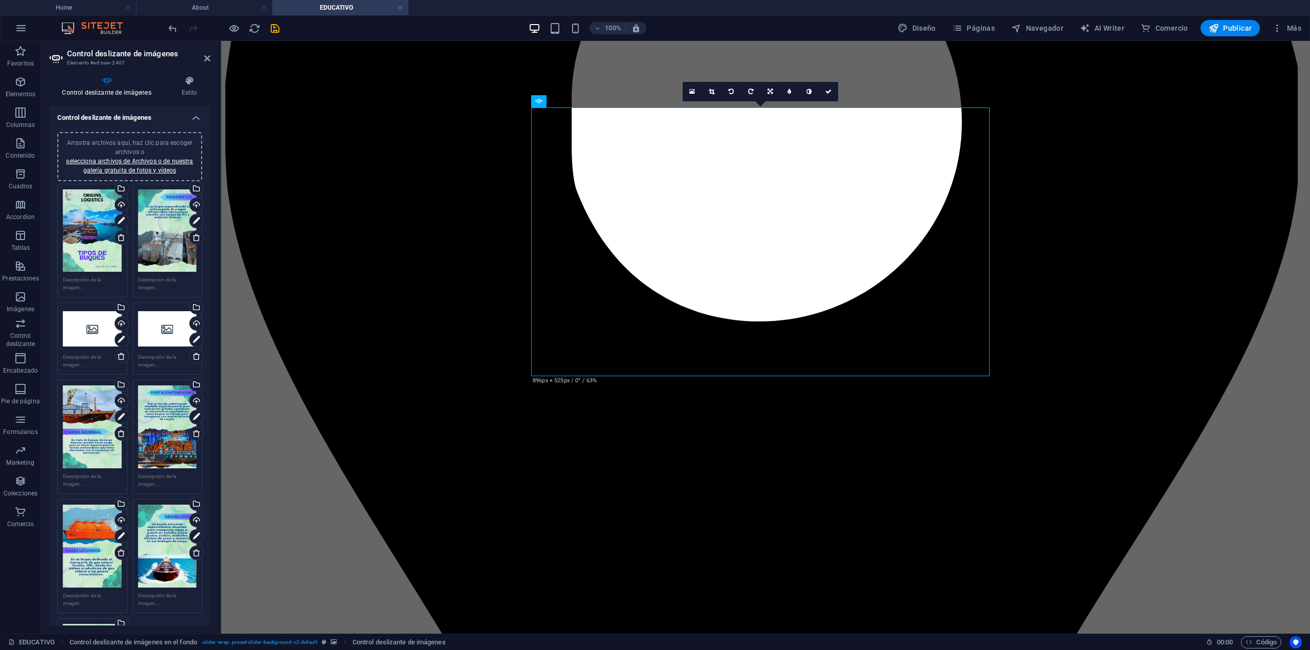
click at [163, 233] on div "Arrastra archivos aquí, haz clic para escoger archivos o selecciona archivos de…" at bounding box center [167, 230] width 59 height 83
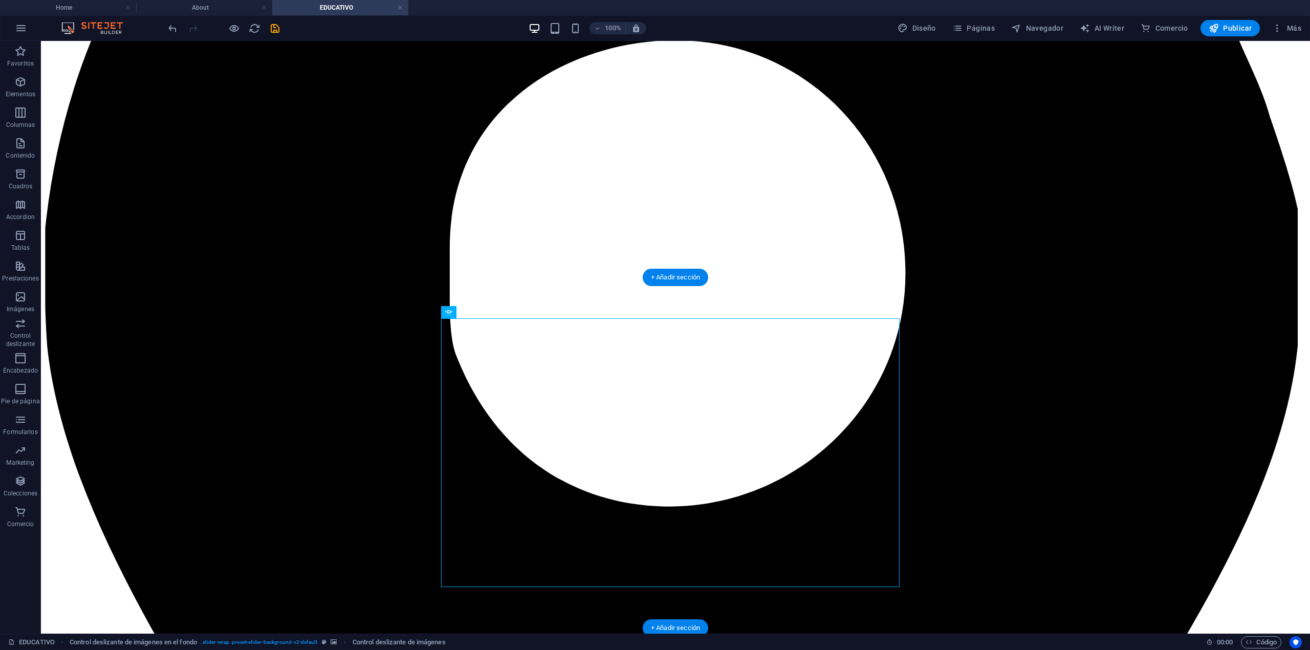
scroll to position [1433, 0]
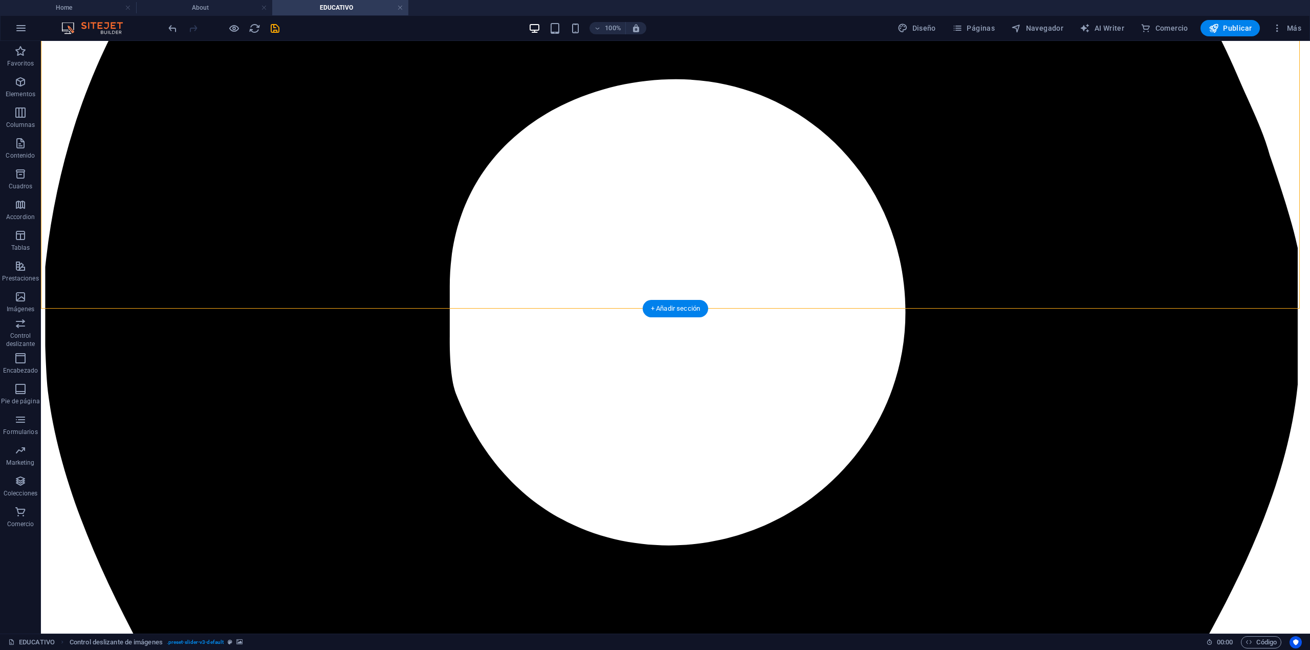
scroll to position [1638, 0]
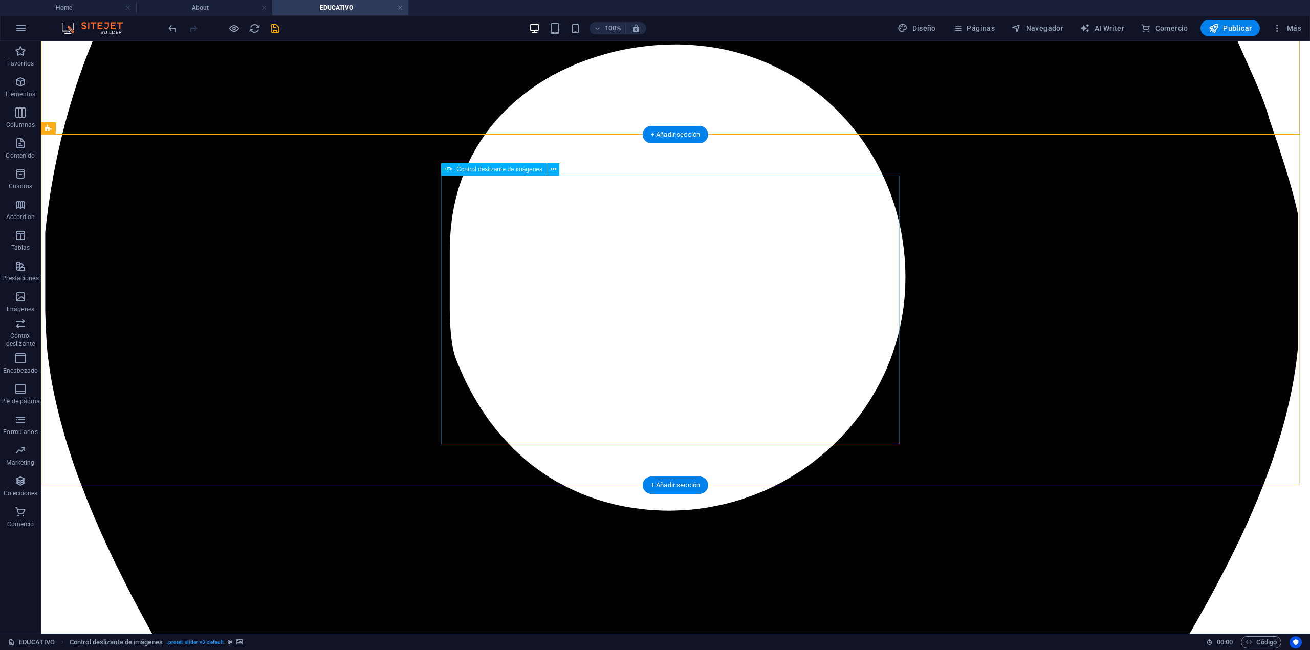
select select "px"
select select "ms"
select select "s"
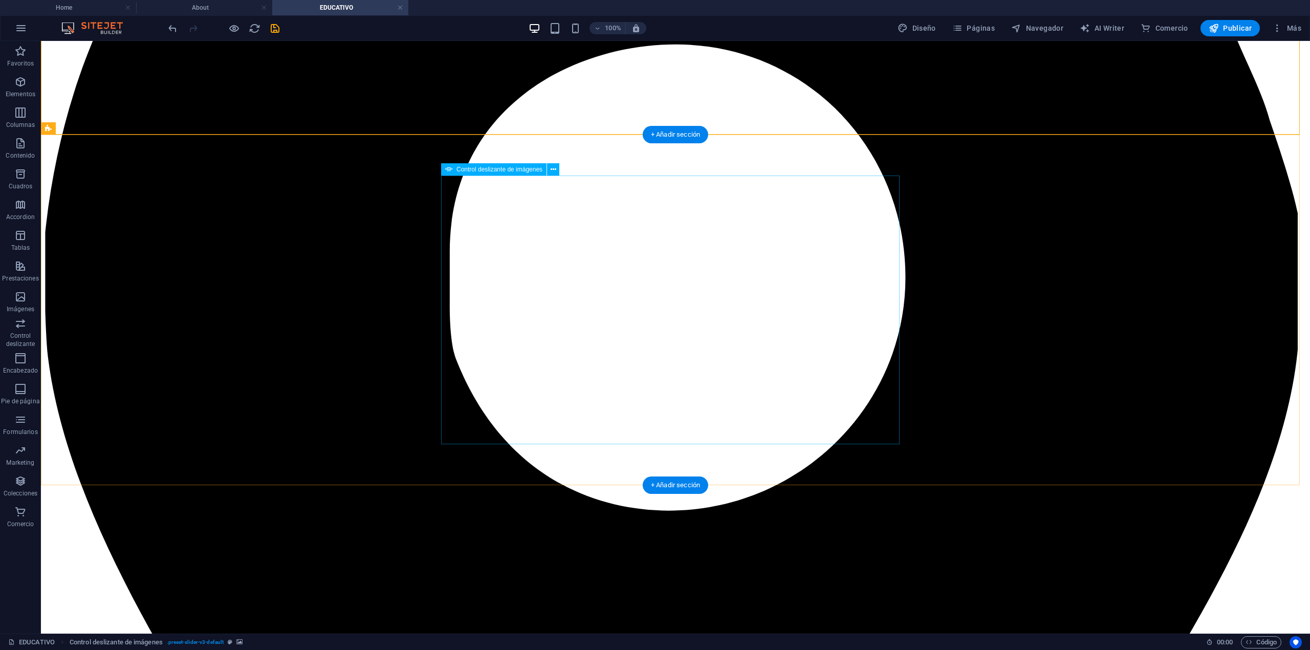
select select "progressive"
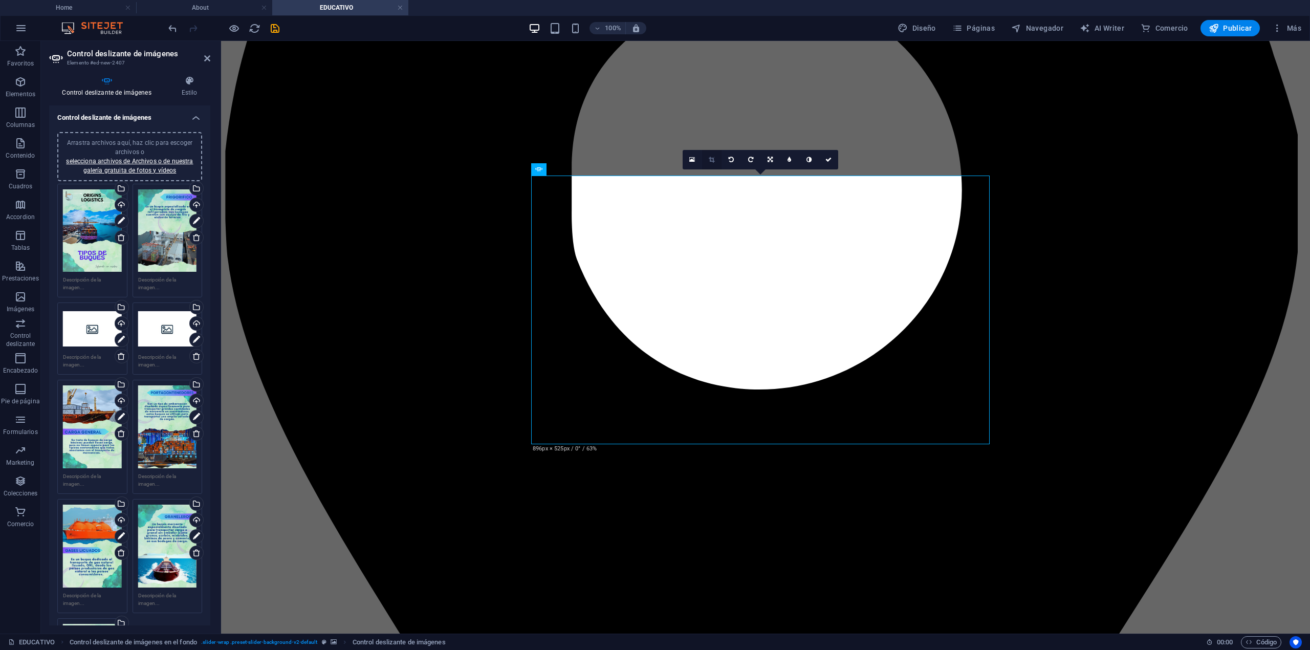
click at [709, 150] on link at bounding box center [711, 159] width 19 height 19
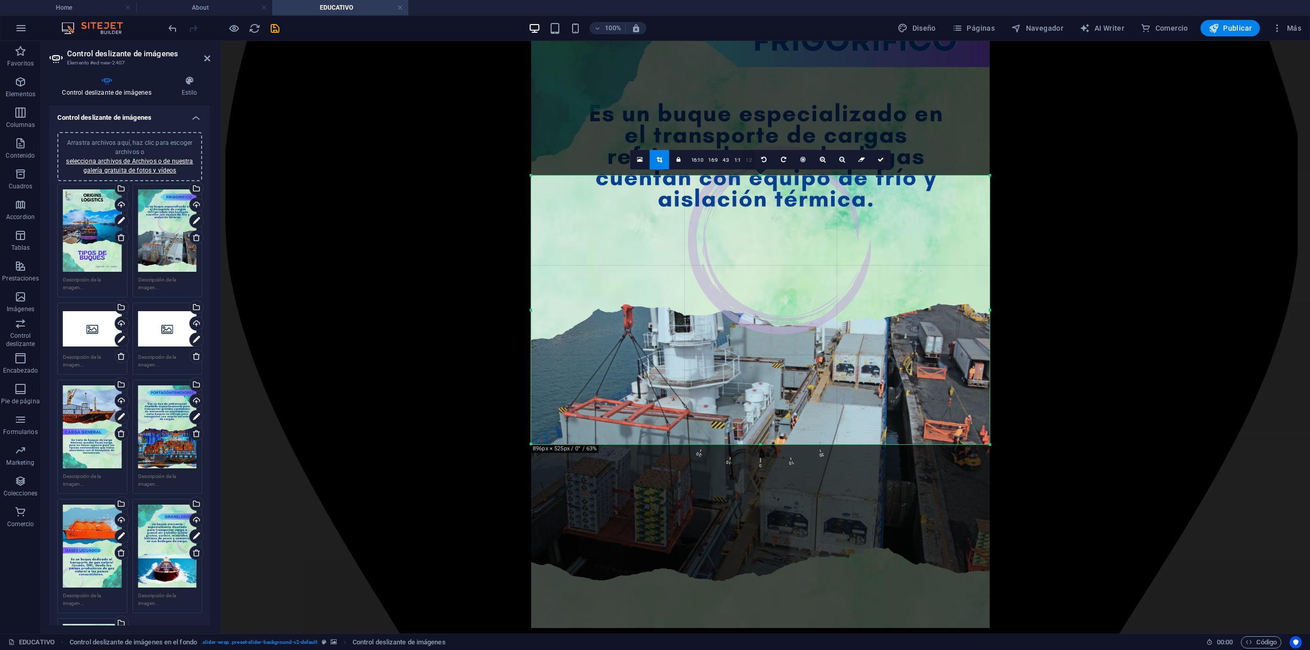
click at [746, 156] on link "1:2" at bounding box center [749, 159] width 12 height 19
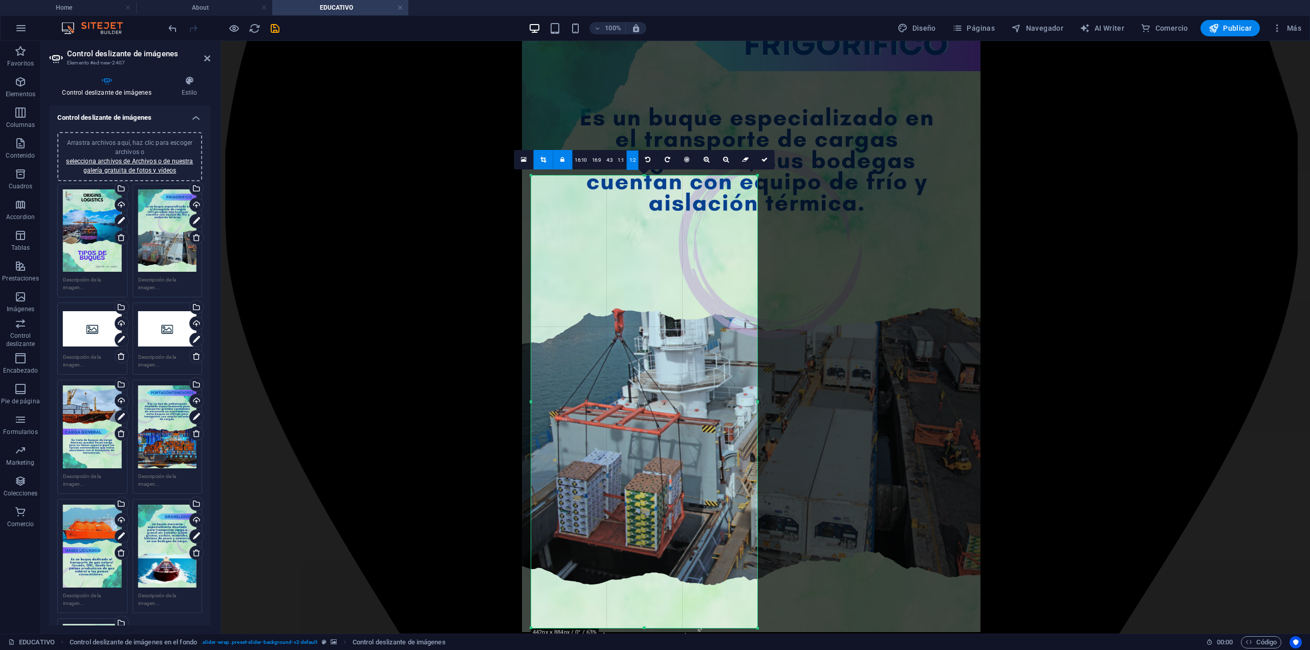
drag, startPoint x: 671, startPoint y: 288, endPoint x: 624, endPoint y: 307, distance: 50.0
click at [624, 307] on div at bounding box center [751, 308] width 459 height 649
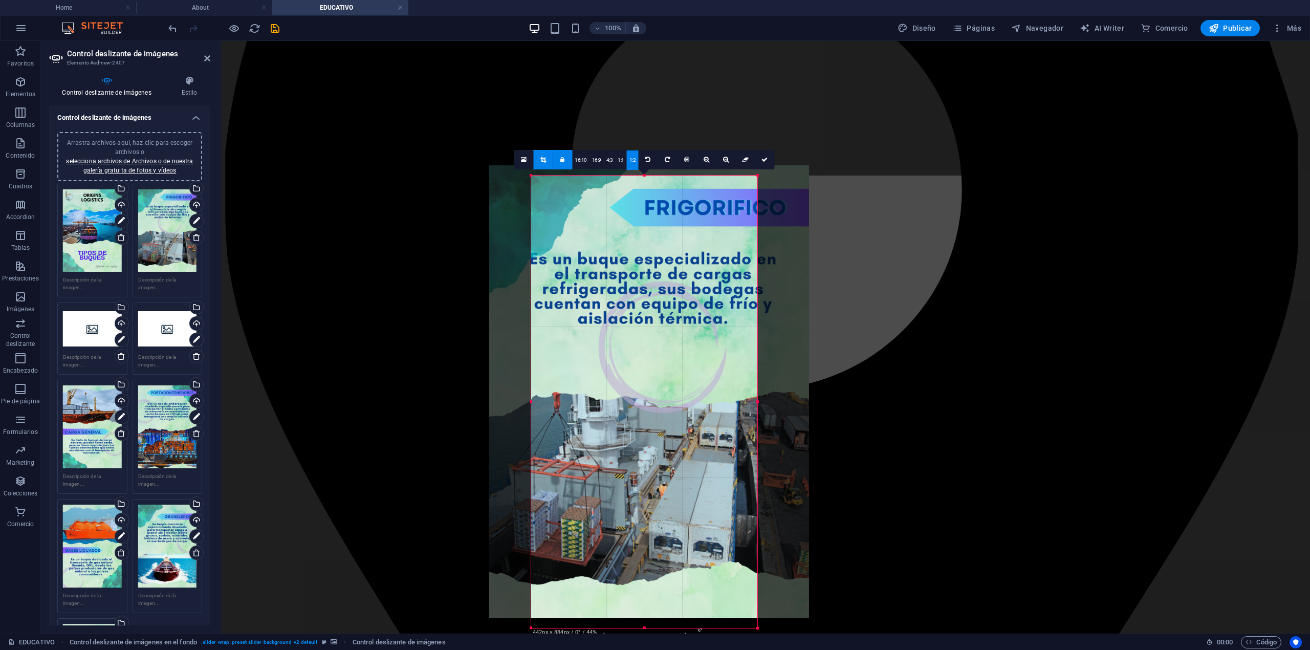
drag, startPoint x: 713, startPoint y: 440, endPoint x: 730, endPoint y: 451, distance: 20.3
click at [730, 451] on div at bounding box center [649, 391] width 320 height 452
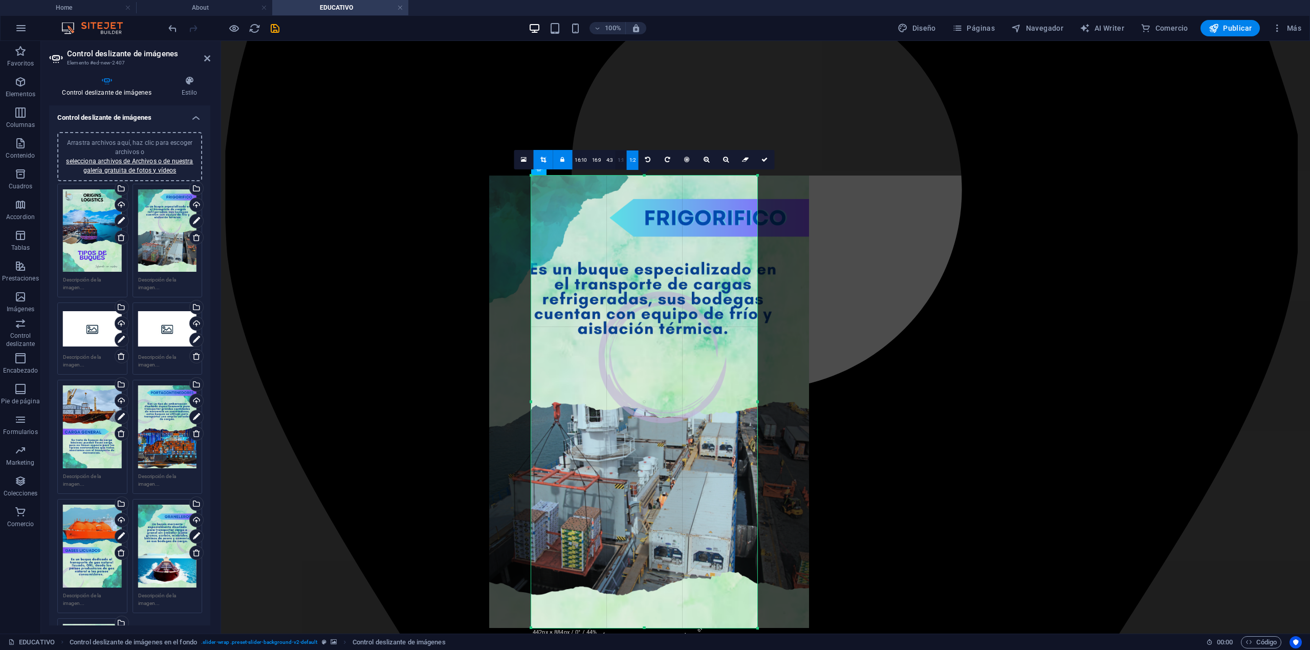
click at [623, 154] on link "1:1" at bounding box center [621, 159] width 12 height 19
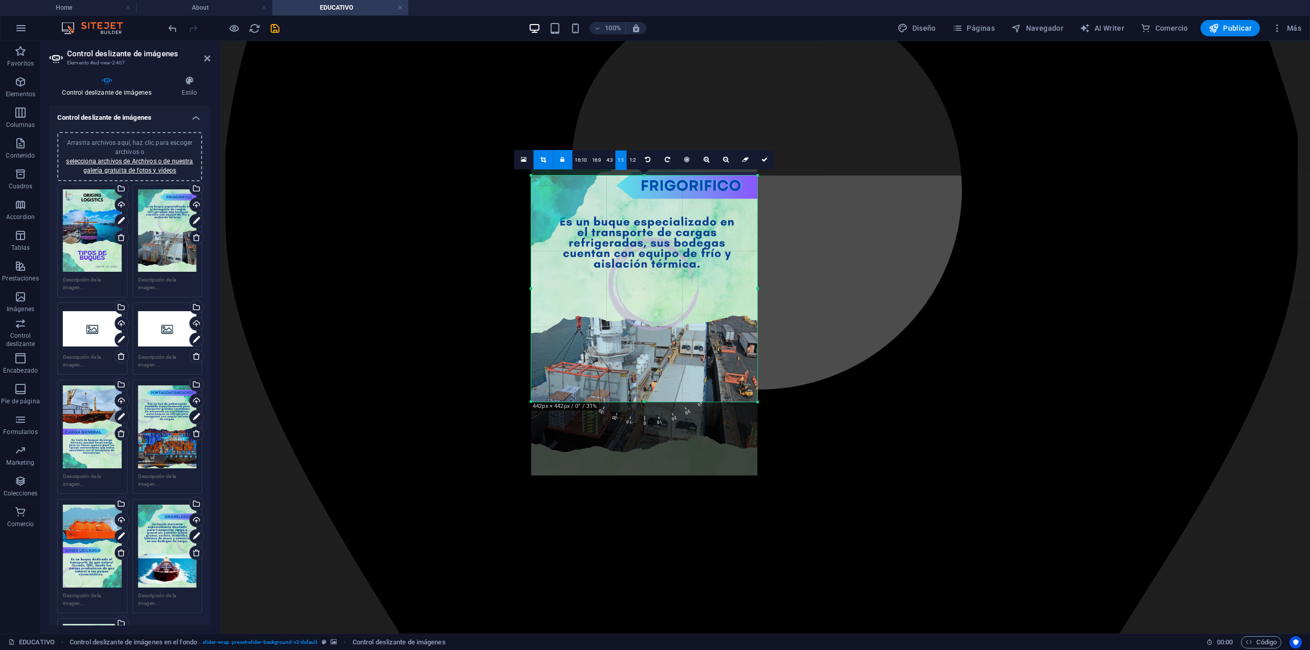
drag, startPoint x: 664, startPoint y: 332, endPoint x: 670, endPoint y: 316, distance: 16.8
click at [670, 316] on div at bounding box center [644, 316] width 226 height 320
click at [765, 163] on link at bounding box center [764, 159] width 19 height 19
type input "442"
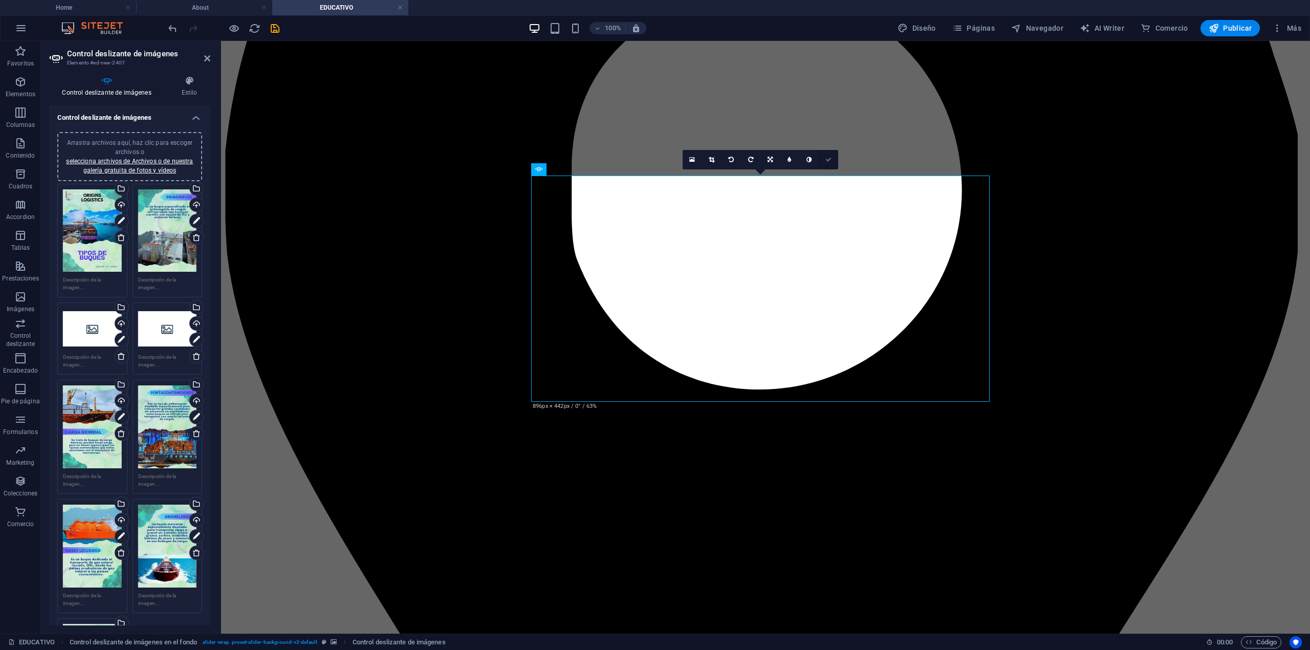
click at [829, 157] on icon at bounding box center [829, 160] width 6 height 6
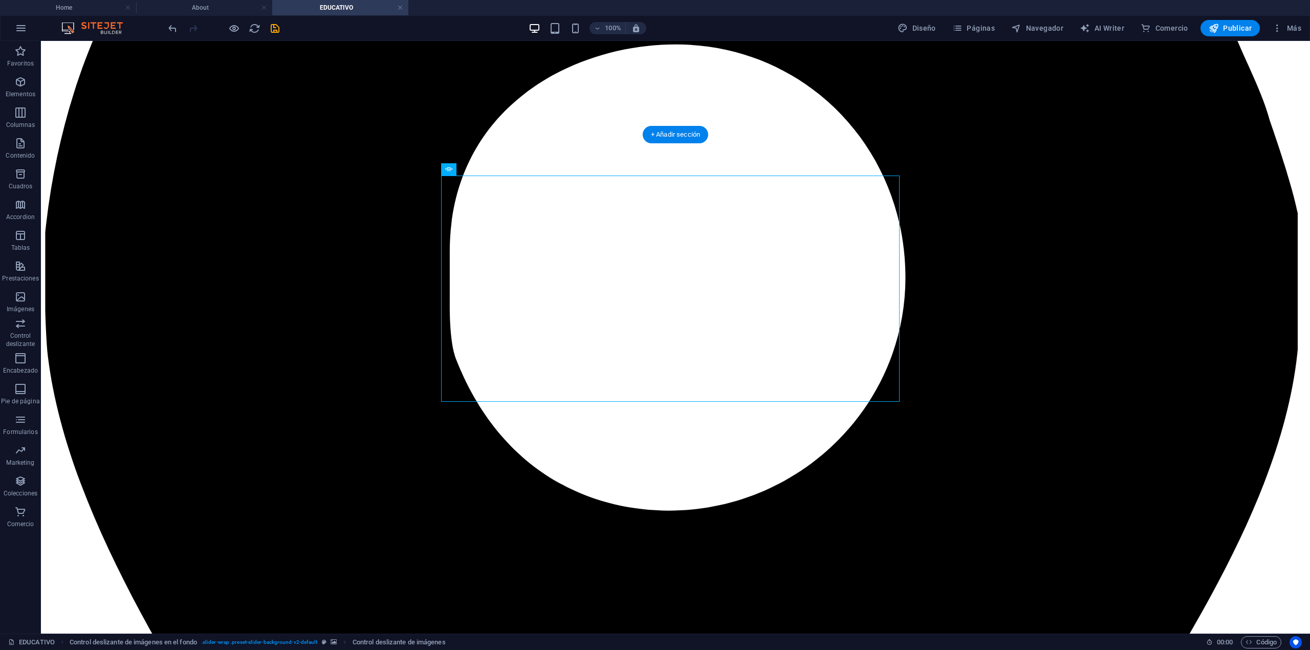
select select "px"
select select "ms"
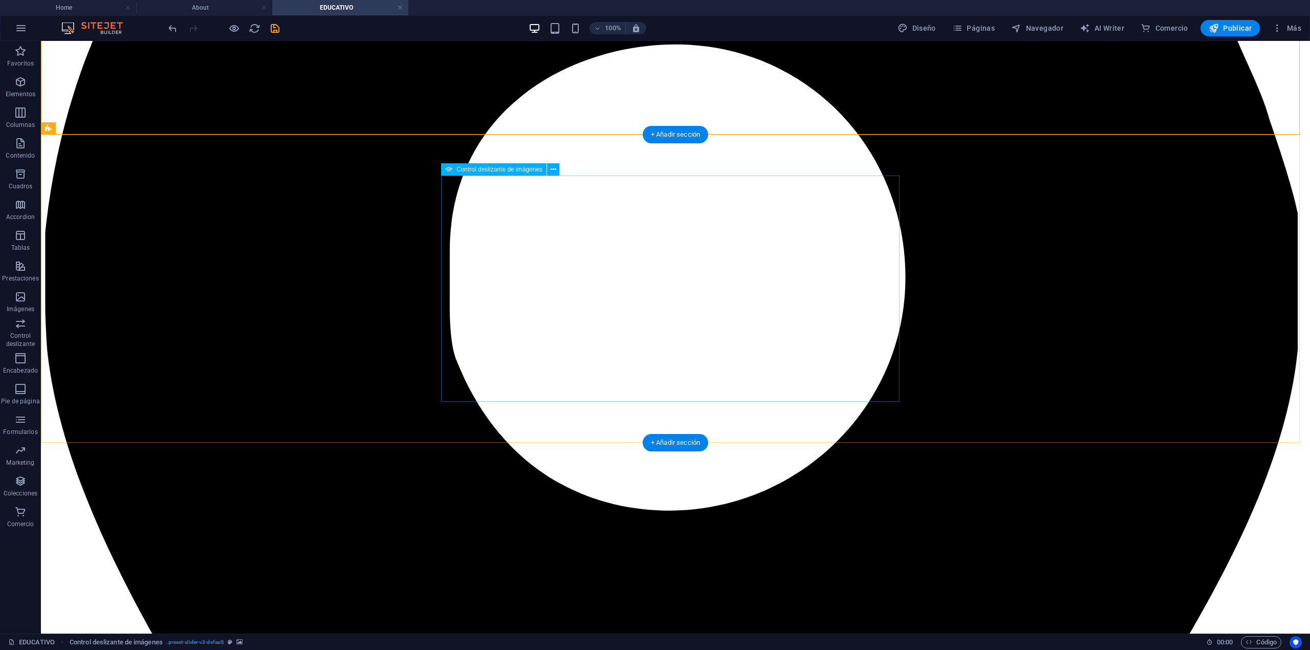
select select "s"
select select "progressive"
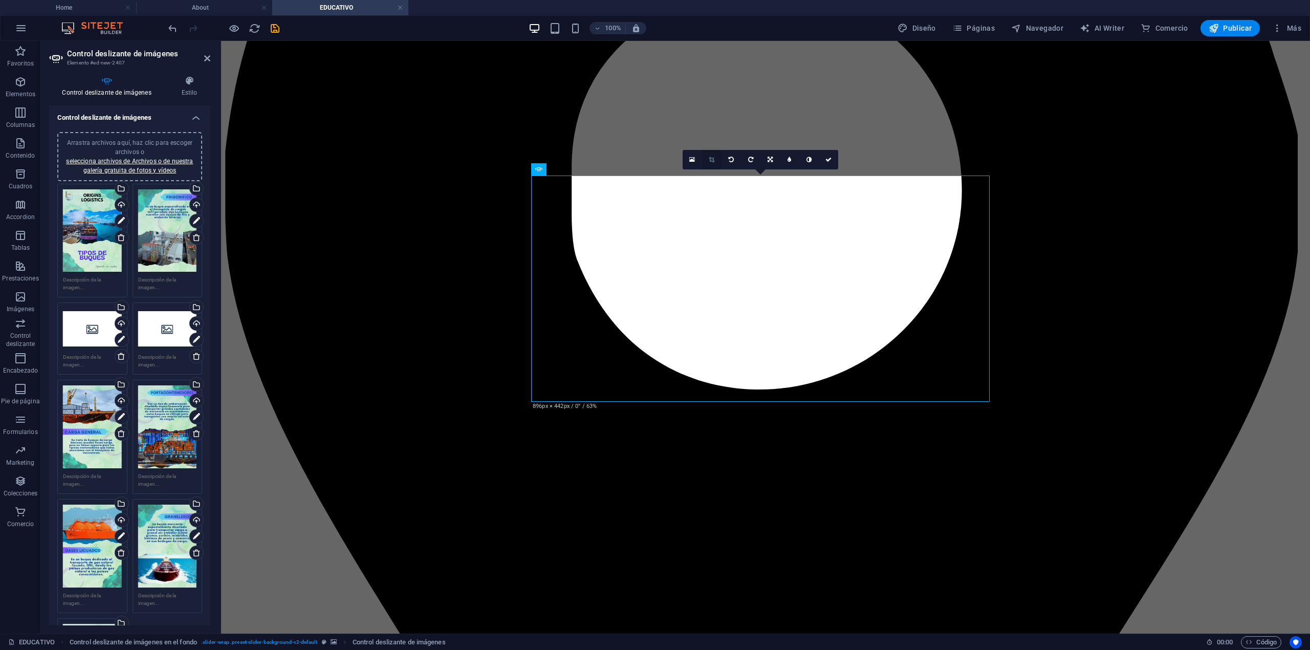
click at [711, 153] on link at bounding box center [711, 159] width 19 height 19
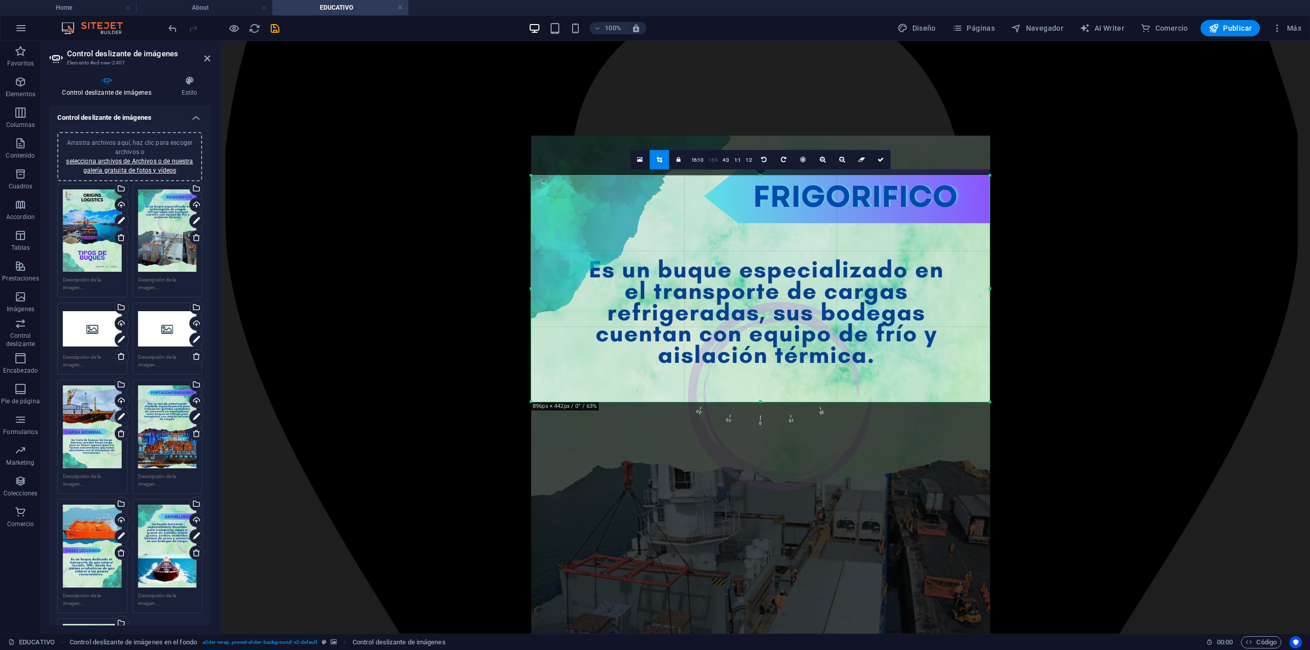
click at [709, 160] on link "16:9" at bounding box center [713, 159] width 14 height 19
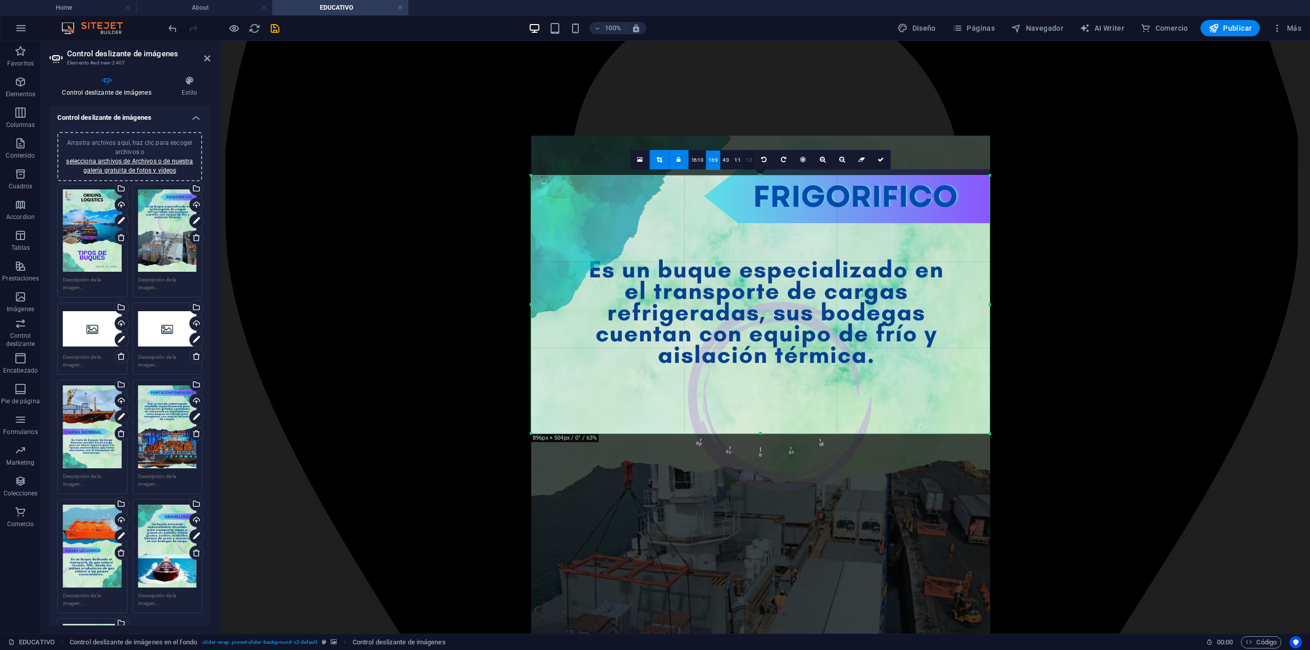
click at [750, 157] on link "1:2" at bounding box center [749, 159] width 12 height 19
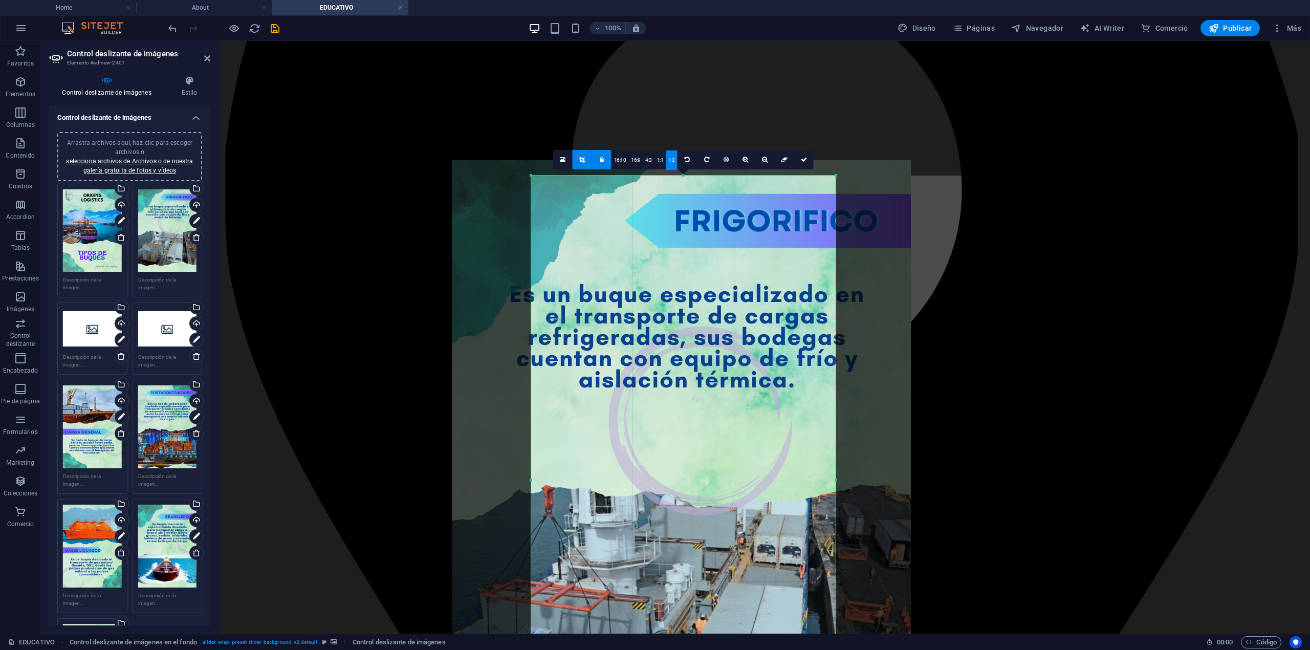
drag, startPoint x: 731, startPoint y: 251, endPoint x: 655, endPoint y: 271, distance: 78.5
click at [656, 271] on div at bounding box center [681, 485] width 459 height 650
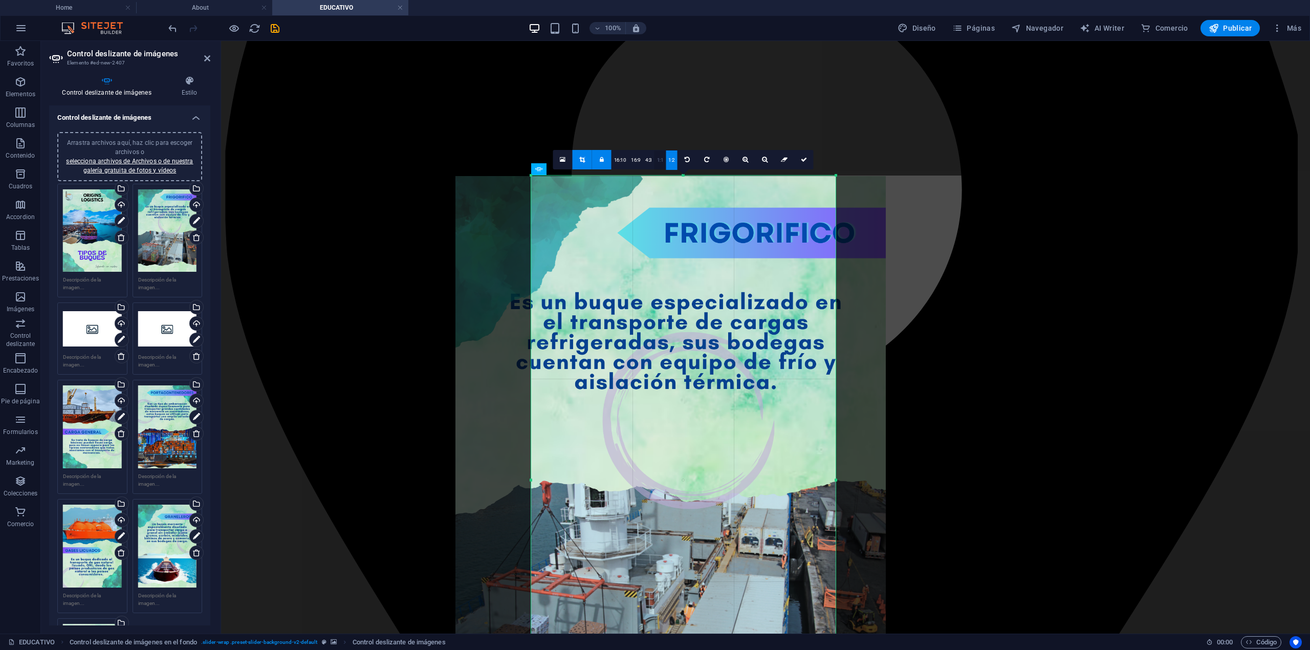
click at [659, 164] on link "1:1" at bounding box center [661, 159] width 12 height 19
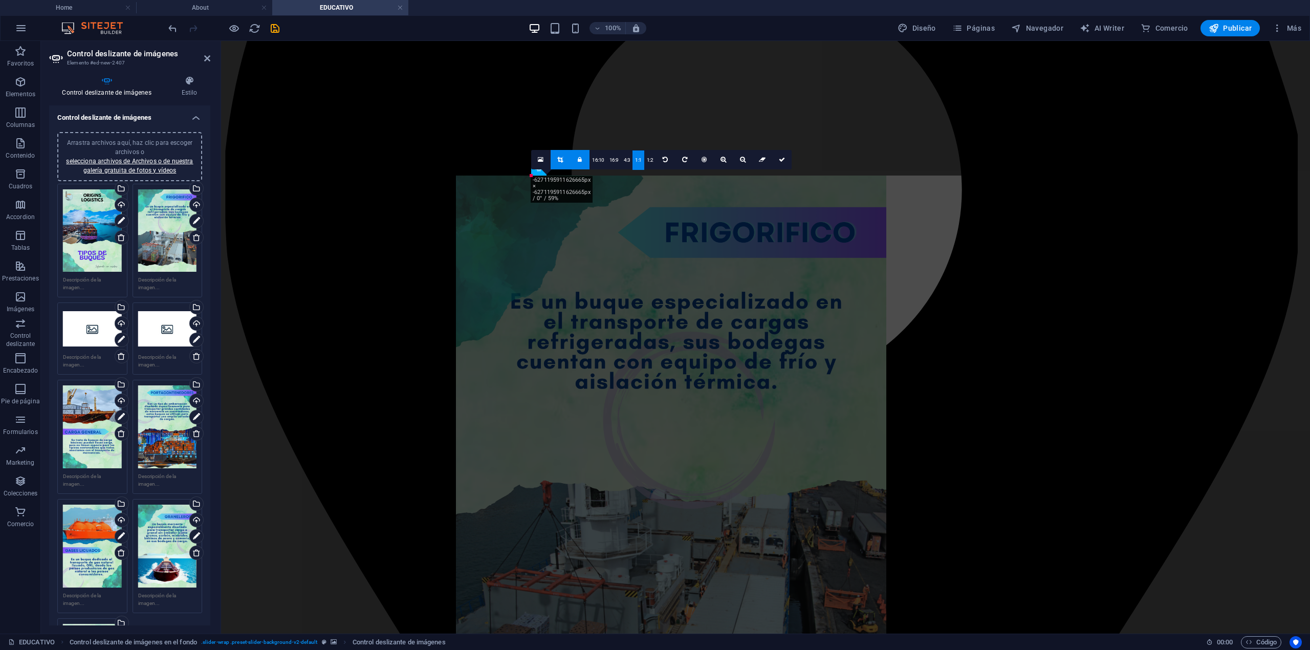
click at [633, 162] on link "1:1" at bounding box center [639, 159] width 12 height 19
click at [624, 157] on link "4:3" at bounding box center [627, 159] width 12 height 19
click at [636, 154] on link "1:1" at bounding box center [639, 159] width 12 height 19
type input "415"
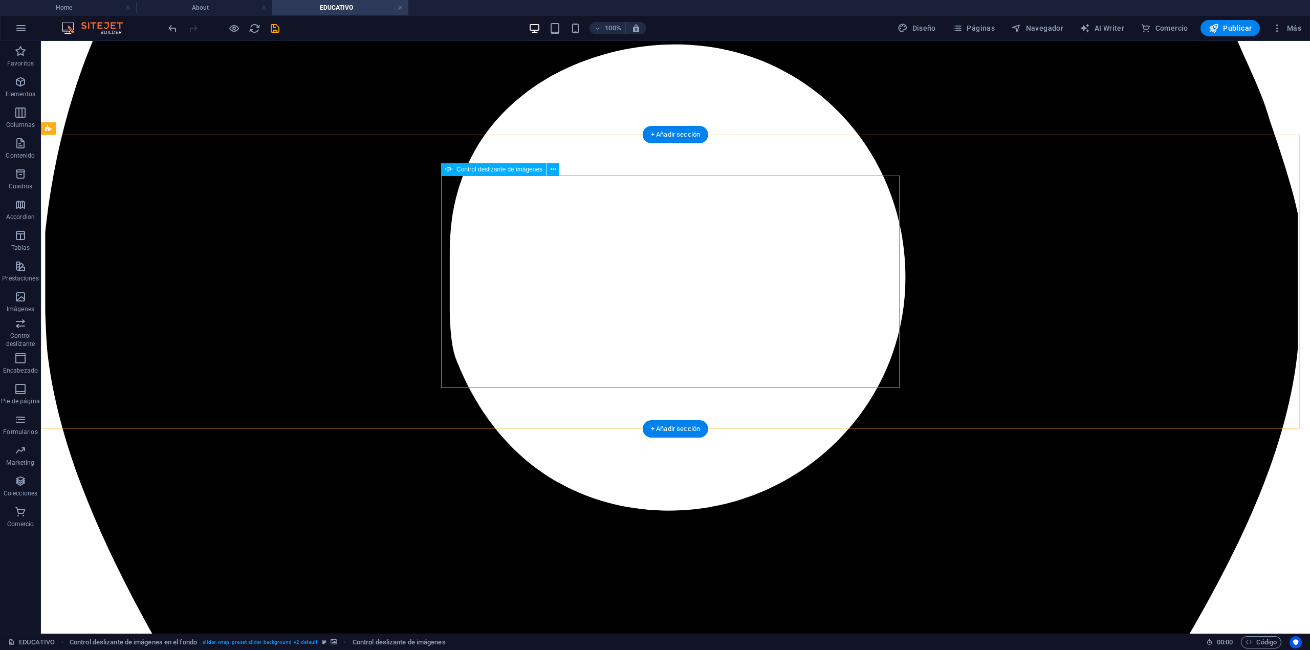
select select "px"
select select "ms"
select select "s"
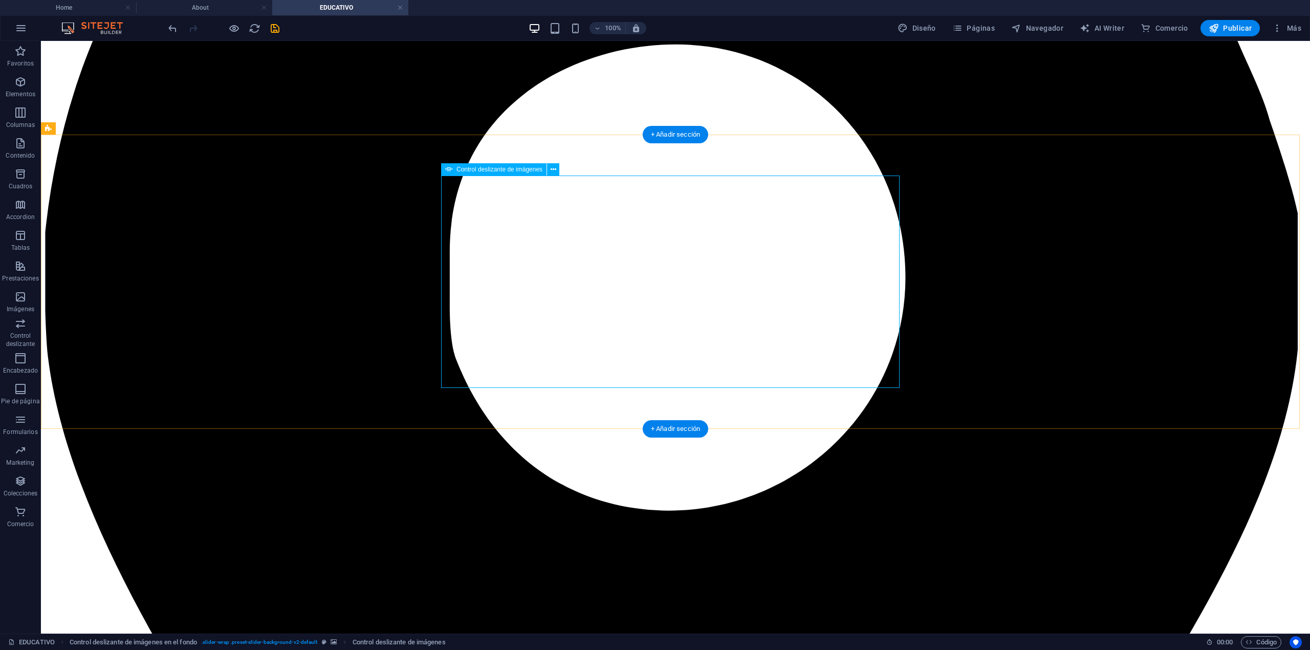
select select "progressive"
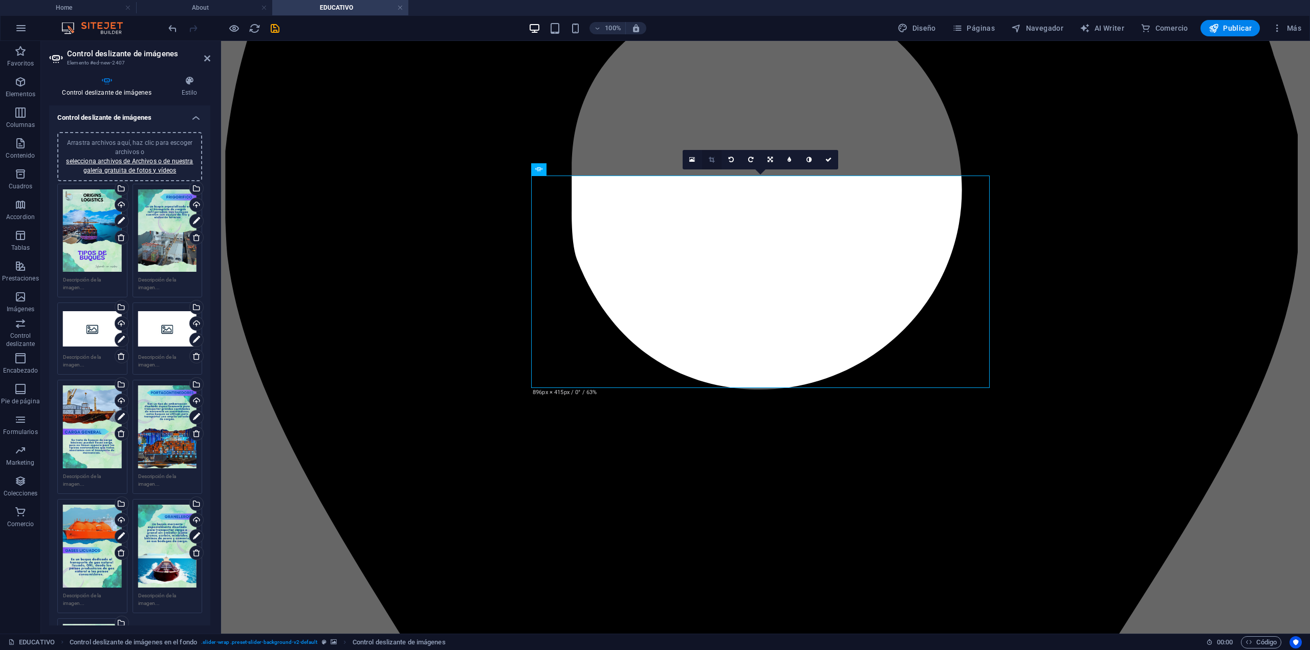
click at [715, 166] on link at bounding box center [711, 159] width 19 height 19
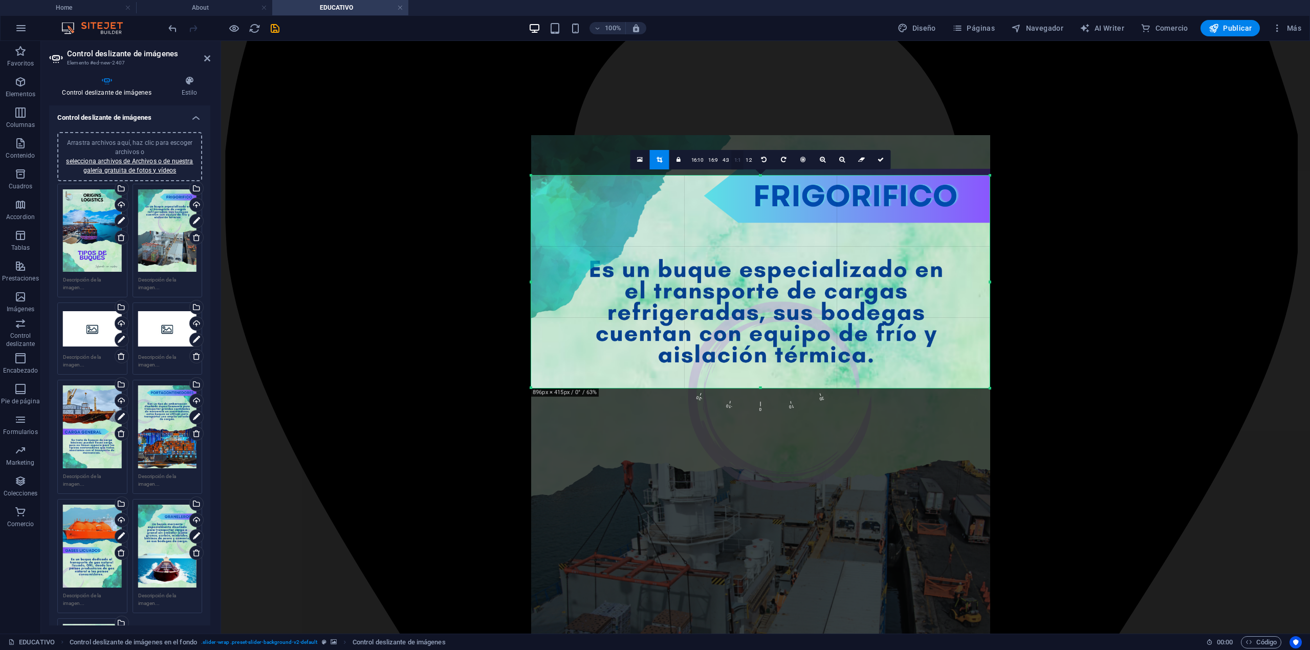
click at [733, 153] on link "1:1" at bounding box center [738, 159] width 12 height 19
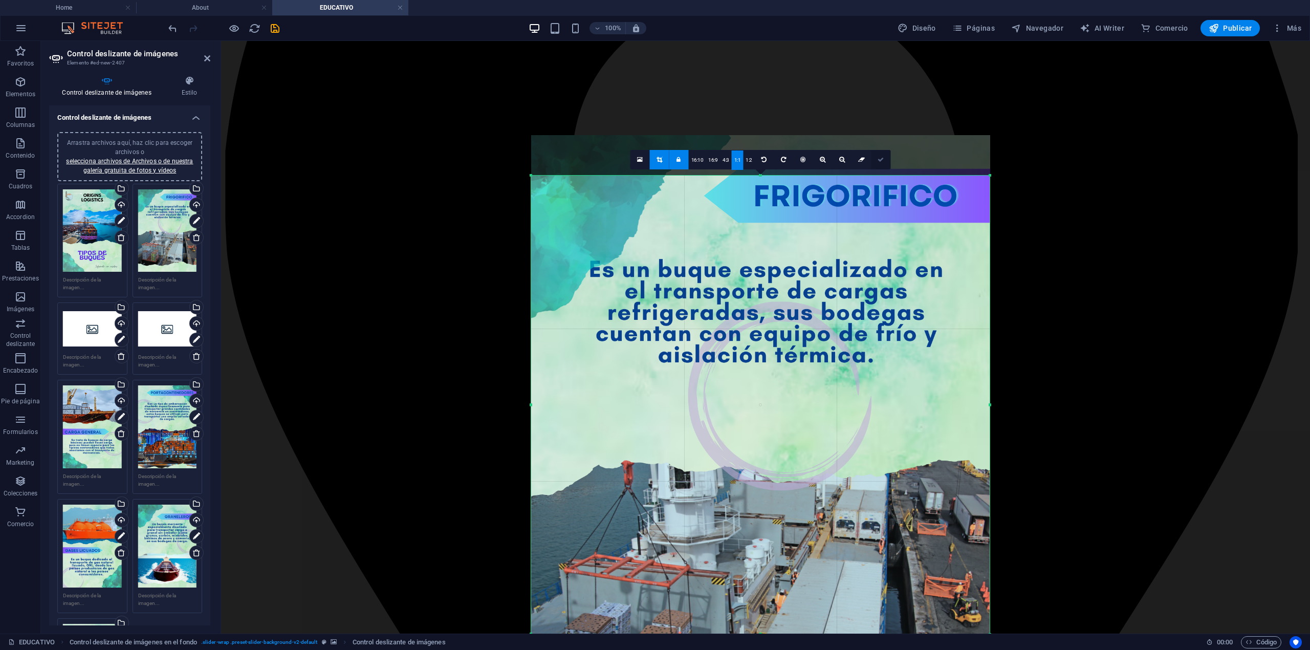
click at [881, 163] on link at bounding box center [881, 159] width 19 height 19
type input "896"
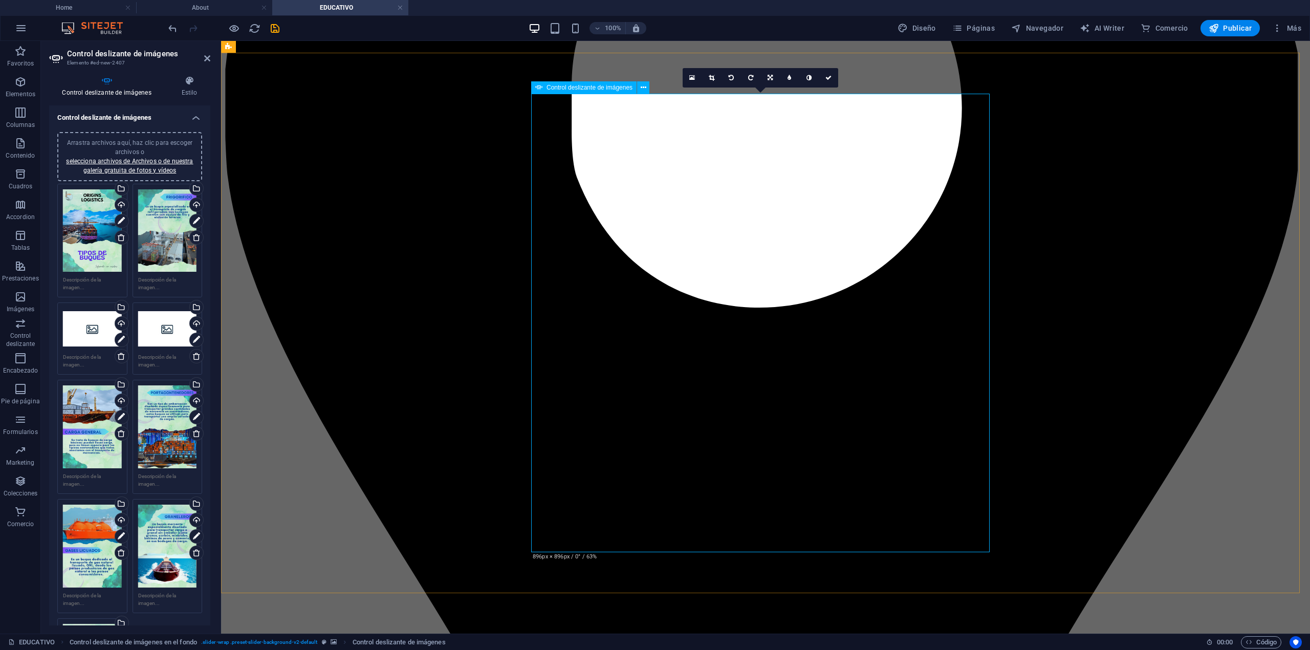
scroll to position [1911, 0]
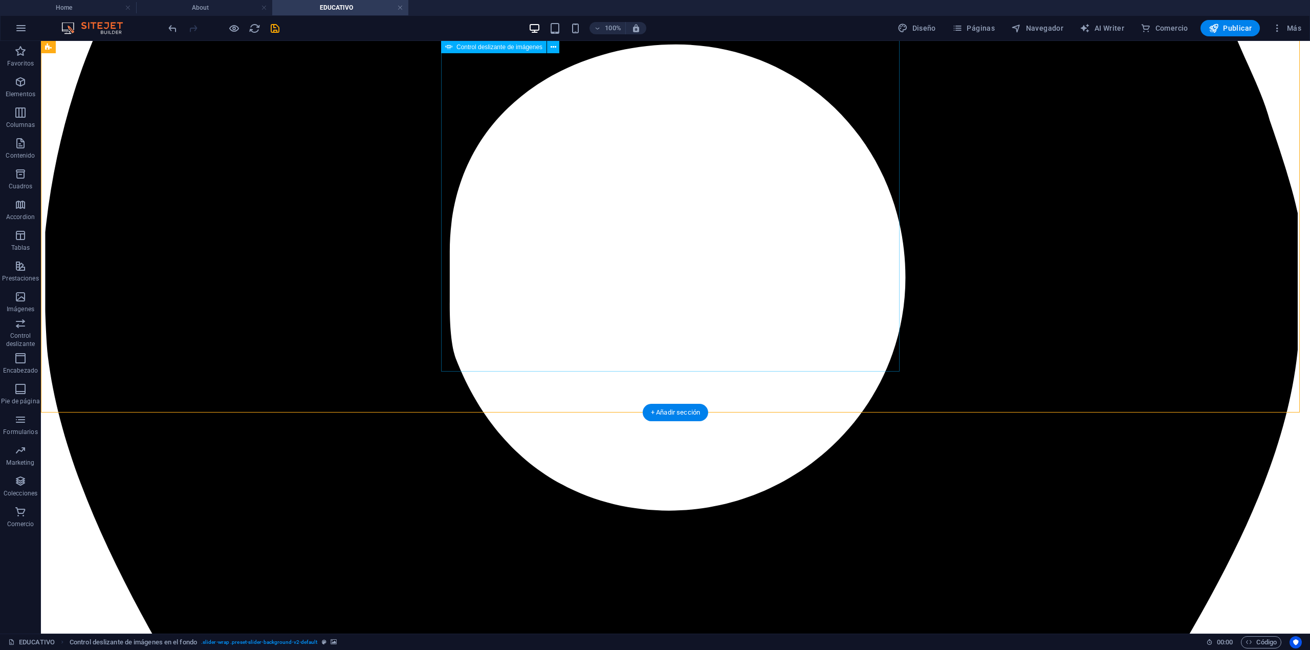
scroll to position [1569, 0]
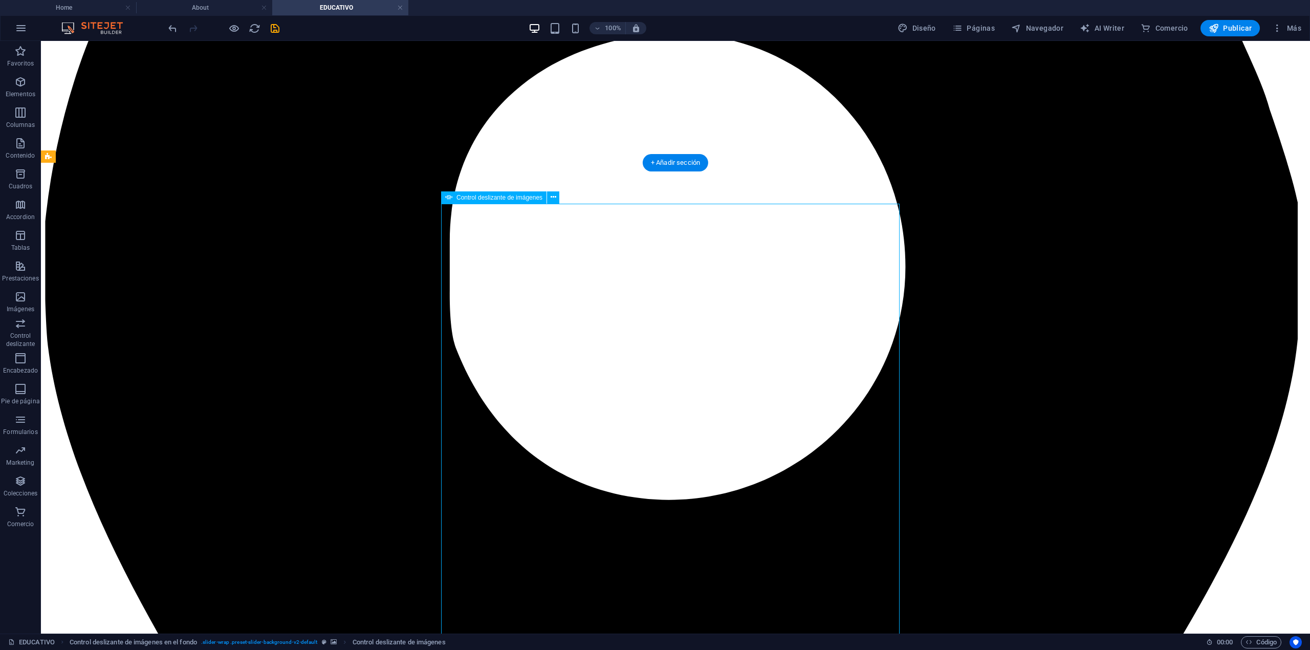
scroll to position [1706, 0]
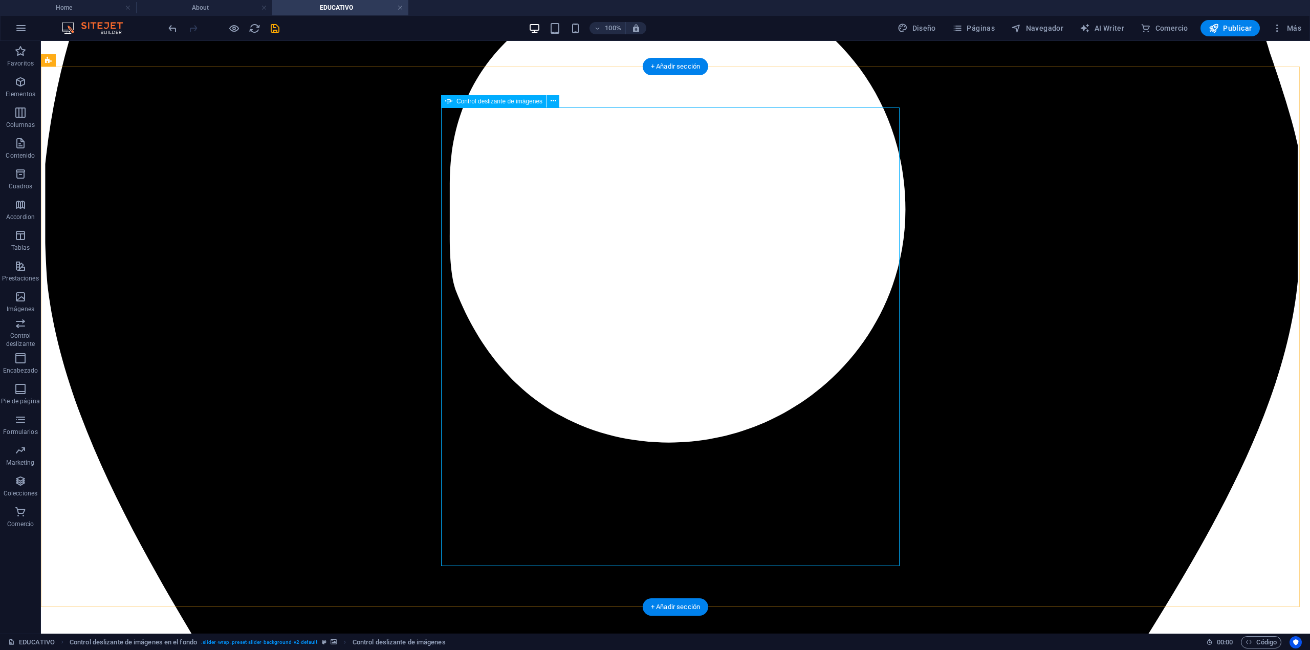
select select "px"
select select "ms"
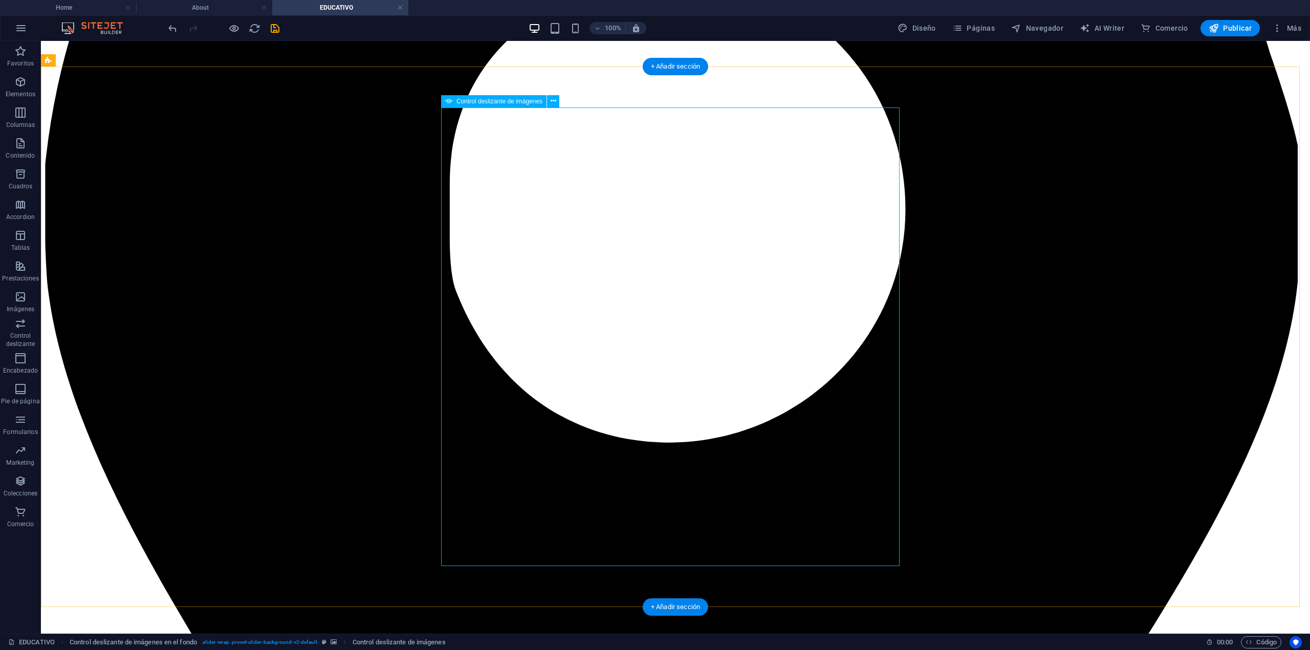
select select "s"
select select "progressive"
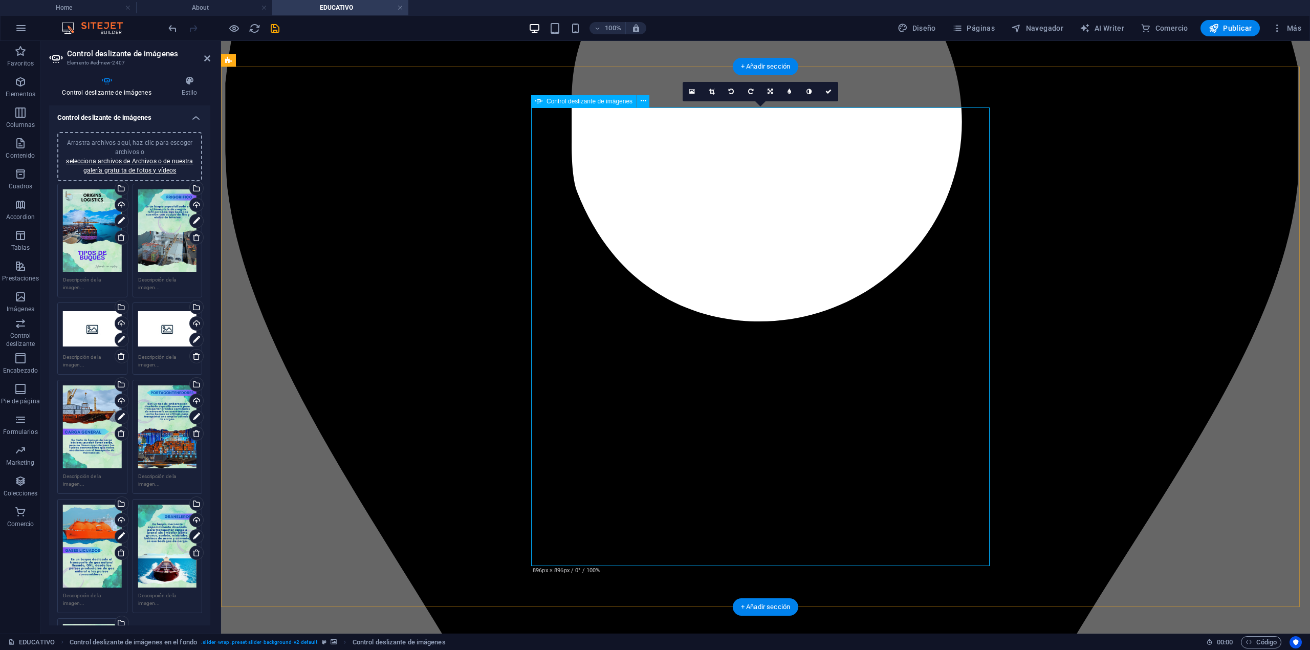
click at [710, 91] on icon at bounding box center [712, 92] width 6 height 6
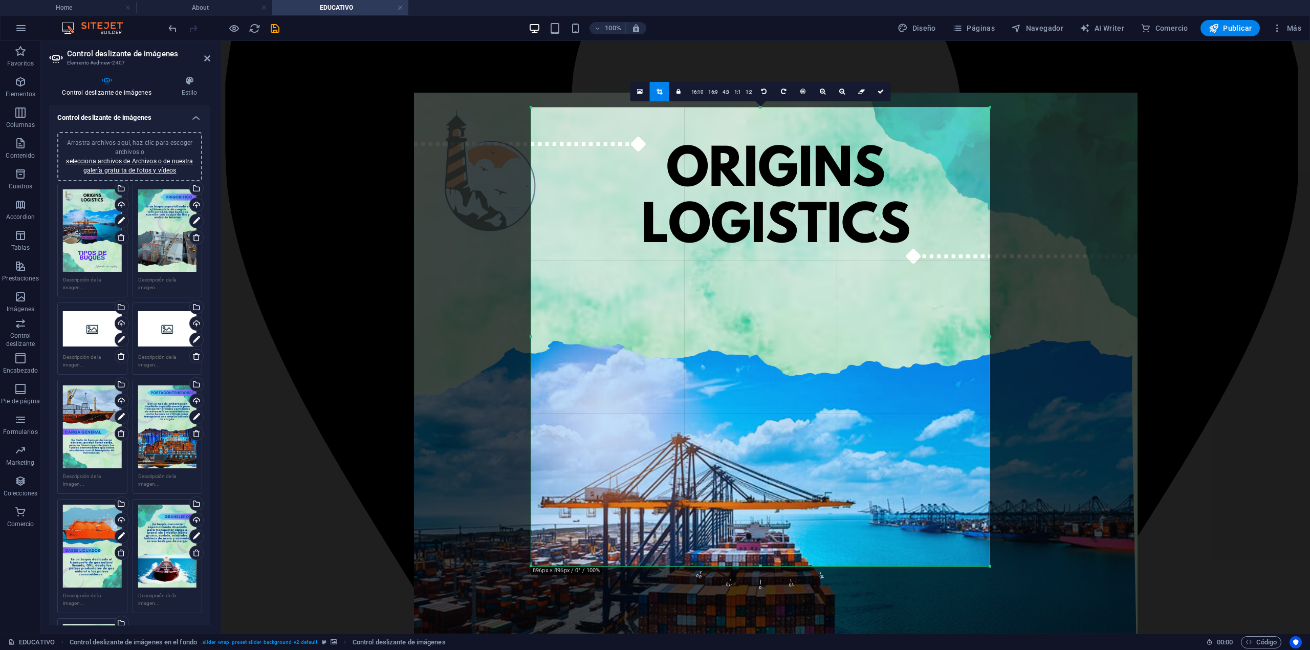
click at [768, 181] on div at bounding box center [776, 605] width 724 height 1024
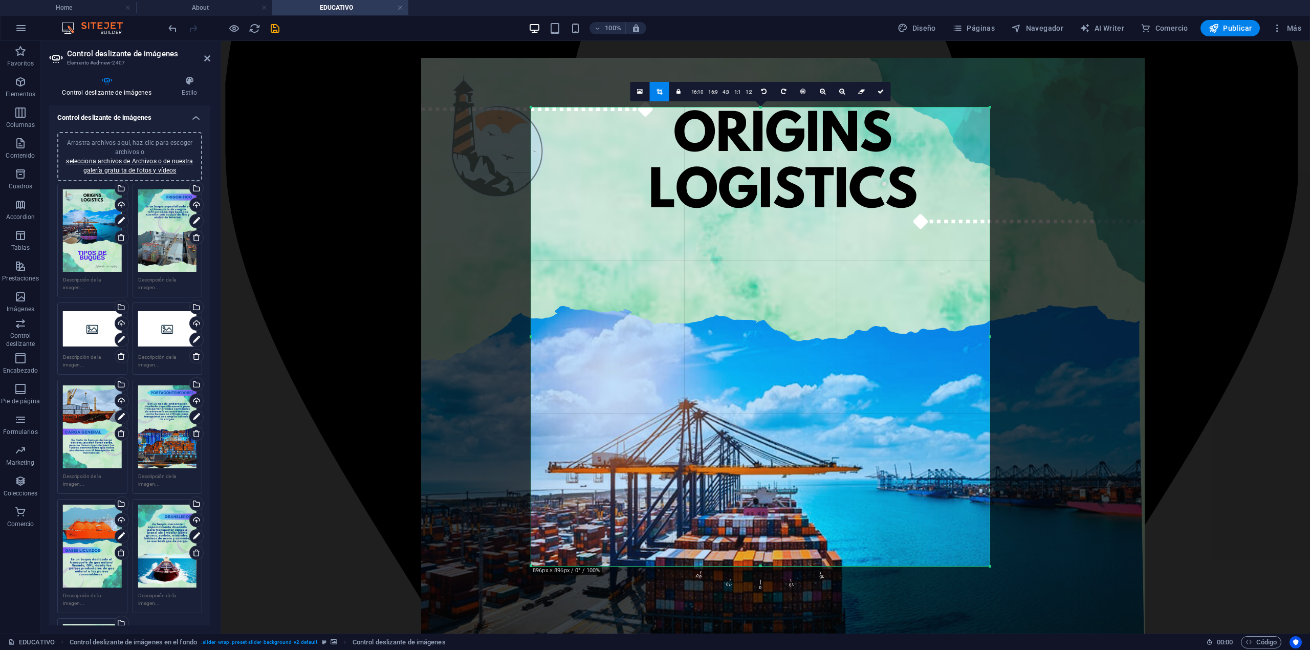
drag, startPoint x: 768, startPoint y: 181, endPoint x: 775, endPoint y: 146, distance: 35.5
click at [775, 146] on div at bounding box center [783, 570] width 724 height 1024
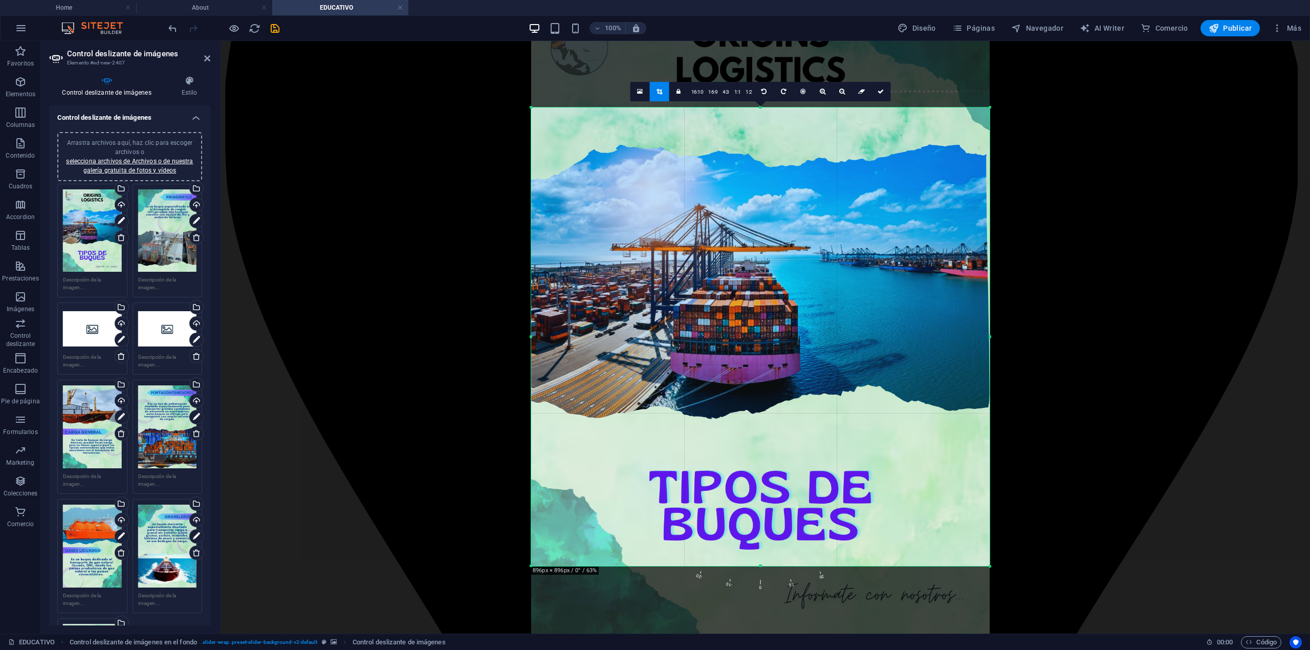
drag, startPoint x: 823, startPoint y: 276, endPoint x: 826, endPoint y: 175, distance: 101.9
click at [826, 175] on div at bounding box center [760, 312] width 459 height 649
drag, startPoint x: 879, startPoint y: 93, endPoint x: 647, endPoint y: 44, distance: 236.9
click at [879, 93] on icon at bounding box center [881, 92] width 6 height 6
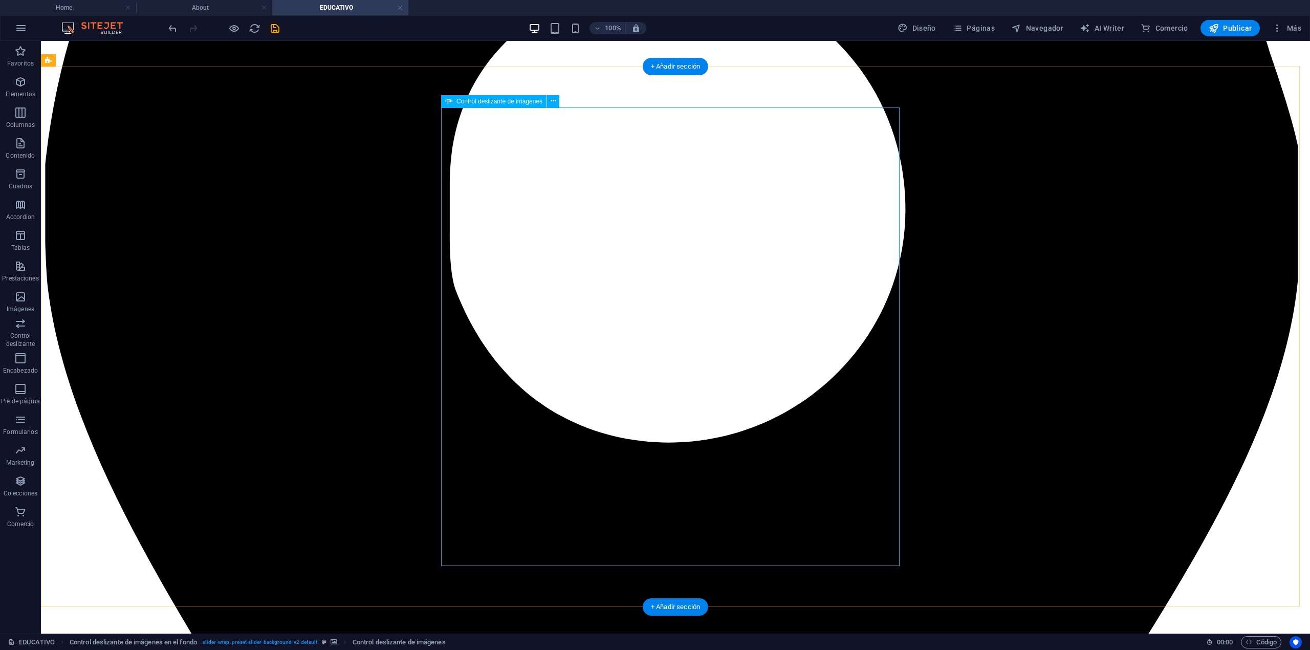
select select "px"
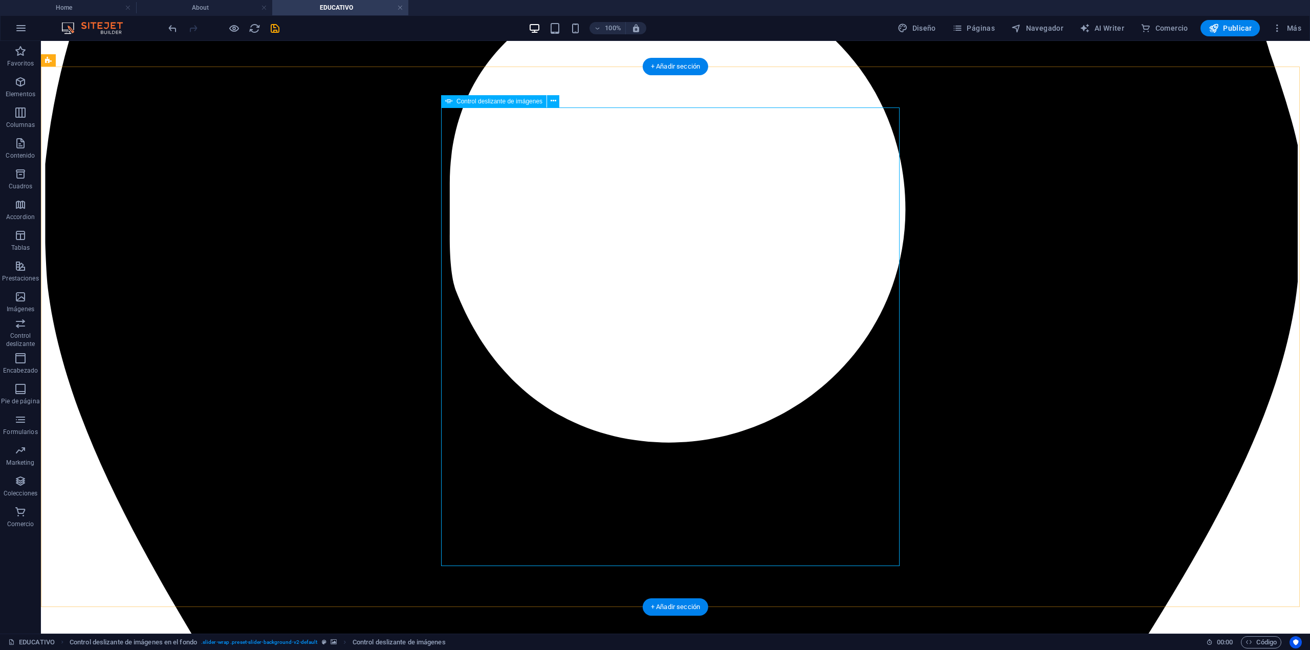
select select "ms"
select select "s"
select select "progressive"
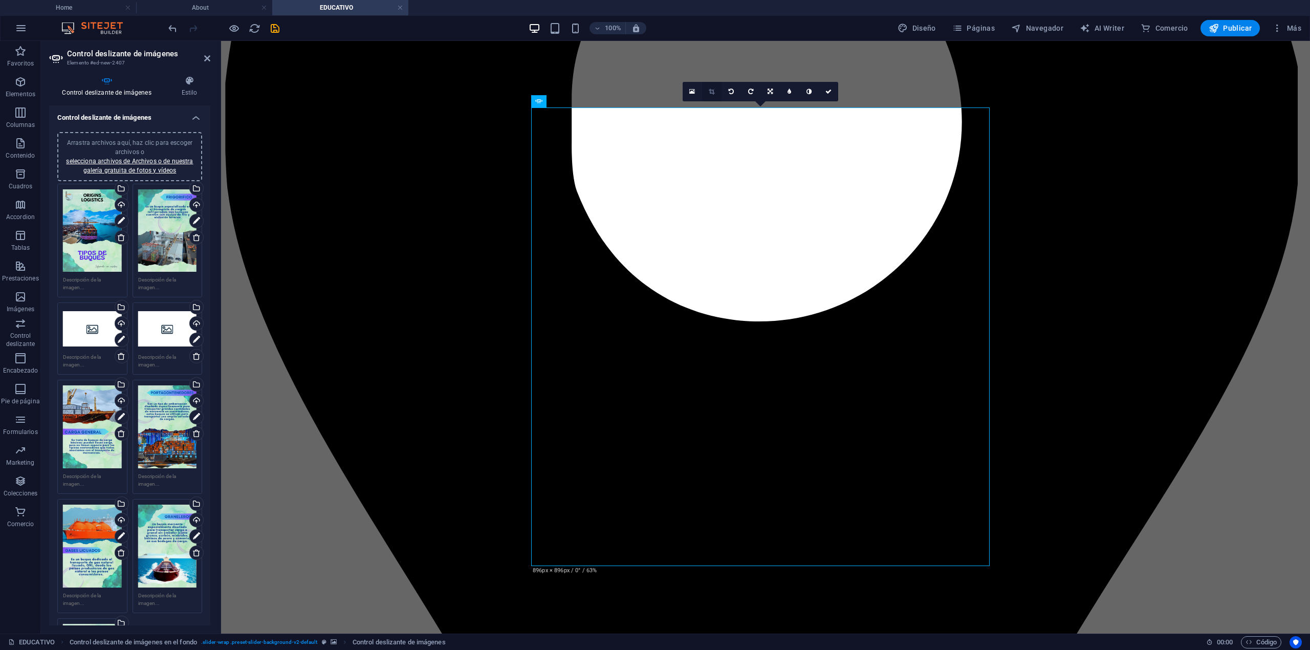
click at [710, 91] on icon at bounding box center [712, 92] width 6 height 6
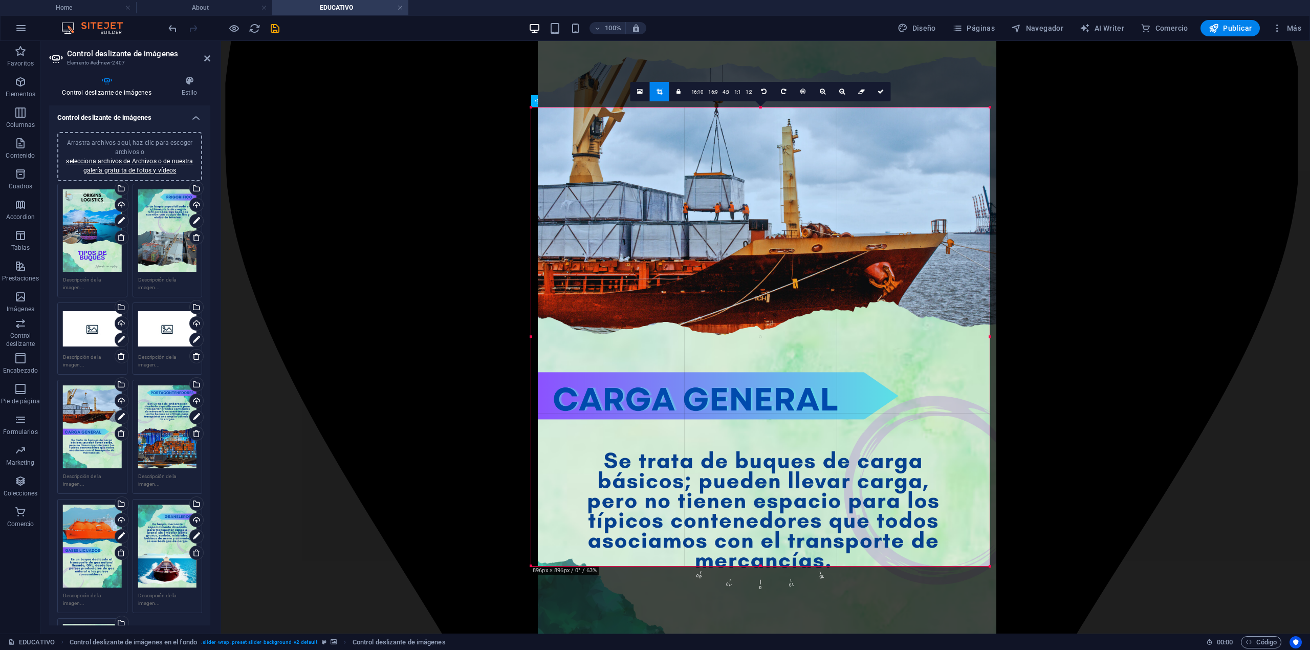
drag, startPoint x: 729, startPoint y: 323, endPoint x: 720, endPoint y: 427, distance: 103.9
click at [720, 427] on div at bounding box center [767, 358] width 459 height 649
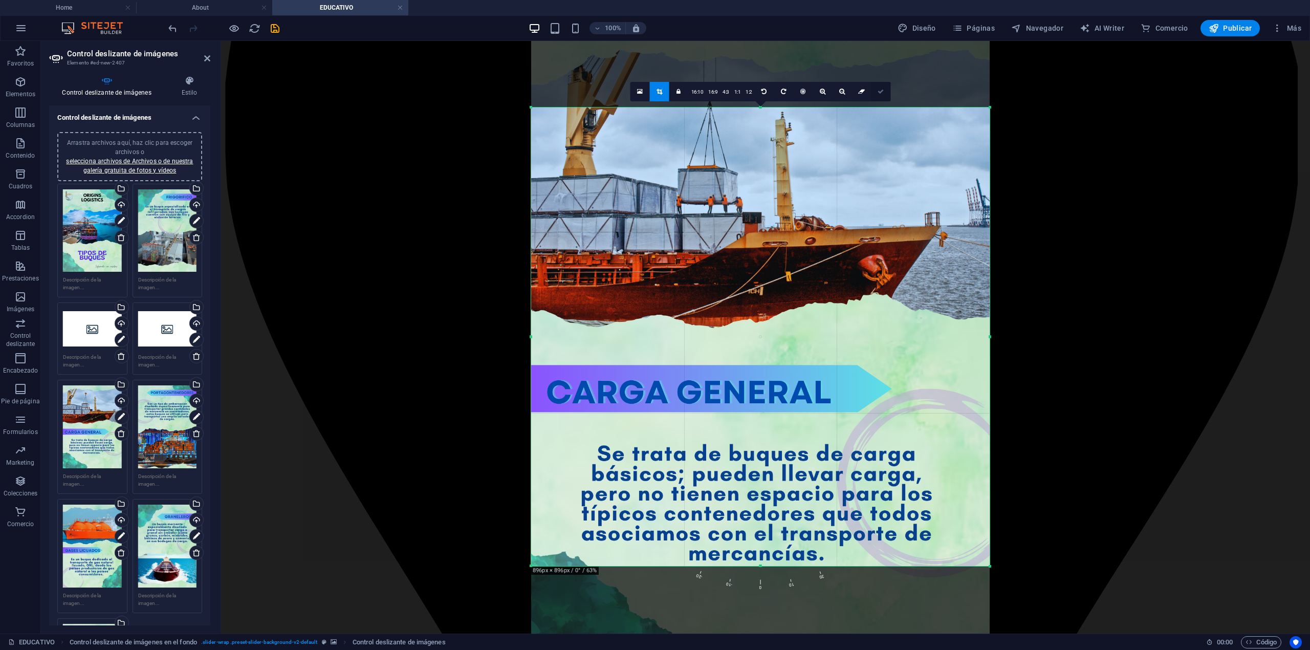
click at [877, 95] on link at bounding box center [881, 91] width 19 height 19
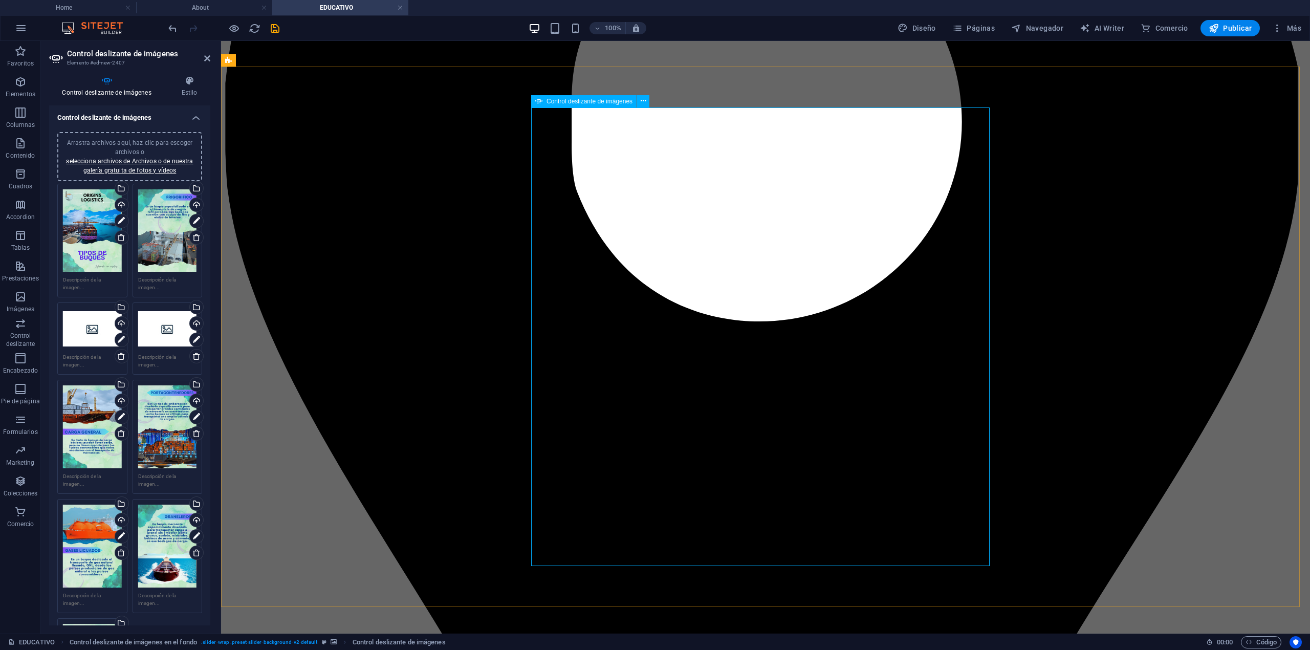
drag, startPoint x: 1087, startPoint y: 338, endPoint x: 637, endPoint y: 184, distance: 475.6
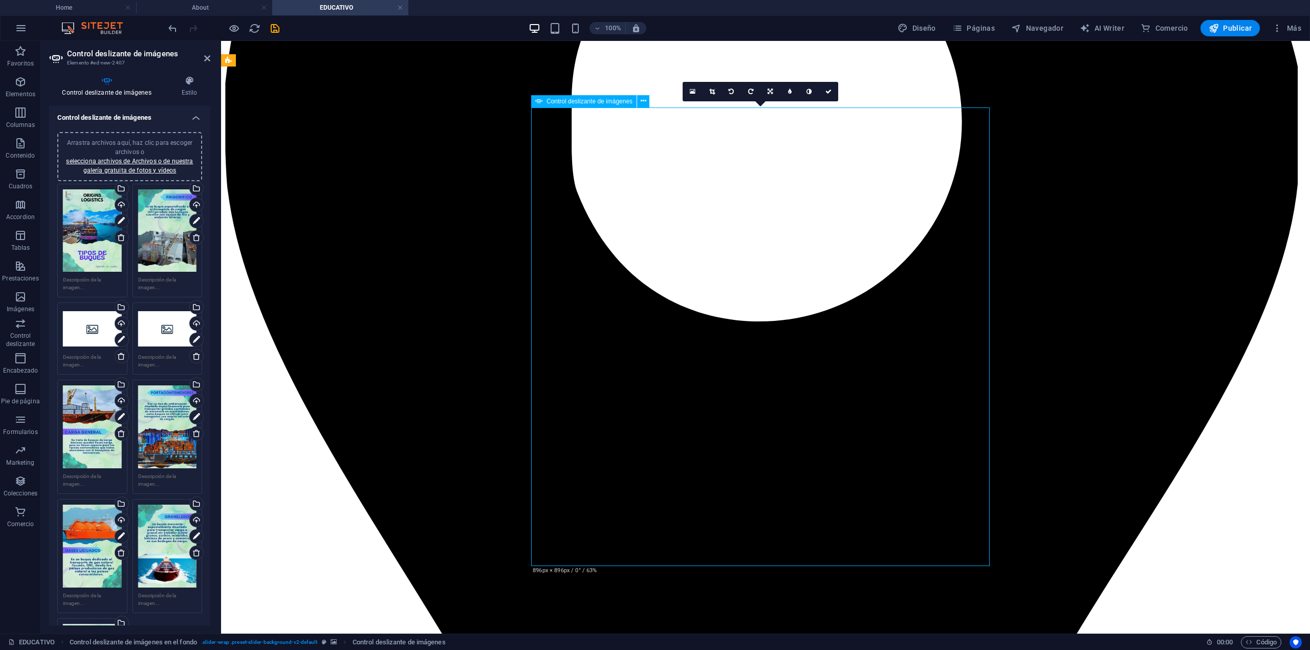
click at [714, 92] on icon at bounding box center [712, 92] width 6 height 6
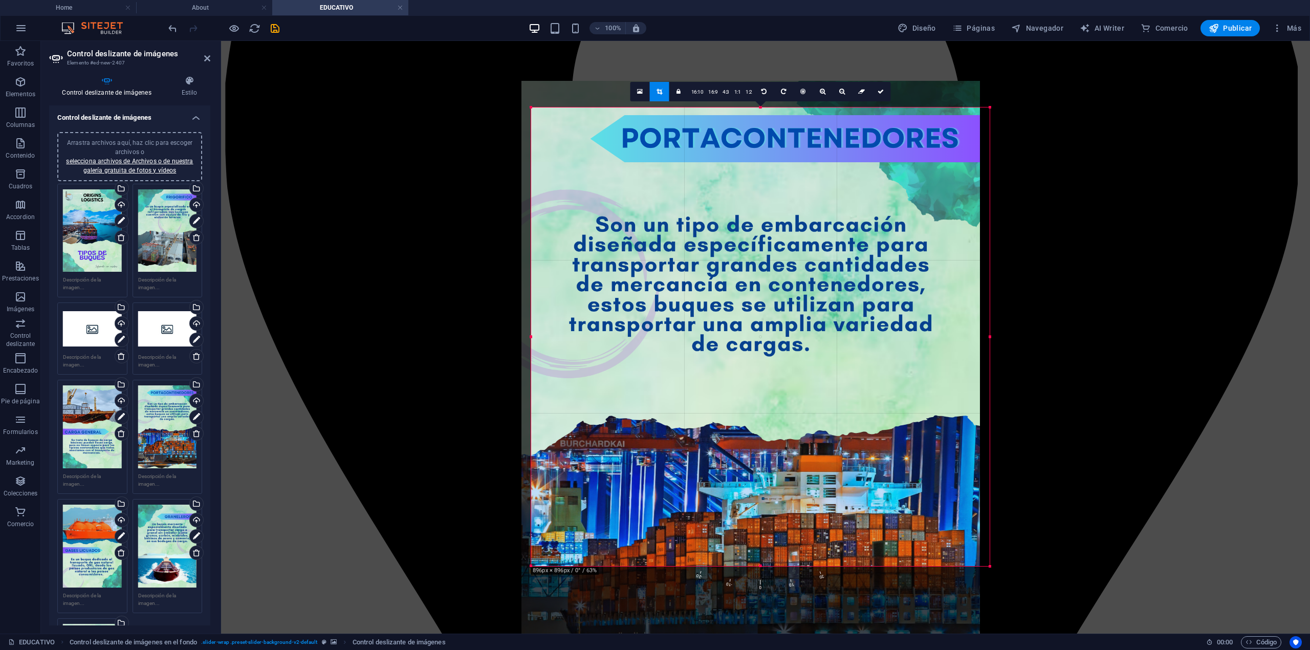
drag, startPoint x: 706, startPoint y: 216, endPoint x: 697, endPoint y: 385, distance: 169.2
click at [697, 385] on div at bounding box center [751, 405] width 459 height 649
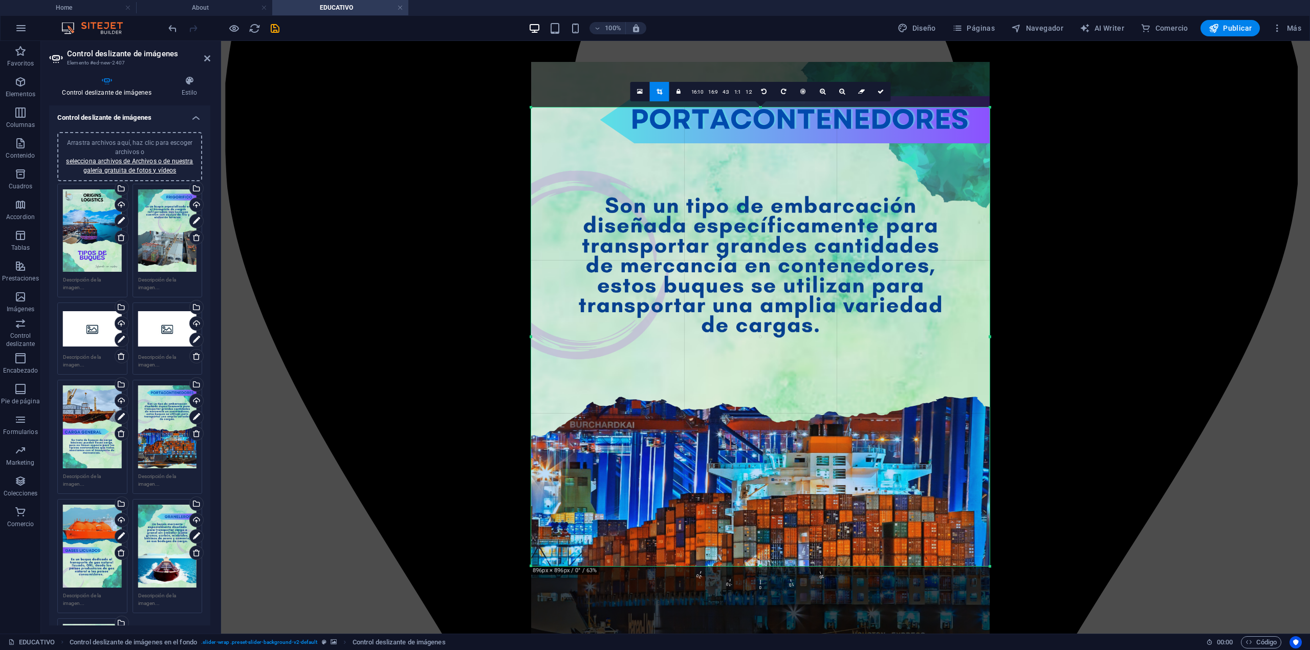
drag, startPoint x: 810, startPoint y: 284, endPoint x: 811, endPoint y: 265, distance: 18.5
click at [811, 265] on div at bounding box center [760, 386] width 459 height 649
click at [883, 94] on link at bounding box center [881, 91] width 19 height 19
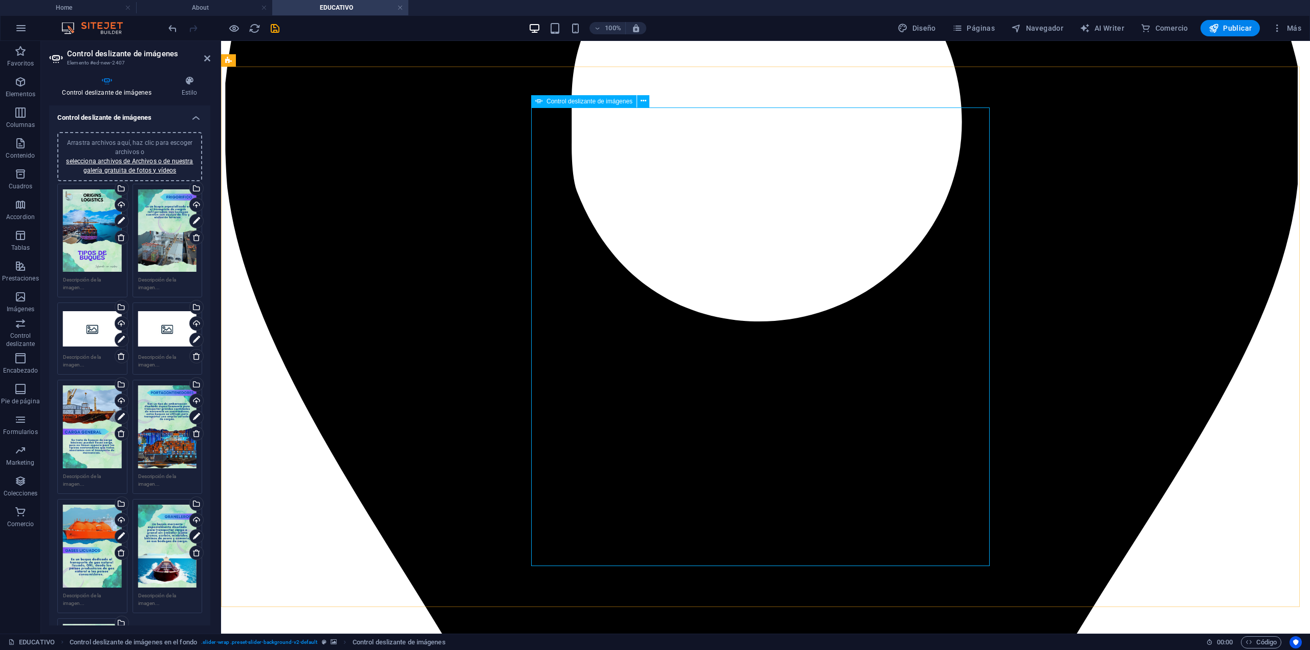
click at [93, 338] on div "Arrastra archivos aquí, haz clic para escoger archivos o selecciona archivos de…" at bounding box center [92, 328] width 59 height 41
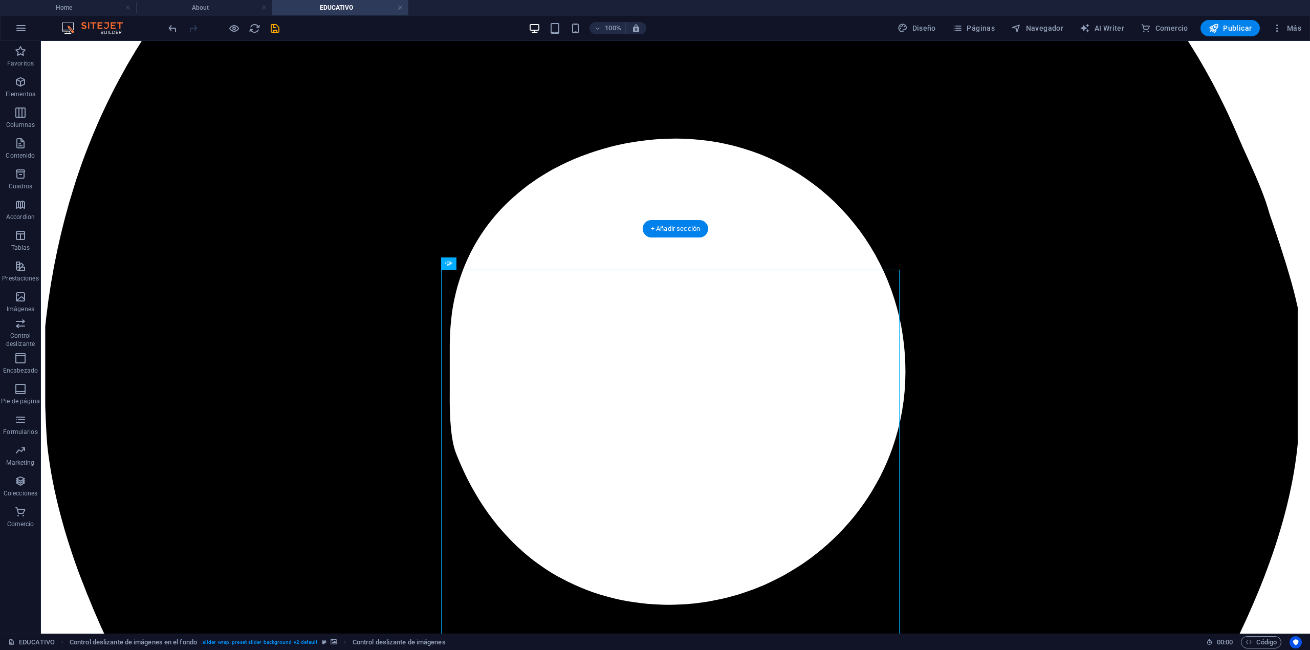
scroll to position [1501, 0]
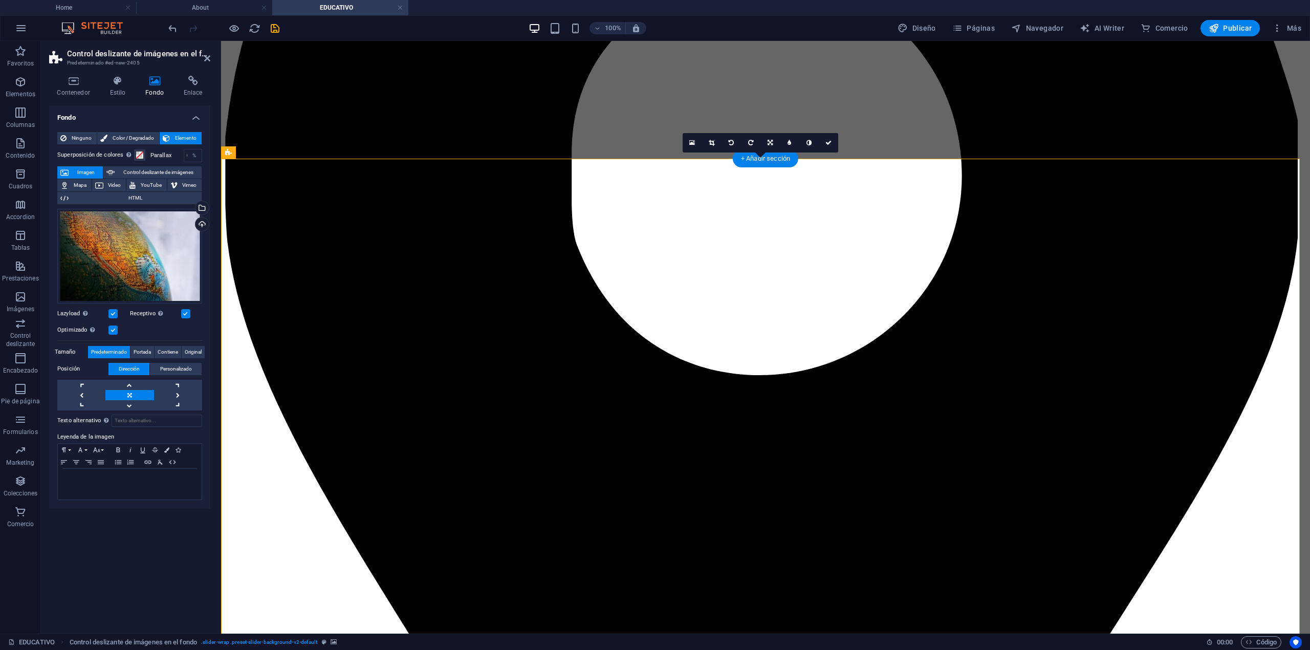
scroll to position [1706, 0]
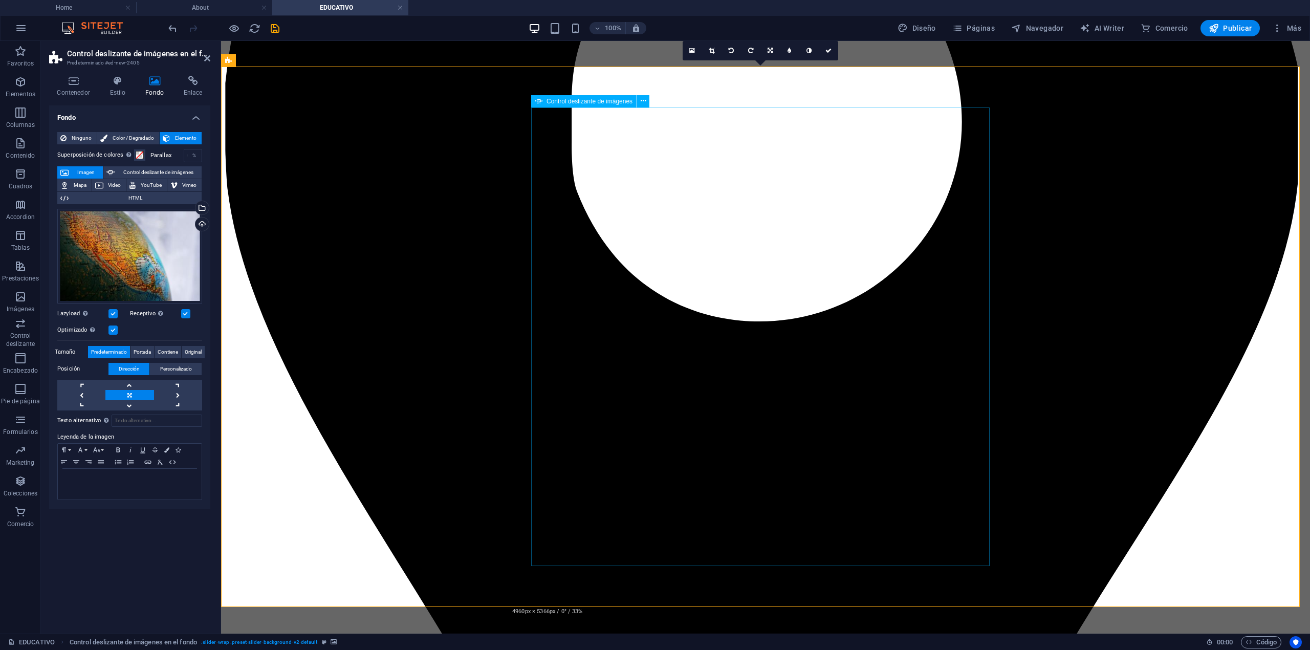
drag, startPoint x: 655, startPoint y: 322, endPoint x: 631, endPoint y: 332, distance: 26.4
select select "px"
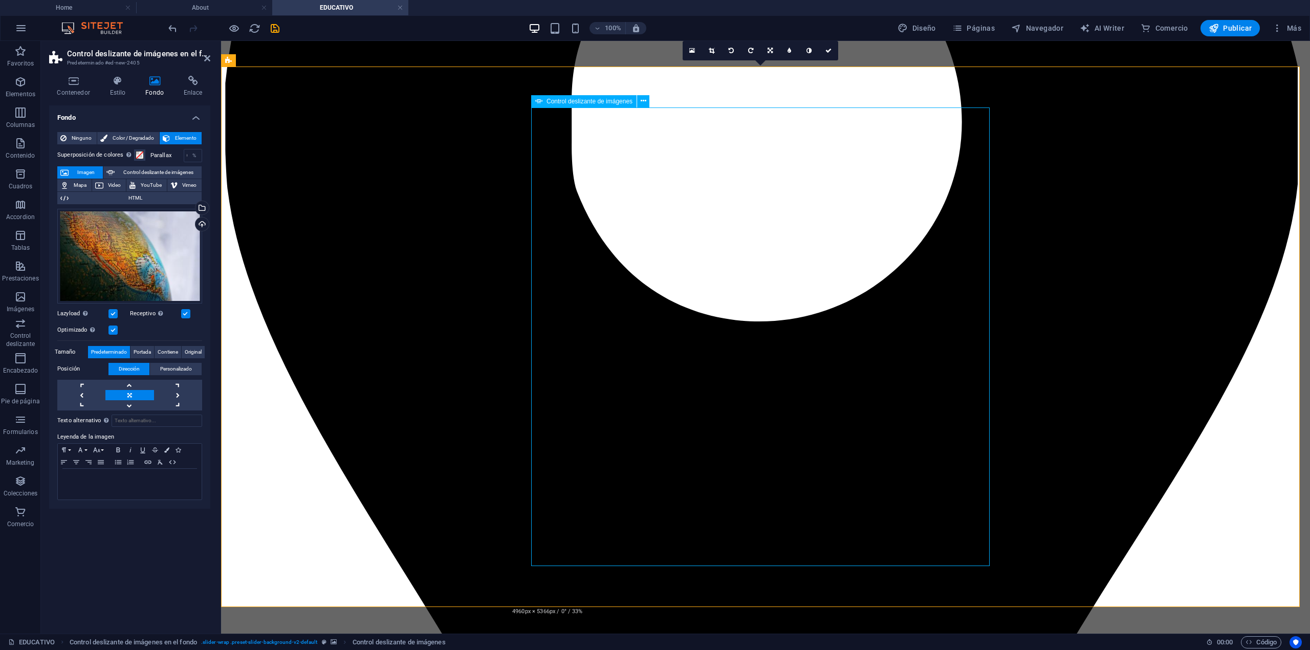
select select "ms"
select select "s"
select select "progressive"
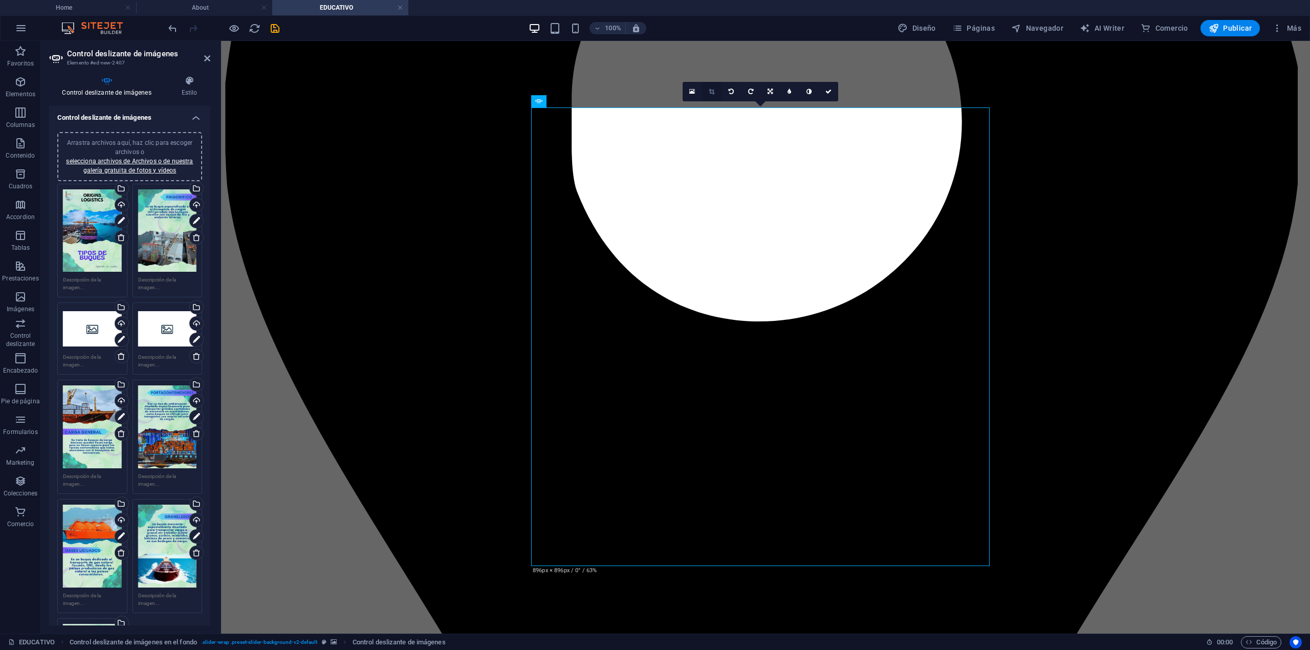
click at [713, 89] on icon at bounding box center [712, 92] width 6 height 6
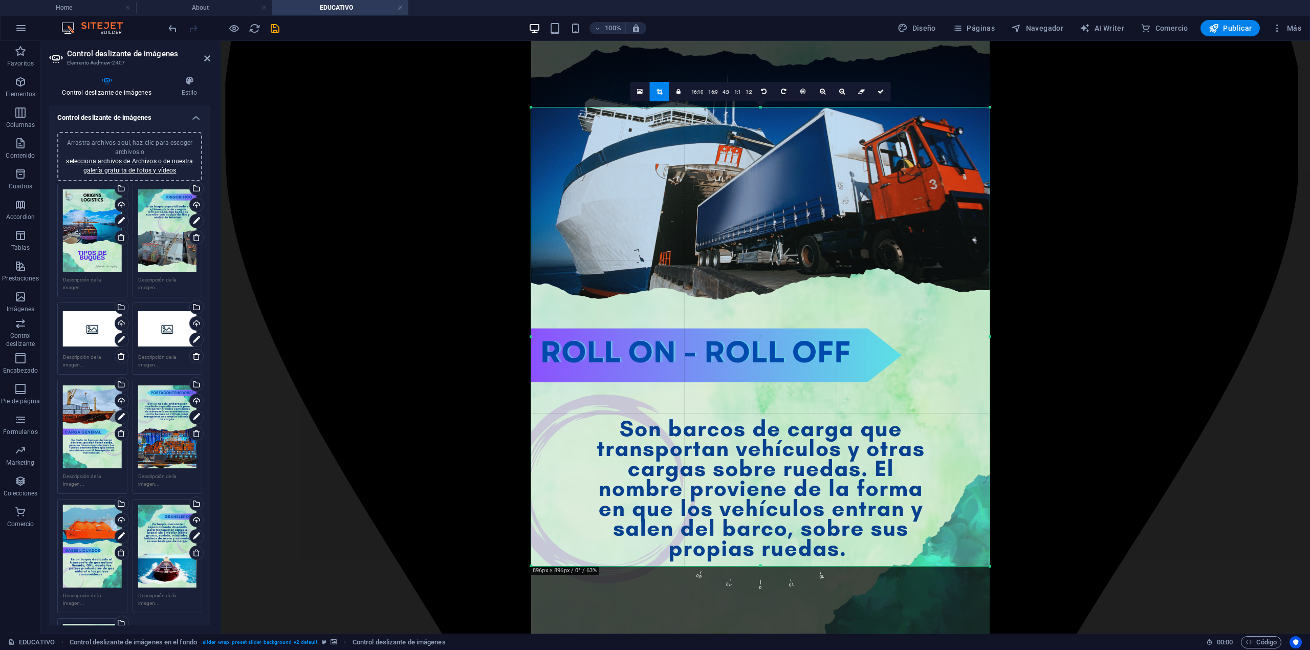
drag, startPoint x: 776, startPoint y: 220, endPoint x: 774, endPoint y: 330, distance: 110.1
click at [774, 330] on div at bounding box center [760, 352] width 459 height 649
drag, startPoint x: 877, startPoint y: 89, endPoint x: 665, endPoint y: 50, distance: 215.5
click at [878, 89] on icon at bounding box center [881, 92] width 6 height 6
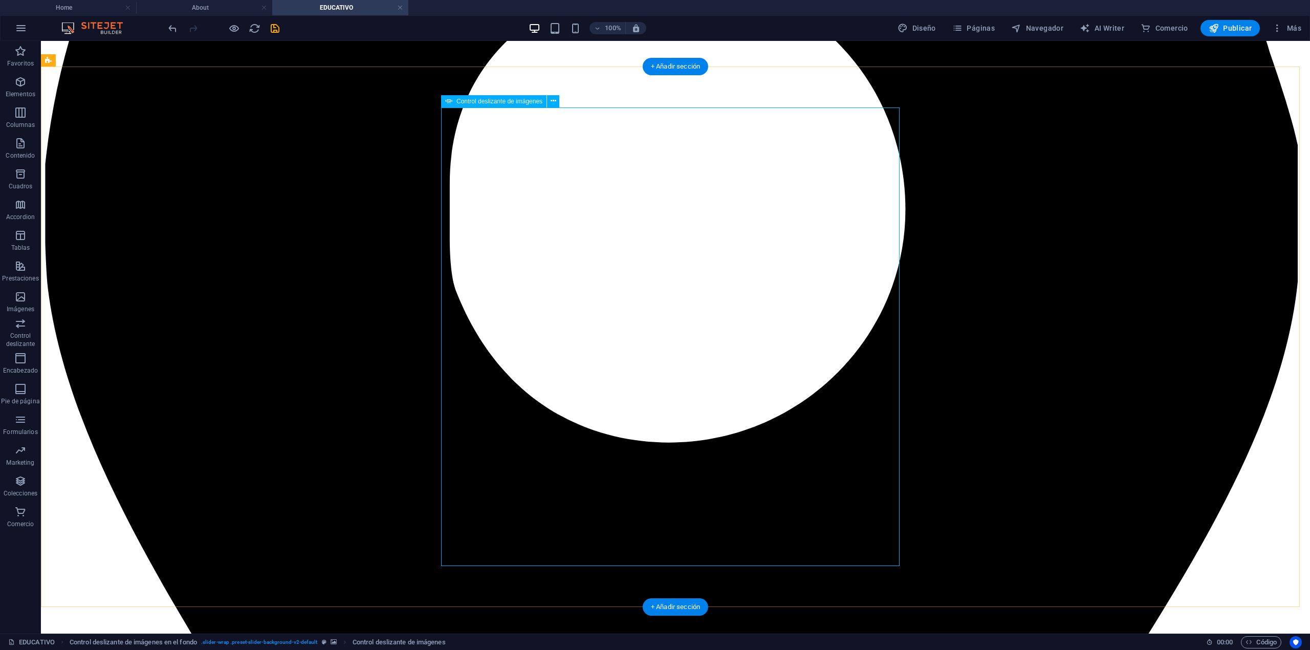
select select "px"
select select "ms"
select select "s"
select select "progressive"
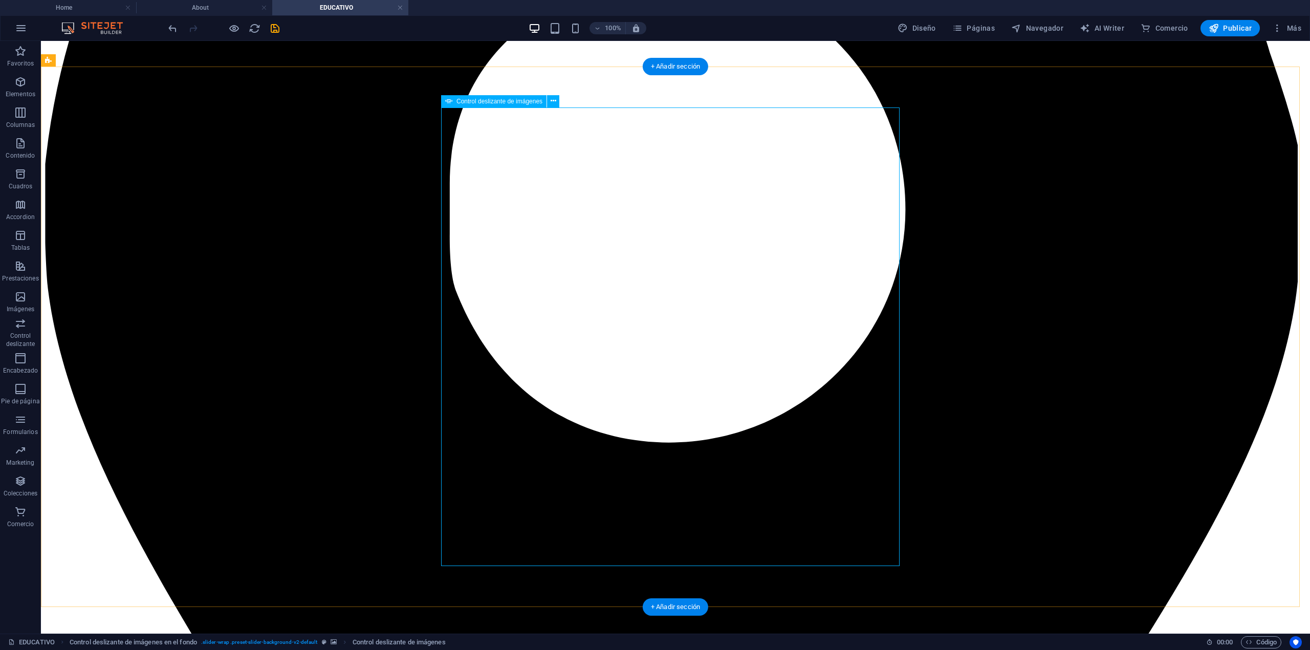
select select "px"
select select "ms"
select select "s"
select select "progressive"
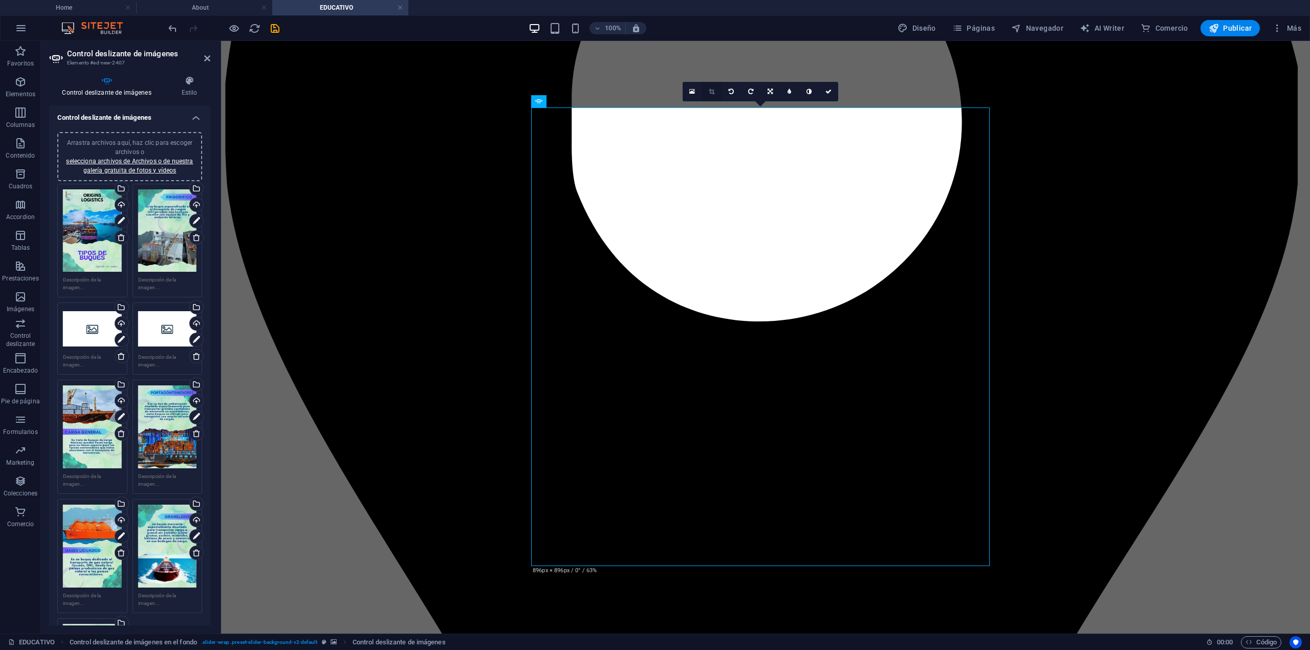
click at [705, 91] on link at bounding box center [711, 91] width 19 height 19
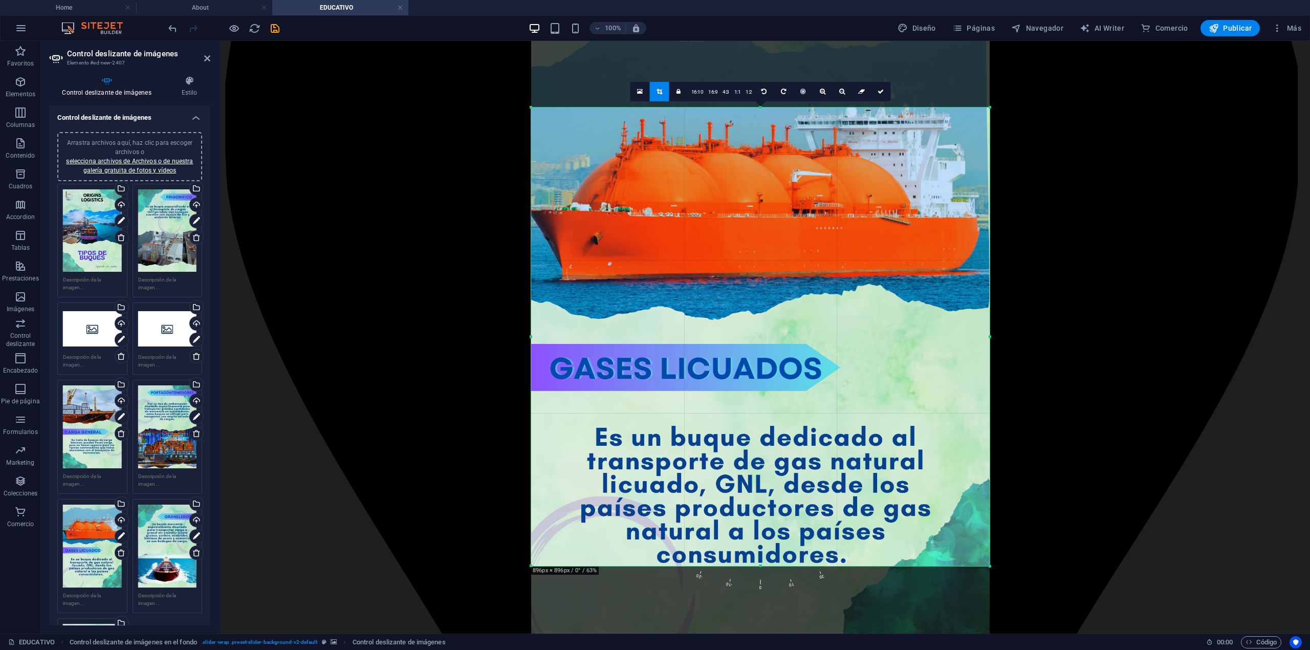
drag, startPoint x: 721, startPoint y: 197, endPoint x: 721, endPoint y: 295, distance: 98.8
click at [721, 295] on div at bounding box center [760, 334] width 459 height 649
drag, startPoint x: 882, startPoint y: 89, endPoint x: 265, endPoint y: 217, distance: 631.0
click at [881, 89] on icon at bounding box center [881, 92] width 6 height 6
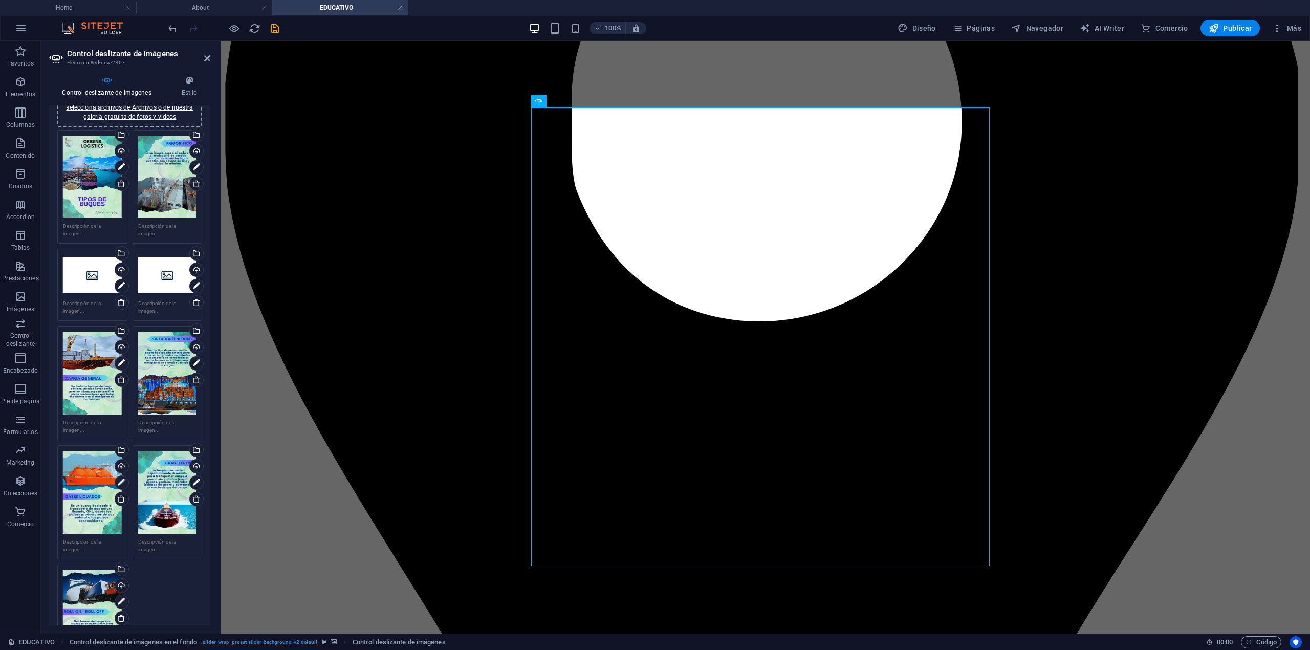
scroll to position [68, 0]
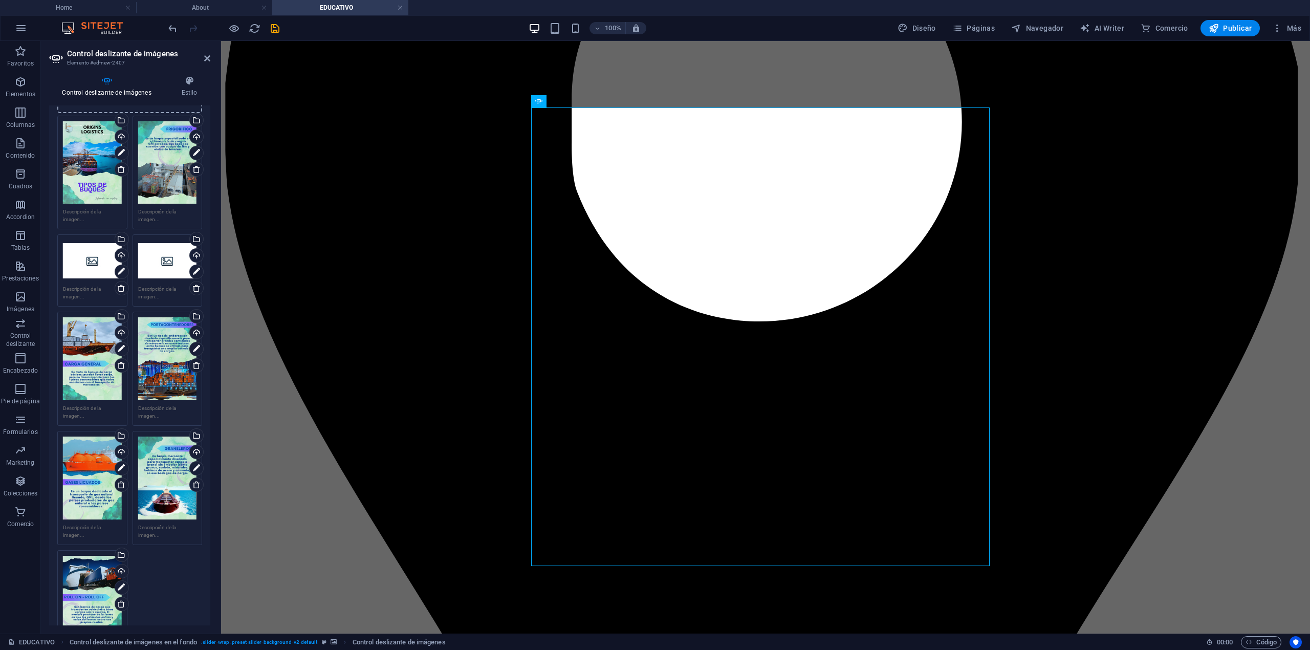
click at [158, 479] on div "Arrastra archivos aquí, haz clic para escoger archivos o selecciona archivos de…" at bounding box center [167, 478] width 59 height 83
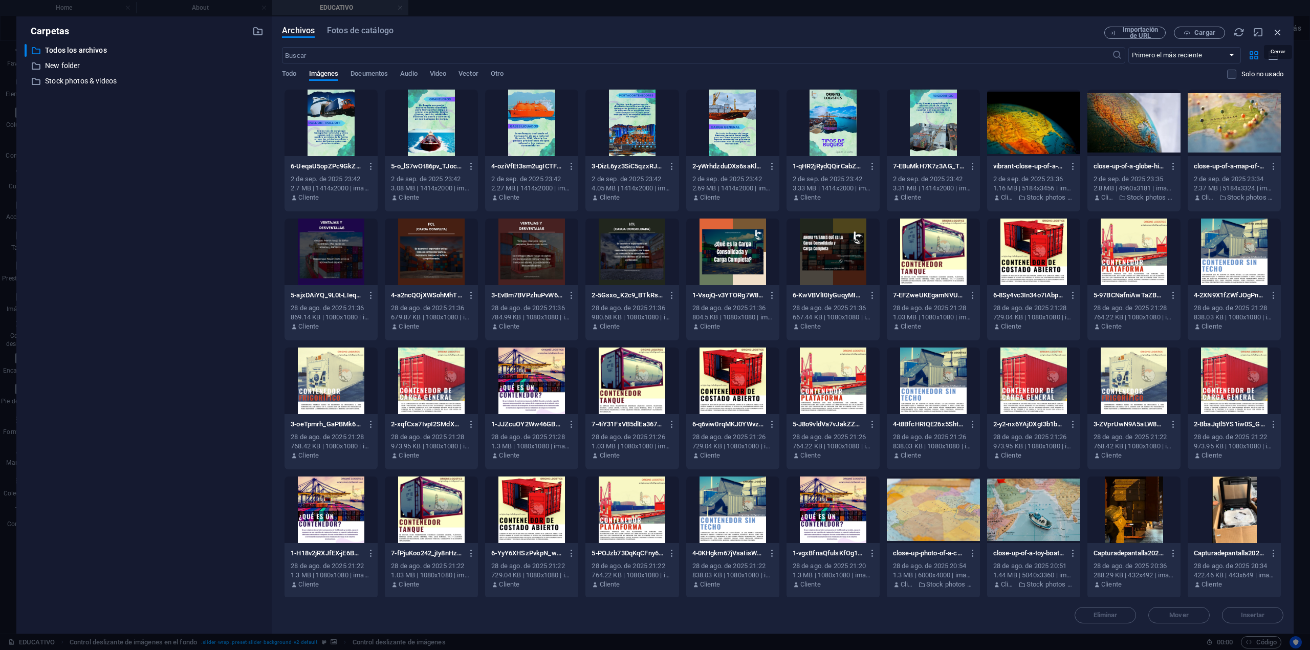
click at [982, 33] on icon "button" at bounding box center [1277, 32] width 11 height 11
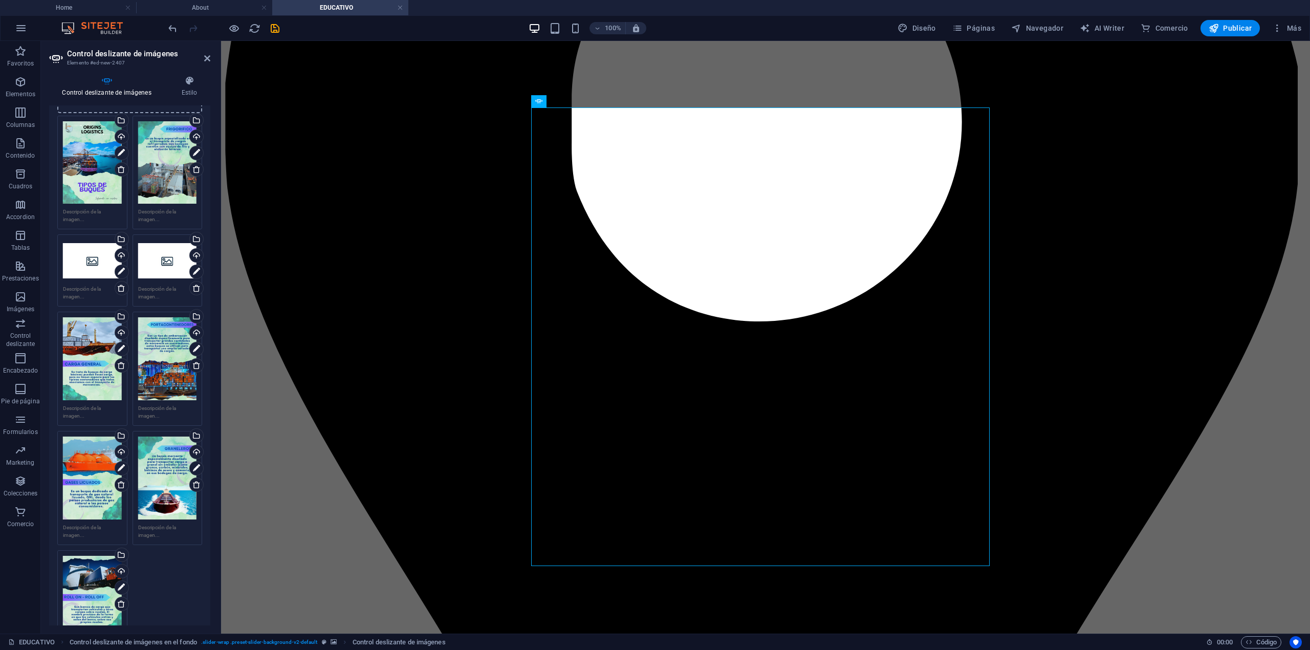
click at [119, 285] on icon at bounding box center [121, 288] width 8 height 8
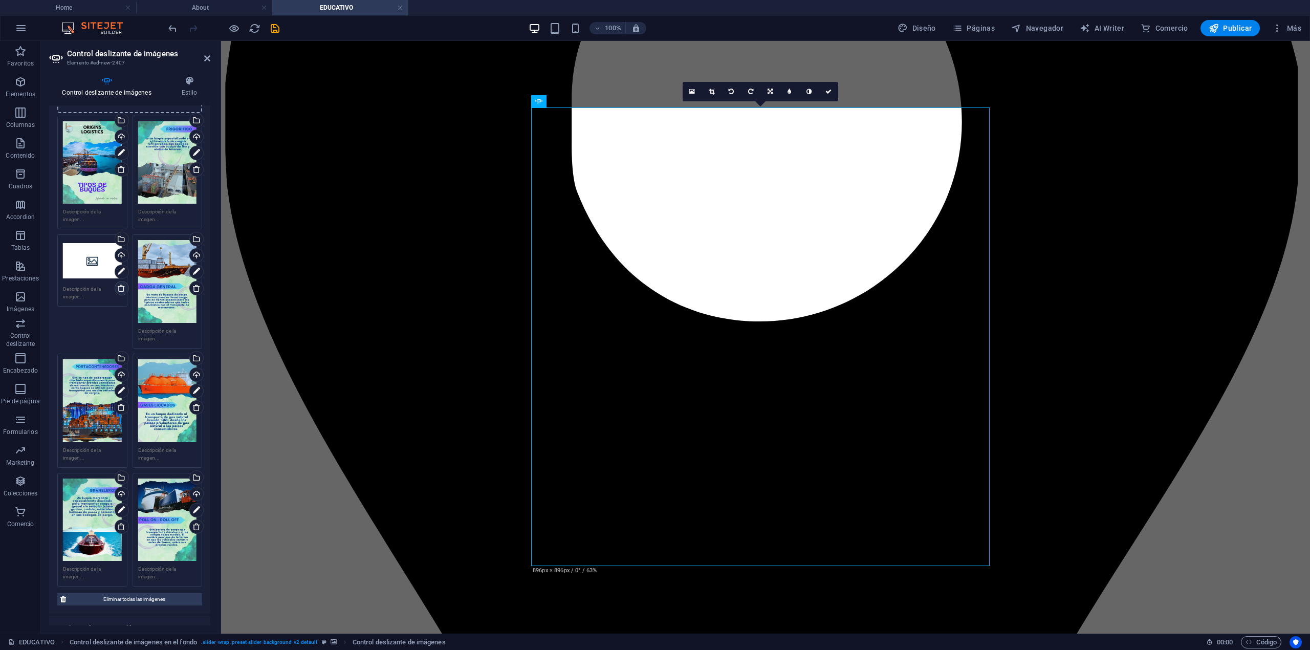
click at [121, 285] on icon at bounding box center [121, 288] width 8 height 8
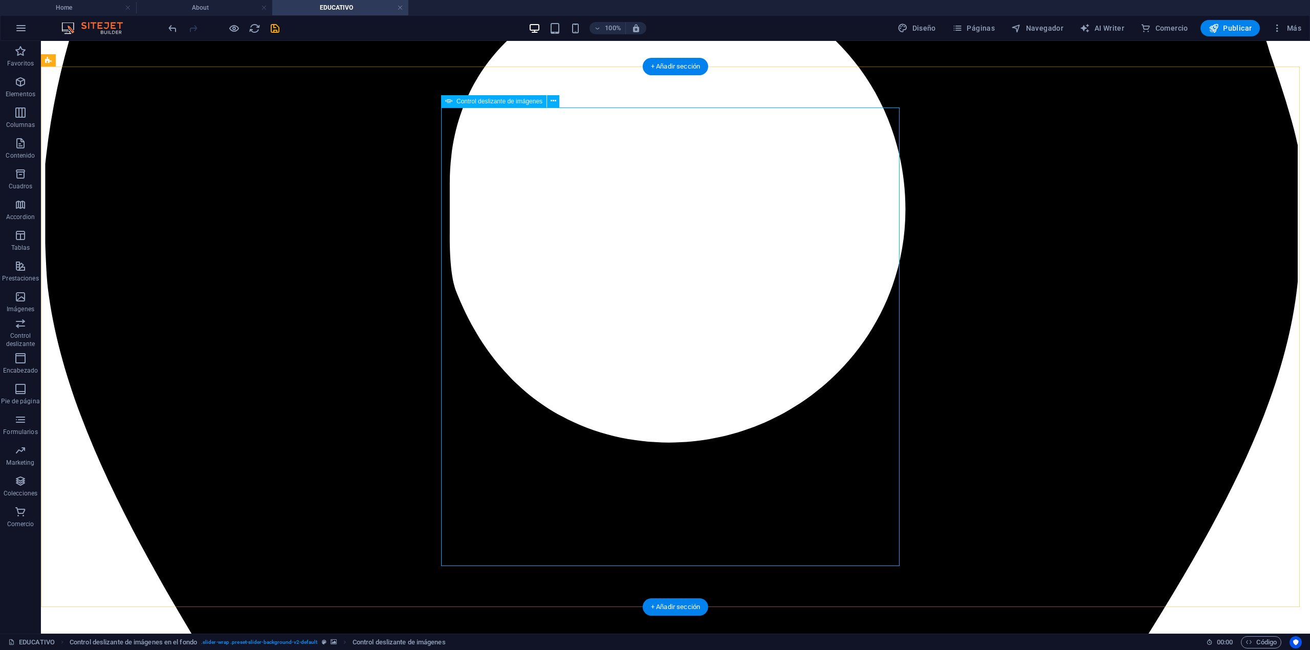
select select "px"
select select "ms"
select select "s"
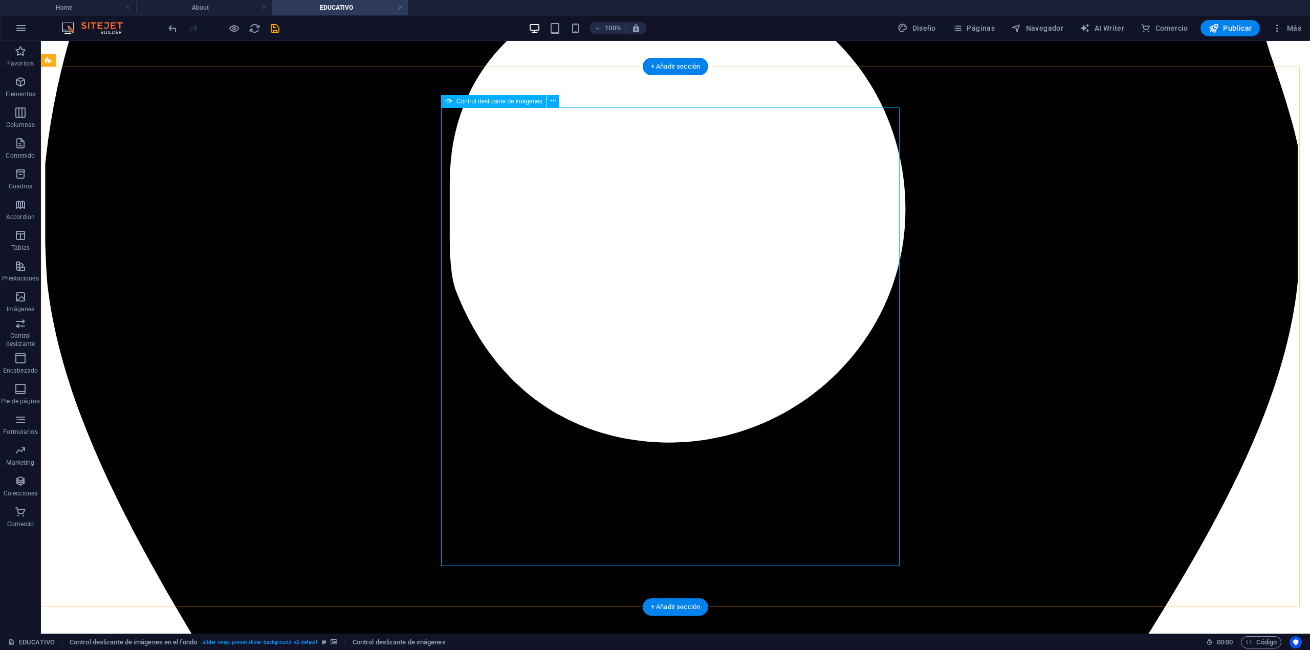
select select "progressive"
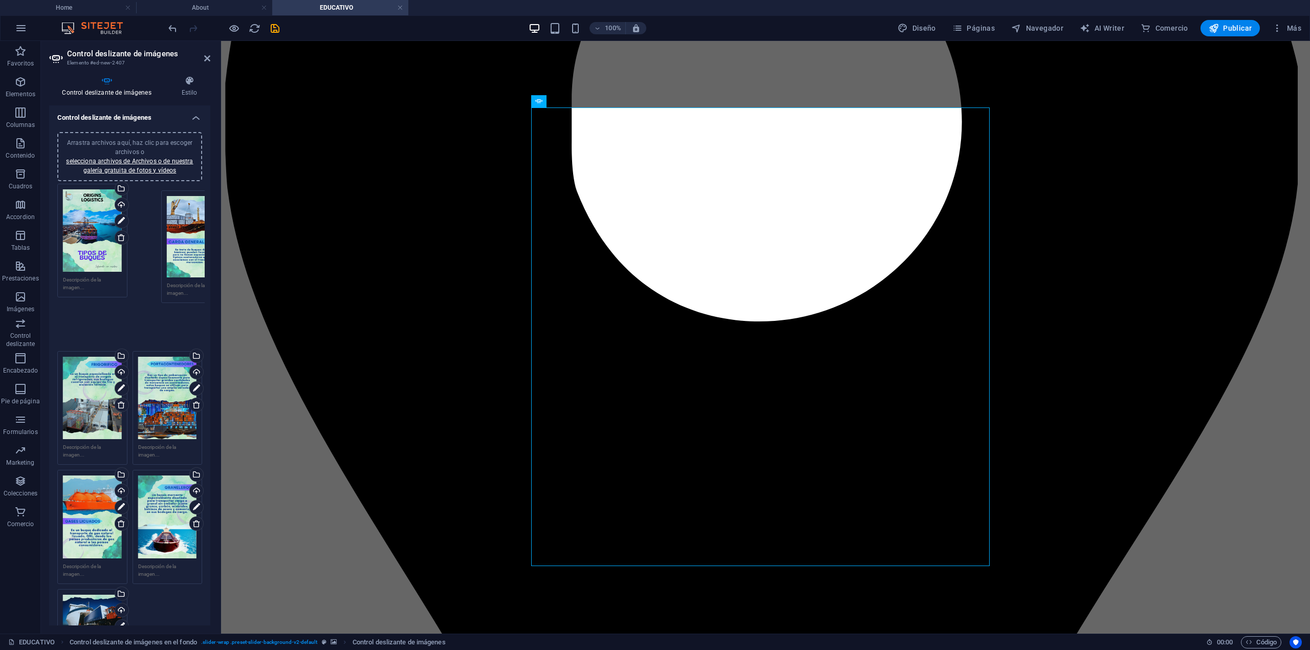
drag, startPoint x: 80, startPoint y: 361, endPoint x: 183, endPoint y: 252, distance: 149.9
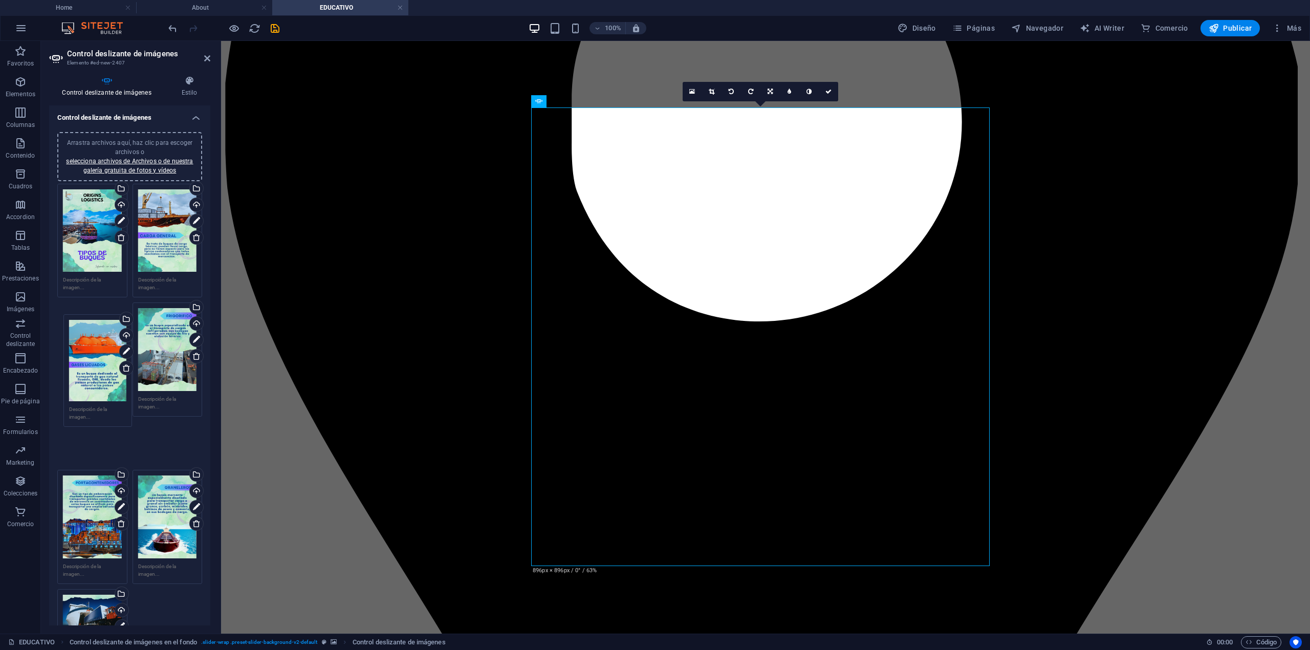
drag, startPoint x: 91, startPoint y: 490, endPoint x: 97, endPoint y: 385, distance: 104.6
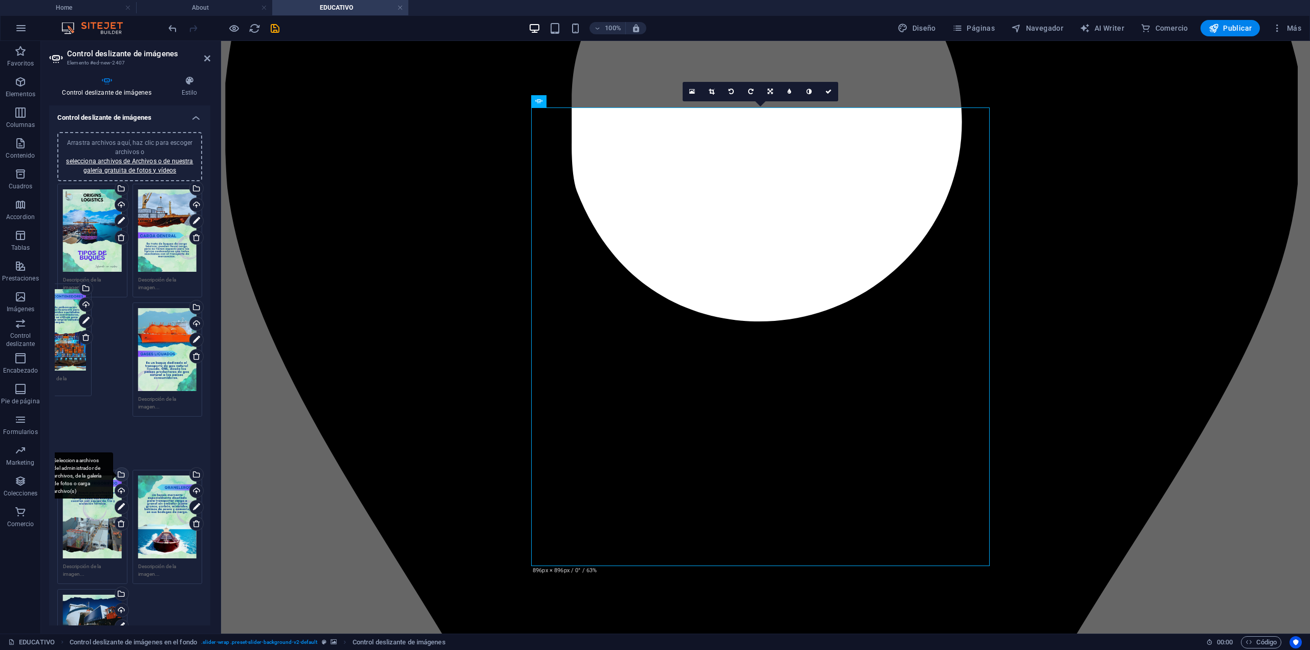
drag, startPoint x: 90, startPoint y: 490, endPoint x: 126, endPoint y: 416, distance: 82.0
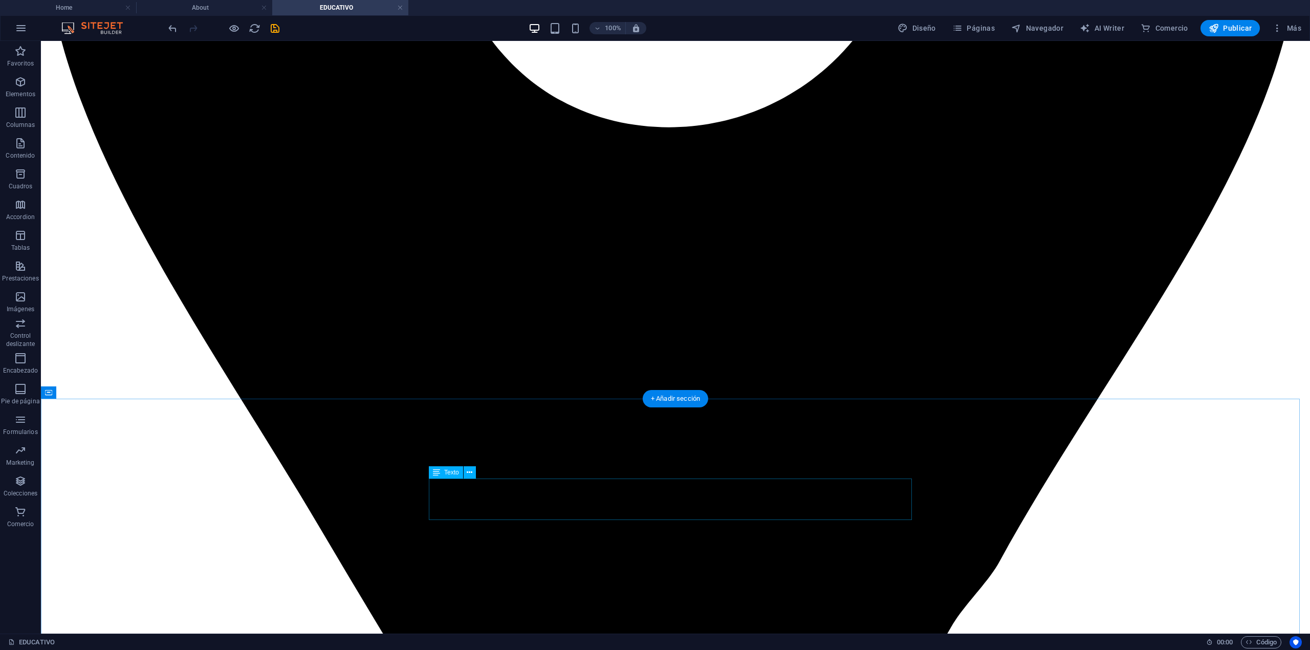
scroll to position [2252, 0]
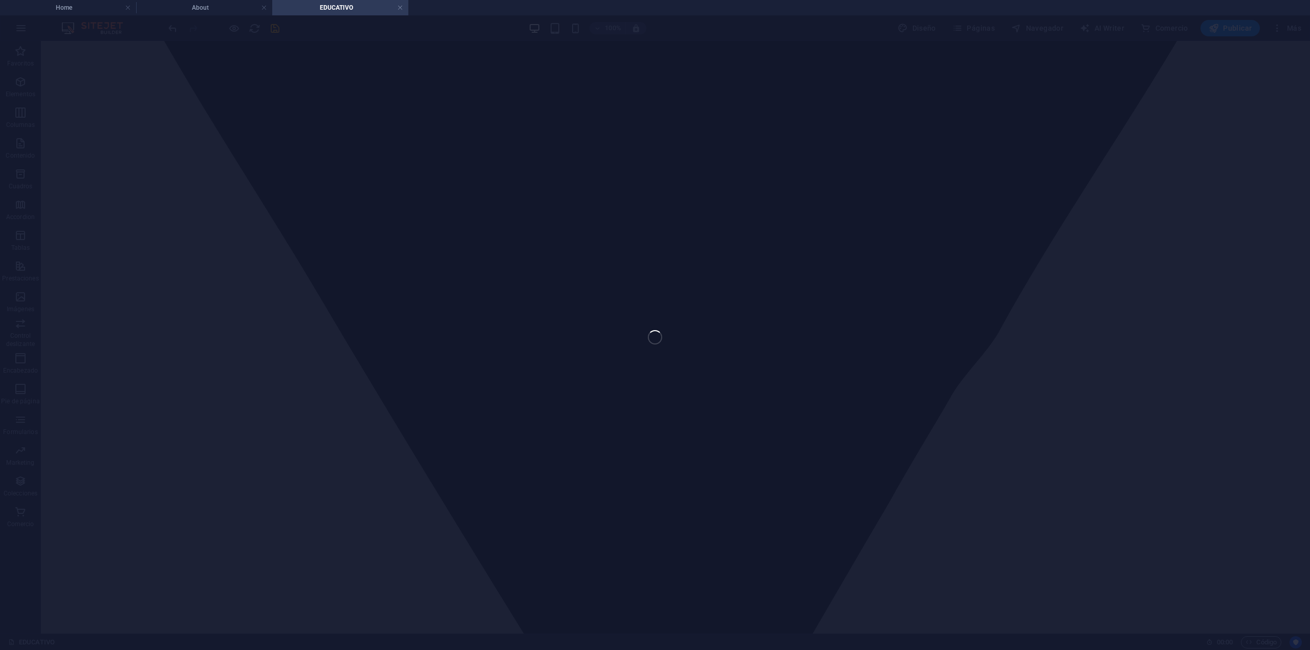
select select "px"
select select "ms"
select select "s"
select select "progressive"
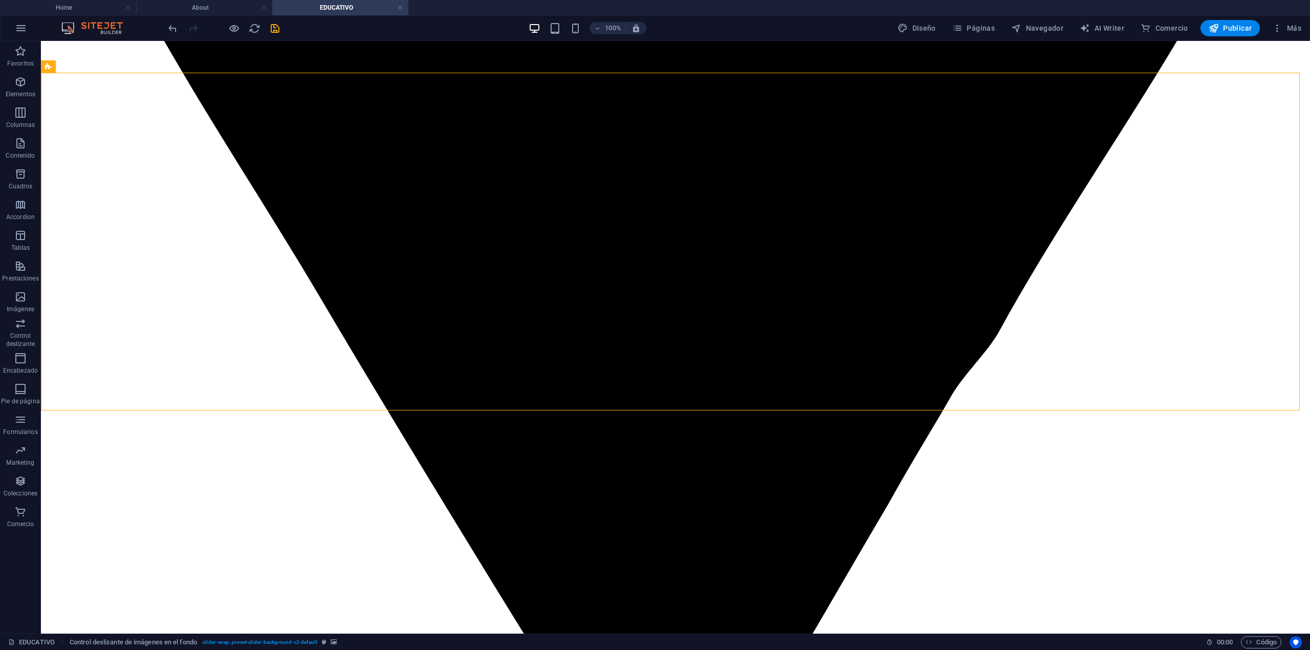
scroll to position [1979, 0]
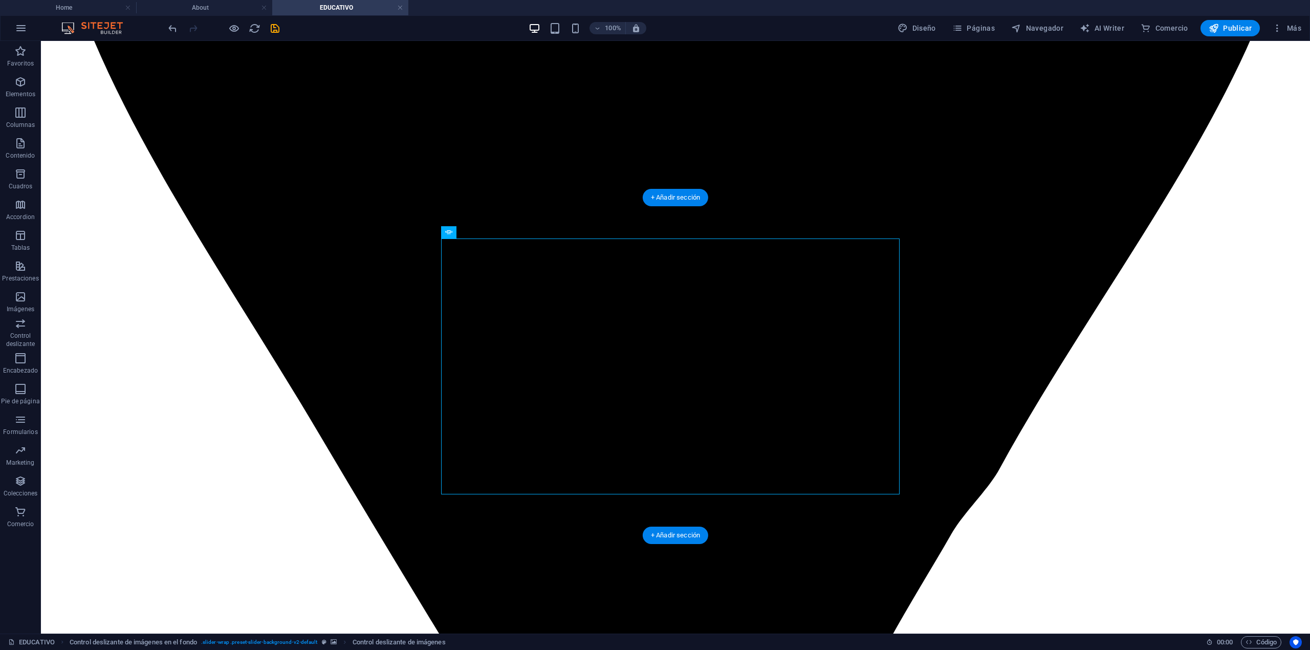
scroll to position [2116, 0]
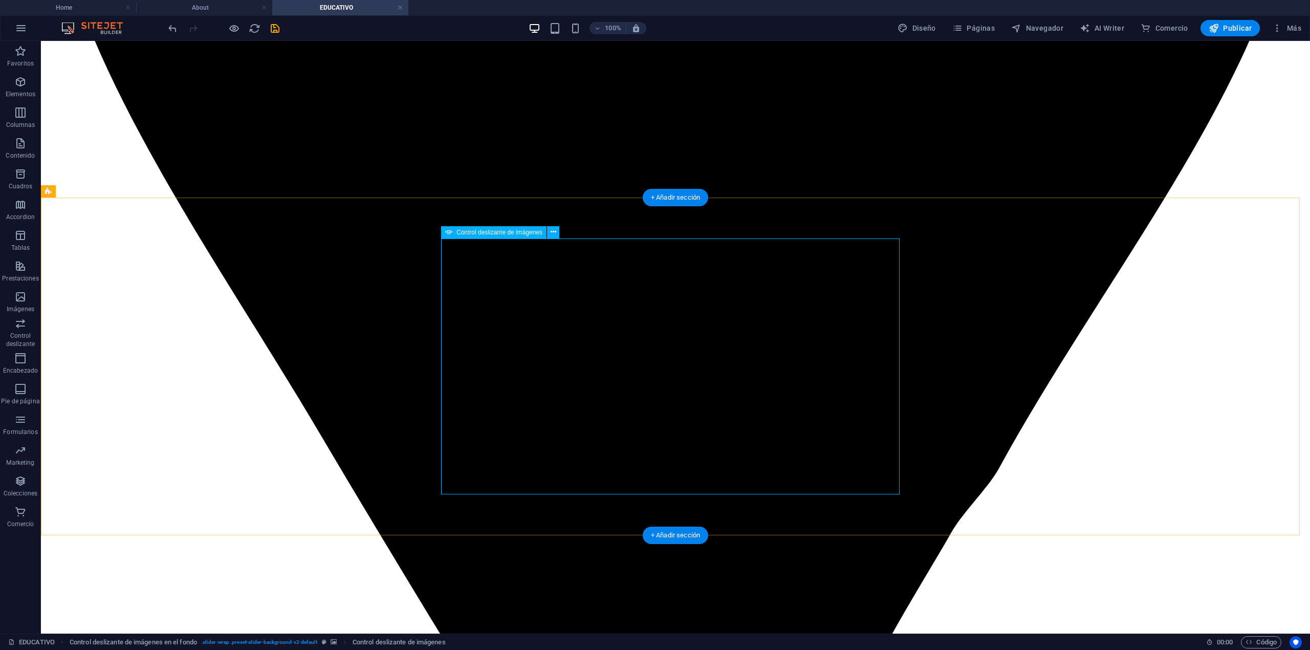
select select "px"
select select "ms"
select select "s"
select select "progressive"
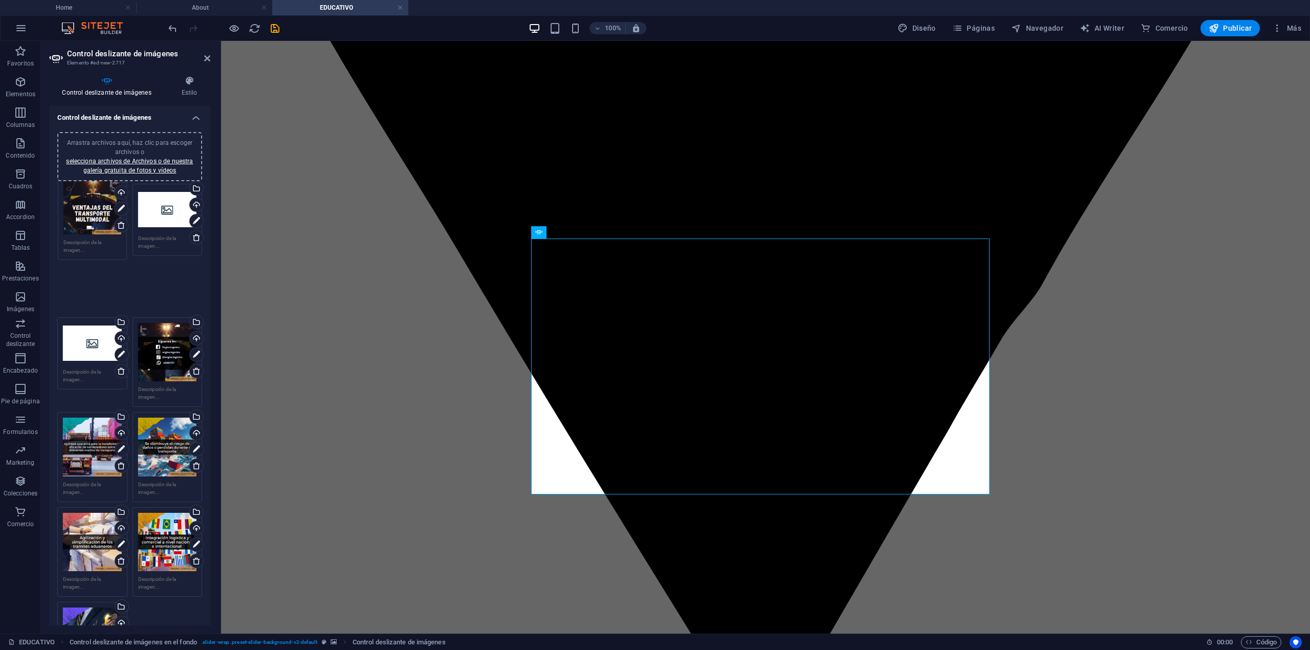
drag, startPoint x: 166, startPoint y: 301, endPoint x: 93, endPoint y: 212, distance: 115.7
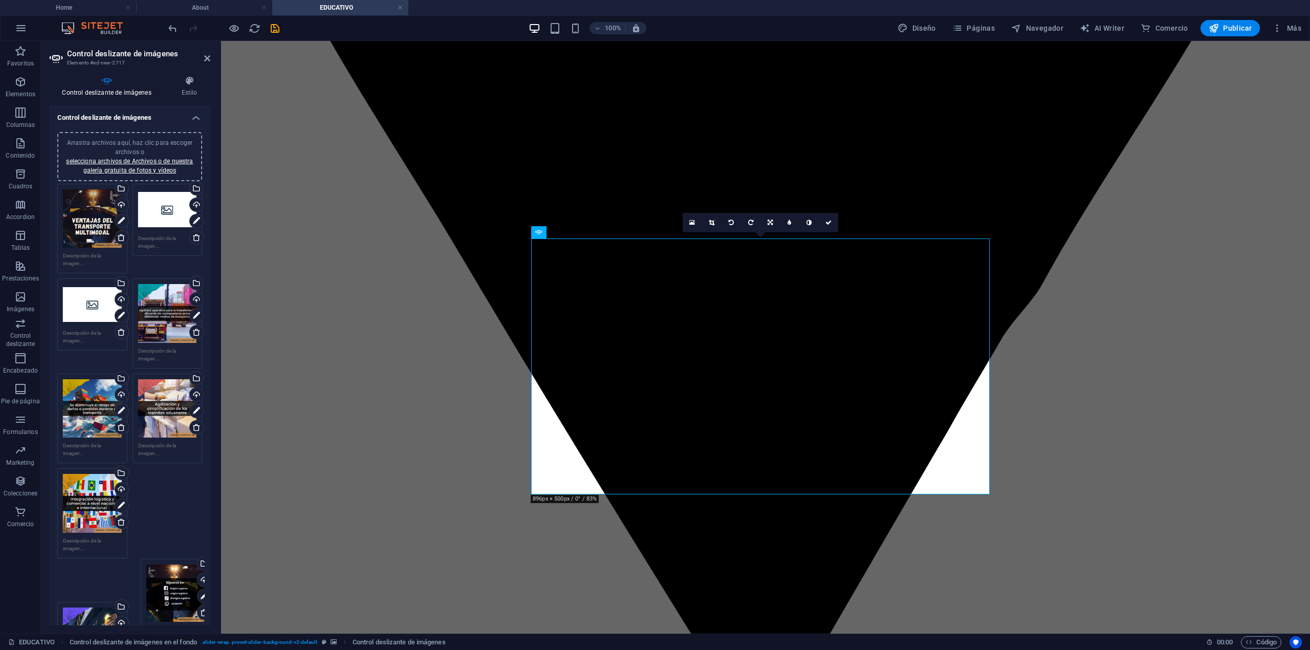
drag, startPoint x: 165, startPoint y: 325, endPoint x: 173, endPoint y: 514, distance: 190.1
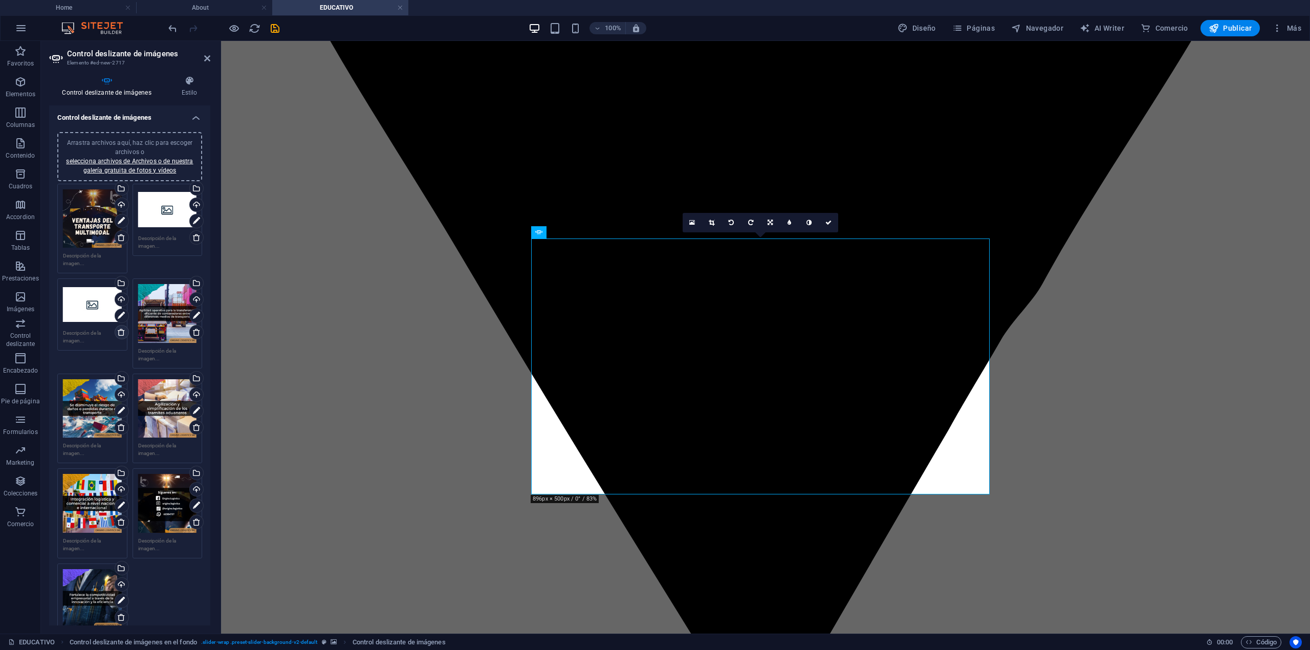
click at [119, 329] on icon at bounding box center [121, 332] width 8 height 8
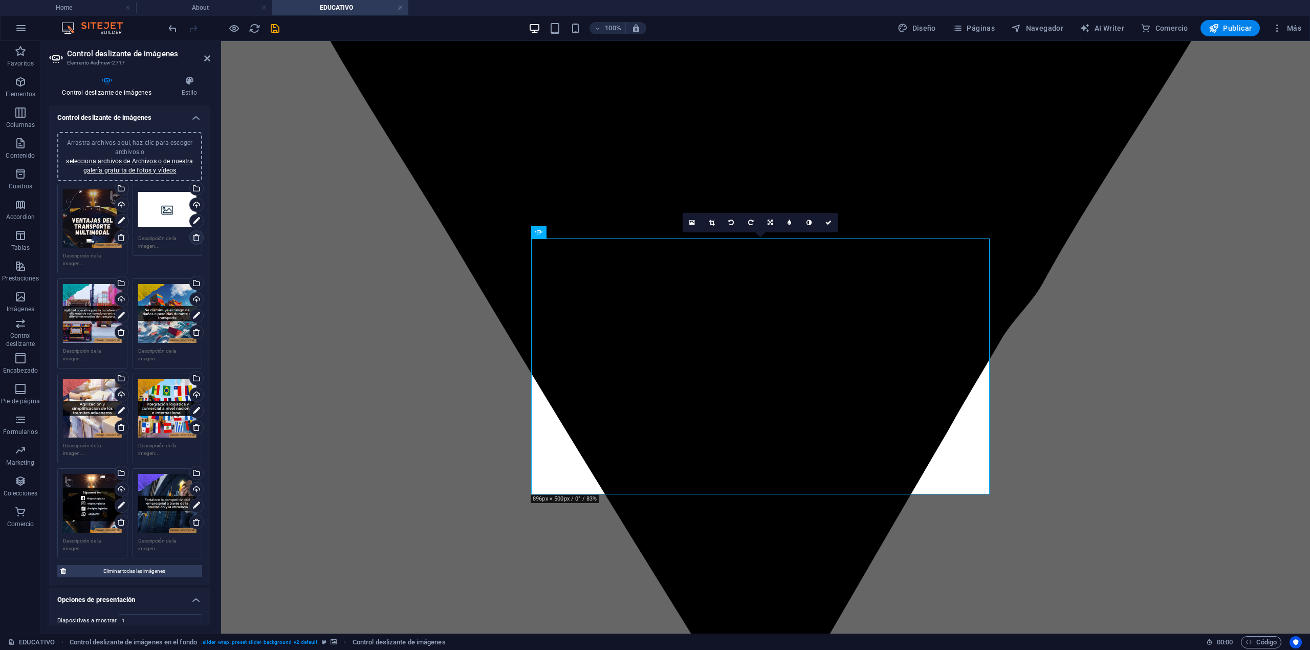
click at [196, 233] on icon at bounding box center [196, 237] width 8 height 8
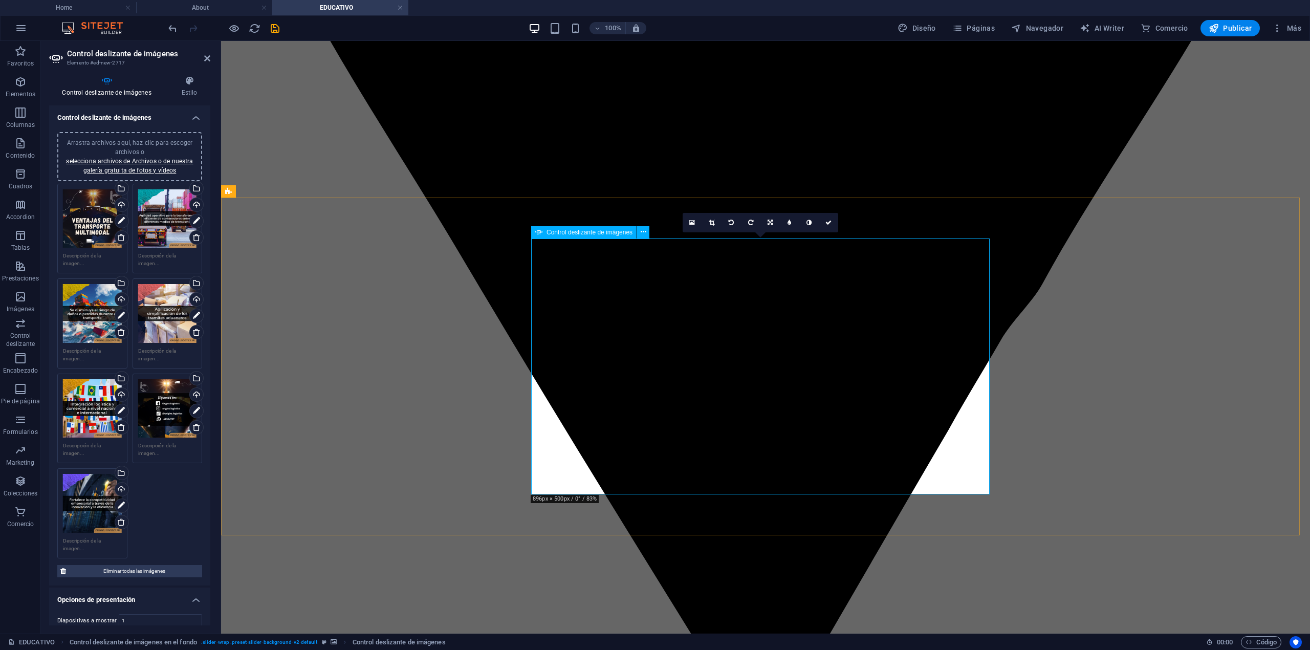
click at [713, 226] on link at bounding box center [711, 222] width 19 height 19
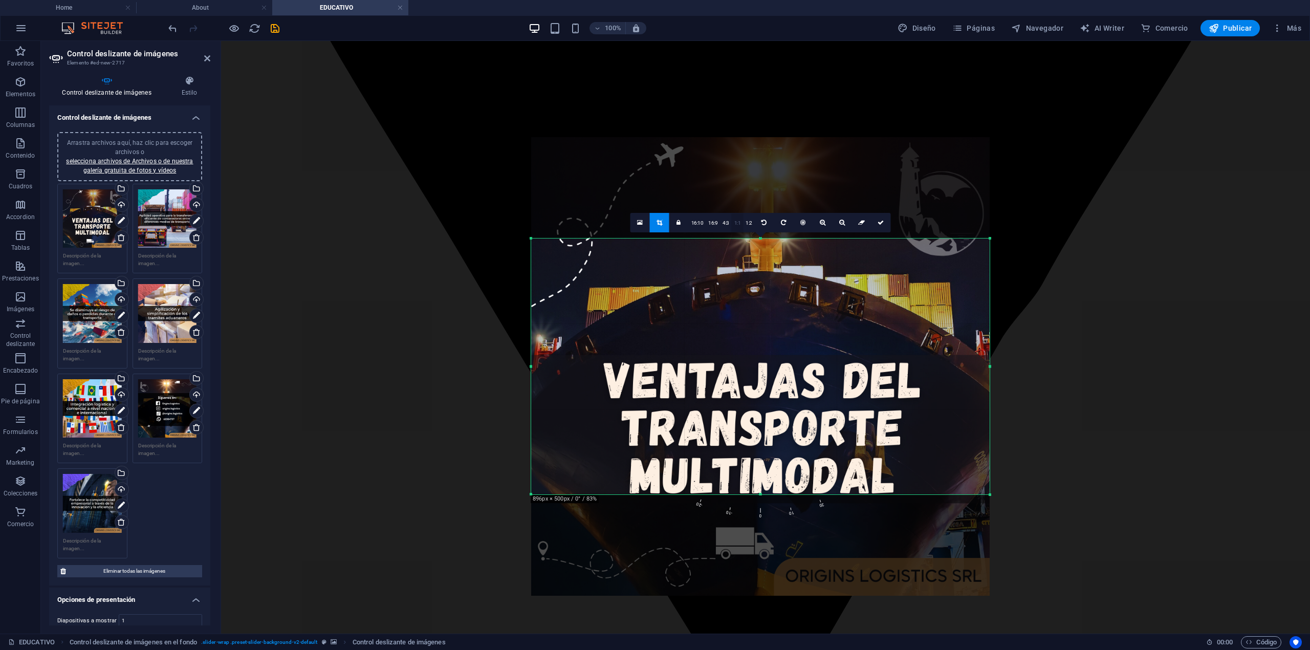
click at [734, 220] on link "1:1" at bounding box center [738, 222] width 12 height 19
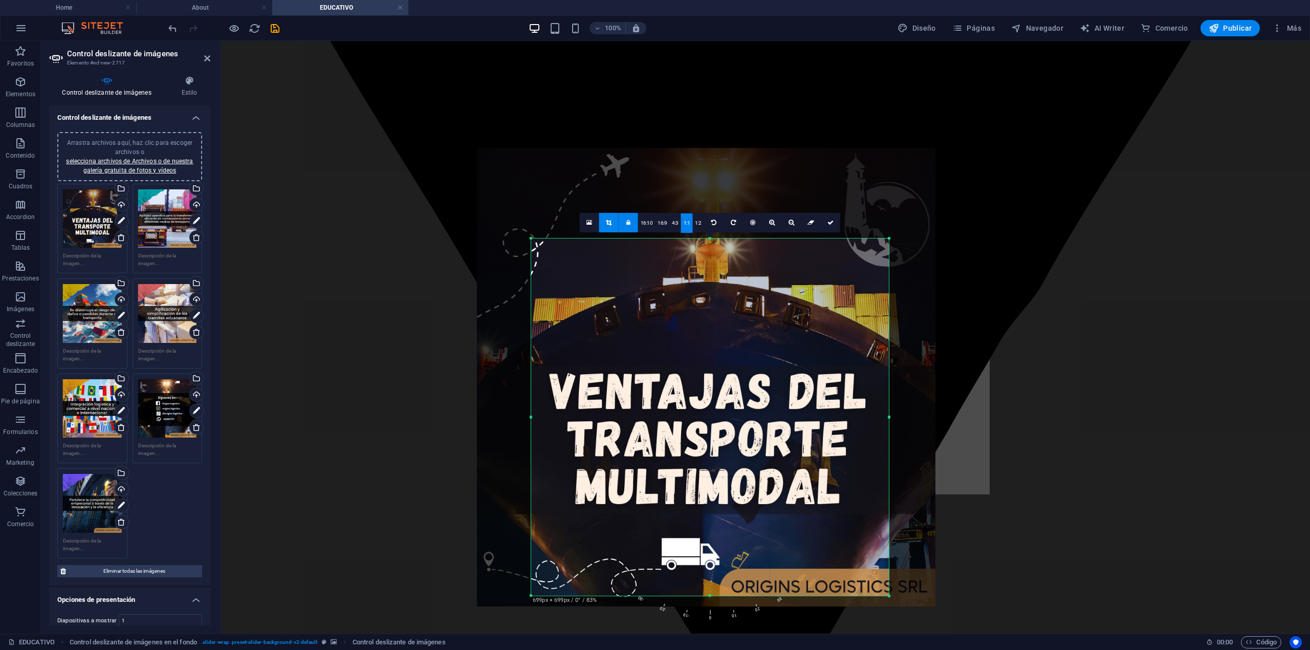
drag, startPoint x: 744, startPoint y: 372, endPoint x: 663, endPoint y: 371, distance: 80.4
click at [665, 372] on div at bounding box center [706, 377] width 459 height 459
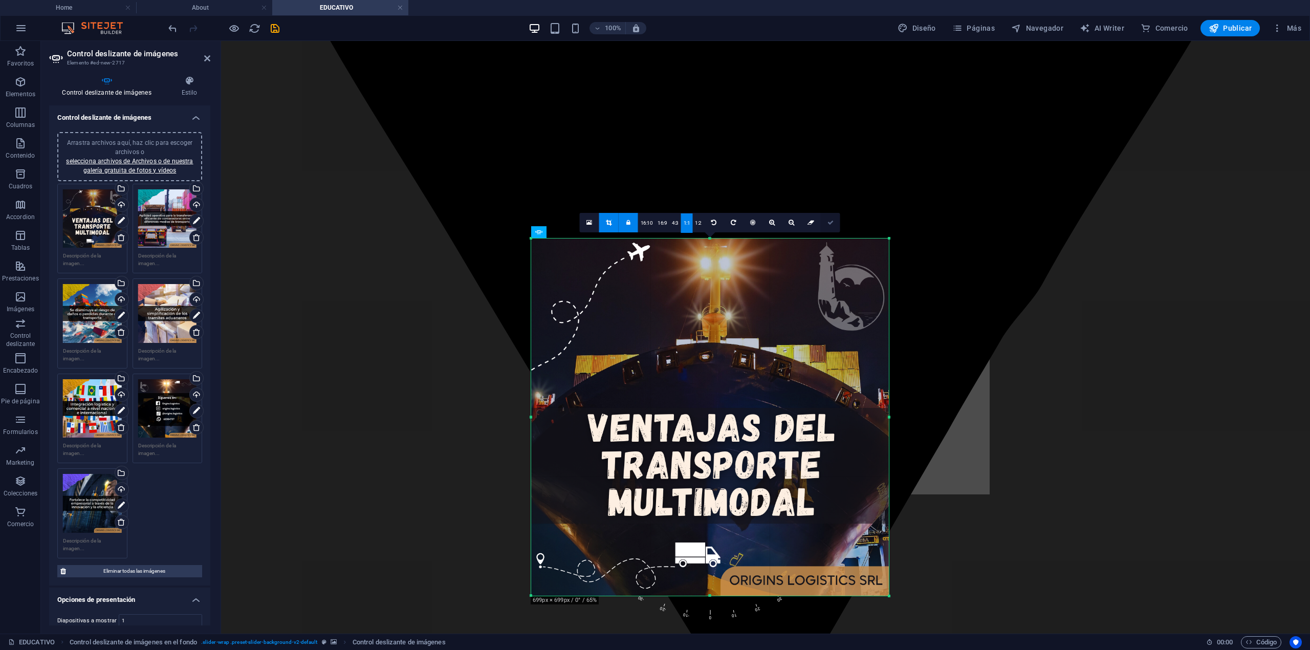
click at [832, 221] on link at bounding box center [830, 222] width 19 height 19
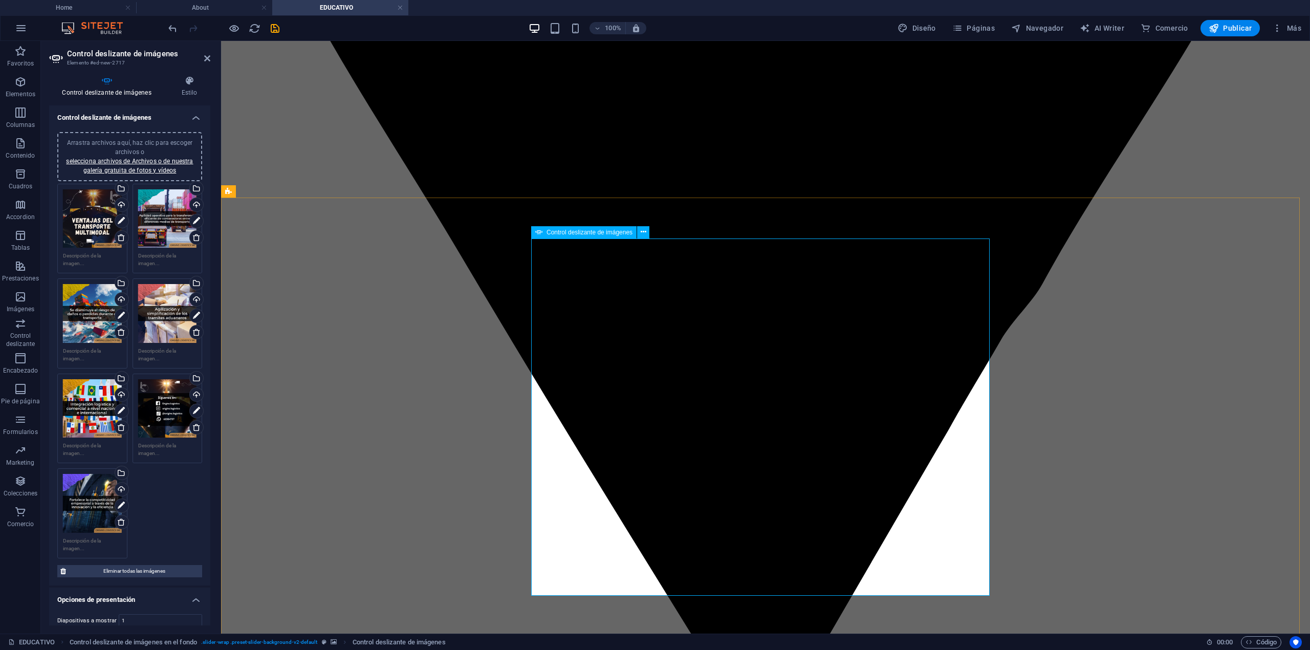
click at [709, 224] on icon at bounding box center [712, 223] width 6 height 6
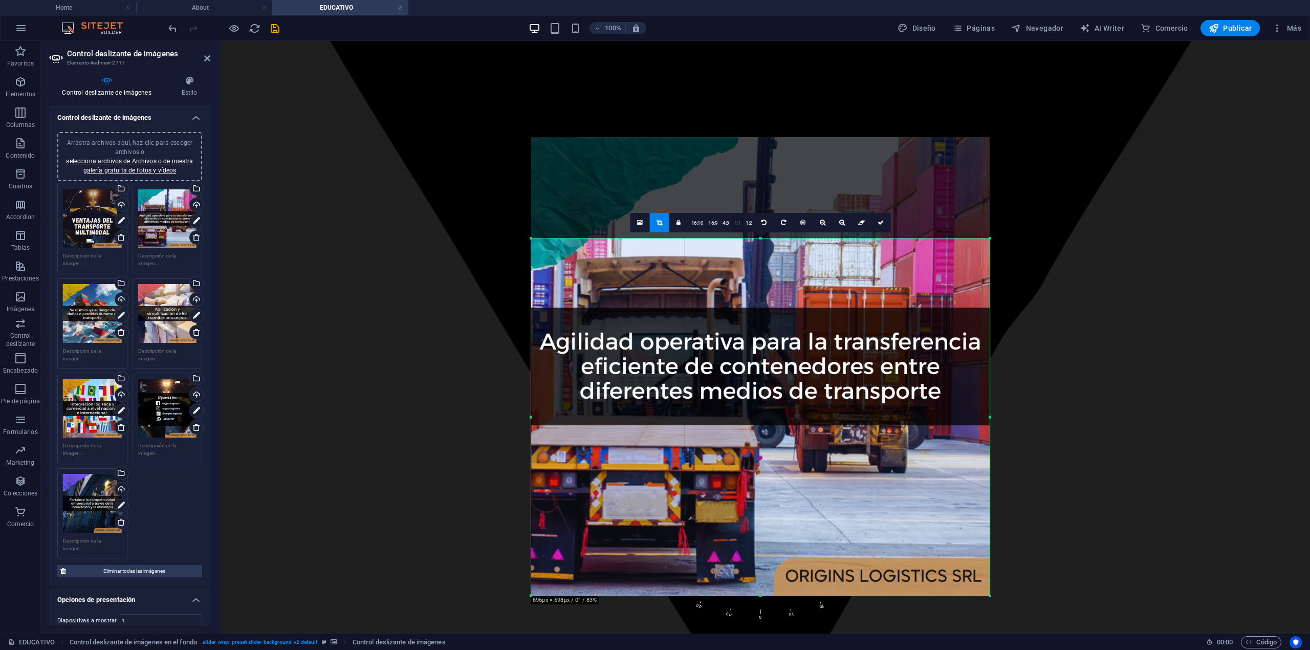
click at [737, 224] on link "1:1" at bounding box center [738, 222] width 12 height 19
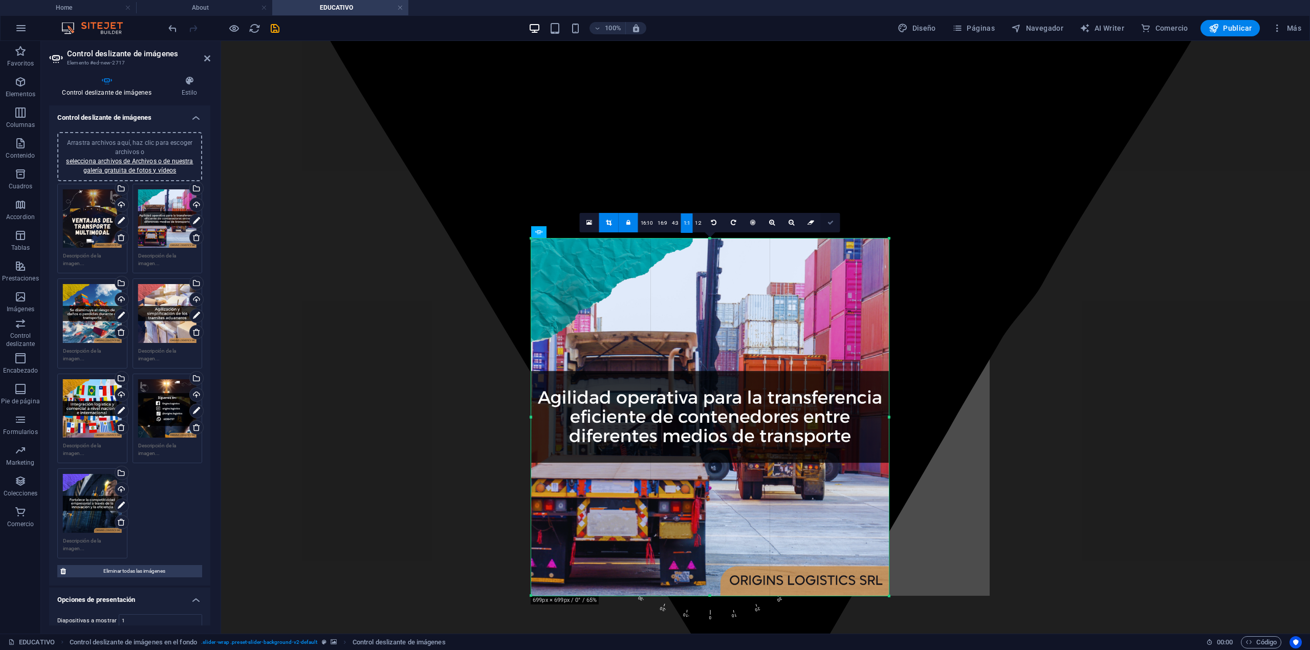
click at [832, 217] on link at bounding box center [830, 222] width 19 height 19
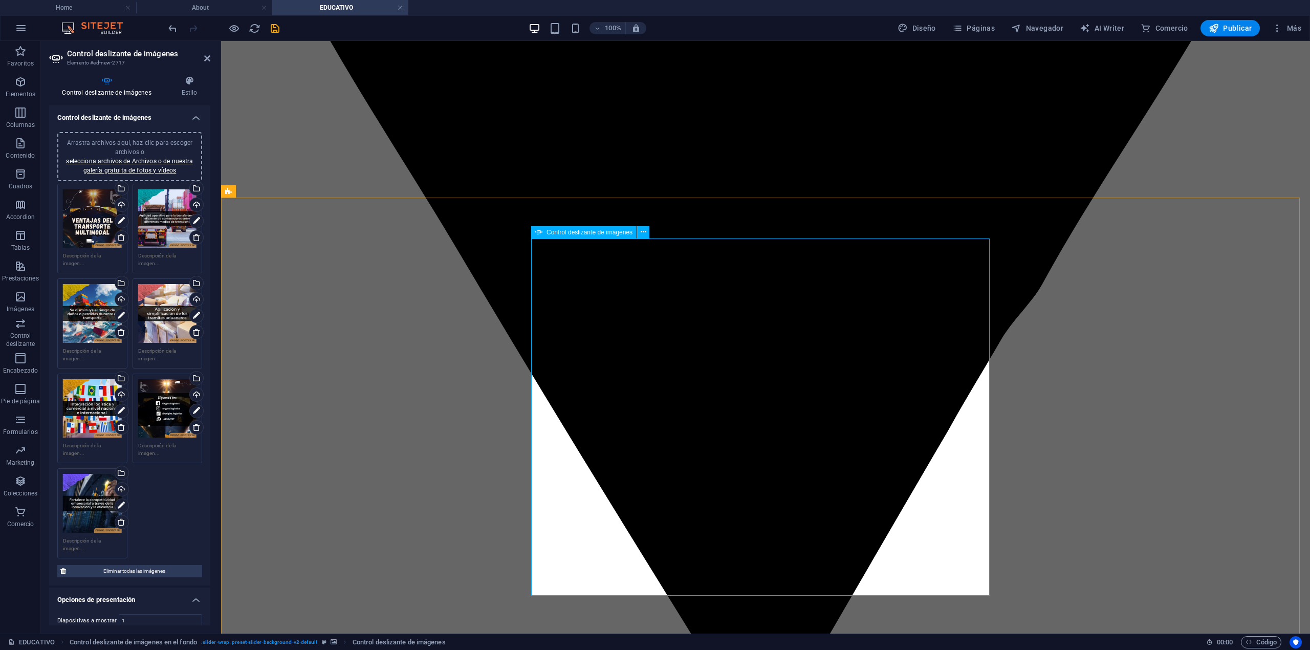
click at [708, 222] on link at bounding box center [711, 222] width 19 height 19
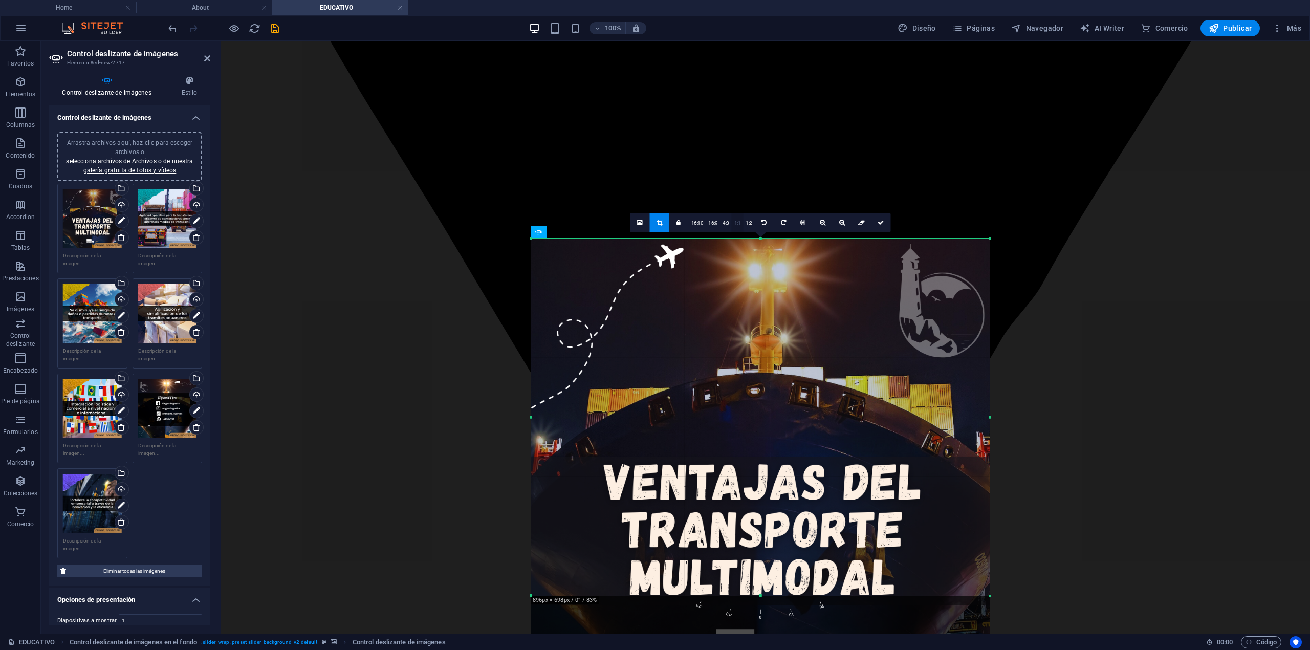
click at [740, 219] on link "1:1" at bounding box center [738, 222] width 12 height 19
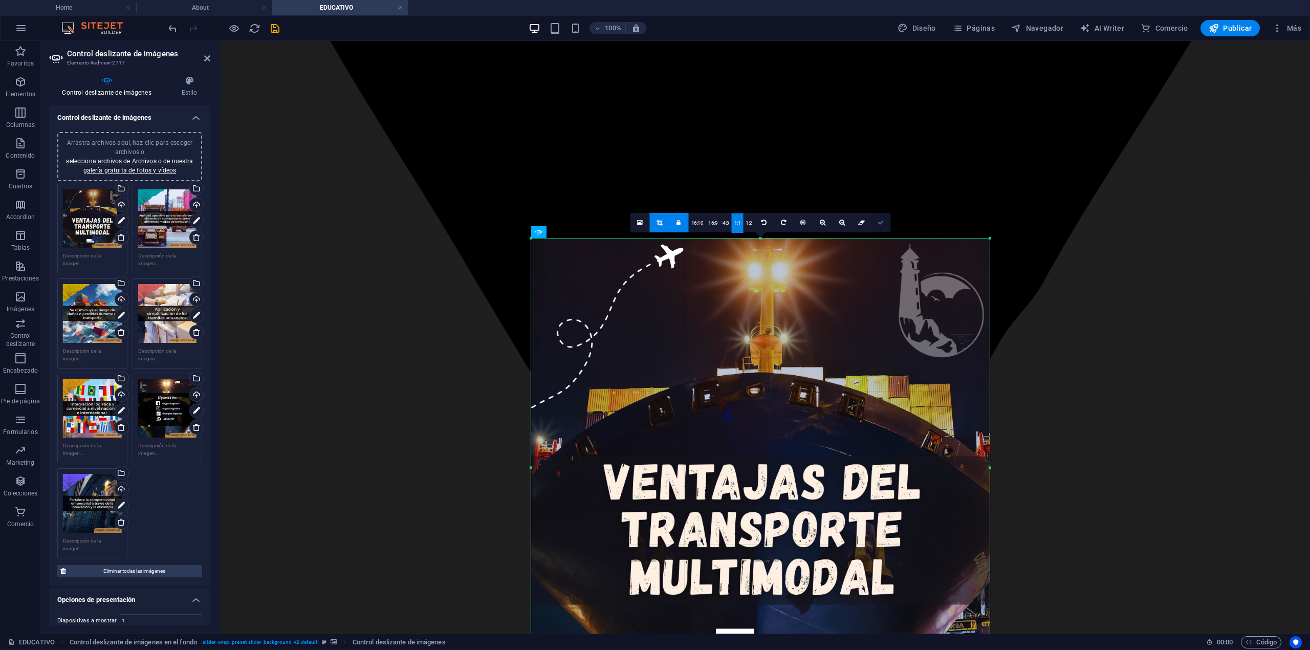
click at [881, 229] on link at bounding box center [881, 222] width 19 height 19
type input "896"
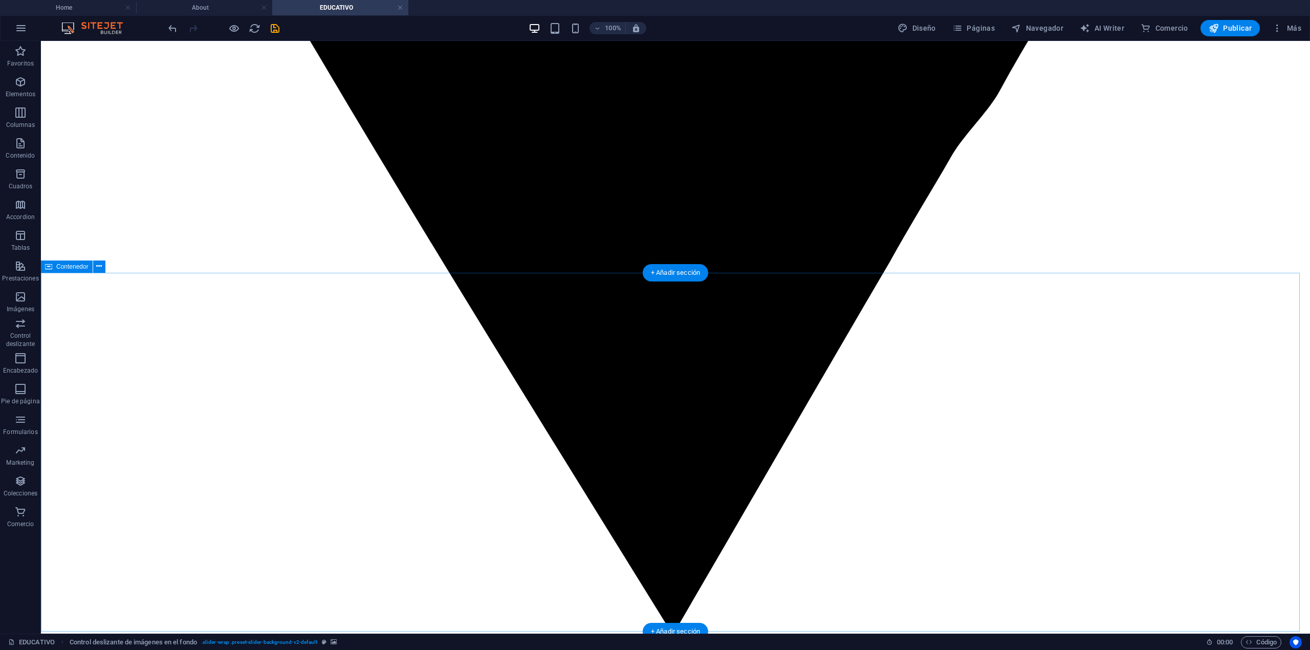
scroll to position [2184, 0]
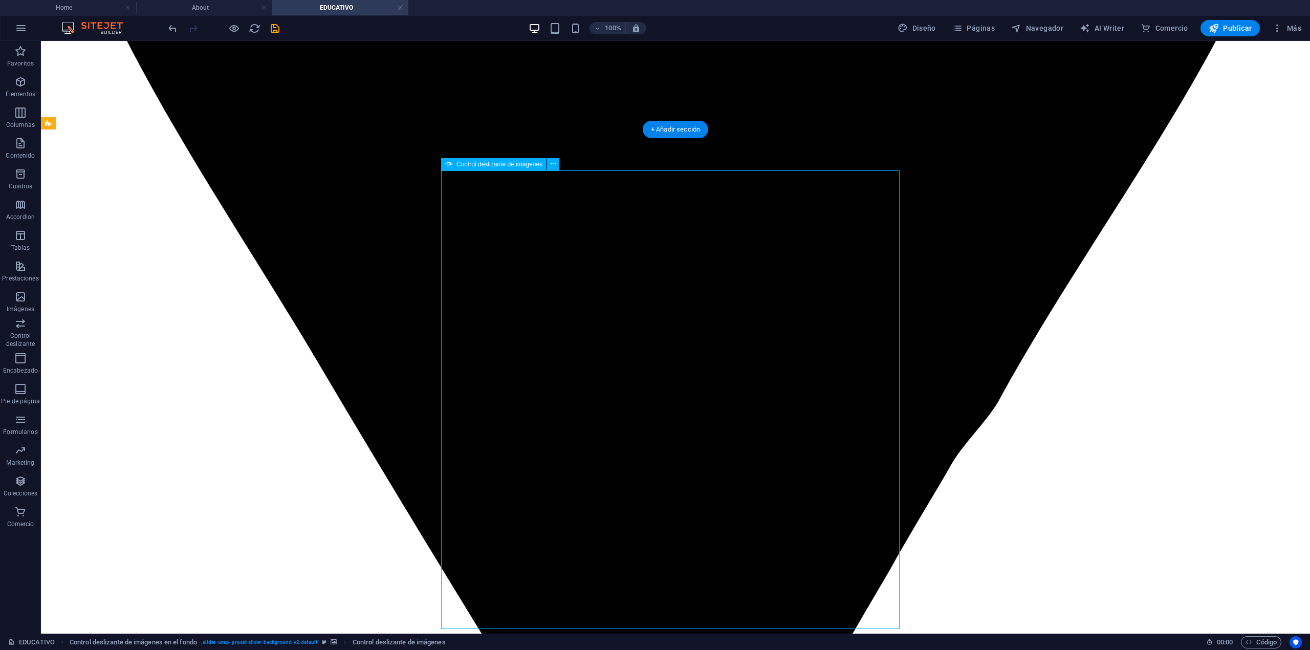
select select "px"
select select "ms"
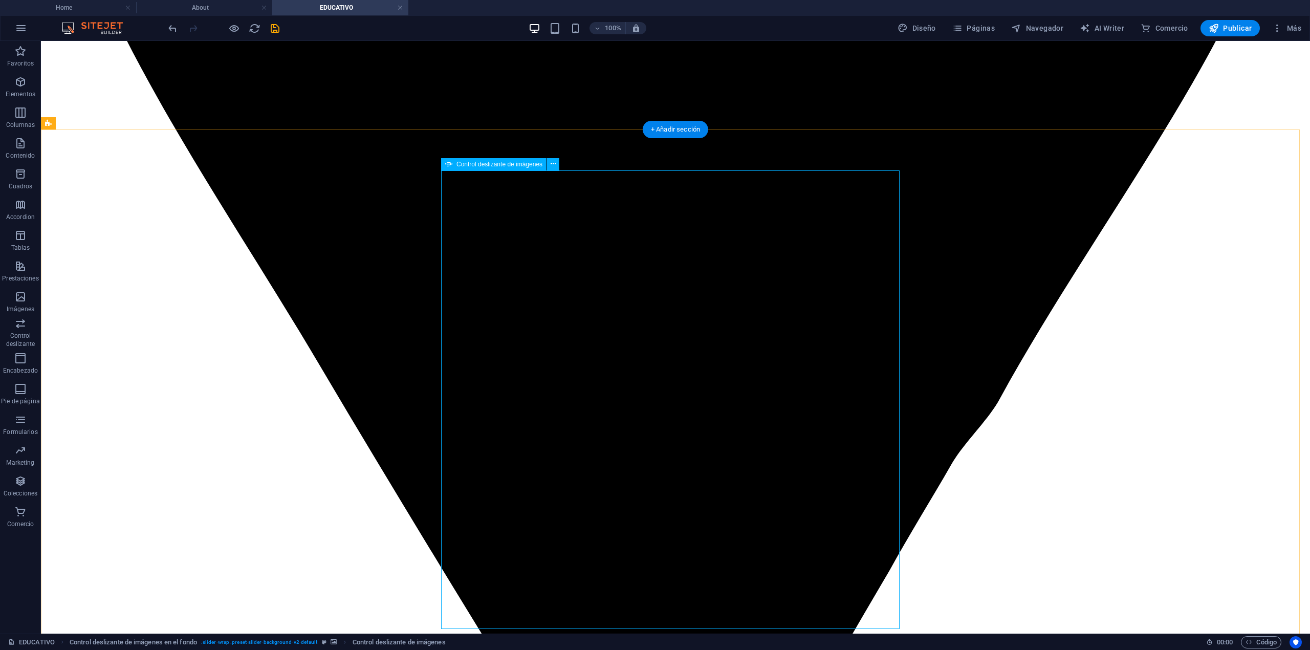
select select "s"
select select "progressive"
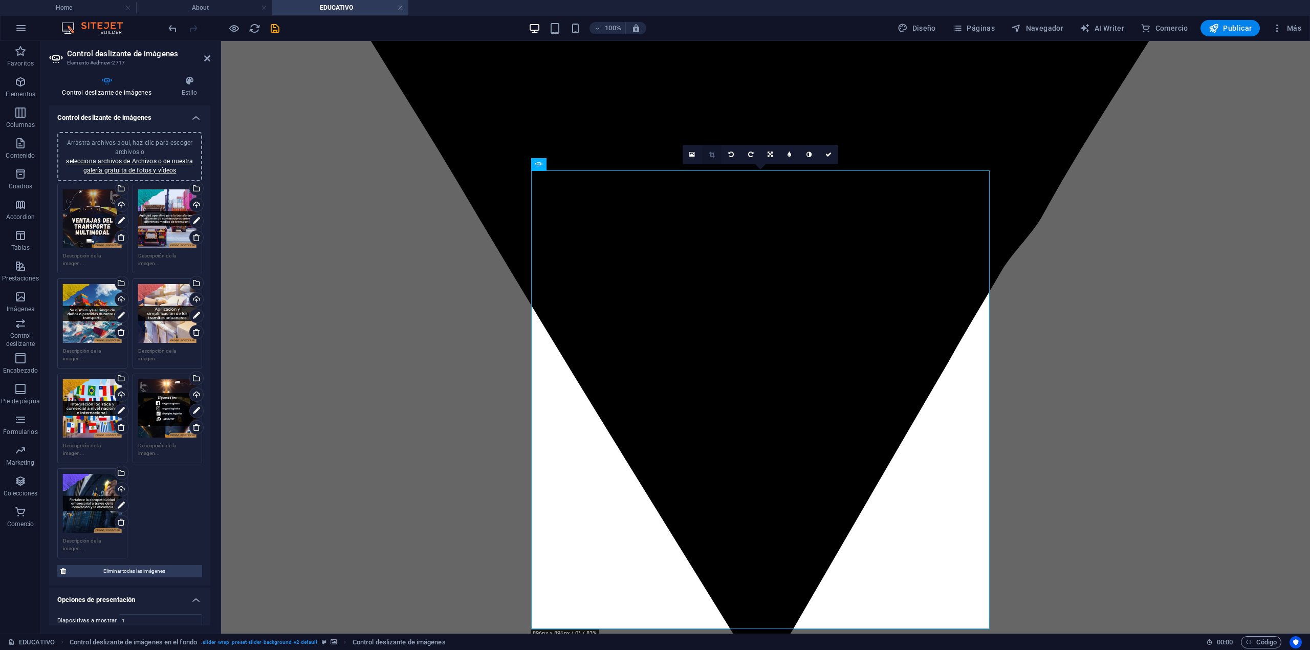
click at [707, 156] on link at bounding box center [711, 154] width 19 height 19
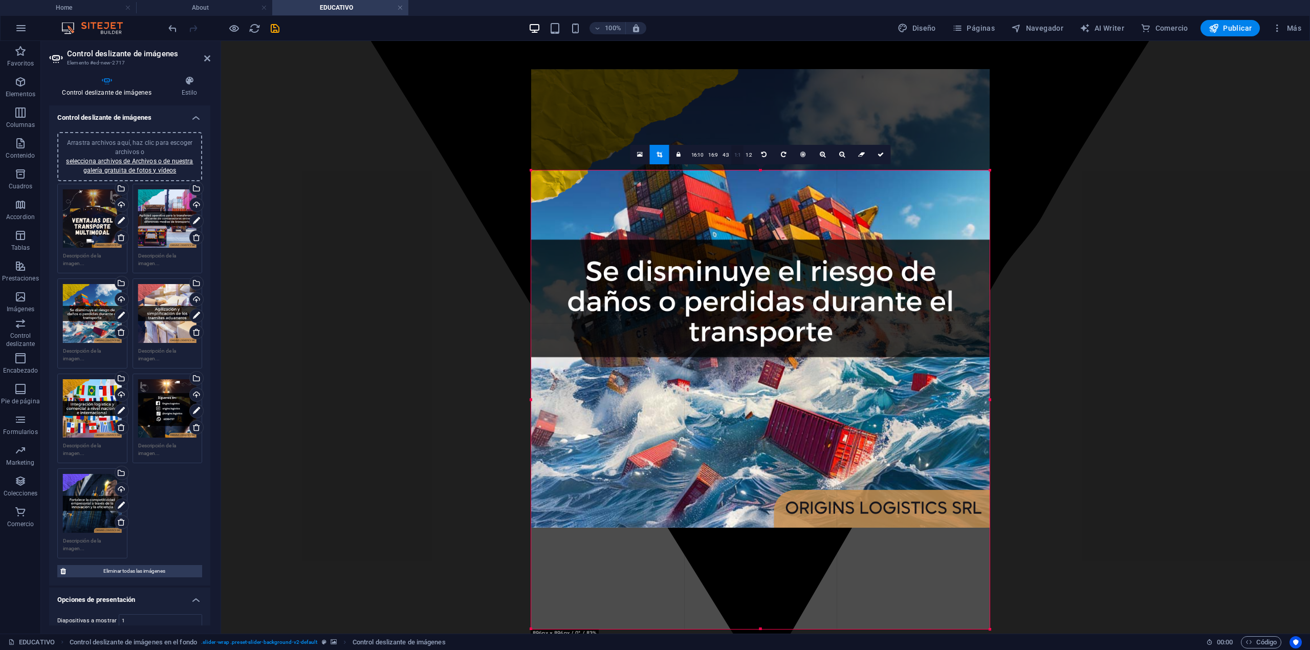
click at [738, 156] on link "1:1" at bounding box center [738, 154] width 12 height 19
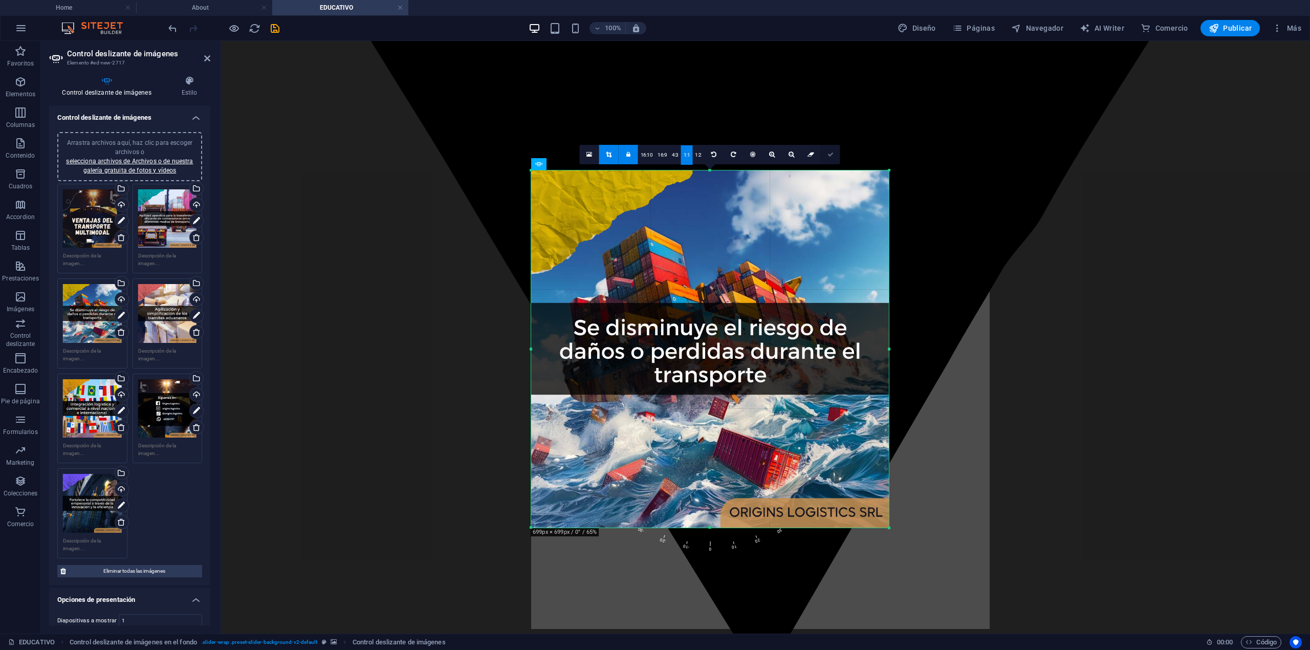
click at [832, 158] on link at bounding box center [830, 154] width 19 height 19
type input "698"
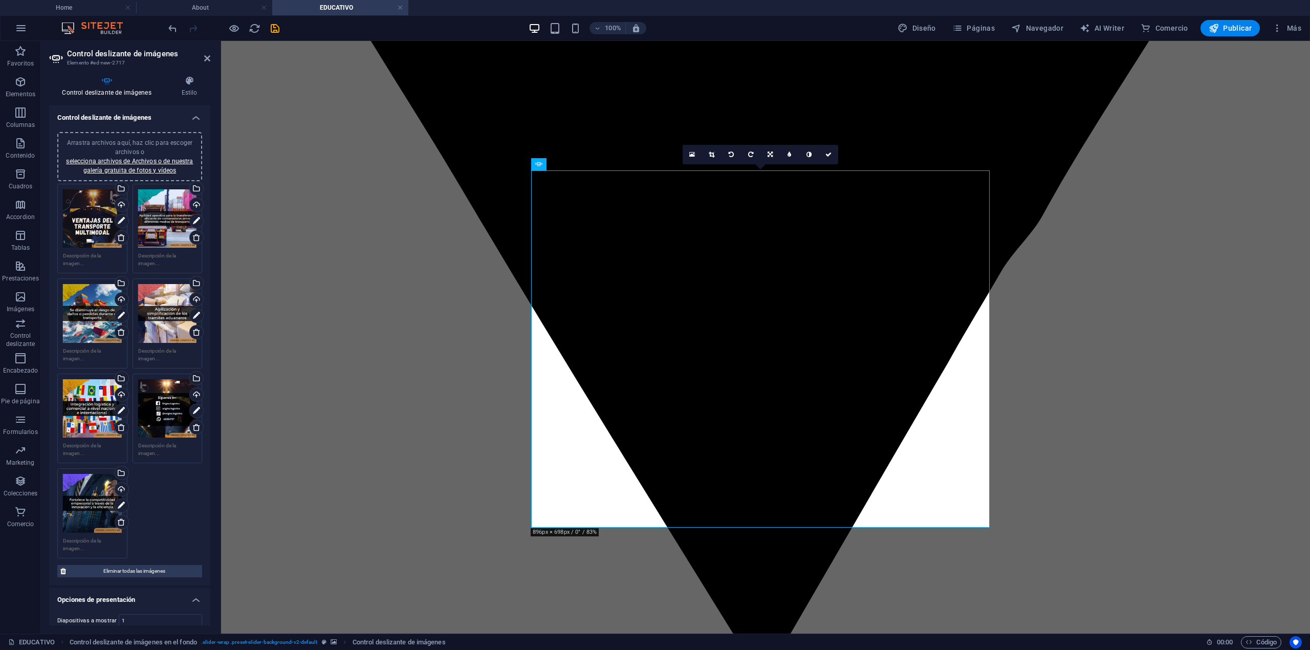
click at [711, 156] on icon at bounding box center [712, 155] width 6 height 6
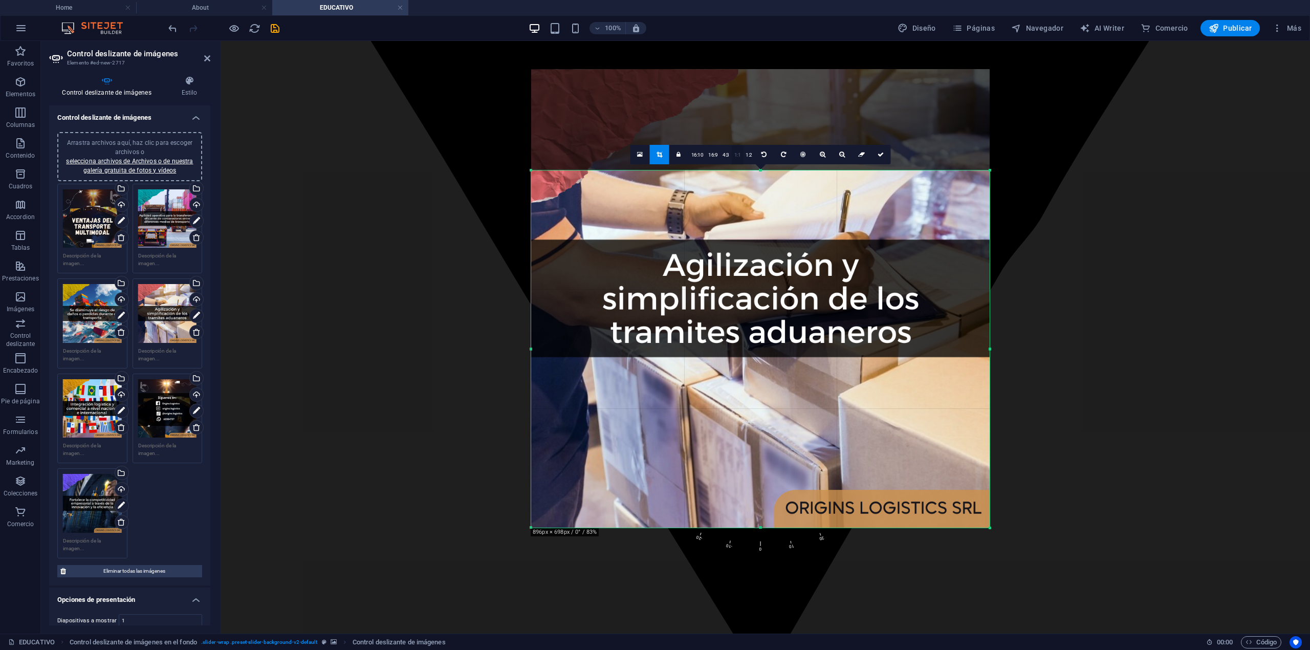
click at [738, 157] on link "1:1" at bounding box center [738, 154] width 12 height 19
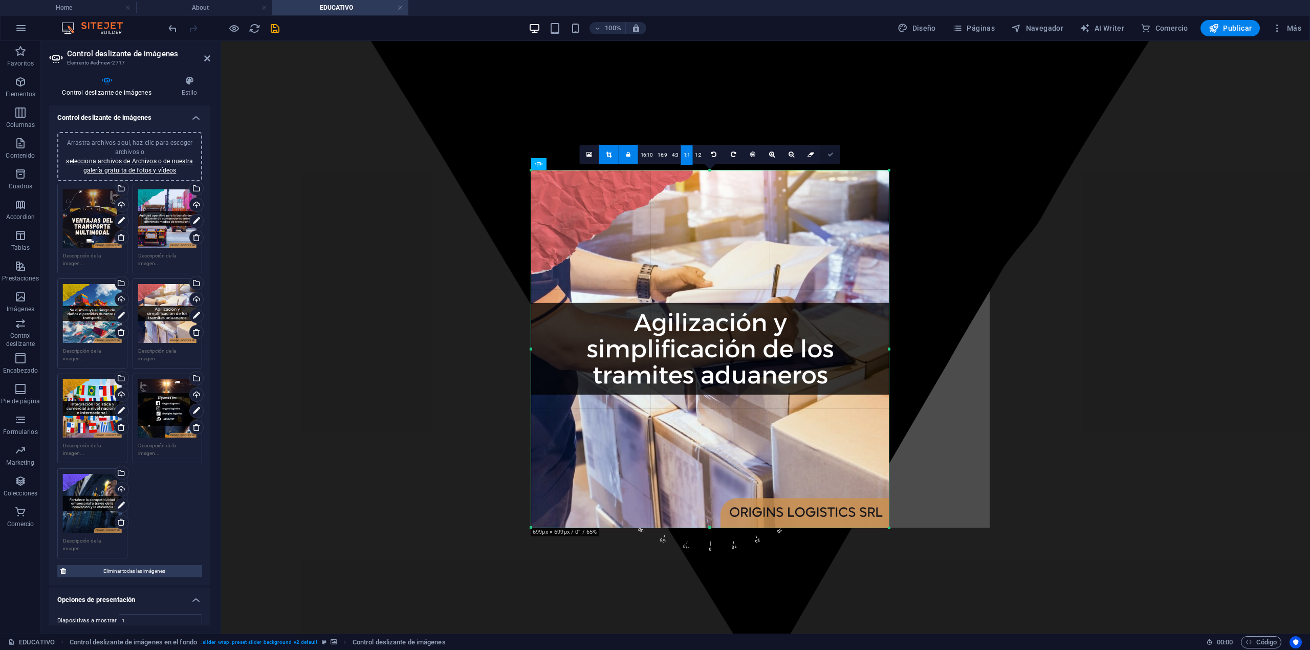
click at [828, 154] on icon at bounding box center [831, 155] width 6 height 6
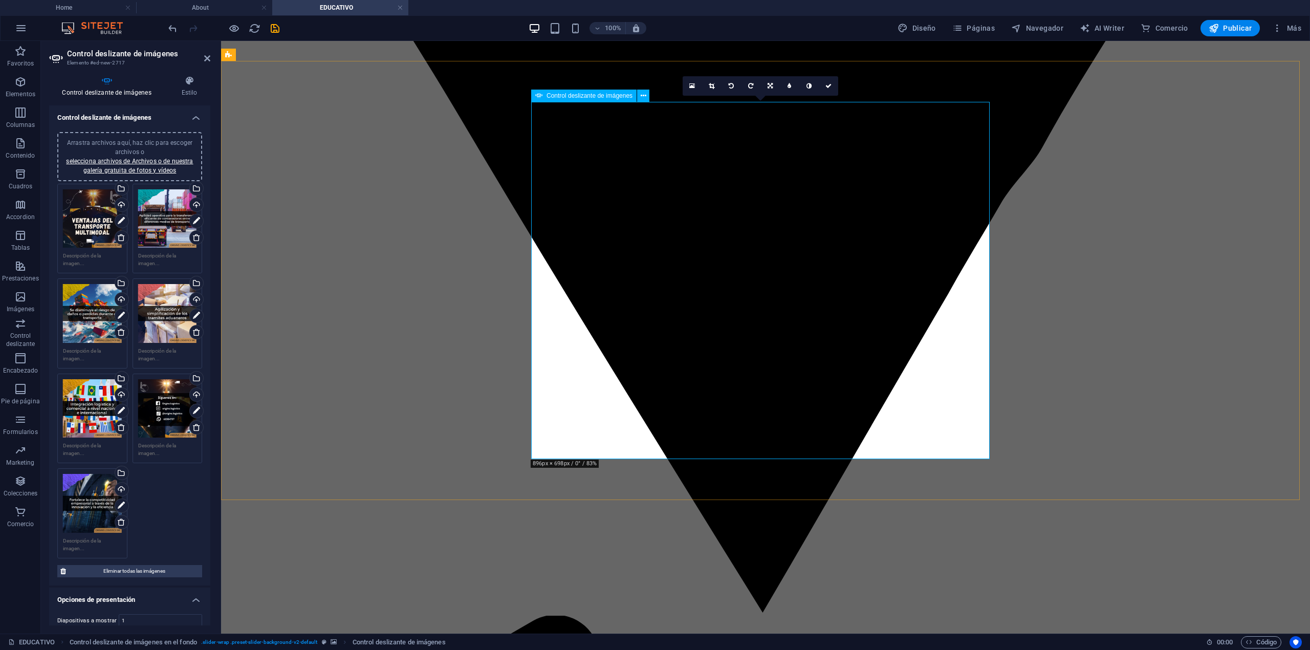
scroll to position [2047, 0]
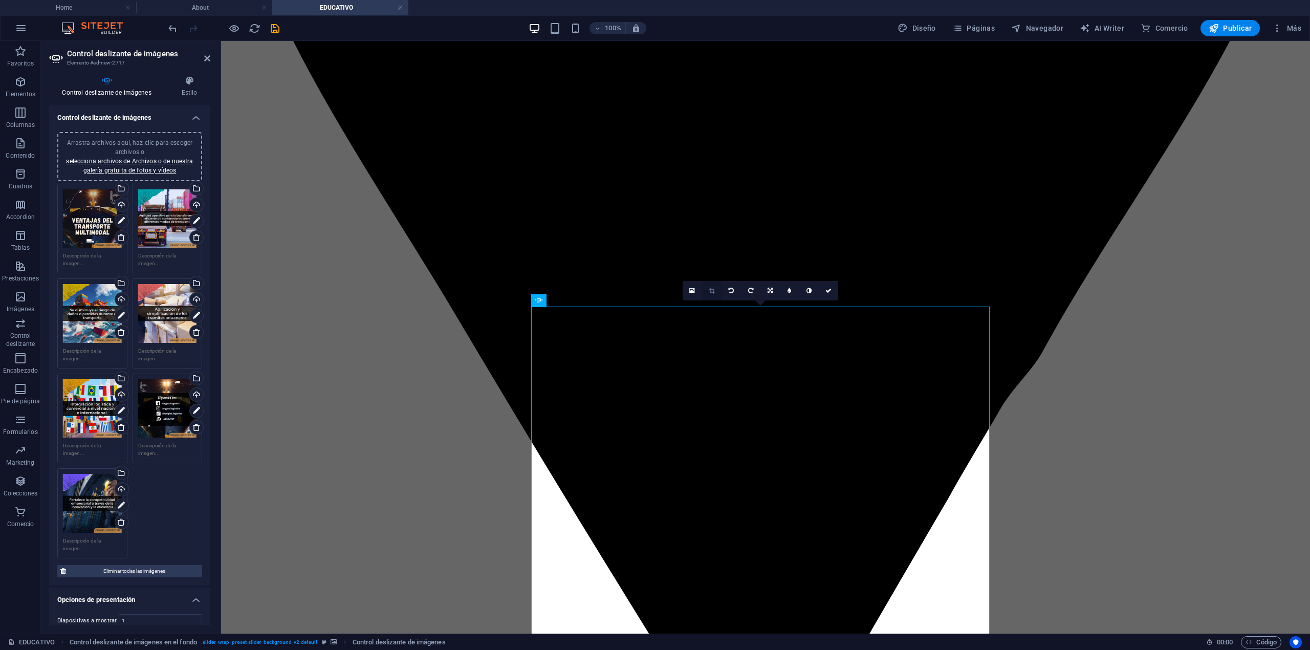
click at [708, 291] on link at bounding box center [711, 290] width 19 height 19
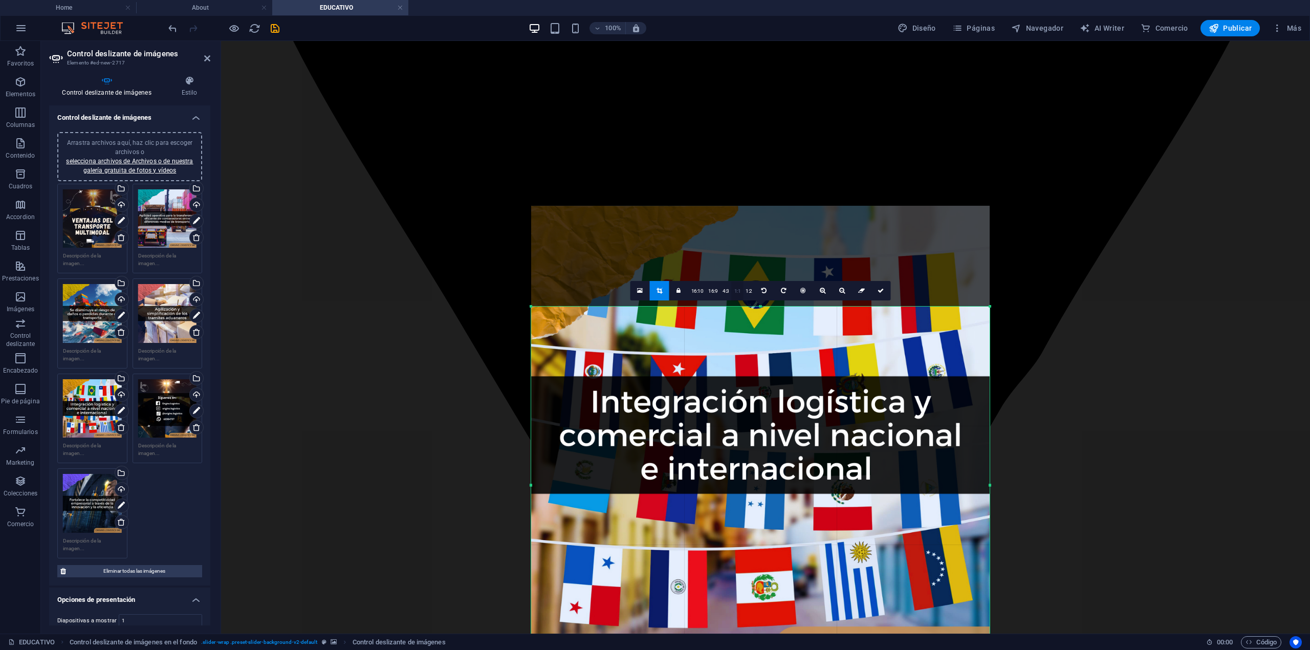
click at [738, 291] on link "1:1" at bounding box center [738, 291] width 12 height 19
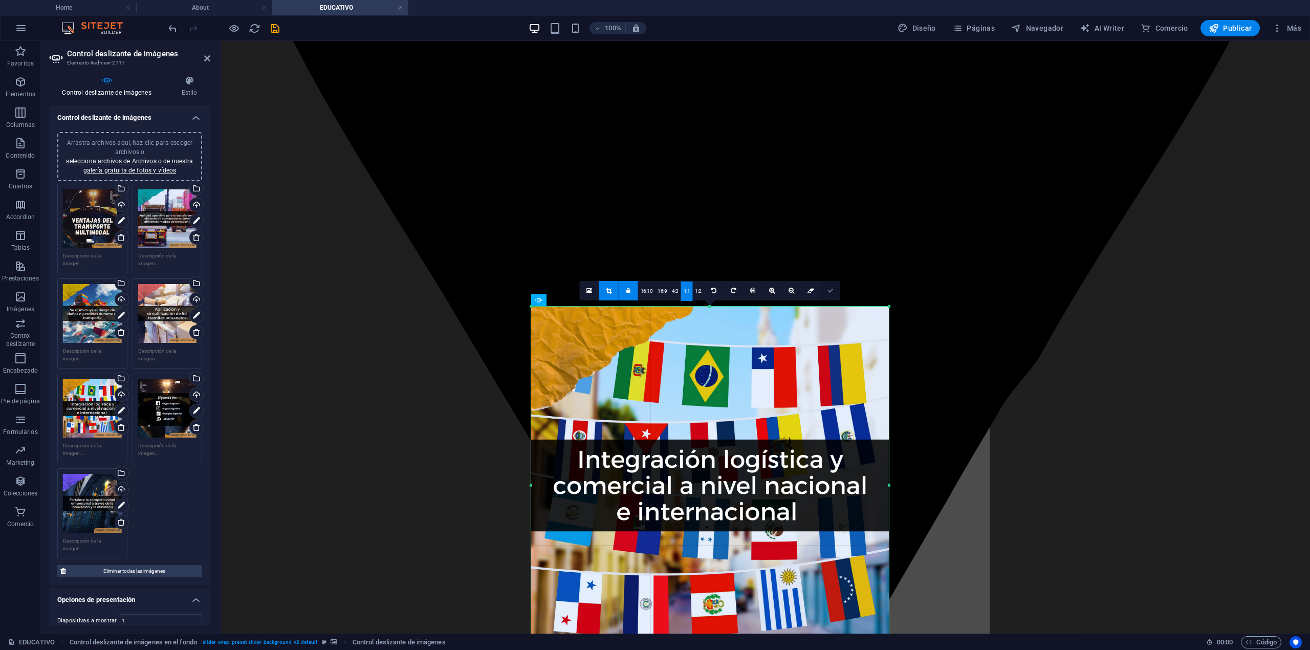
click at [830, 297] on link at bounding box center [830, 290] width 19 height 19
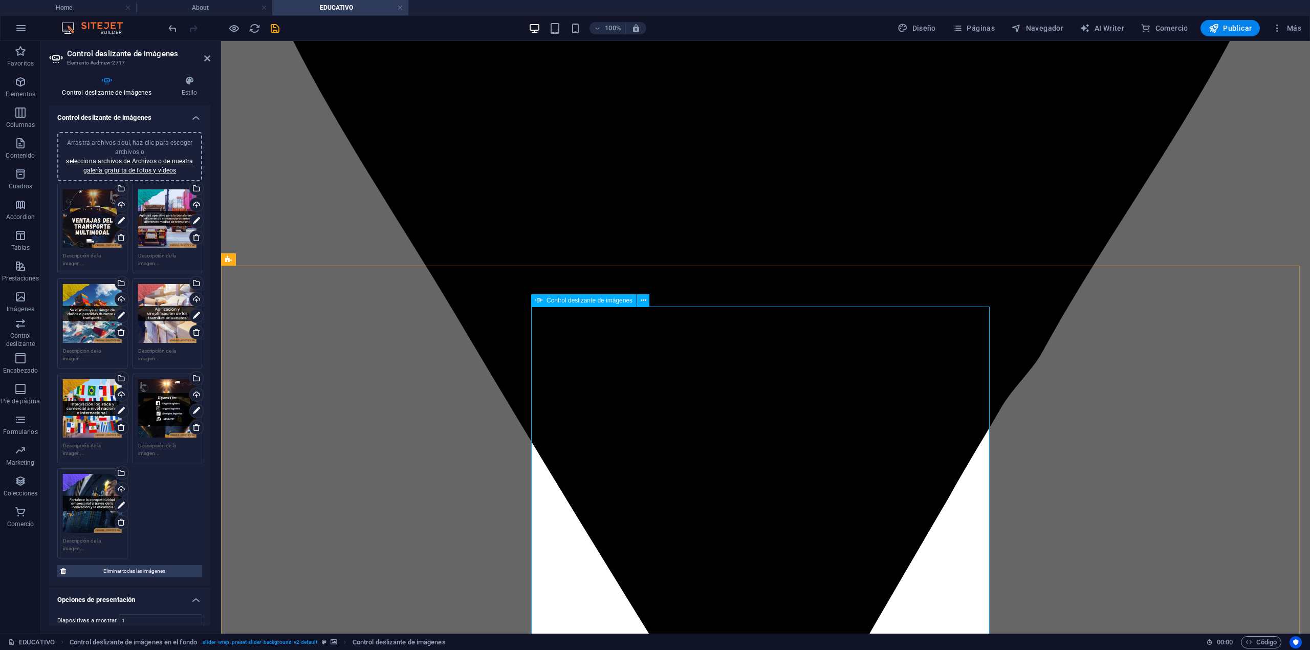
click at [709, 291] on icon at bounding box center [712, 291] width 6 height 6
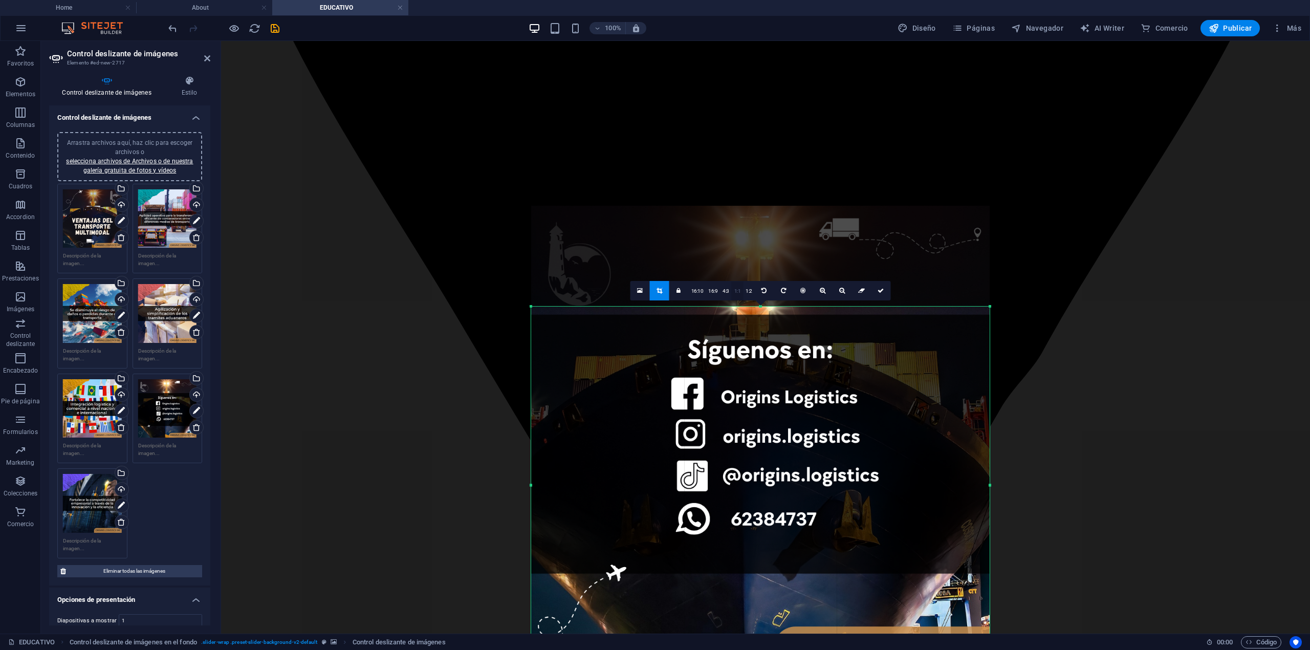
click at [733, 293] on link "1:1" at bounding box center [738, 291] width 12 height 19
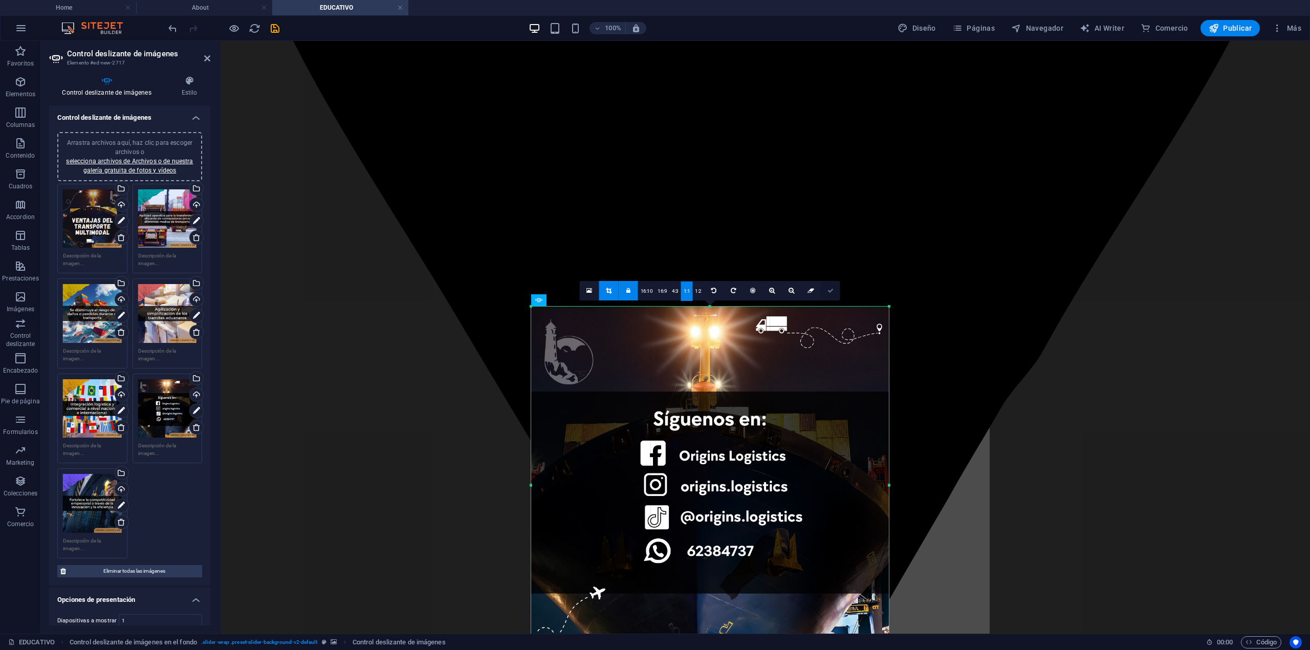
click at [831, 291] on icon at bounding box center [831, 291] width 6 height 6
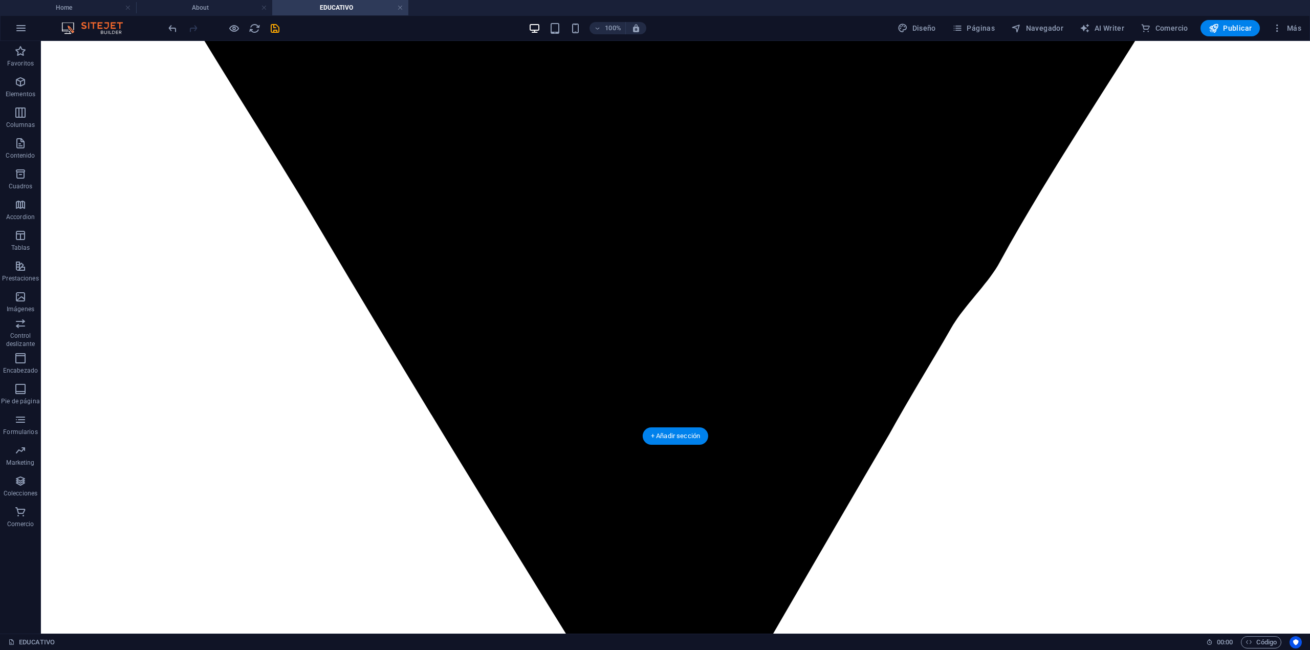
scroll to position [2184, 0]
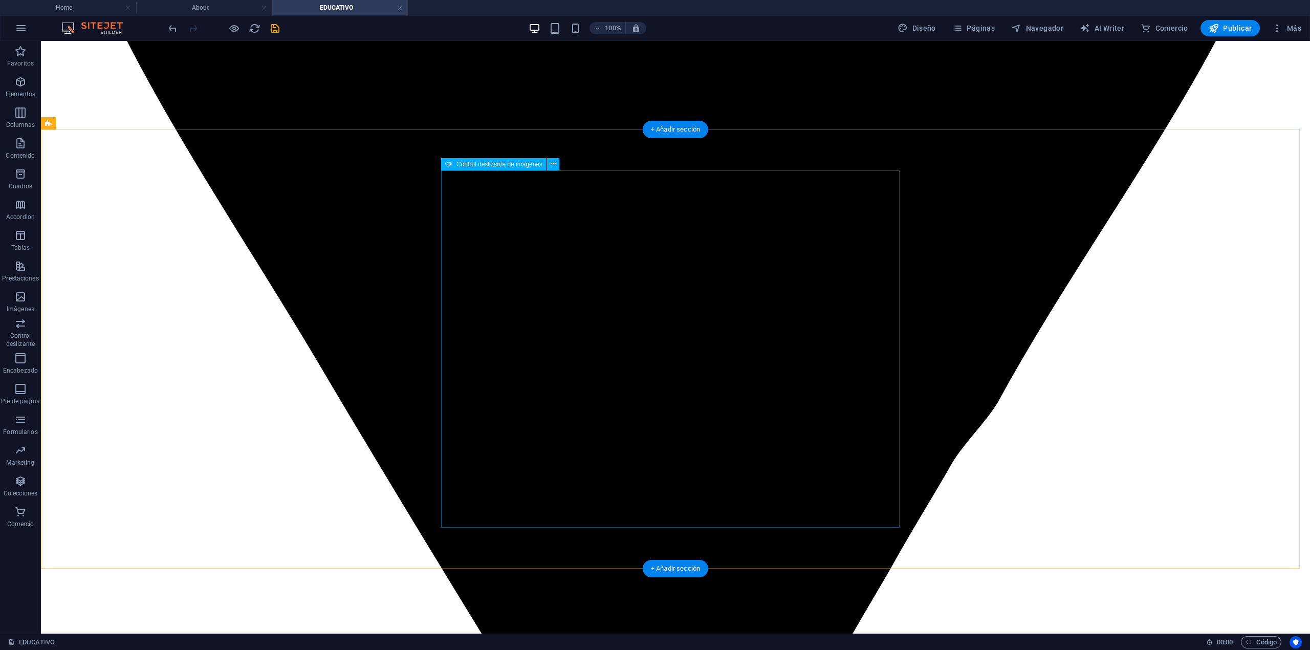
select select "px"
select select "ms"
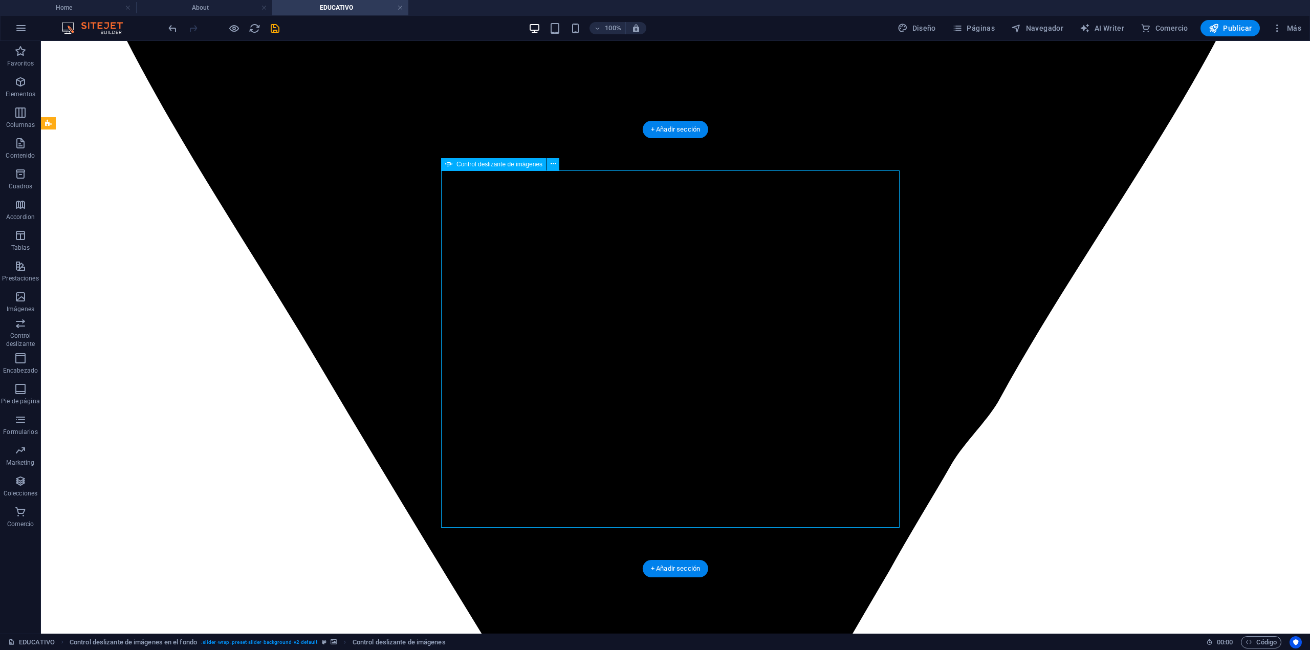
select select "s"
select select "progressive"
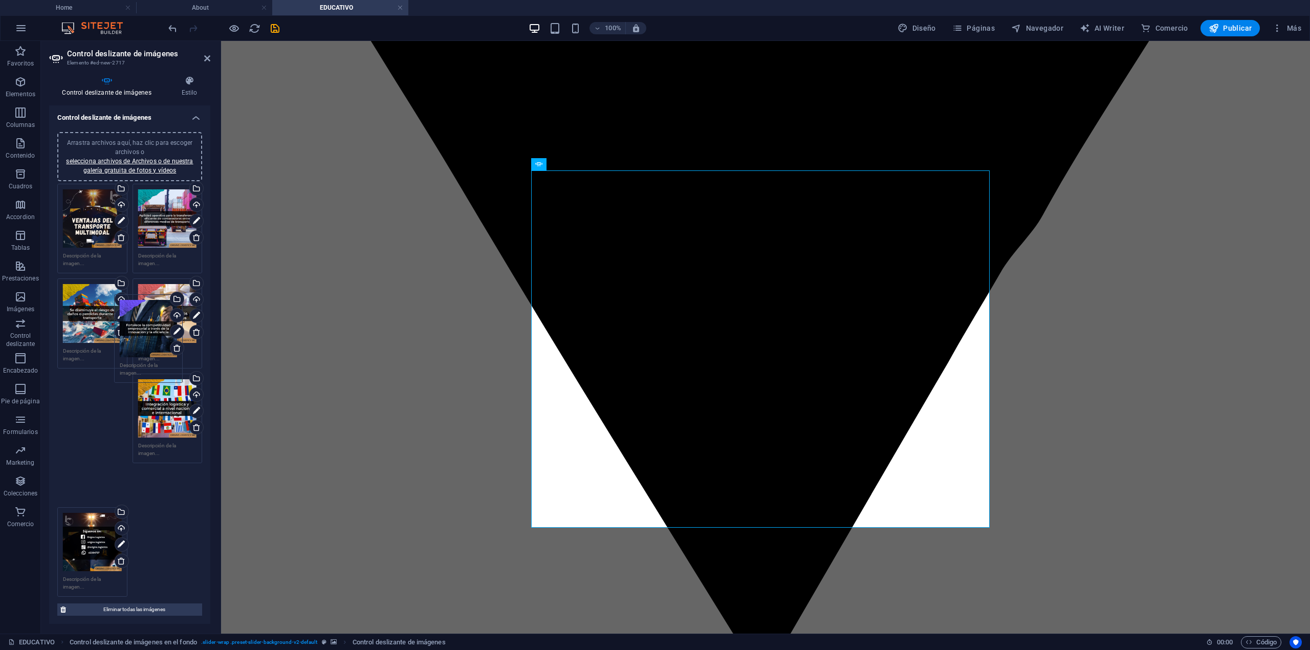
drag, startPoint x: 83, startPoint y: 503, endPoint x: 139, endPoint y: 332, distance: 179.5
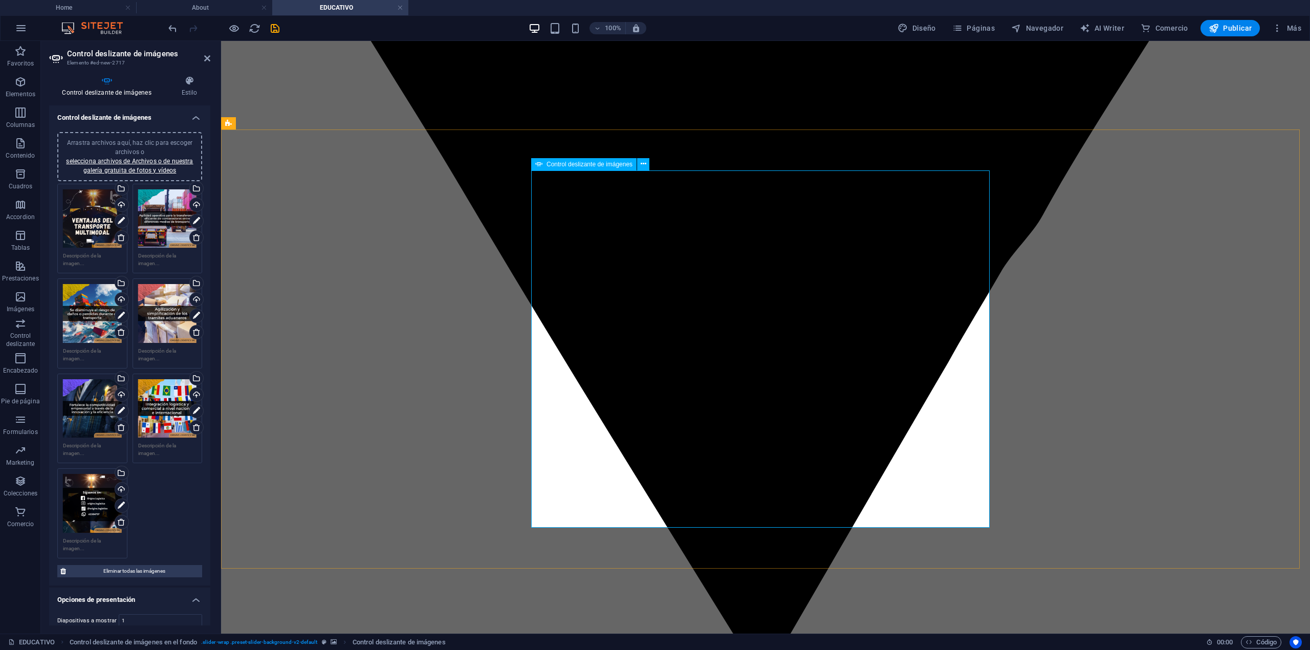
click at [714, 155] on icon at bounding box center [712, 155] width 6 height 6
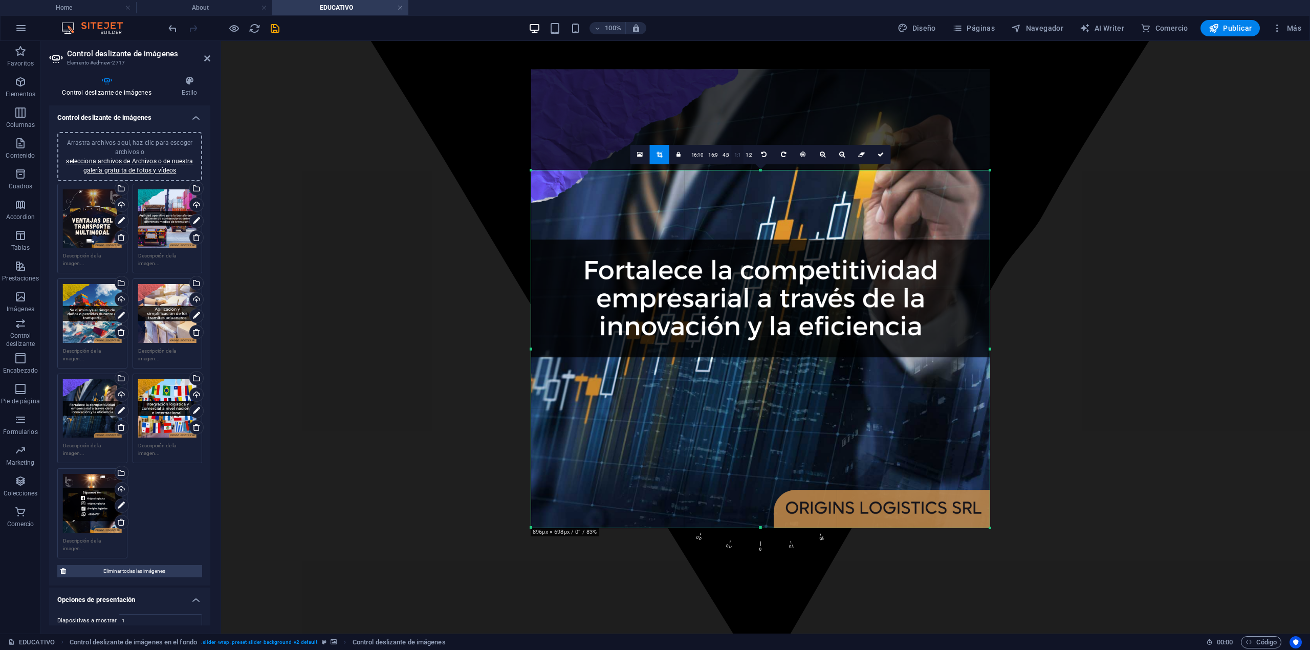
click at [736, 157] on link "1:1" at bounding box center [738, 154] width 12 height 19
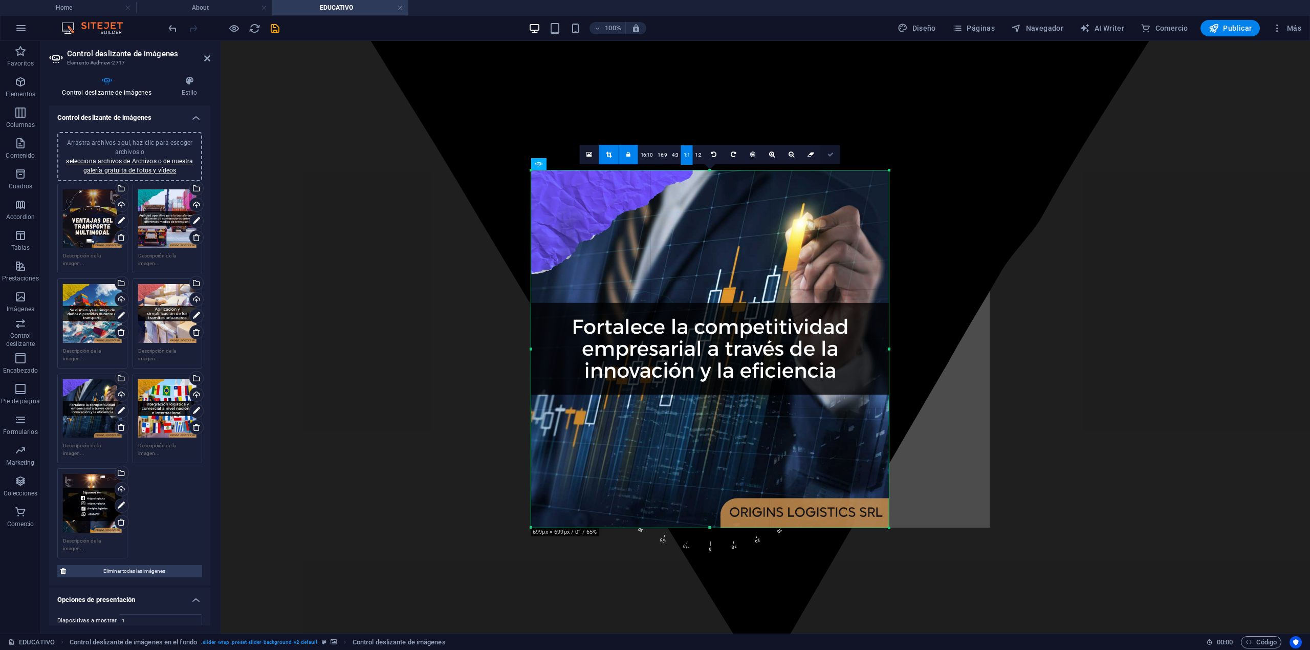
click at [834, 155] on link at bounding box center [830, 154] width 19 height 19
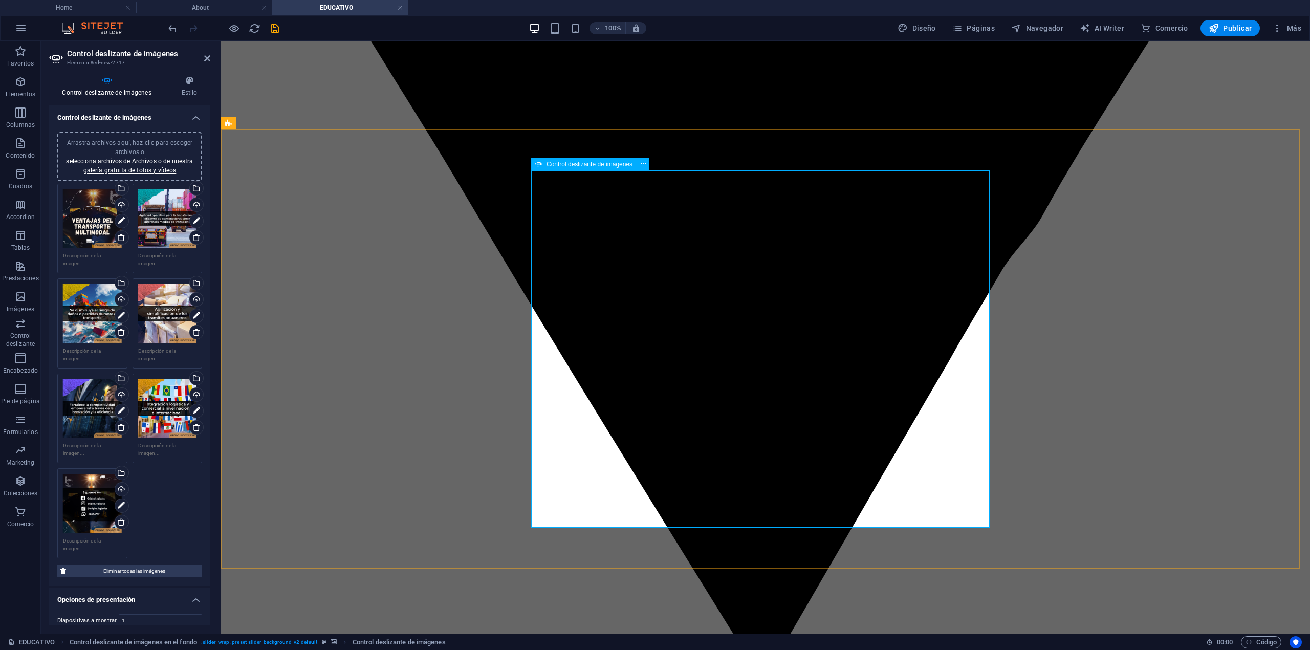
click at [709, 152] on icon at bounding box center [712, 155] width 6 height 6
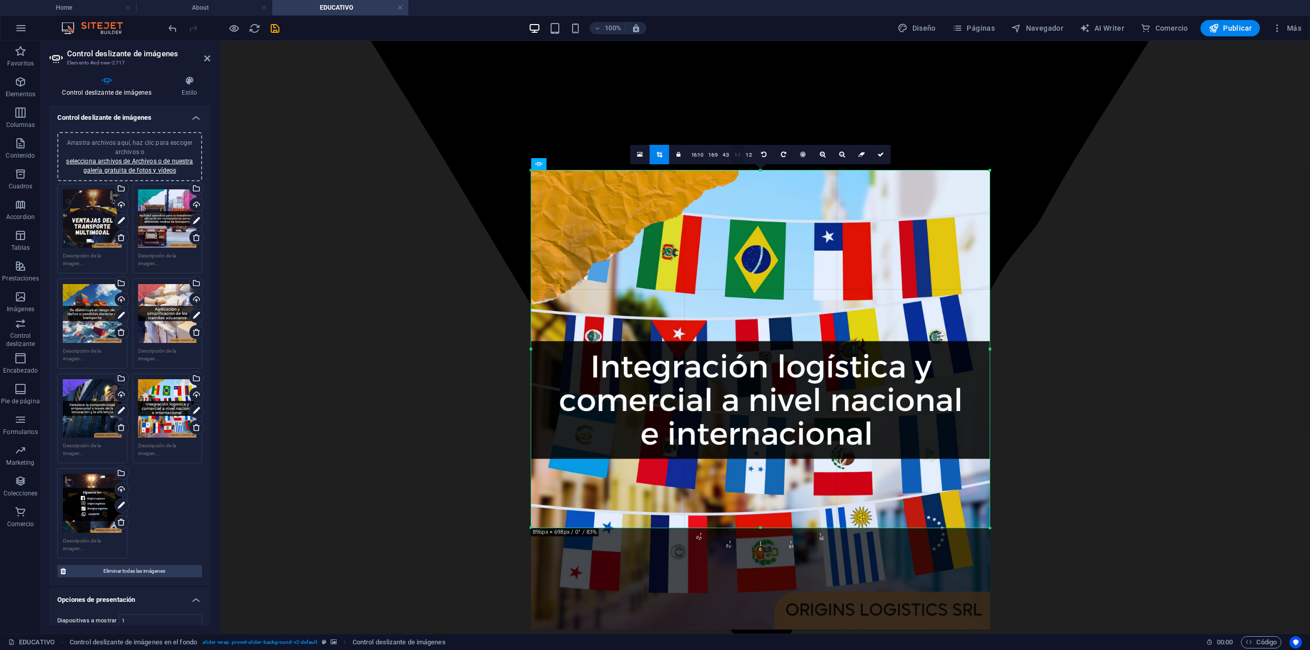
click at [732, 155] on link "1:1" at bounding box center [738, 154] width 12 height 19
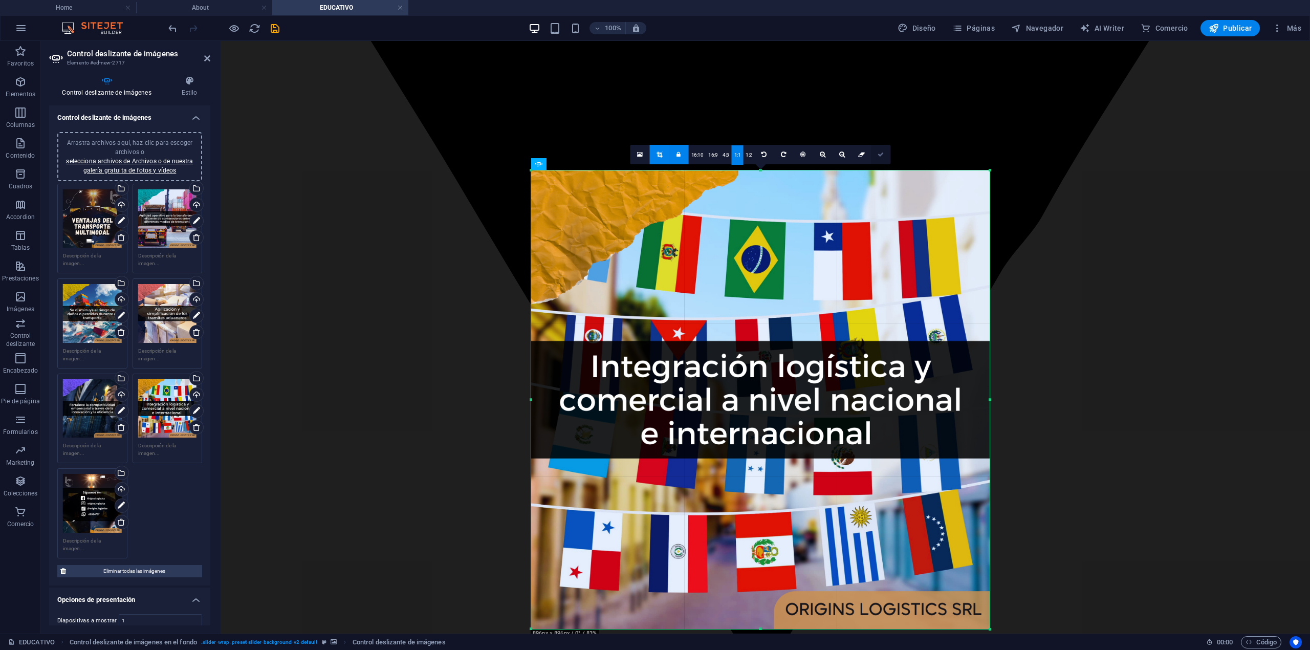
click at [880, 154] on icon at bounding box center [881, 155] width 6 height 6
type input "896"
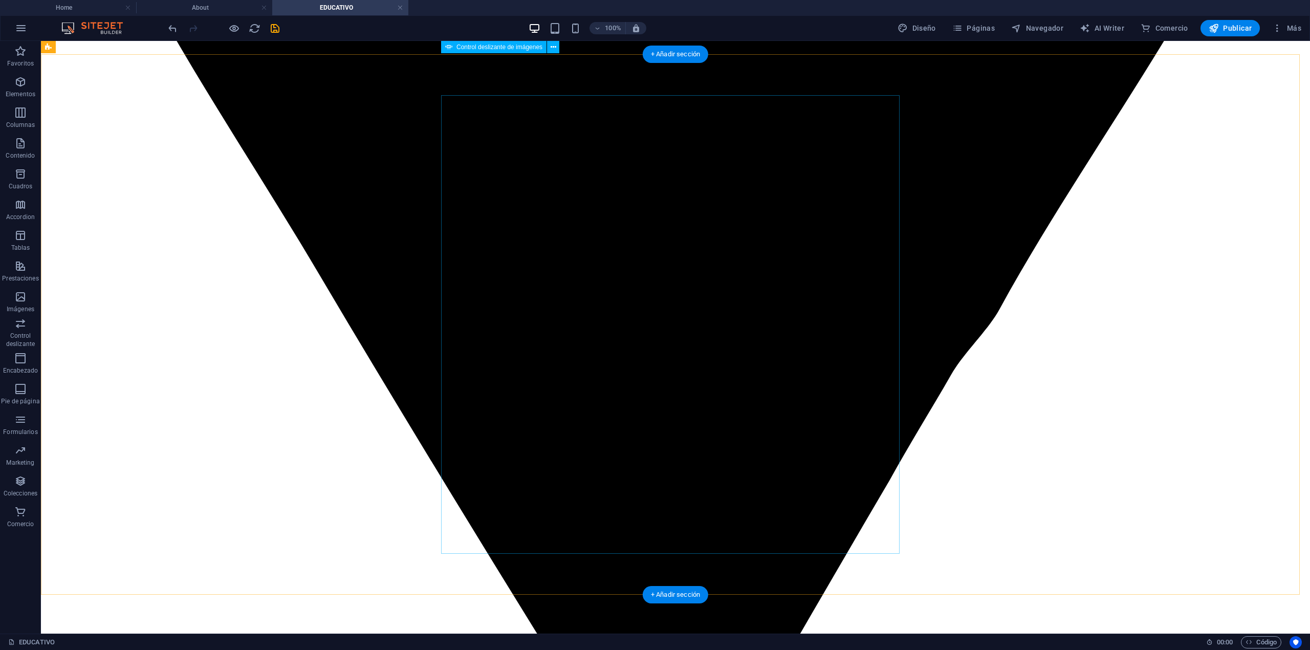
scroll to position [2252, 0]
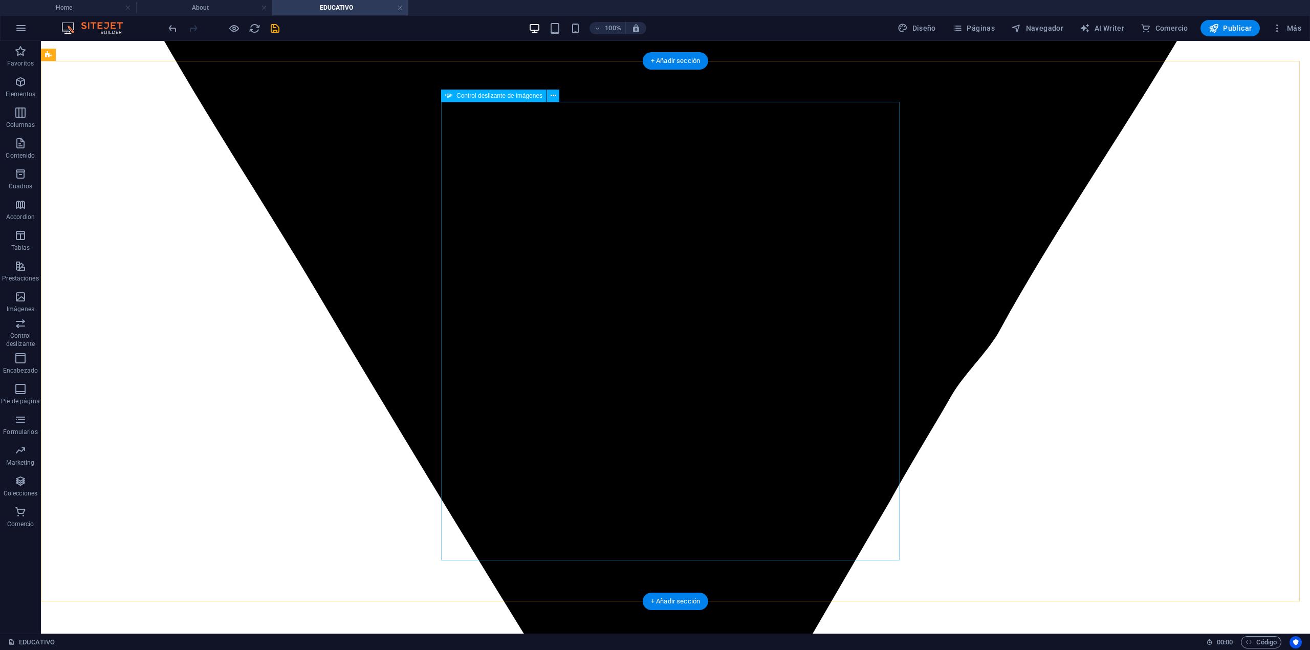
select select "px"
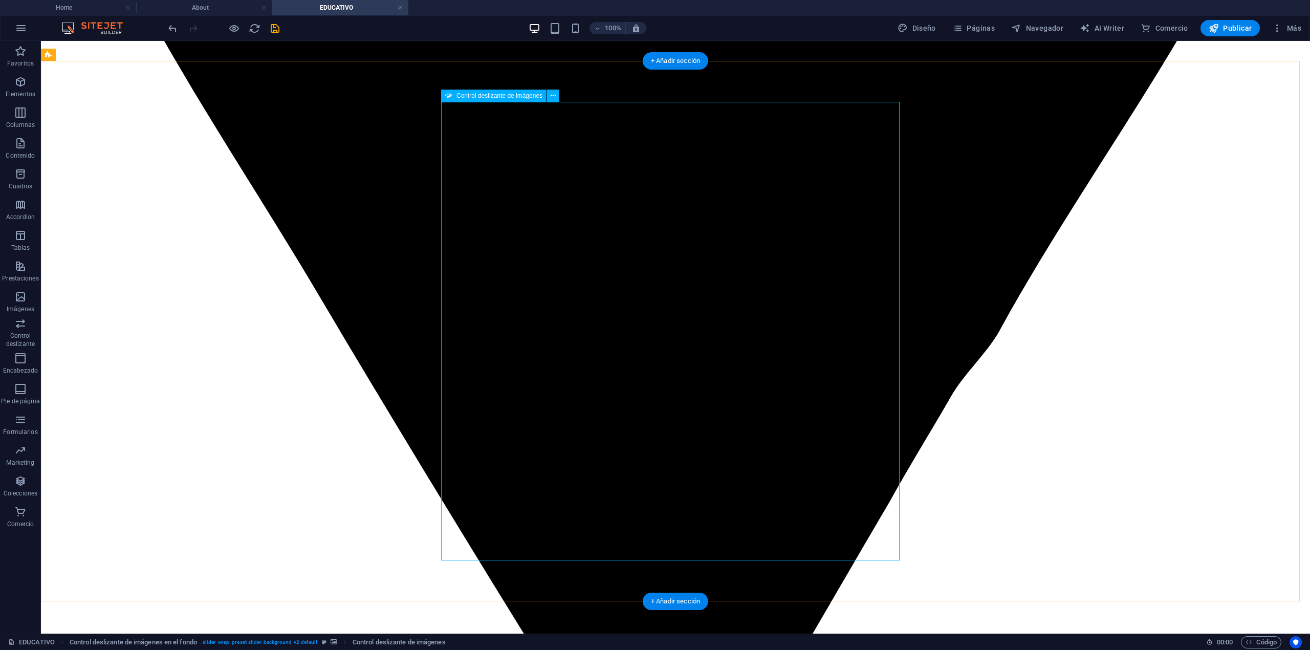
select select "ms"
select select "s"
select select "progressive"
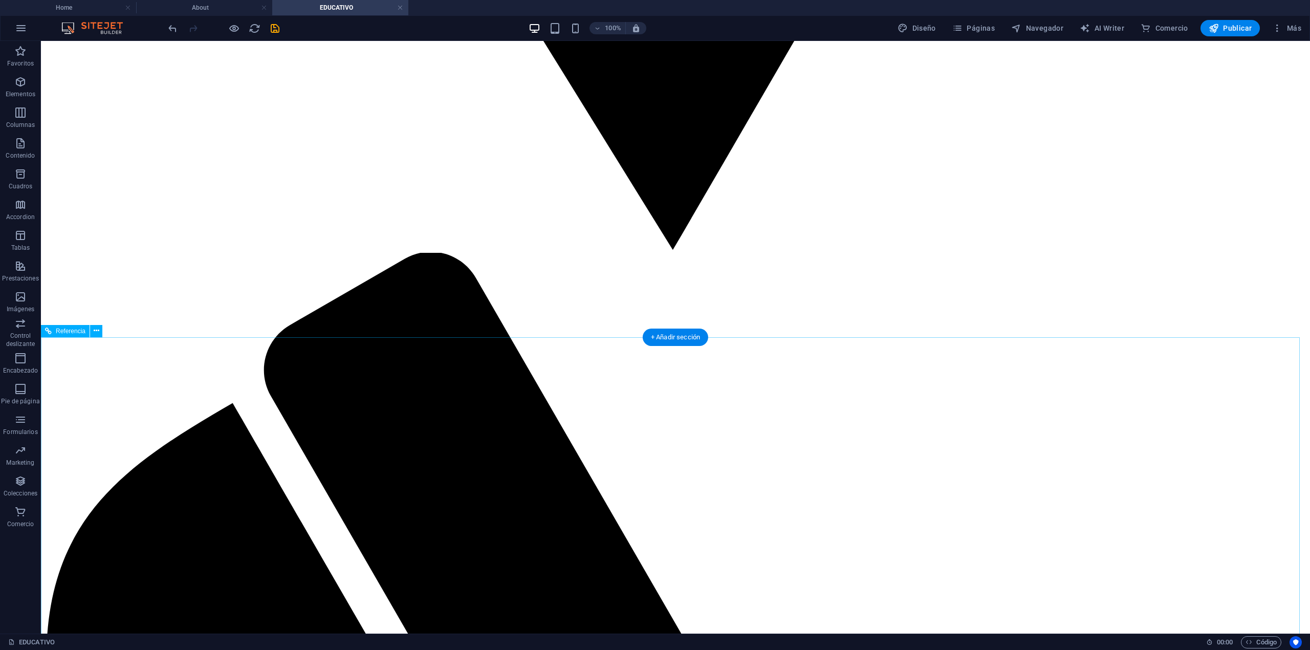
scroll to position [2740, 0]
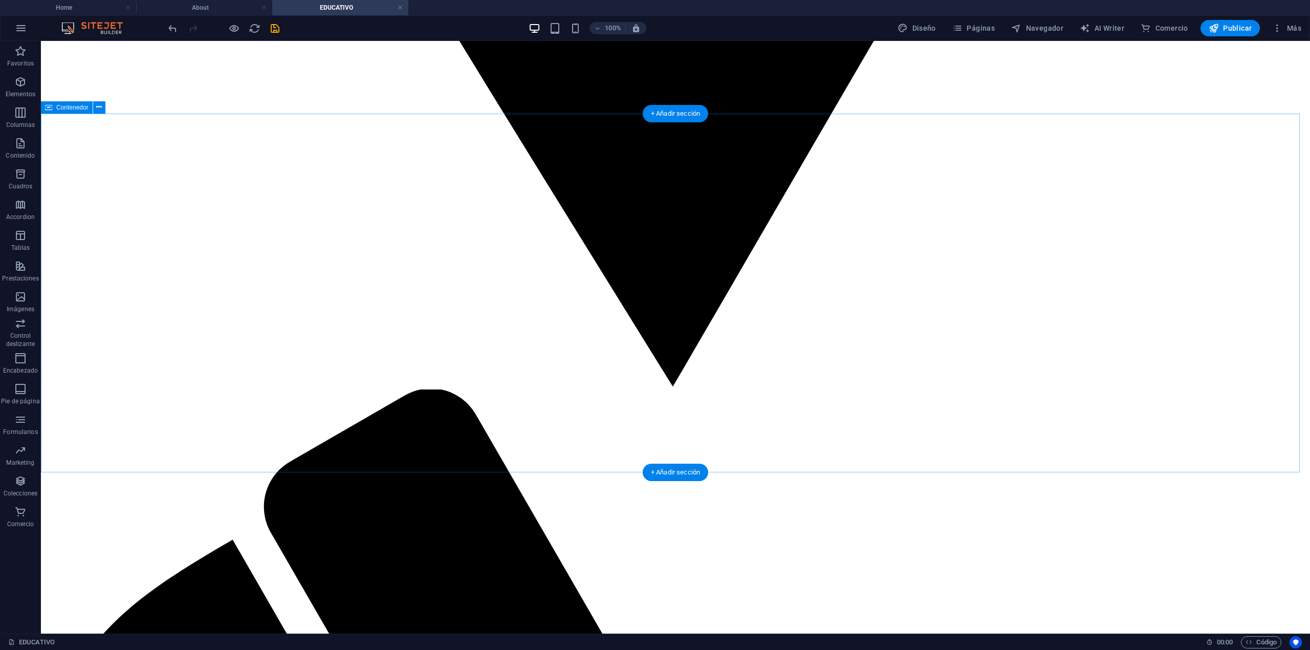
click at [99, 105] on icon at bounding box center [99, 107] width 6 height 11
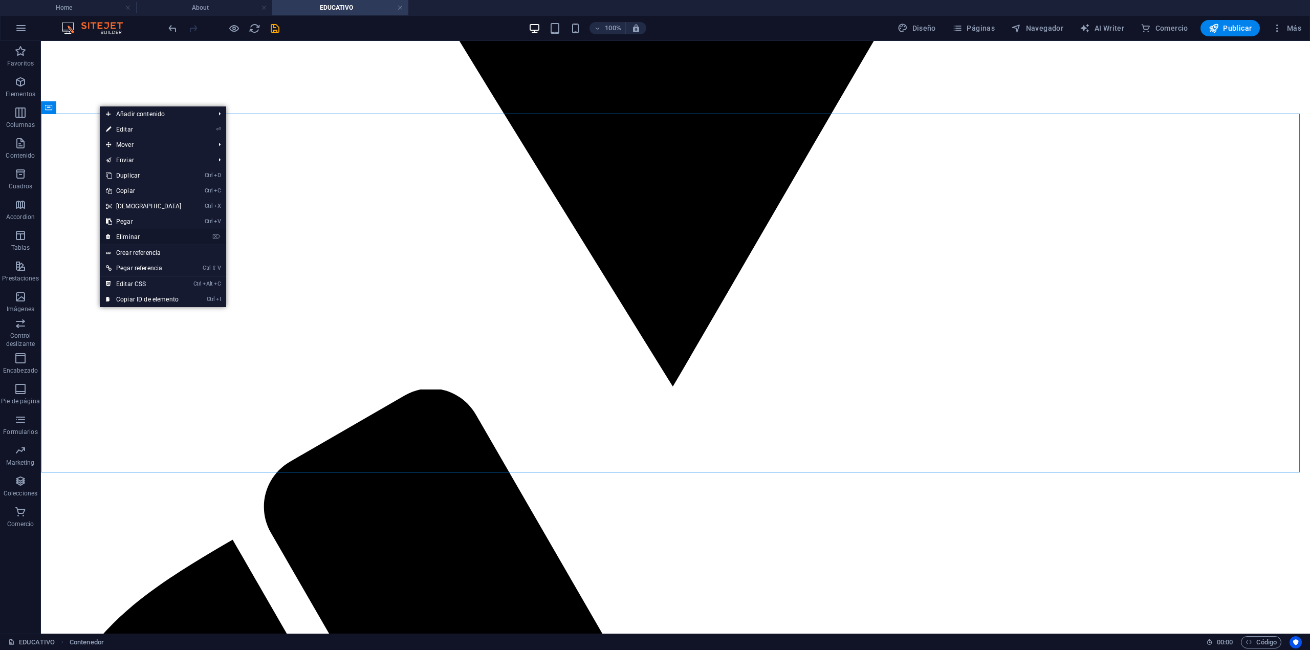
click at [138, 229] on link "⌦ Eliminar" at bounding box center [144, 236] width 88 height 15
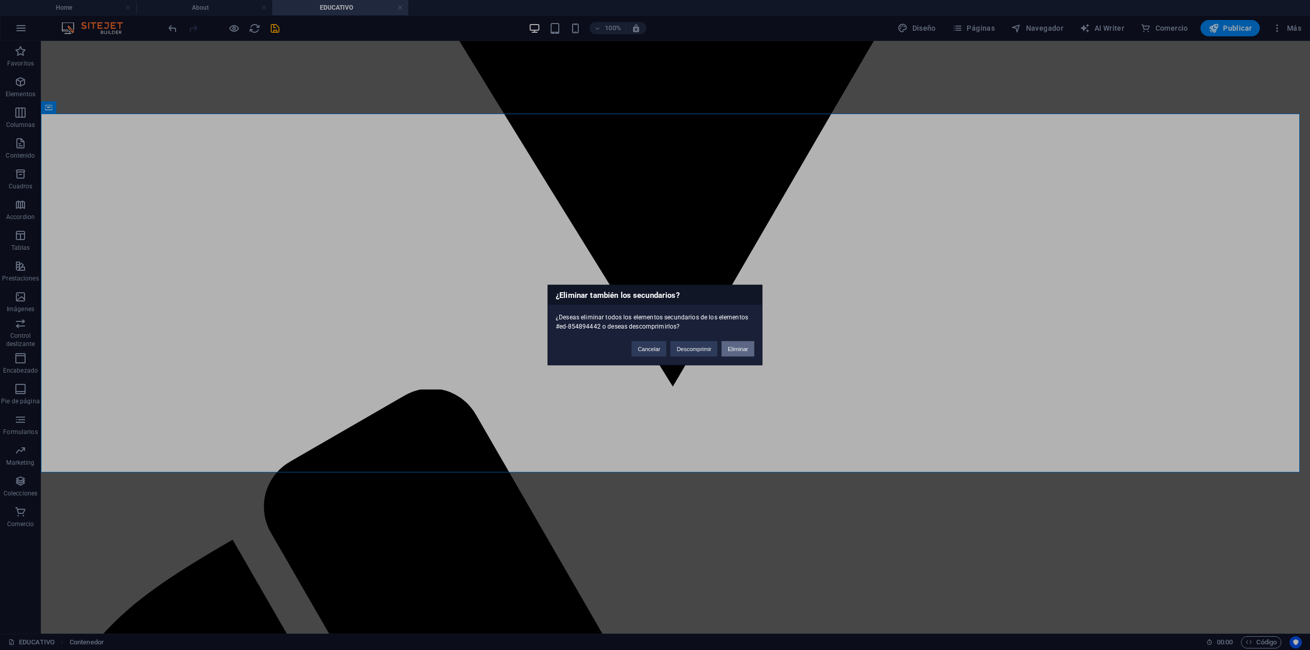
click at [743, 345] on button "Eliminar" at bounding box center [738, 348] width 33 height 15
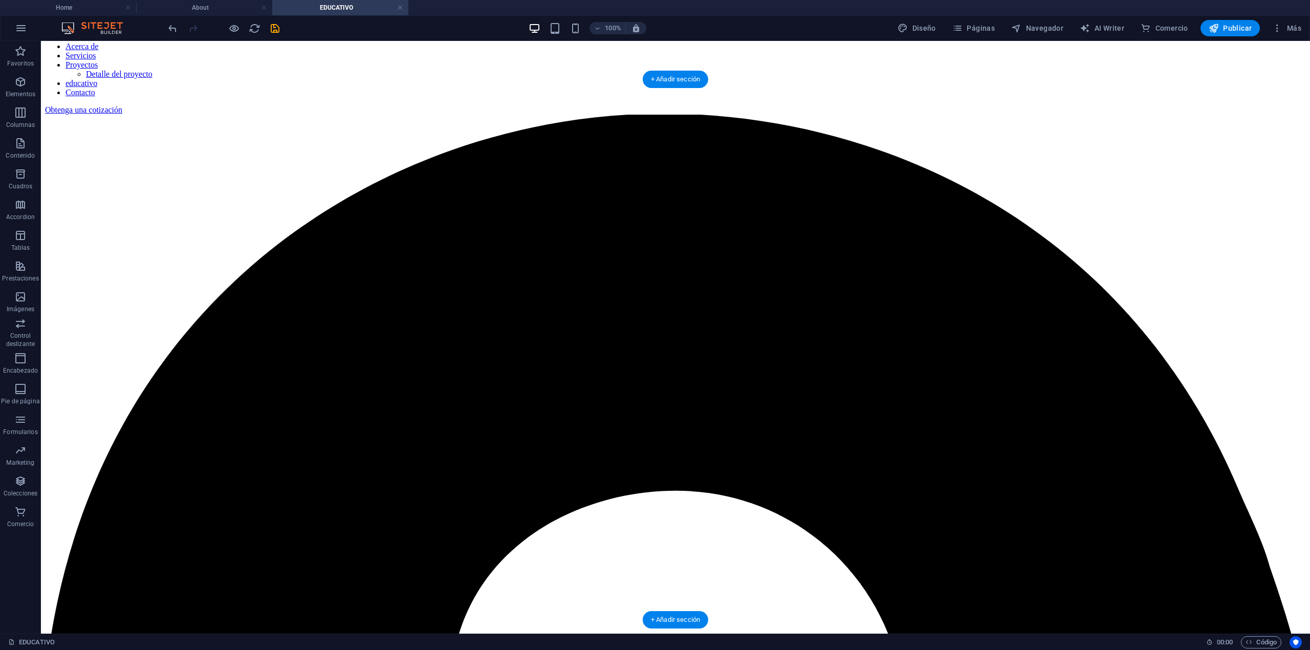
scroll to position [1153, 0]
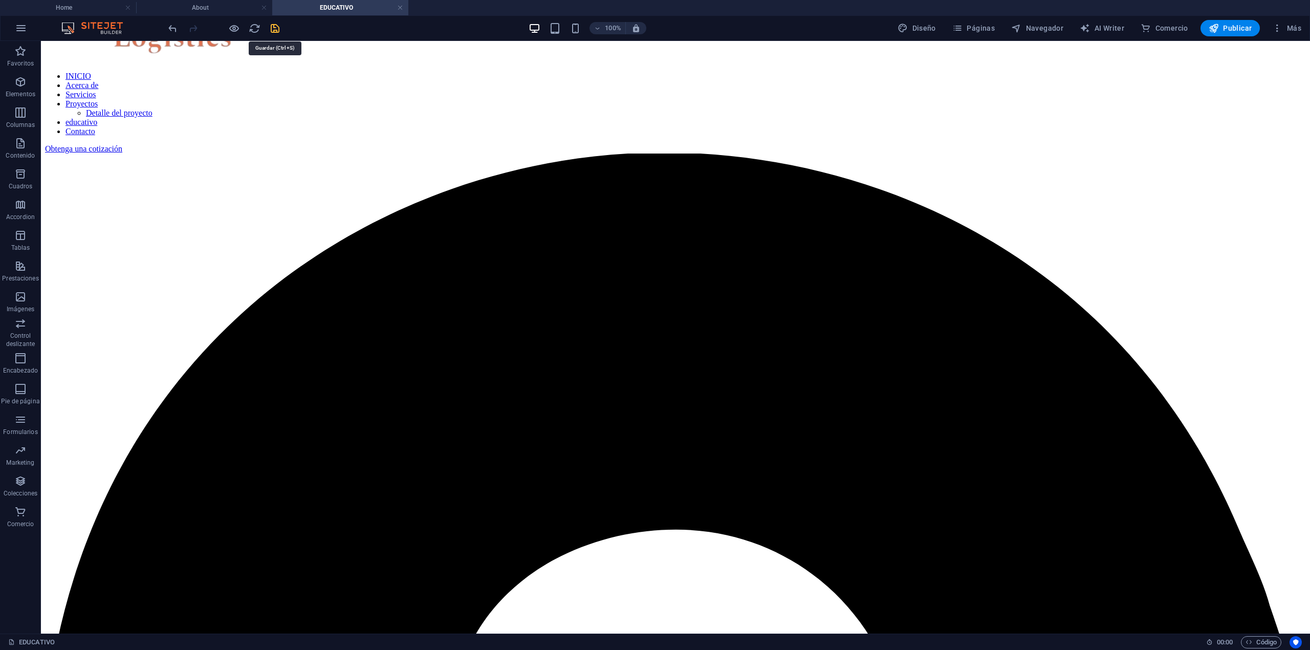
click at [277, 28] on icon "save" at bounding box center [275, 29] width 12 height 12
click at [982, 24] on span "Publicar" at bounding box center [1231, 28] width 44 height 10
